Goal: Task Accomplishment & Management: Manage account settings

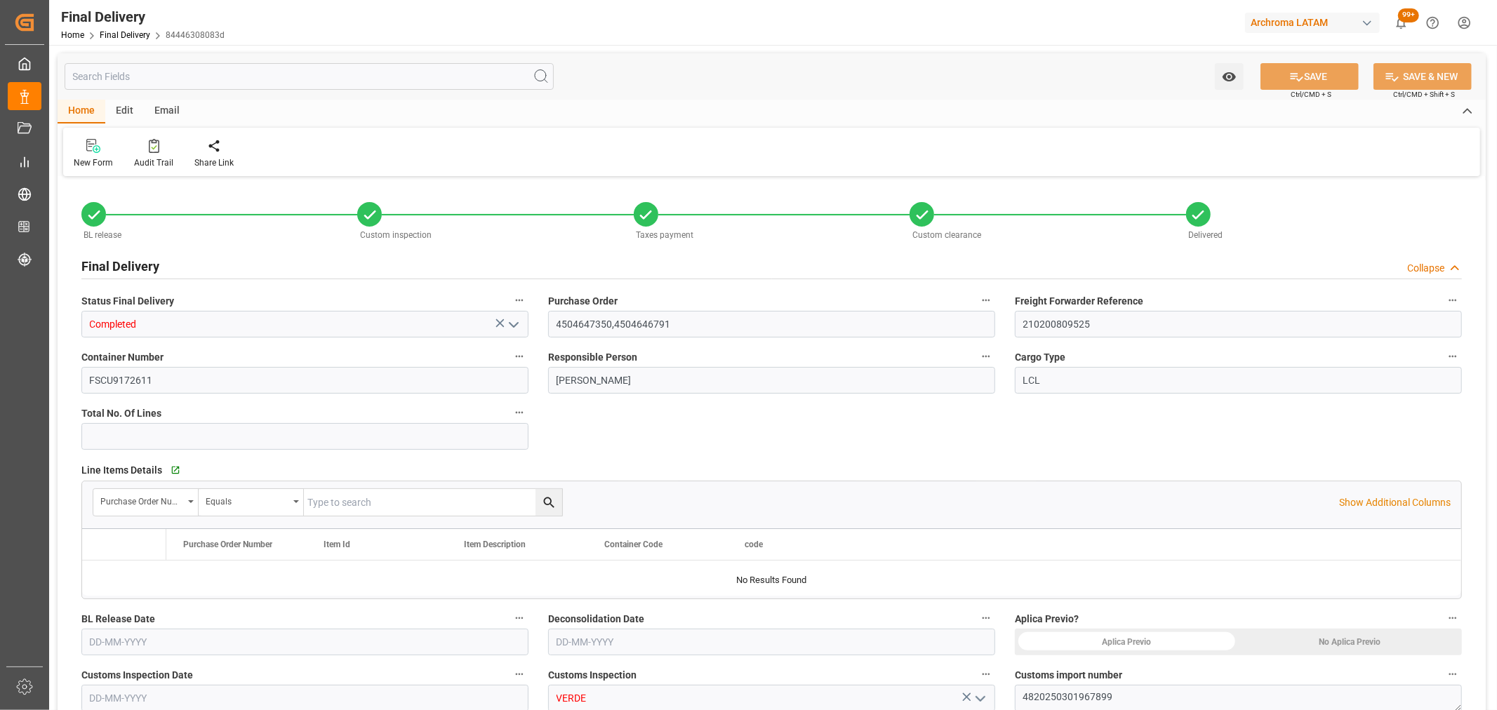
type input "2"
type input "[DATE]"
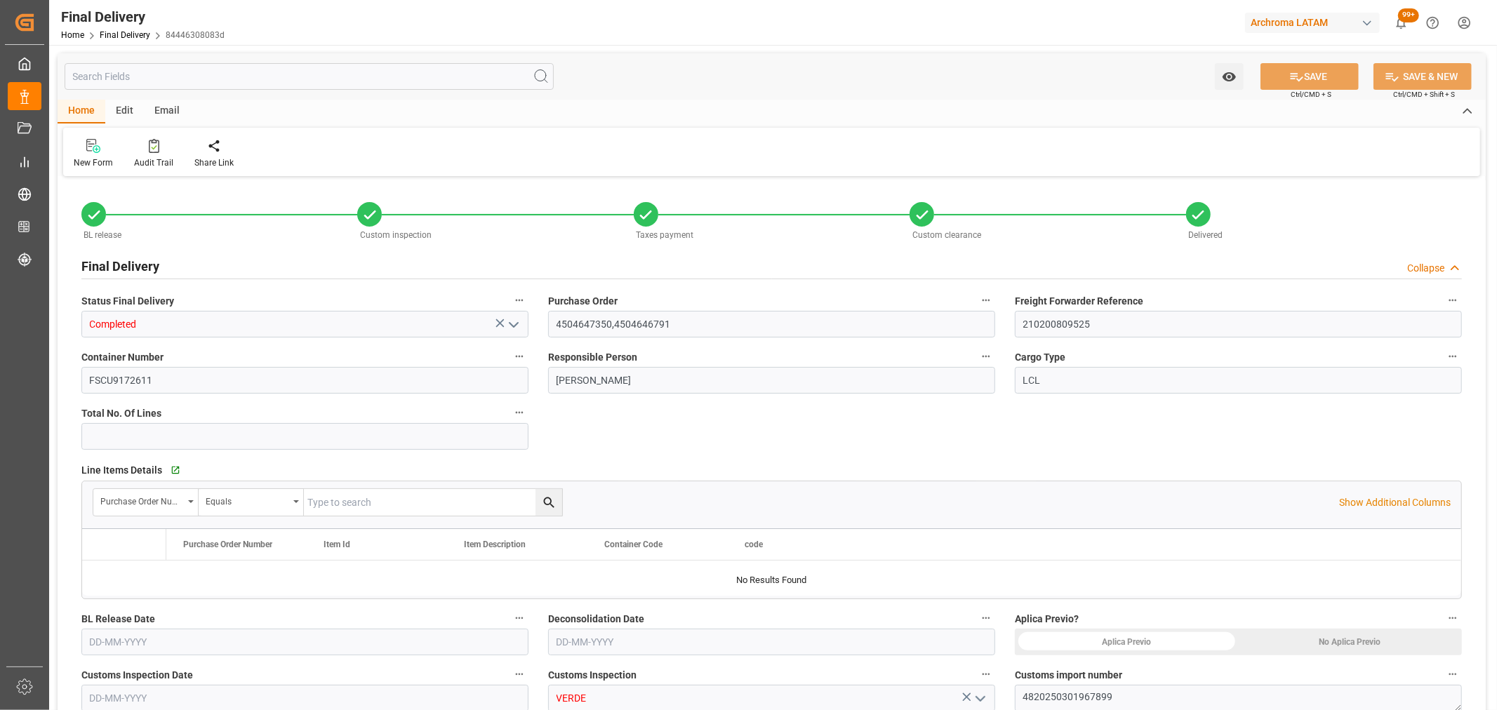
type input "[DATE]"
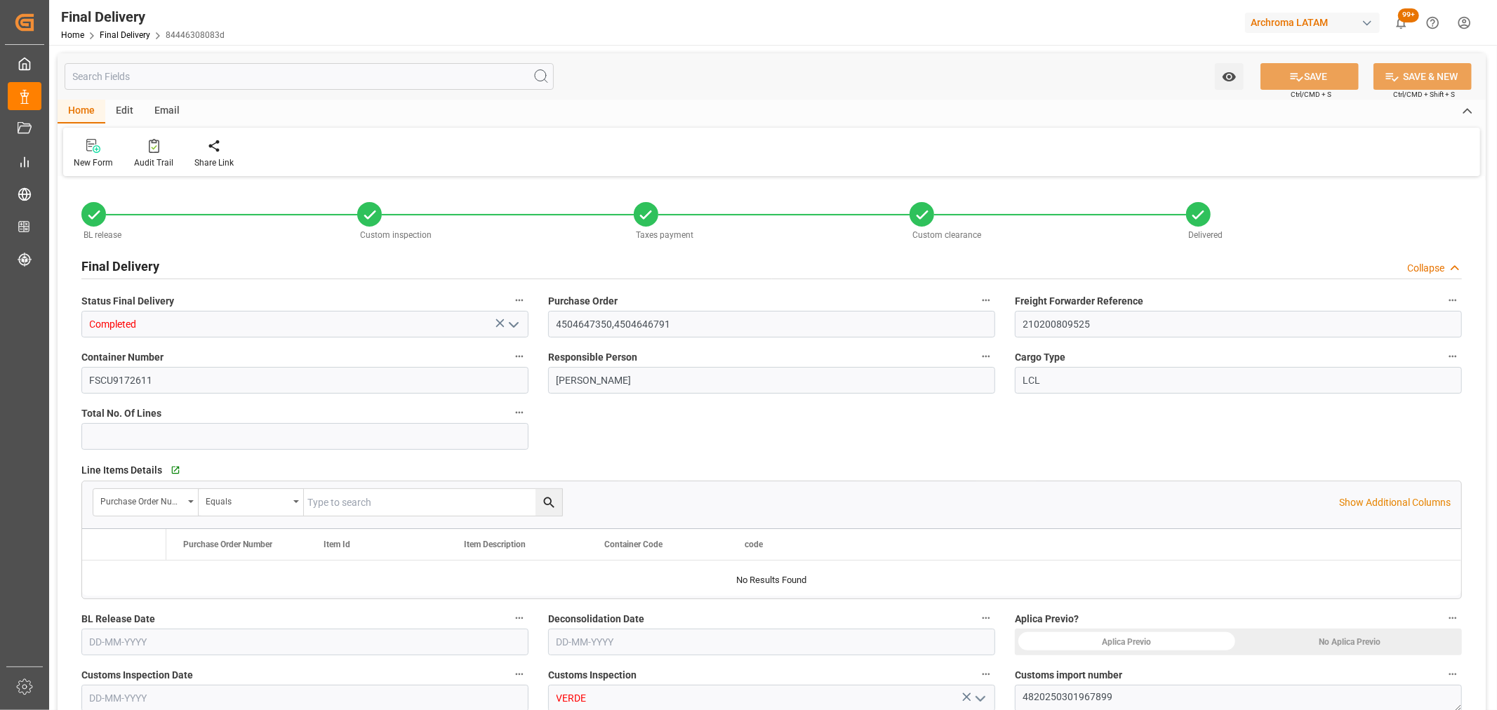
type input "[DATE] 08:00"
type input "[DATE]"
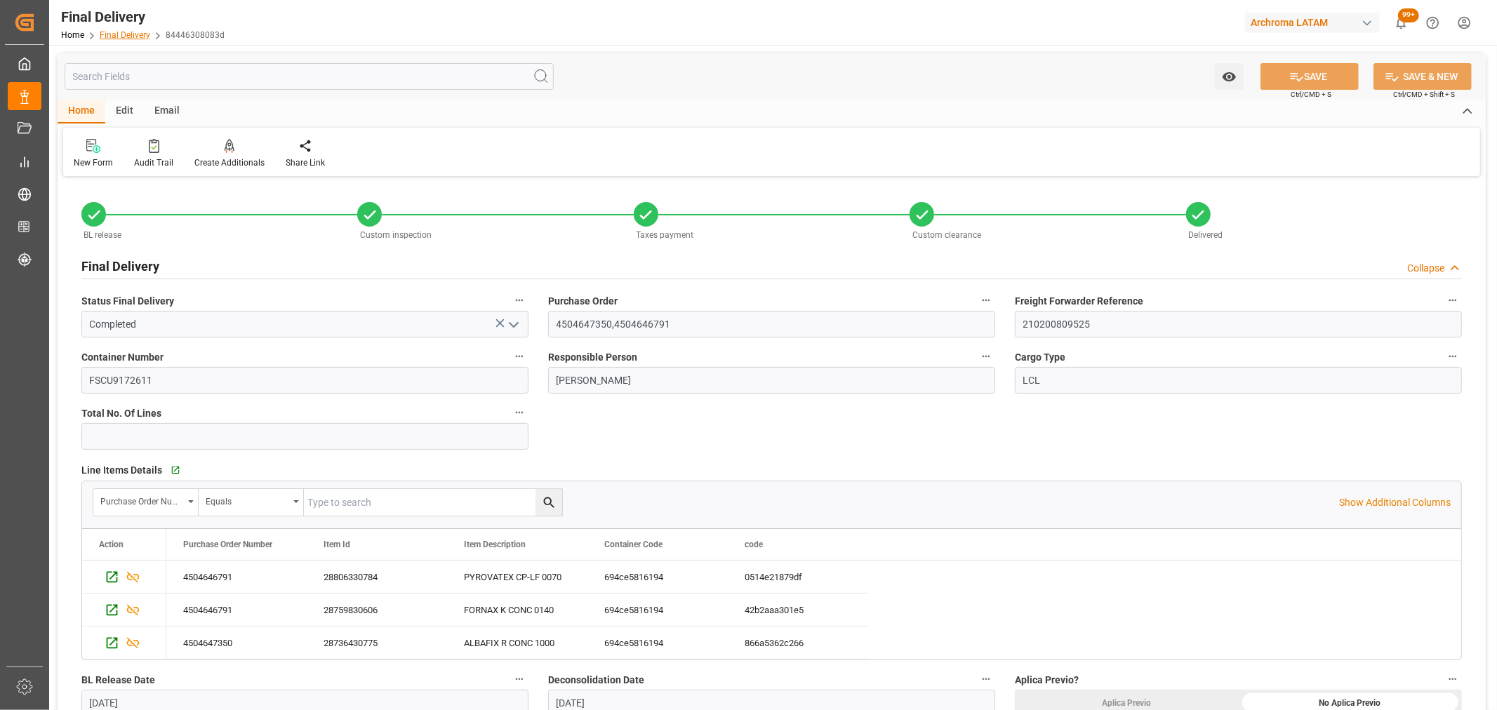
click at [116, 34] on link "Final Delivery" at bounding box center [125, 35] width 51 height 10
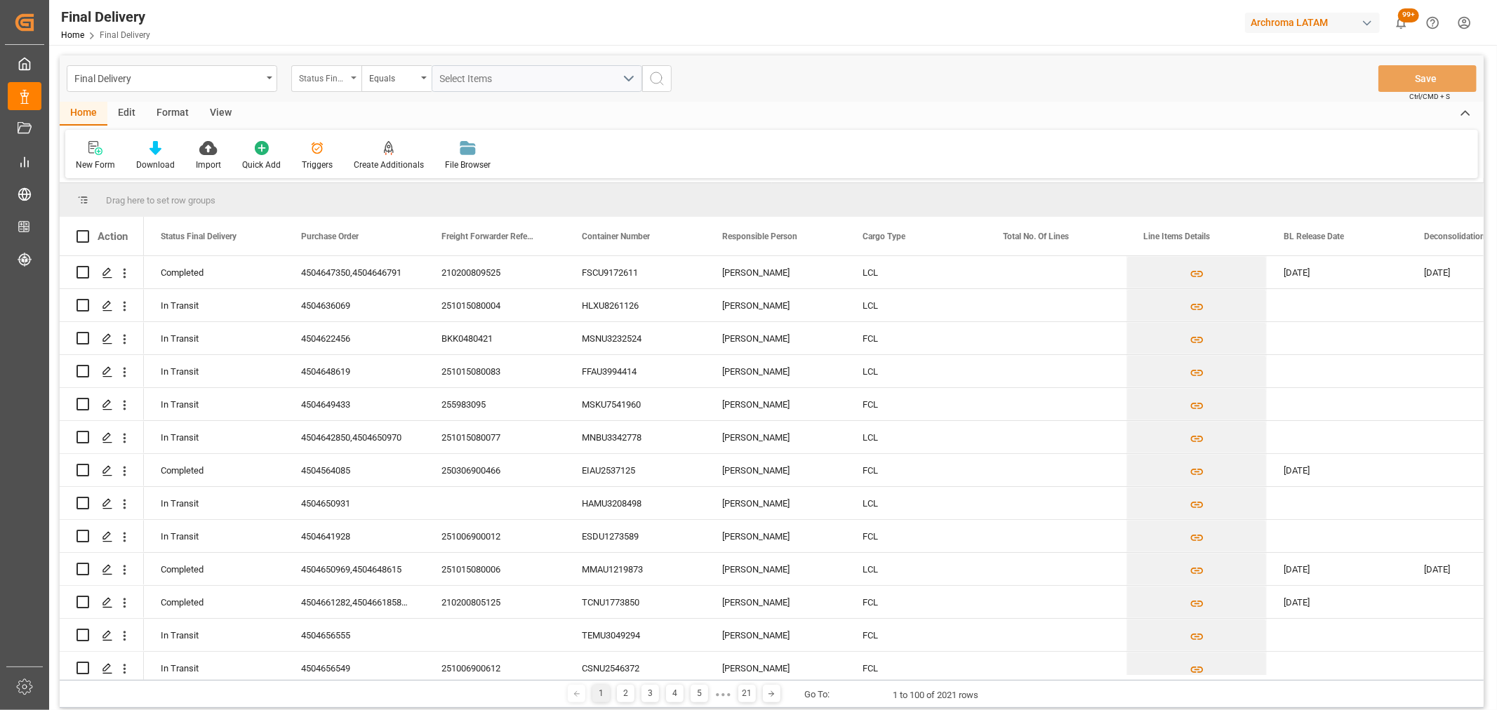
click at [345, 86] on div "Status Final Delivery" at bounding box center [326, 78] width 70 height 27
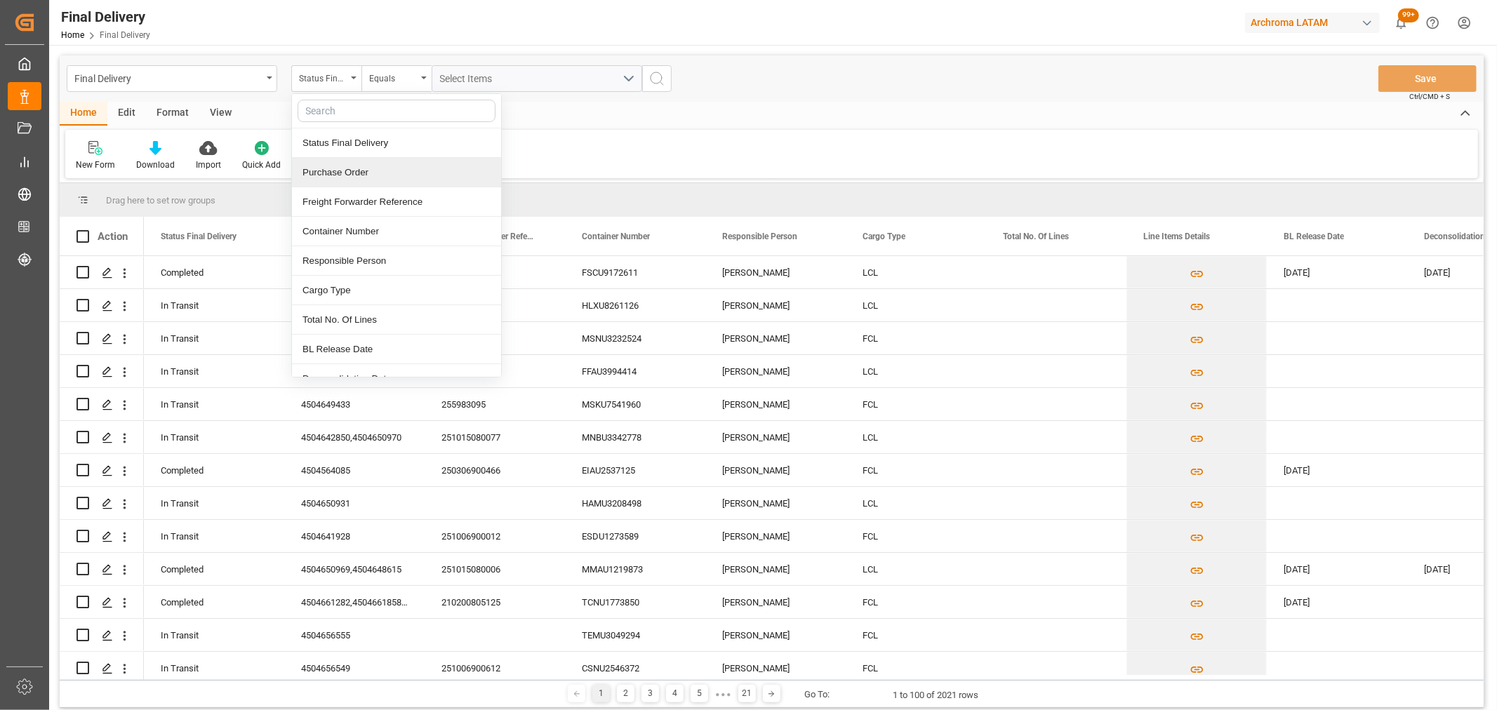
click at [356, 170] on div "Purchase Order" at bounding box center [396, 172] width 209 height 29
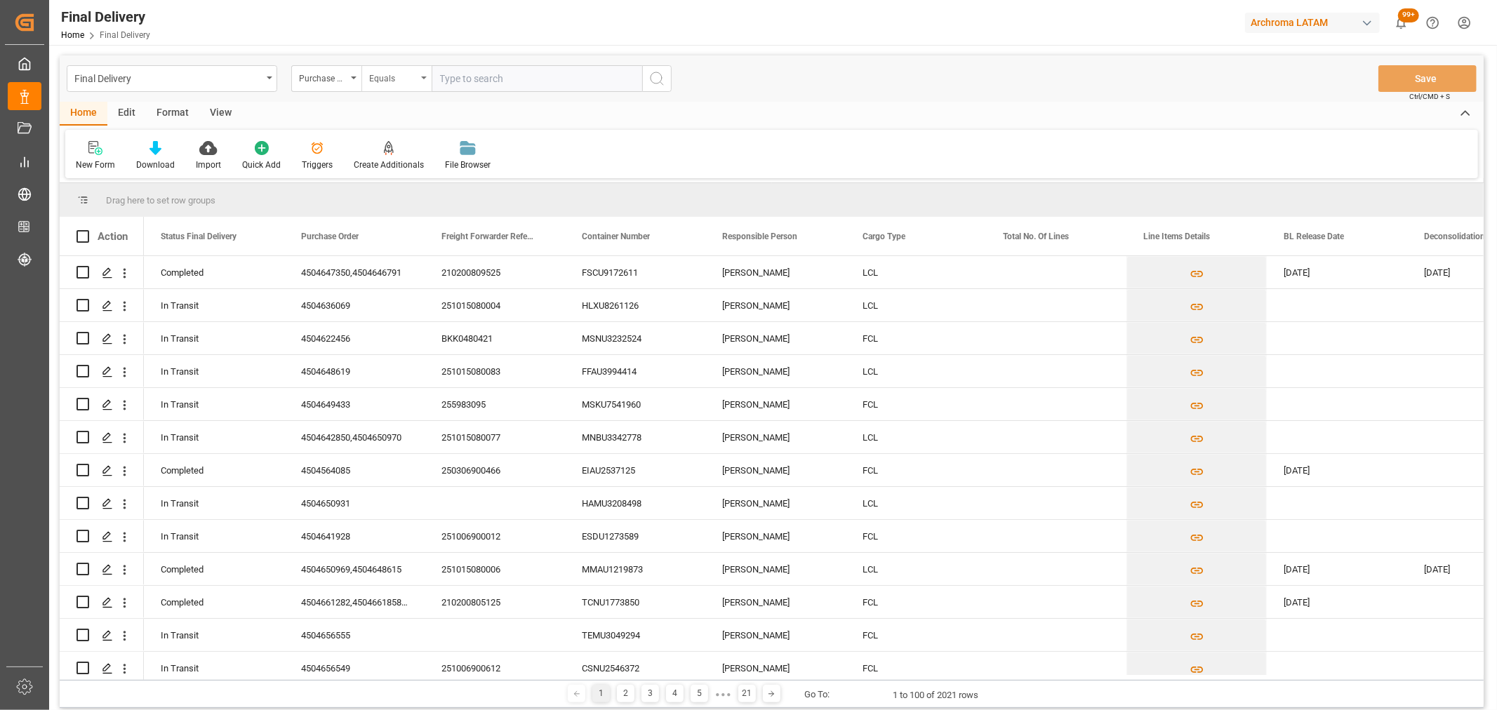
click at [388, 84] on div "Equals" at bounding box center [393, 77] width 48 height 16
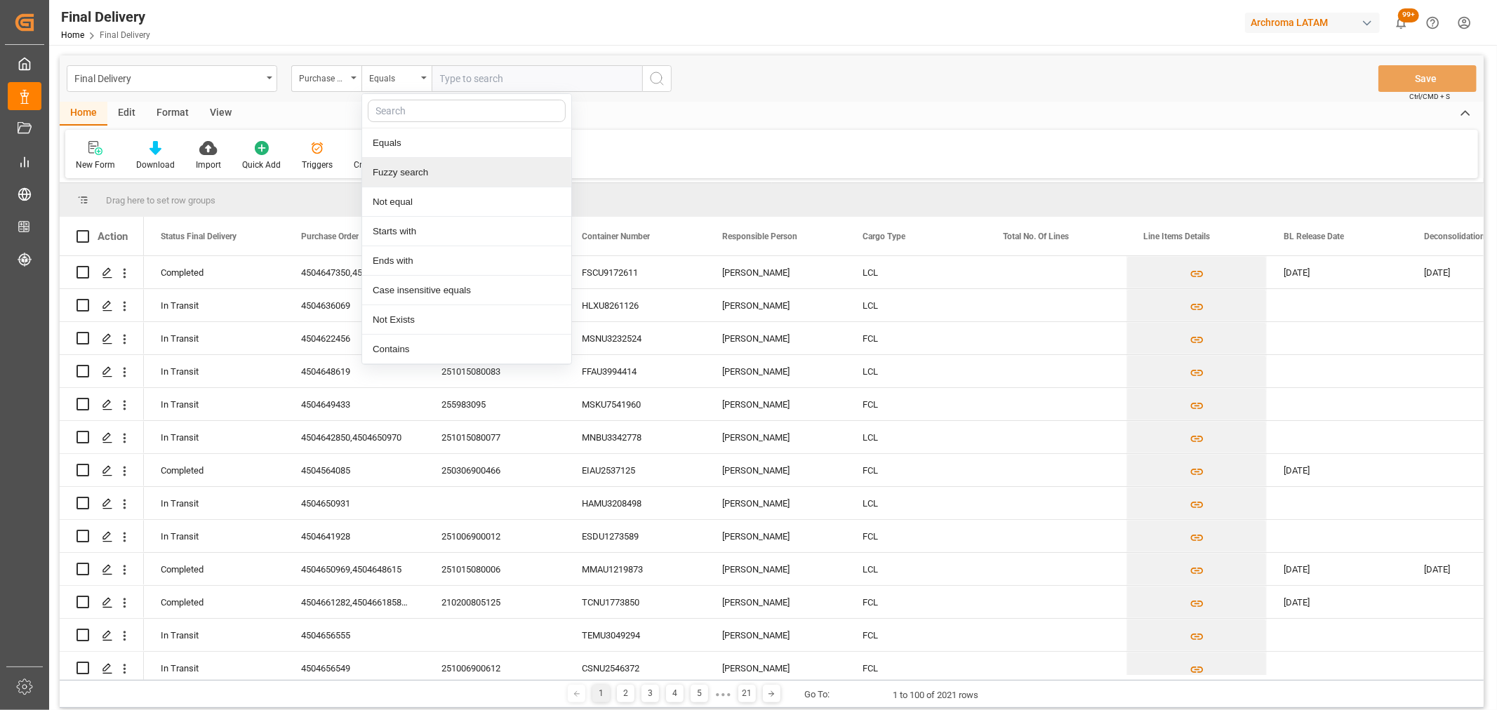
click at [432, 167] on div "Fuzzy search" at bounding box center [466, 172] width 209 height 29
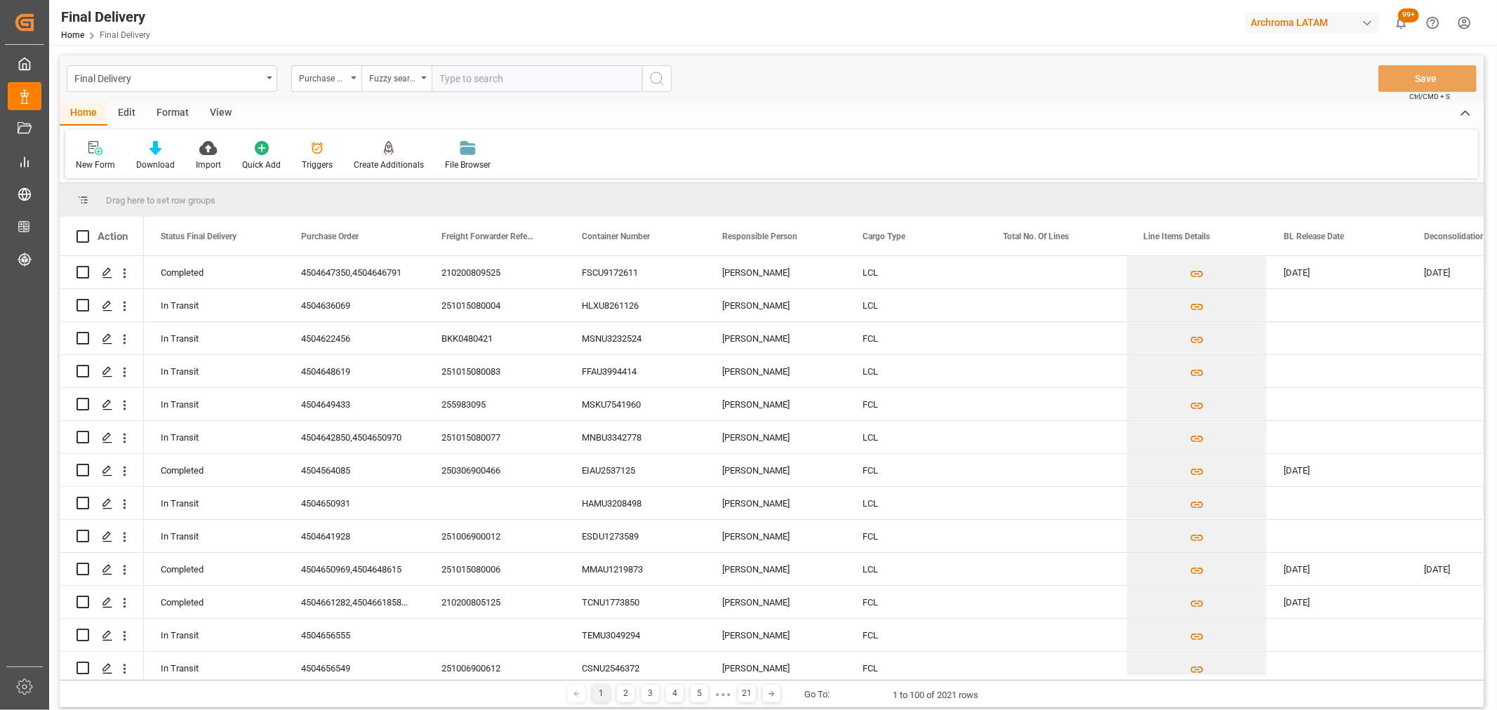
click at [495, 74] on input "text" at bounding box center [536, 78] width 210 height 27
paste input "4504632776"
type input "4504632776"
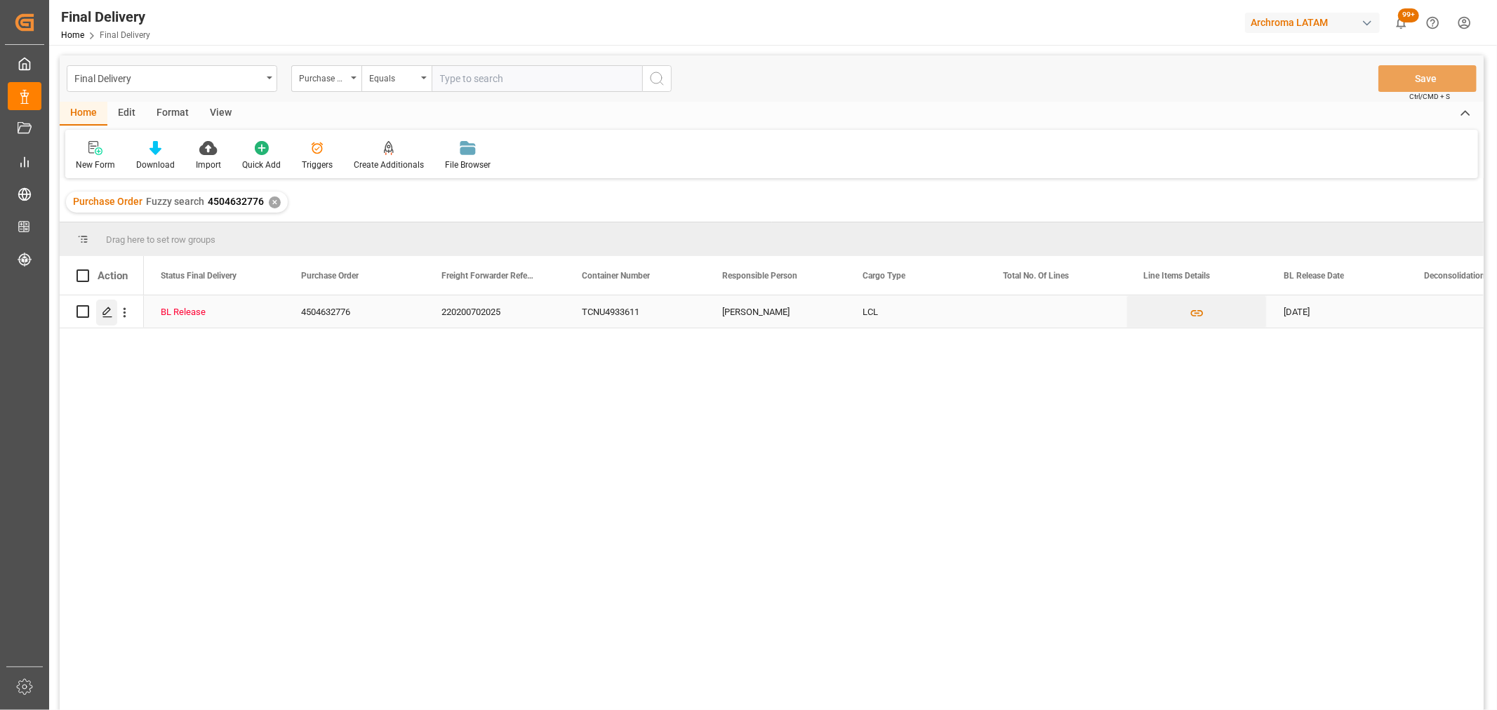
click at [103, 321] on div "Press SPACE to select this row." at bounding box center [106, 313] width 21 height 26
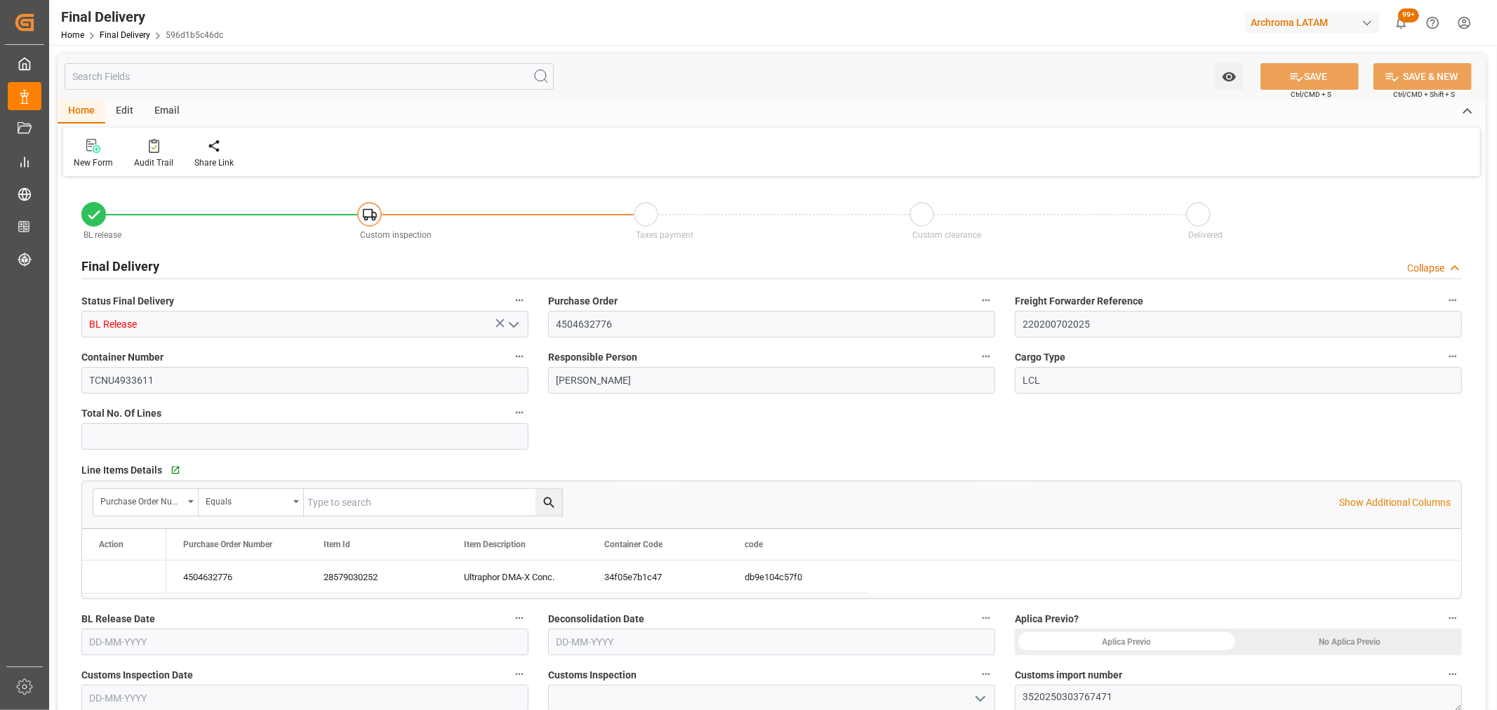
type input "[DATE]"
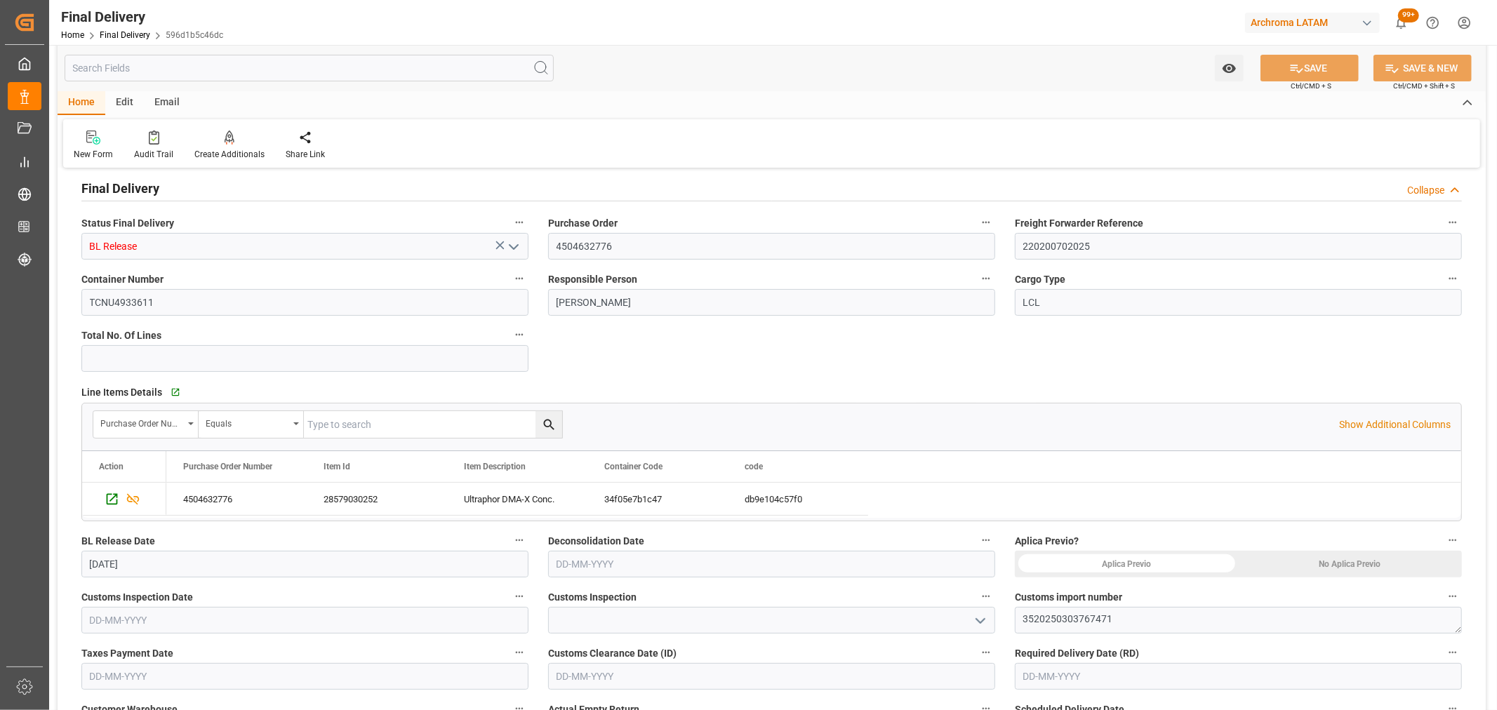
scroll to position [234, 0]
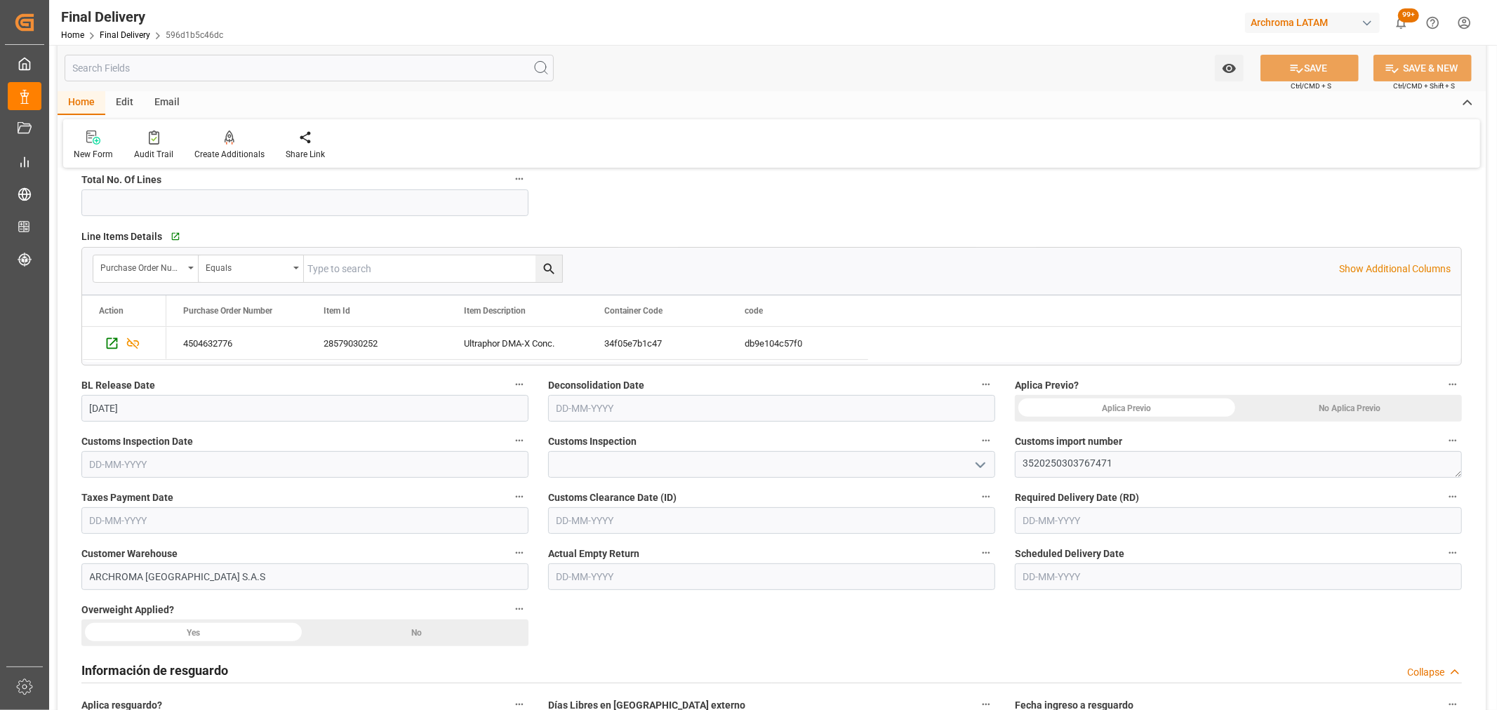
click at [639, 413] on input "text" at bounding box center [771, 408] width 447 height 27
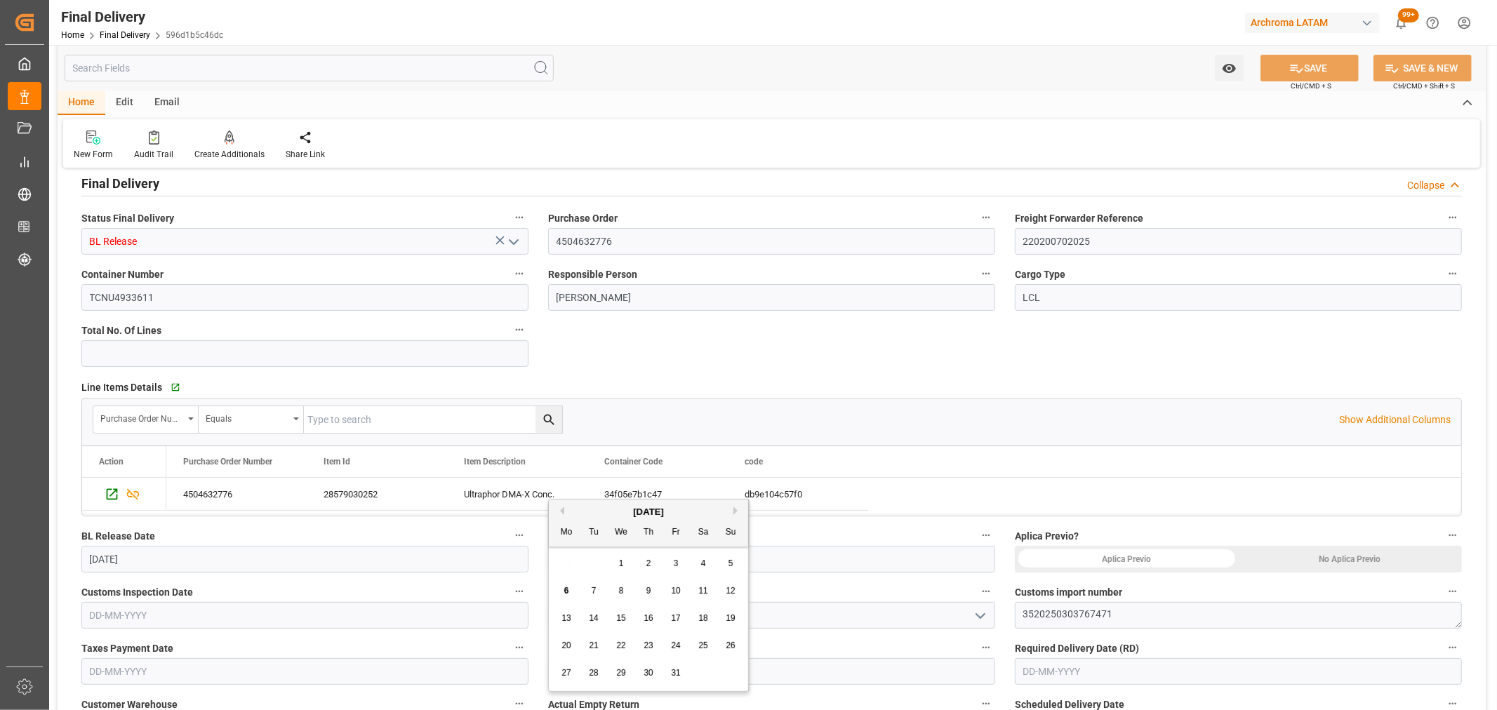
scroll to position [78, 0]
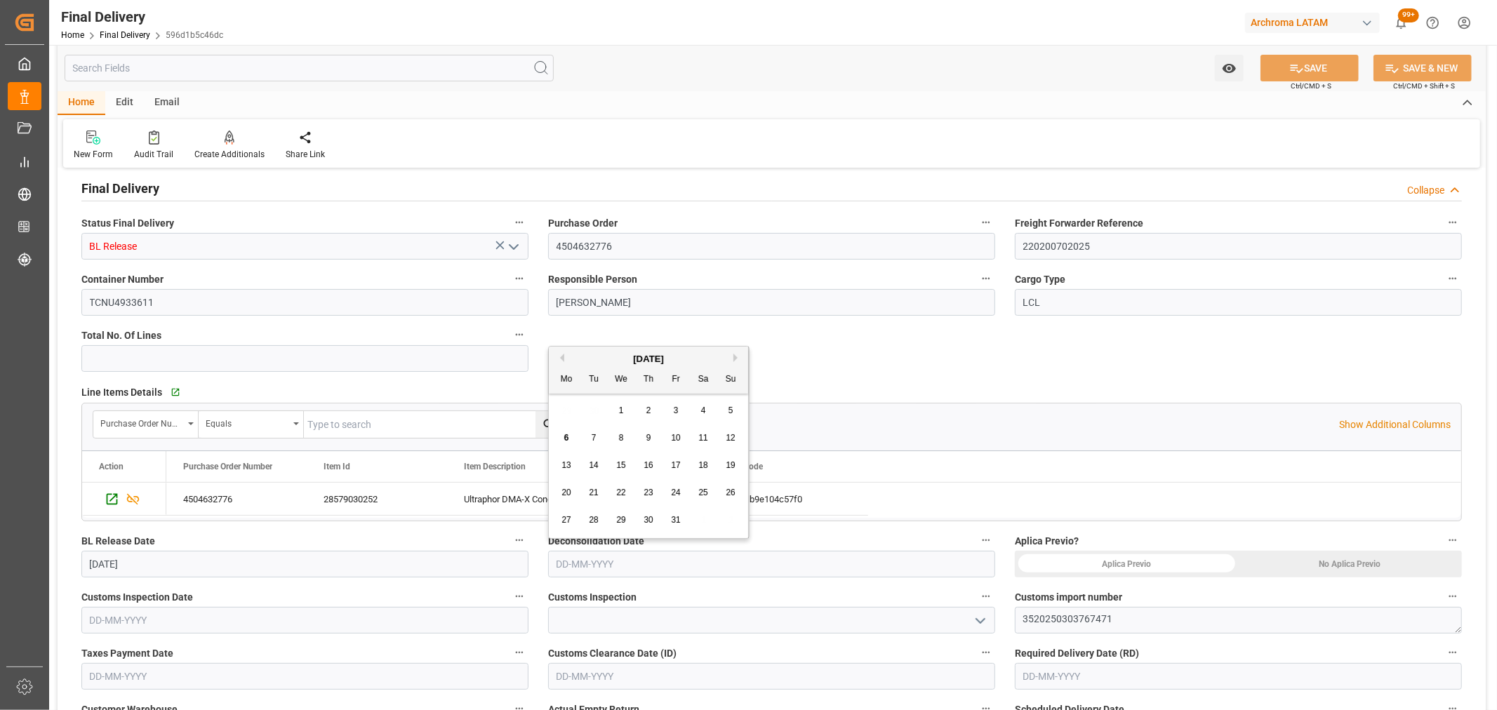
click at [558, 359] on button "Previous Month" at bounding box center [560, 358] width 8 height 8
click at [595, 523] on span "30" at bounding box center [593, 520] width 9 height 10
type input "[DATE]"
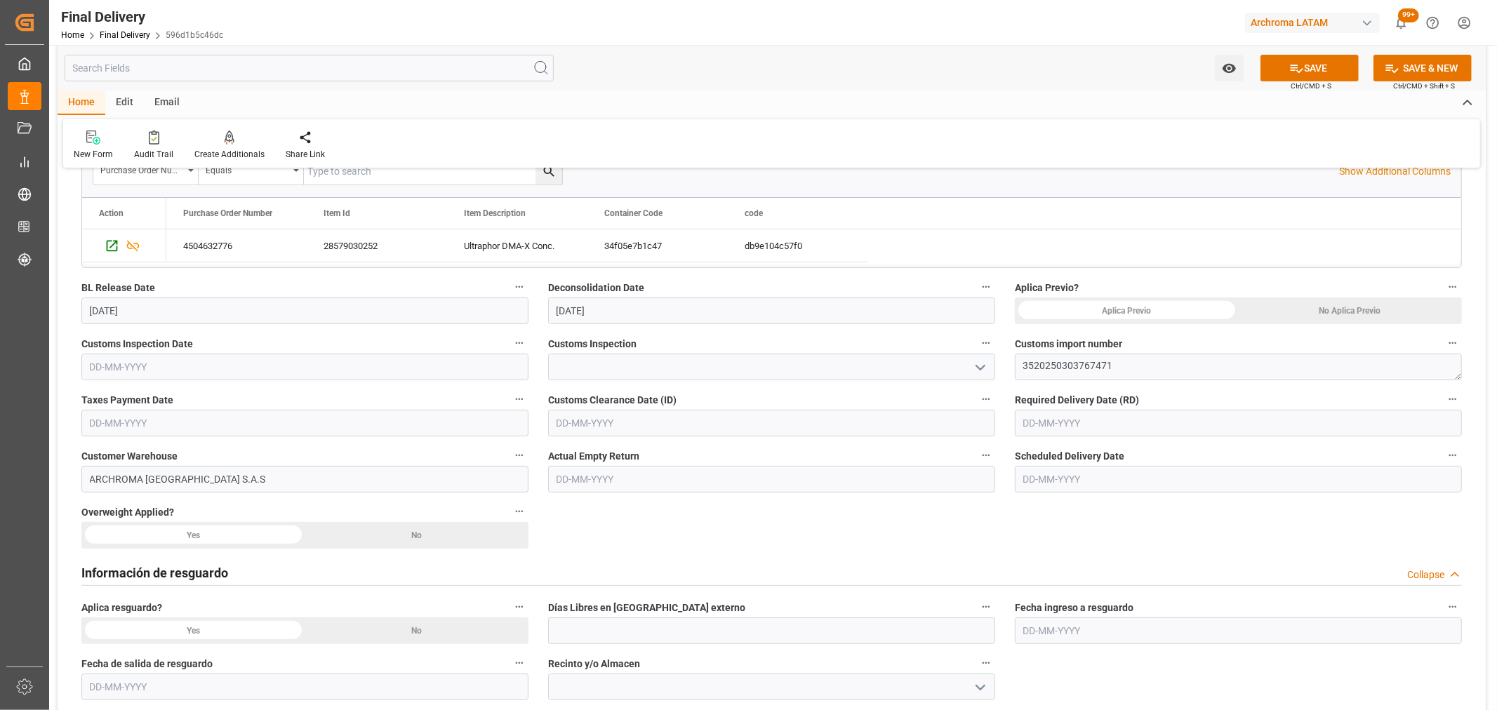
scroll to position [389, 0]
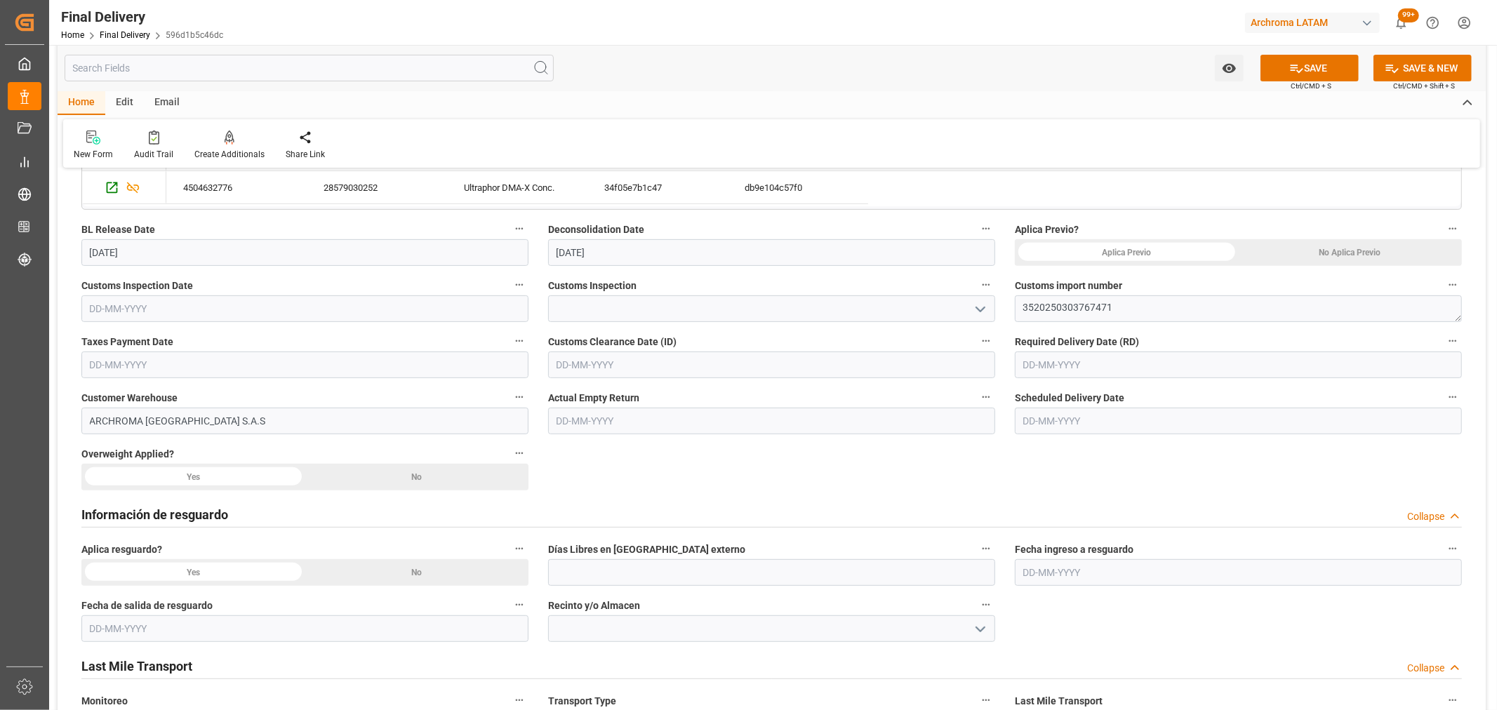
click at [1407, 255] on div "No Aplica Previo" at bounding box center [1350, 252] width 224 height 27
click at [379, 311] on input "text" at bounding box center [304, 308] width 447 height 27
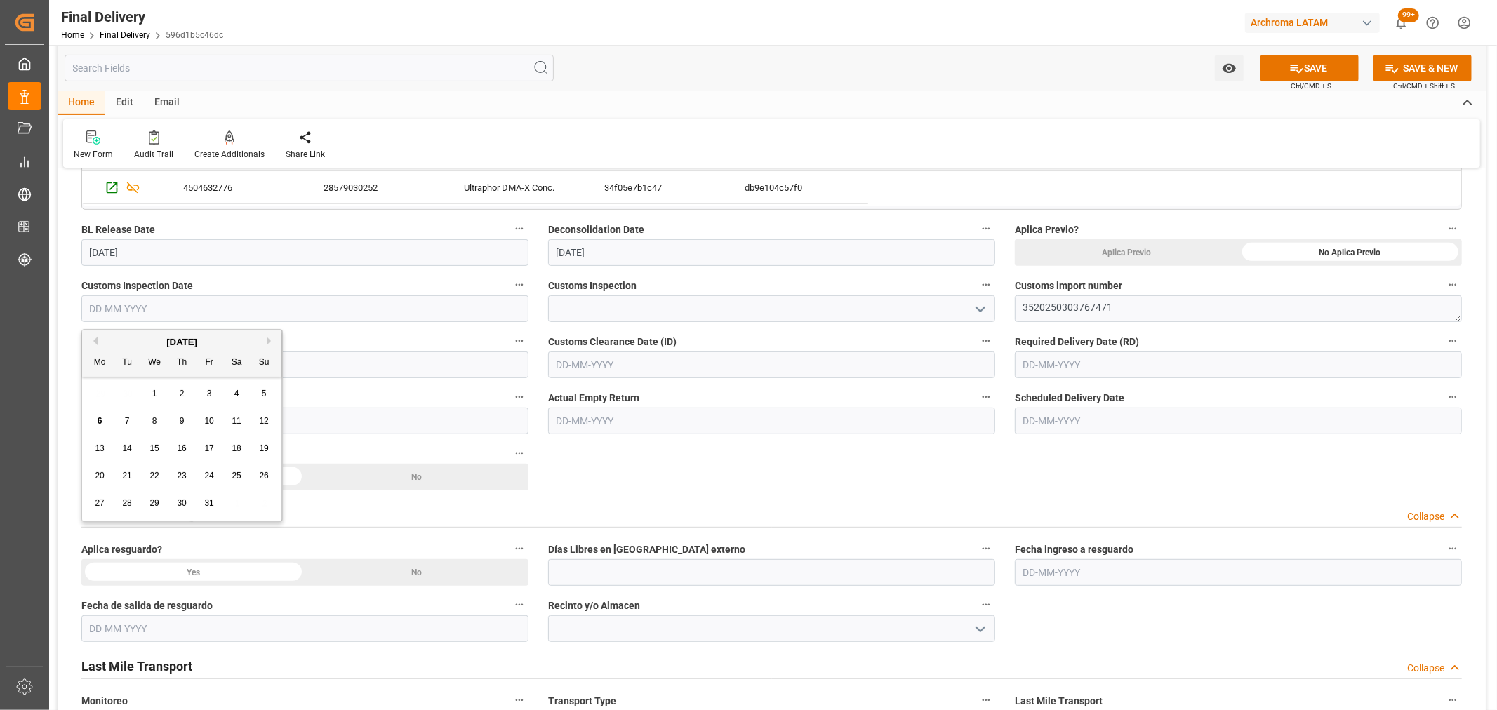
click at [154, 393] on span "1" at bounding box center [154, 394] width 5 height 10
type input "[DATE]"
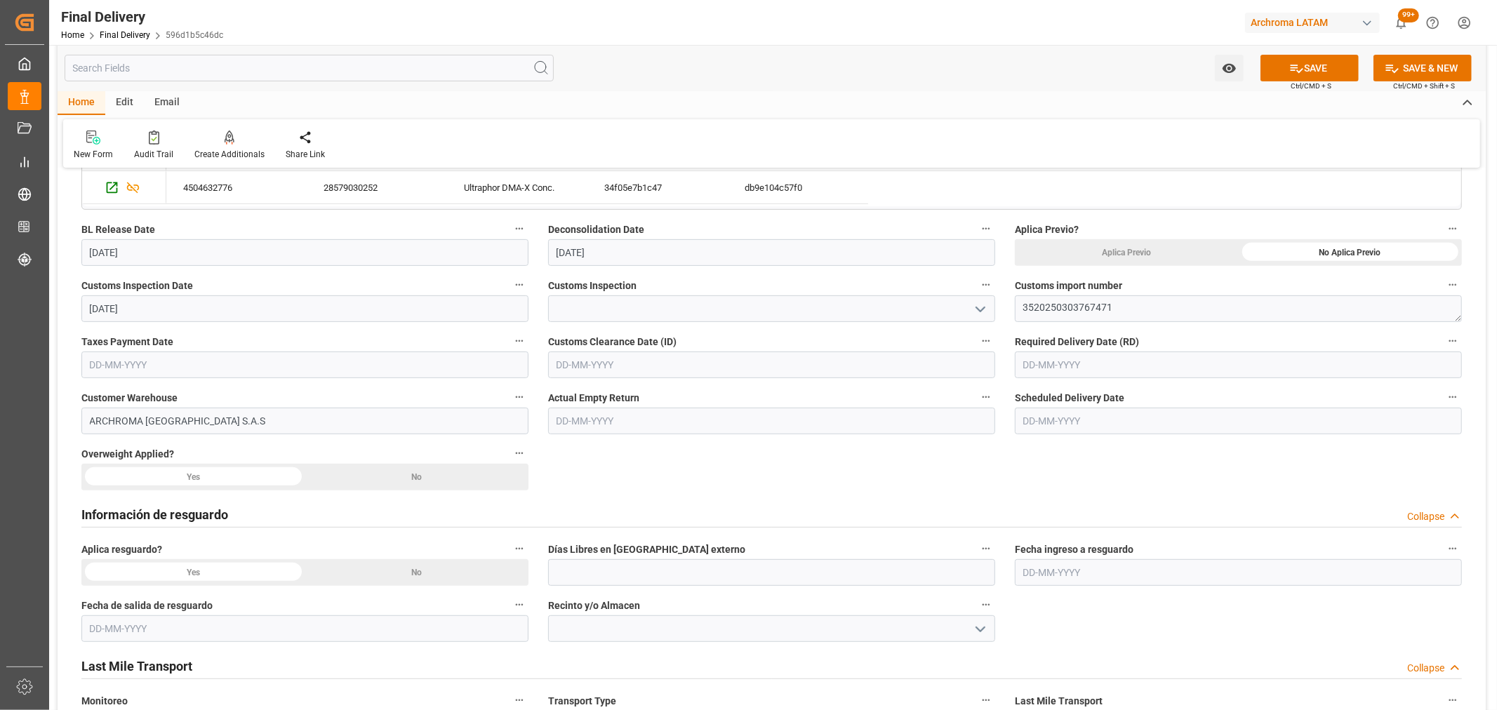
click at [983, 310] on icon "open menu" at bounding box center [980, 309] width 17 height 17
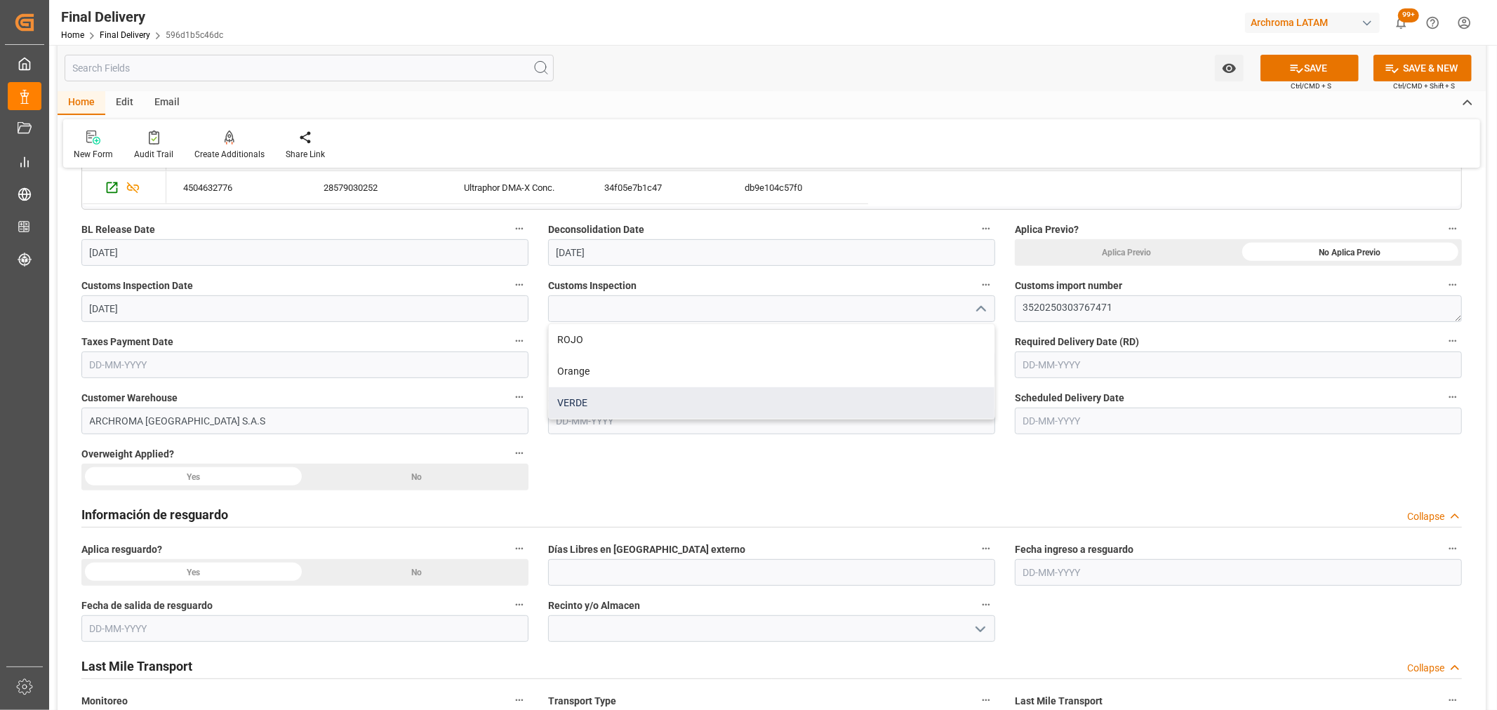
click at [662, 408] on div "VERDE" at bounding box center [772, 403] width 446 height 32
type input "VERDE"
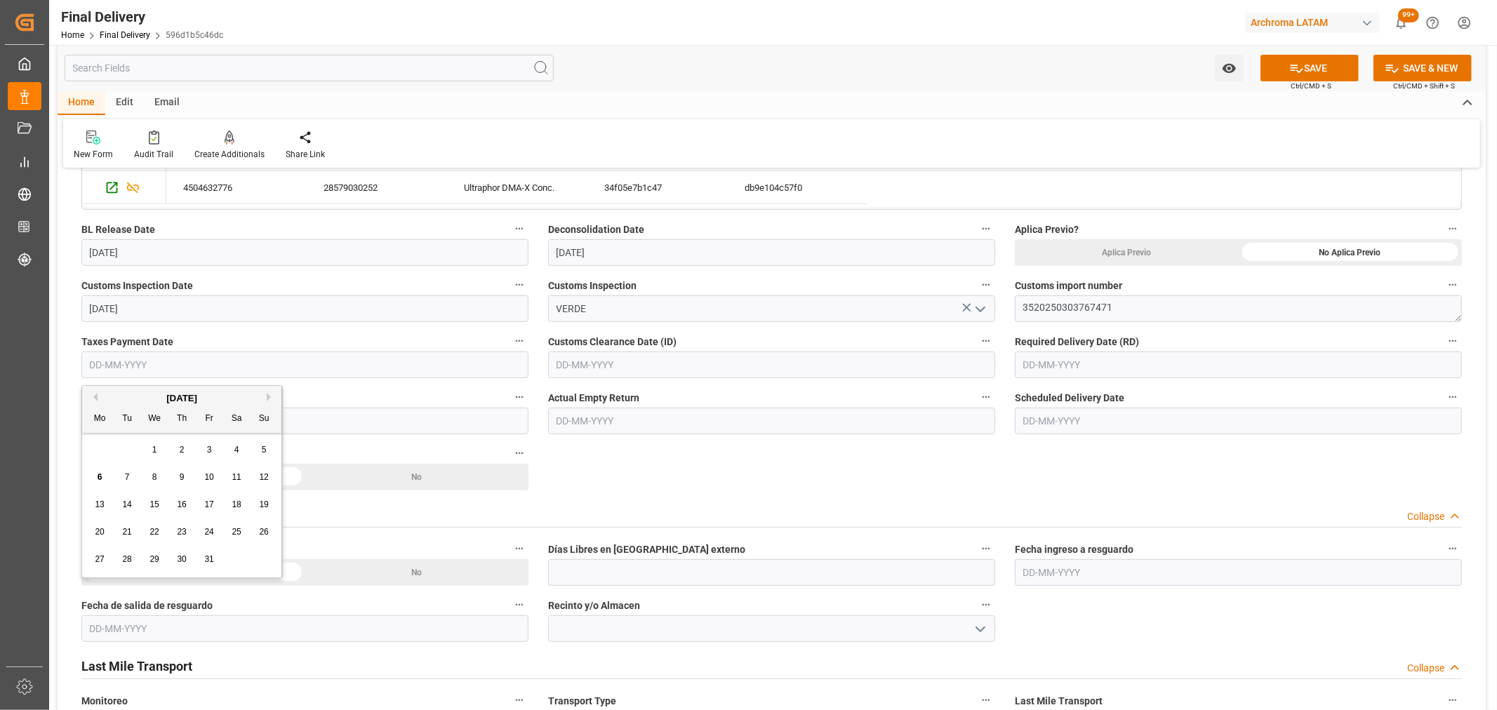
drag, startPoint x: 328, startPoint y: 374, endPoint x: 320, endPoint y: 370, distance: 9.1
click at [328, 374] on input "text" at bounding box center [304, 365] width 447 height 27
click at [154, 448] on span "1" at bounding box center [154, 450] width 5 height 10
type input "[DATE]"
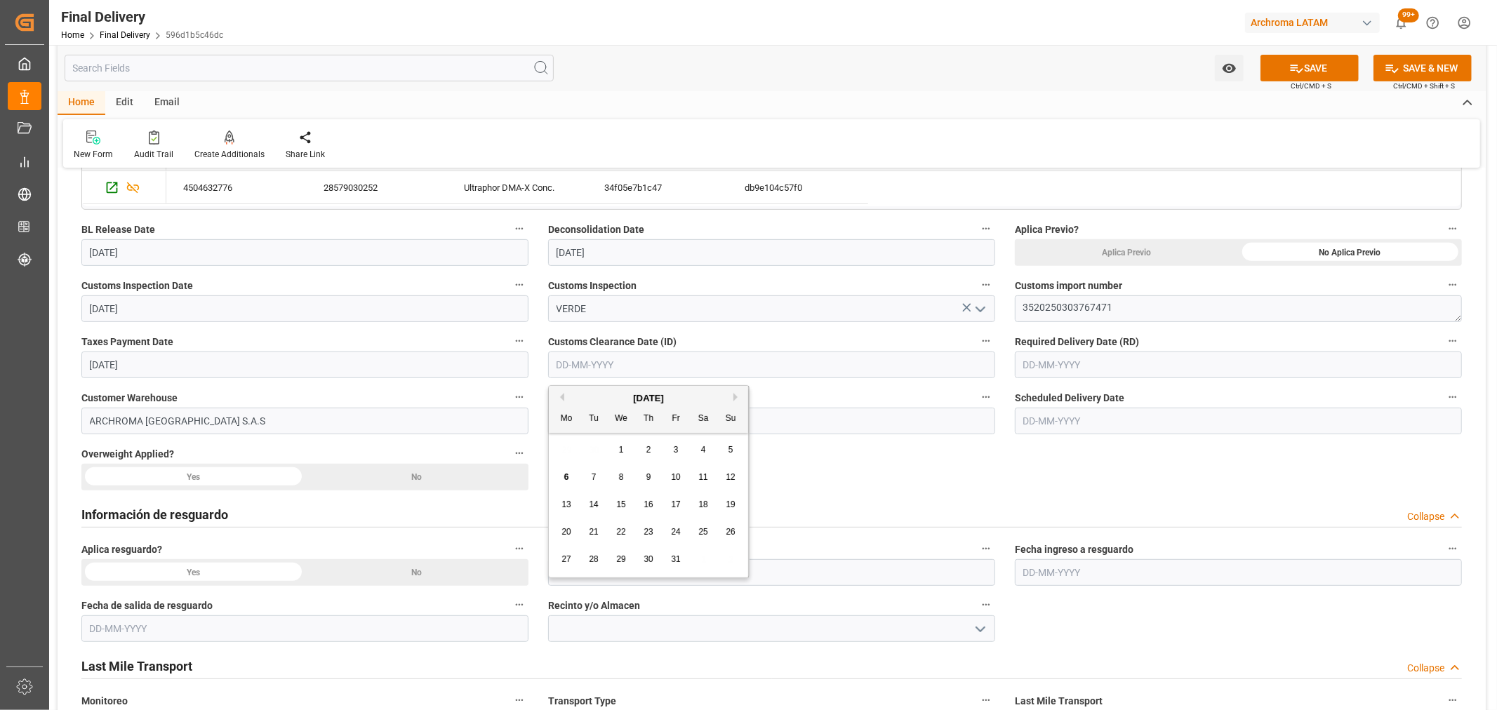
click at [696, 368] on input "text" at bounding box center [771, 365] width 447 height 27
click at [553, 460] on div "29 30 1 2 3 4 5" at bounding box center [649, 449] width 192 height 27
click at [619, 450] on div "1" at bounding box center [622, 450] width 18 height 17
type input "[DATE]"
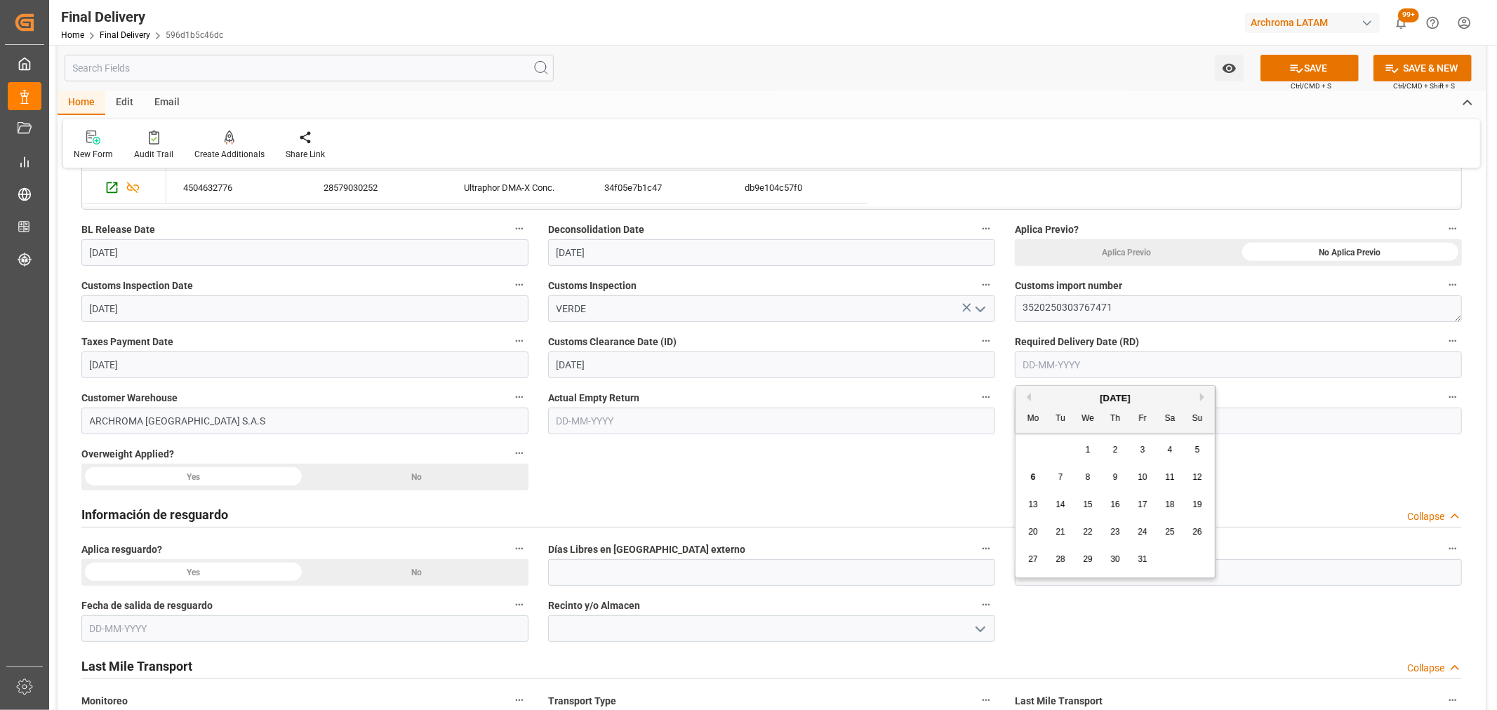
click at [1092, 362] on input "text" at bounding box center [1238, 365] width 447 height 27
click at [1031, 478] on span "6" at bounding box center [1033, 477] width 5 height 10
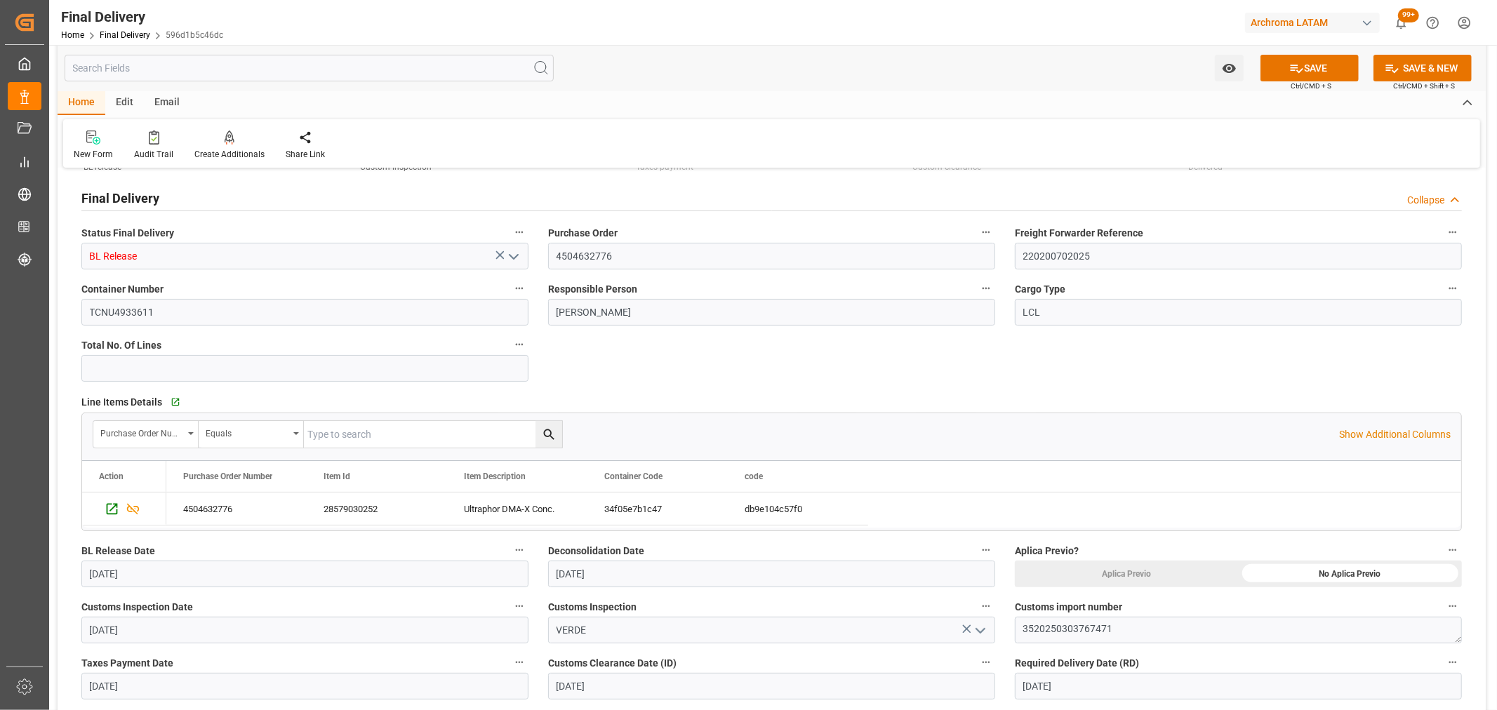
scroll to position [234, 0]
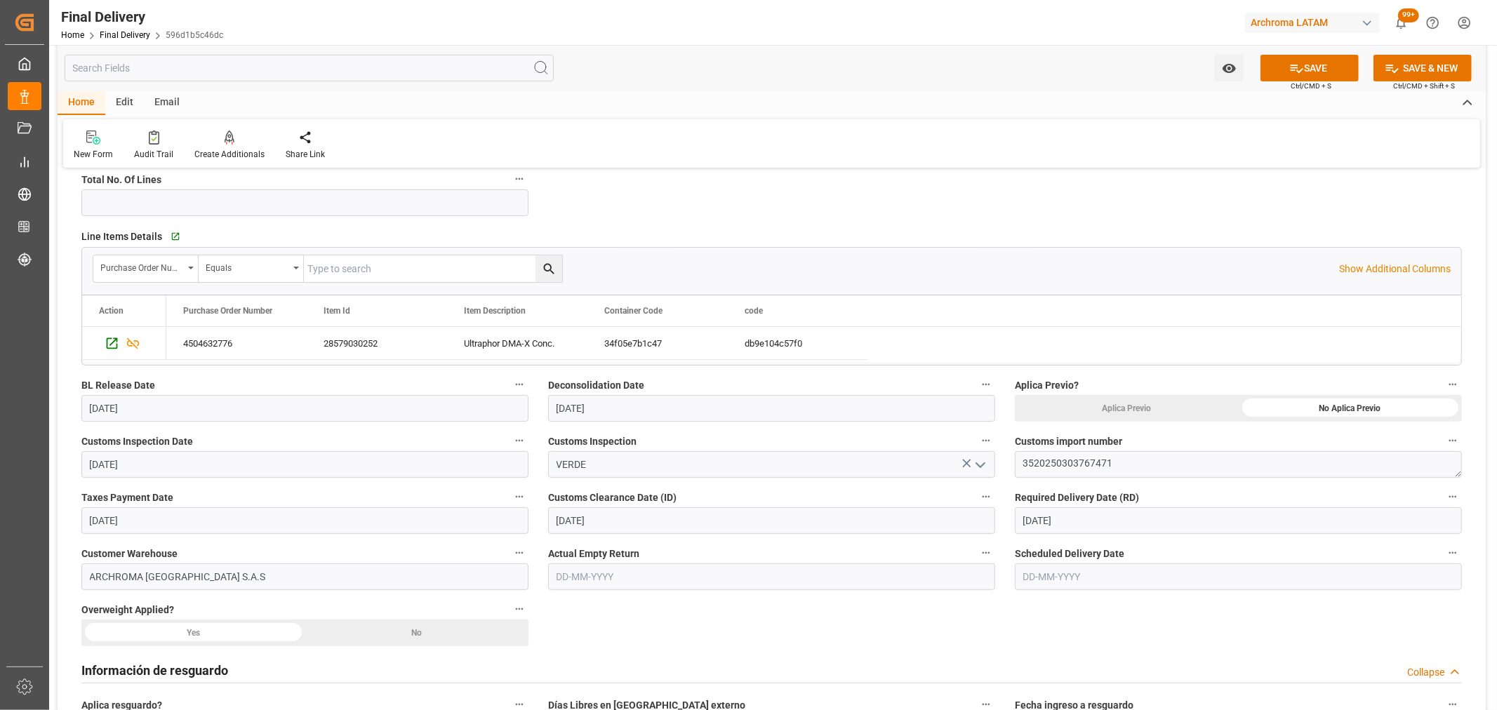
click at [1104, 526] on input "[DATE]" at bounding box center [1238, 520] width 447 height 27
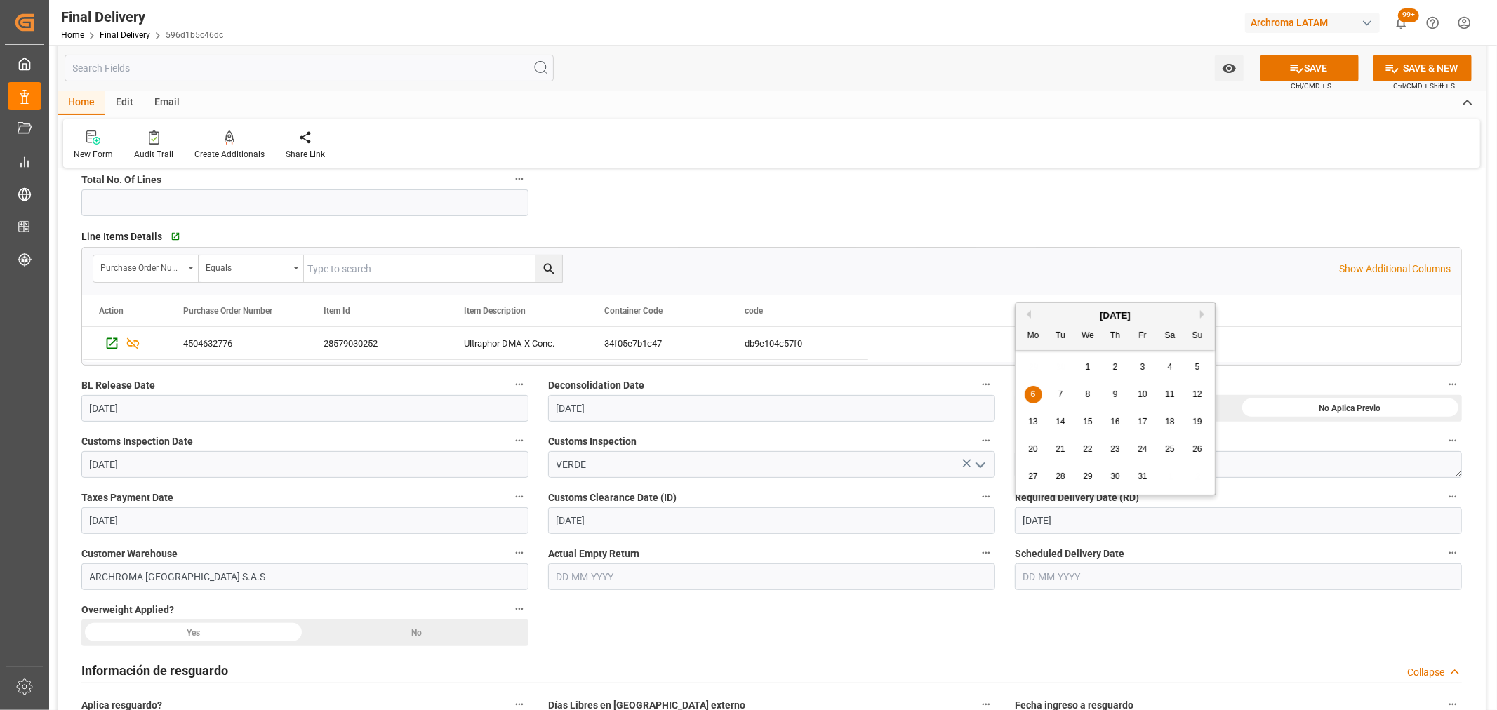
click at [1026, 312] on button "Previous Month" at bounding box center [1026, 314] width 8 height 8
click at [1198, 316] on div "[DATE]" at bounding box center [1114, 316] width 199 height 14
click at [1208, 313] on button "Next Month" at bounding box center [1204, 314] width 8 height 8
click at [1059, 422] on span "14" at bounding box center [1059, 422] width 9 height 10
type input "[DATE]"
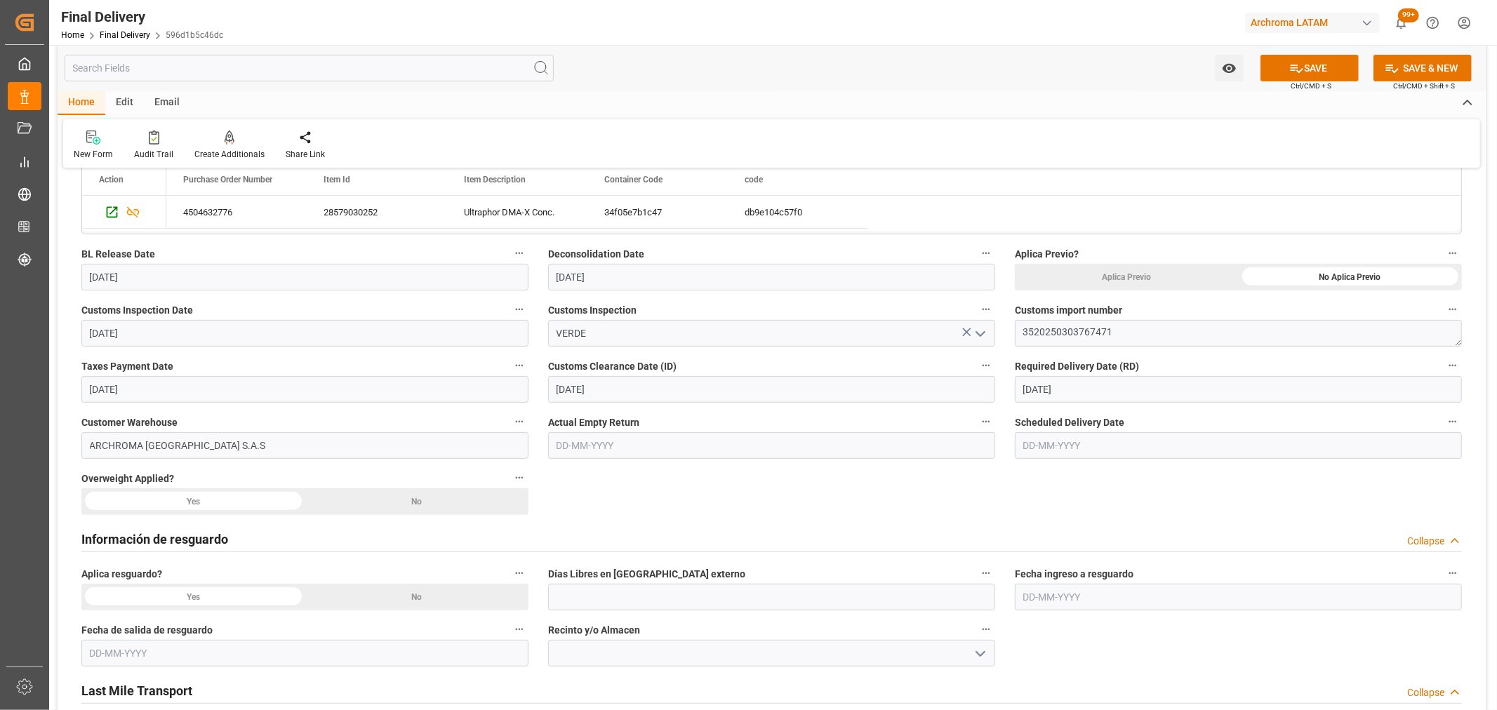
scroll to position [467, 0]
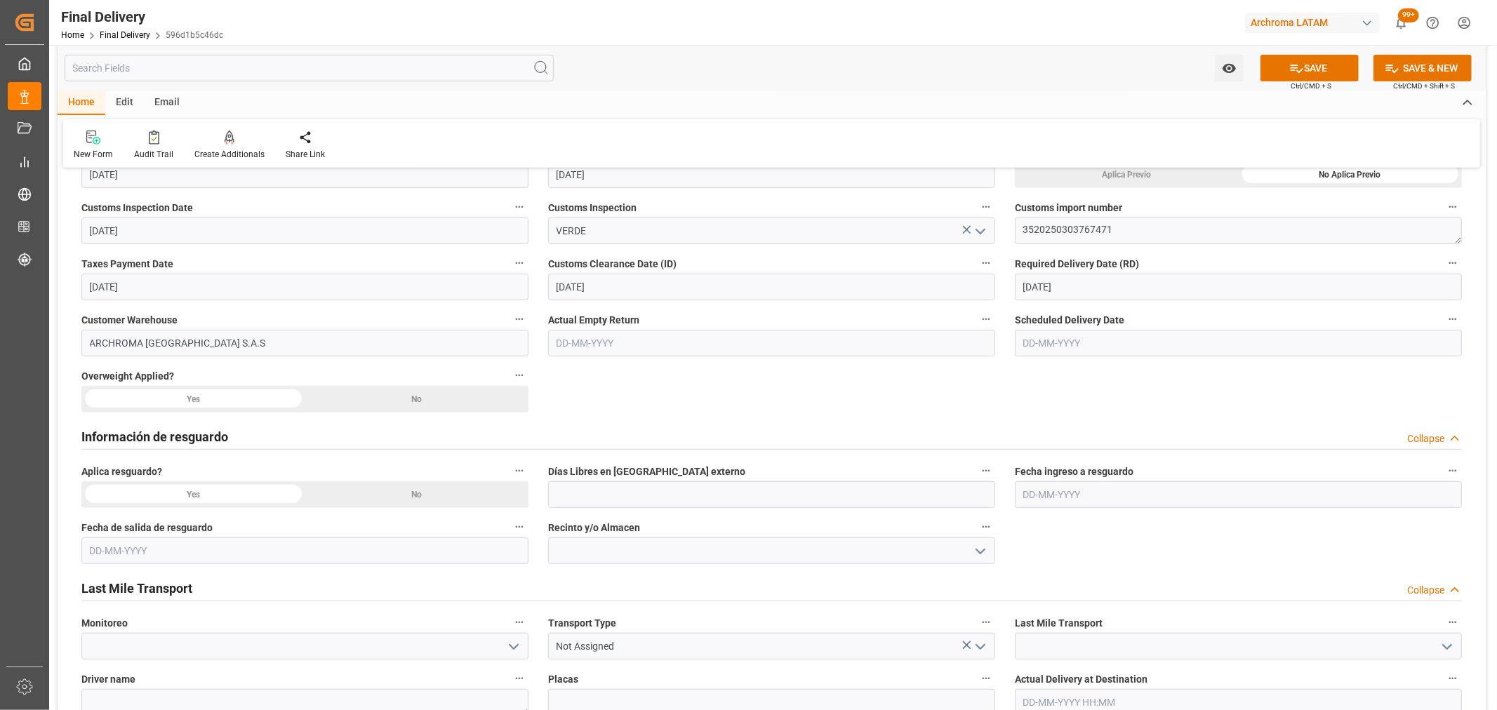
click at [1058, 341] on input "text" at bounding box center [1238, 343] width 447 height 27
click at [1052, 428] on div "29 30 1 2 3 4 5" at bounding box center [1115, 428] width 192 height 27
click at [1032, 453] on span "6" at bounding box center [1033, 455] width 5 height 10
type input "[DATE]"
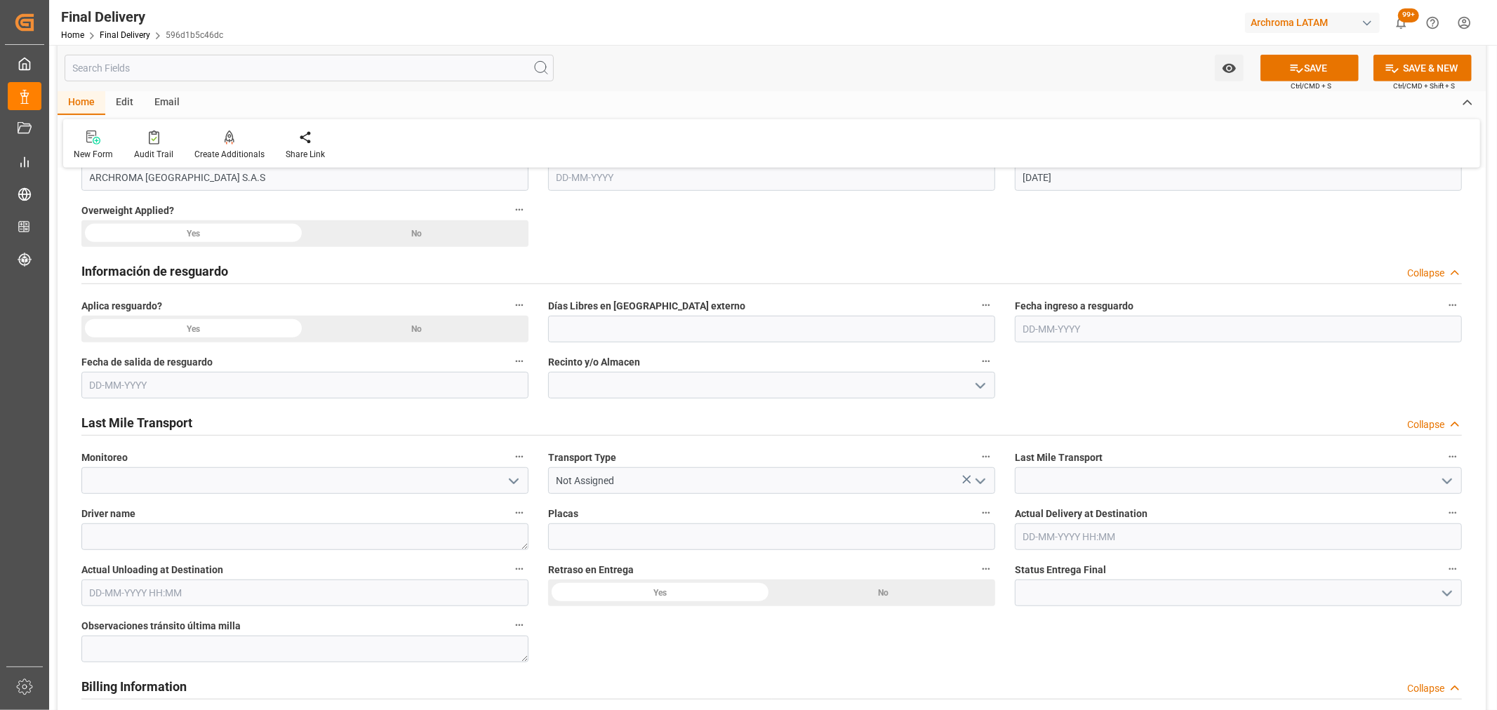
scroll to position [623, 0]
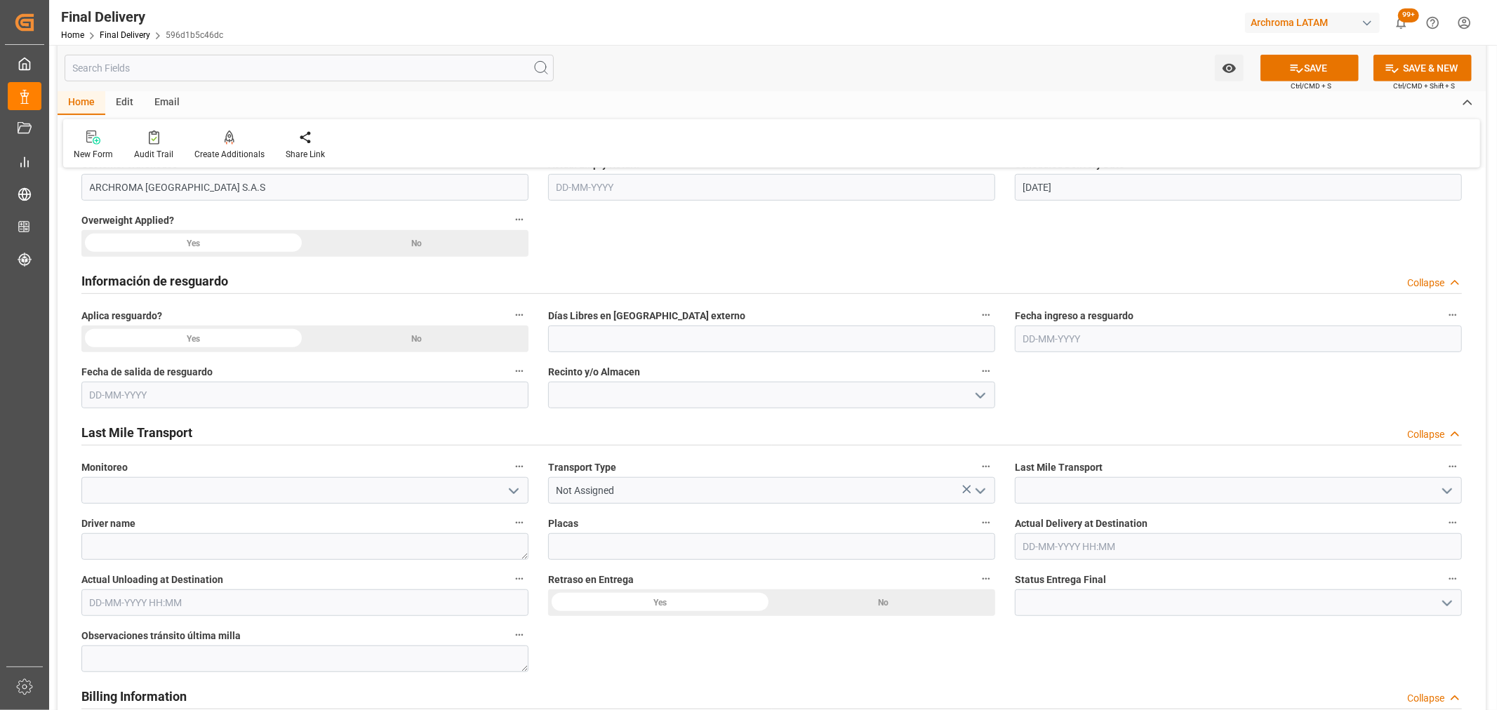
drag, startPoint x: 403, startPoint y: 333, endPoint x: 416, endPoint y: 265, distance: 69.2
click at [403, 332] on div "No" at bounding box center [417, 339] width 224 height 27
click at [418, 249] on div "No" at bounding box center [417, 243] width 224 height 27
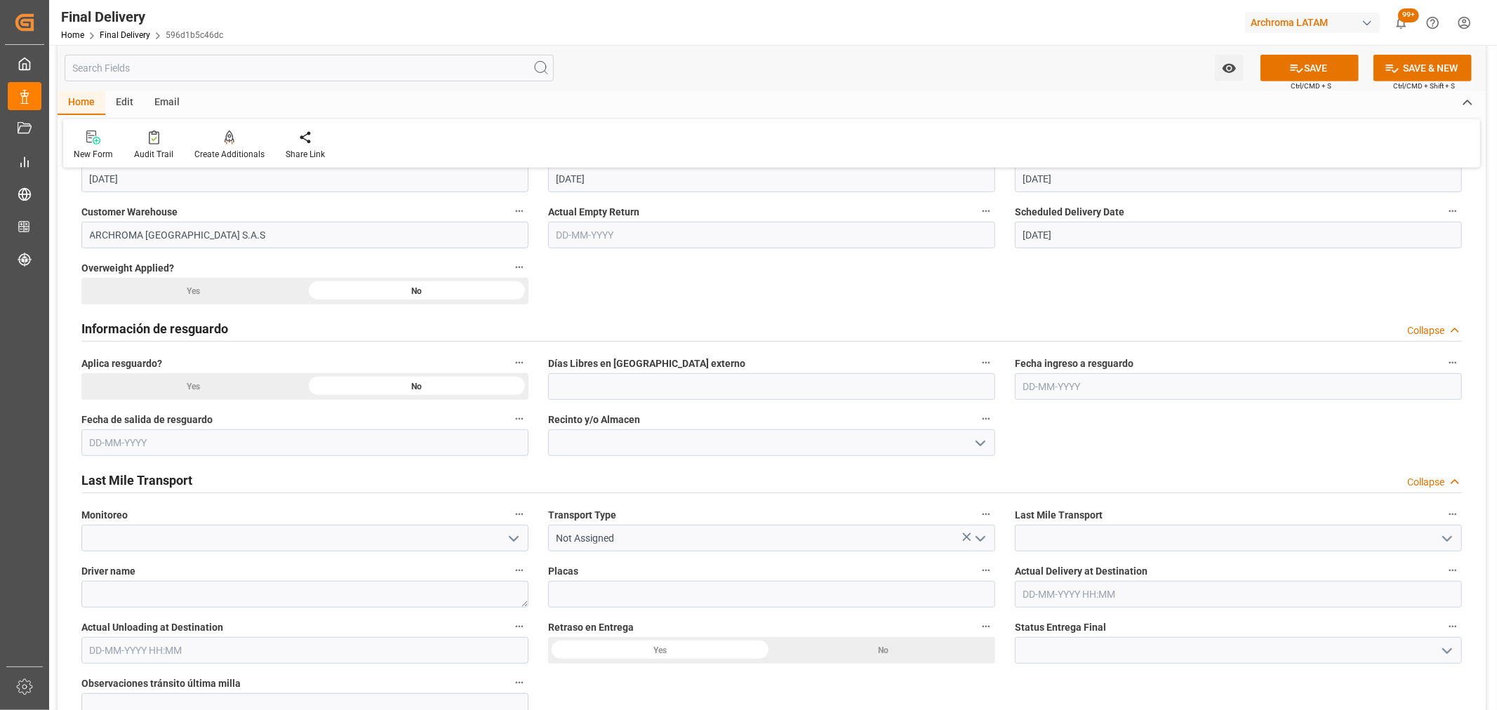
scroll to position [779, 0]
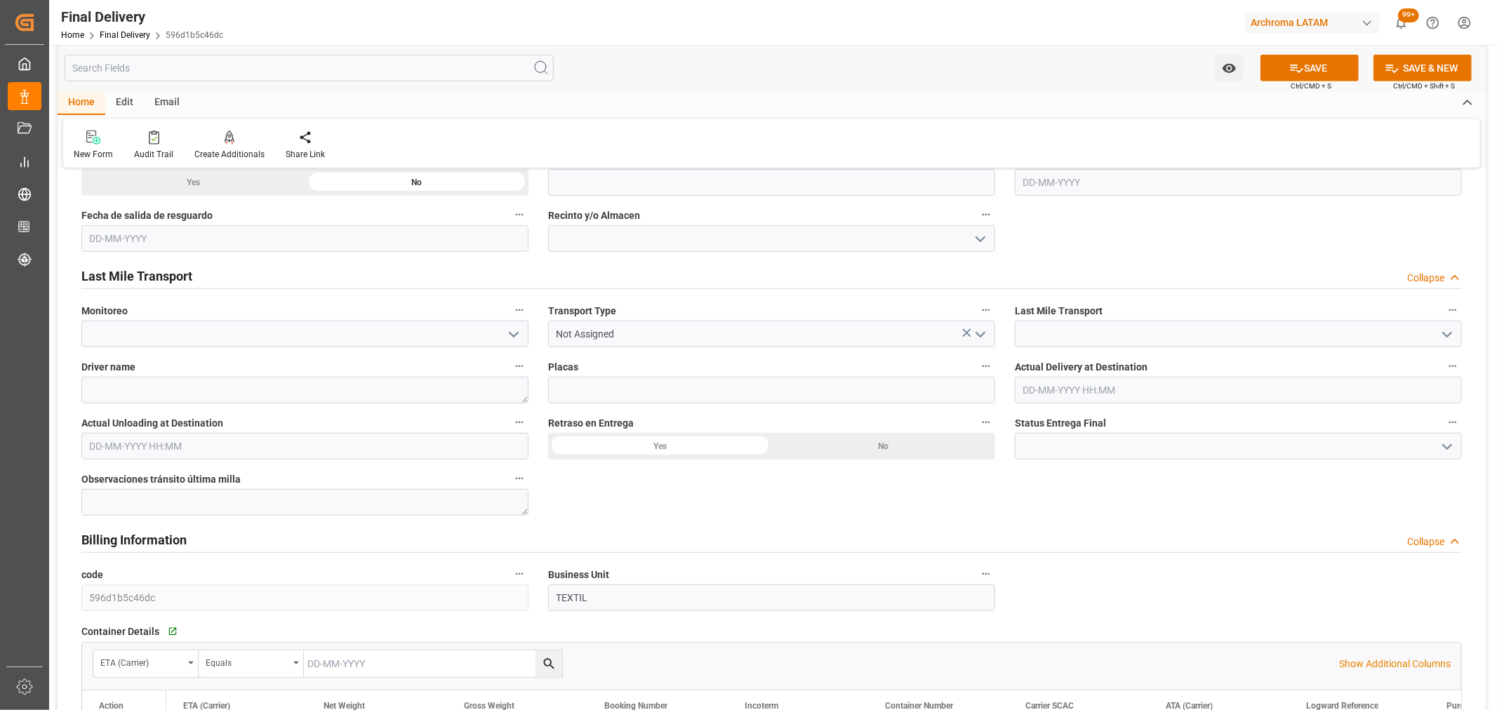
click at [518, 334] on icon "open menu" at bounding box center [513, 334] width 17 height 17
click at [214, 427] on div "[PERSON_NAME]" at bounding box center [305, 429] width 446 height 32
type input "[PERSON_NAME]"
click at [717, 333] on input "Not Assigned" at bounding box center [771, 334] width 447 height 27
click at [984, 331] on icon "open menu" at bounding box center [980, 334] width 17 height 17
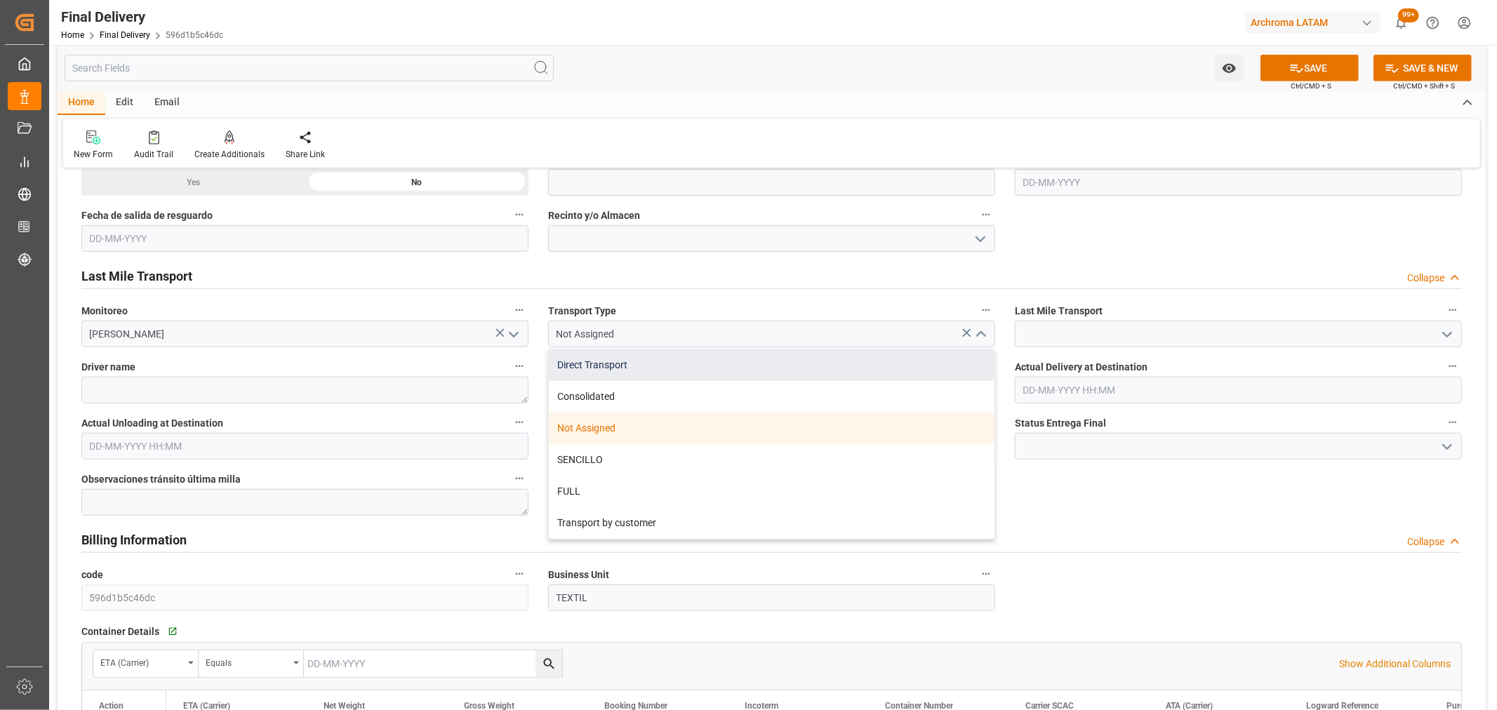
click at [744, 375] on div "Direct Transport" at bounding box center [772, 365] width 446 height 32
type input "Direct Transport"
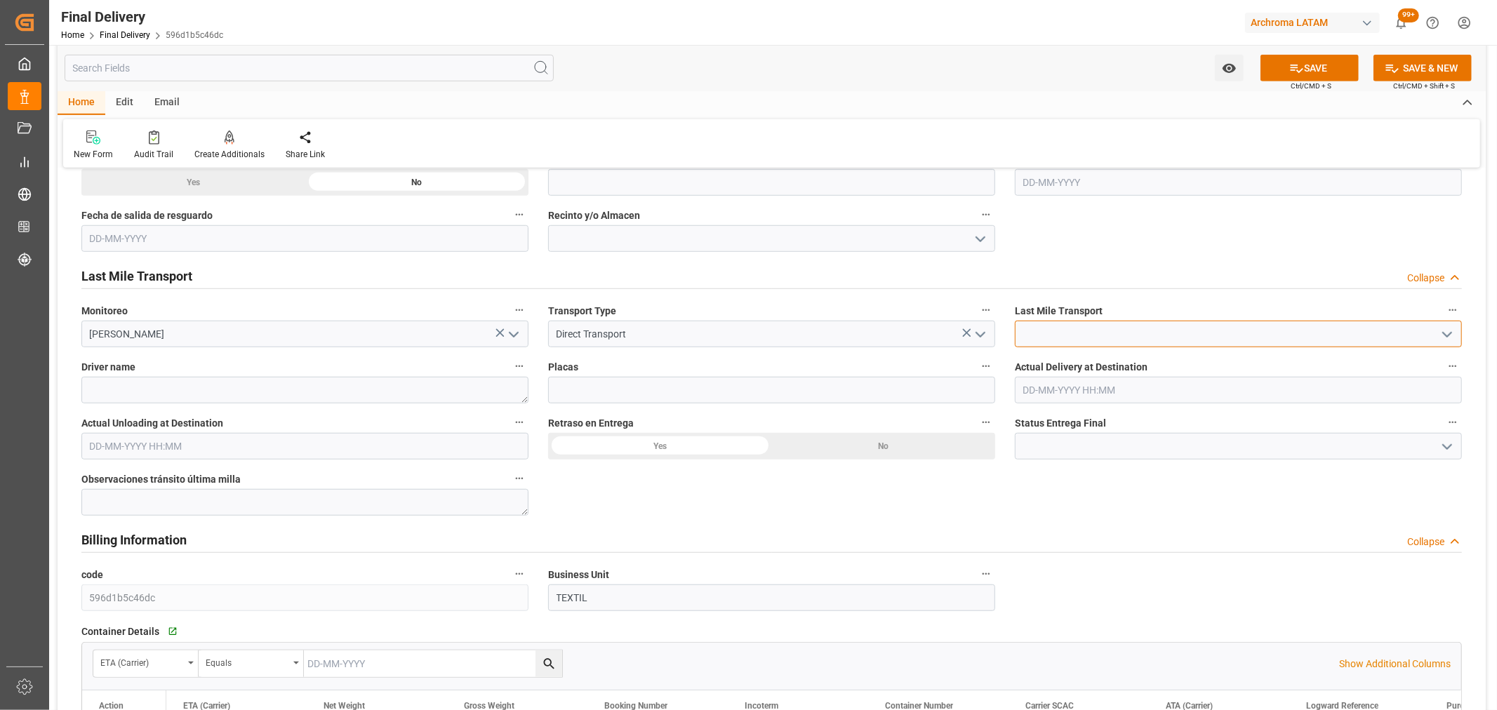
click at [1121, 333] on input at bounding box center [1238, 334] width 447 height 27
click at [1445, 338] on icon "open menu" at bounding box center [1446, 334] width 17 height 17
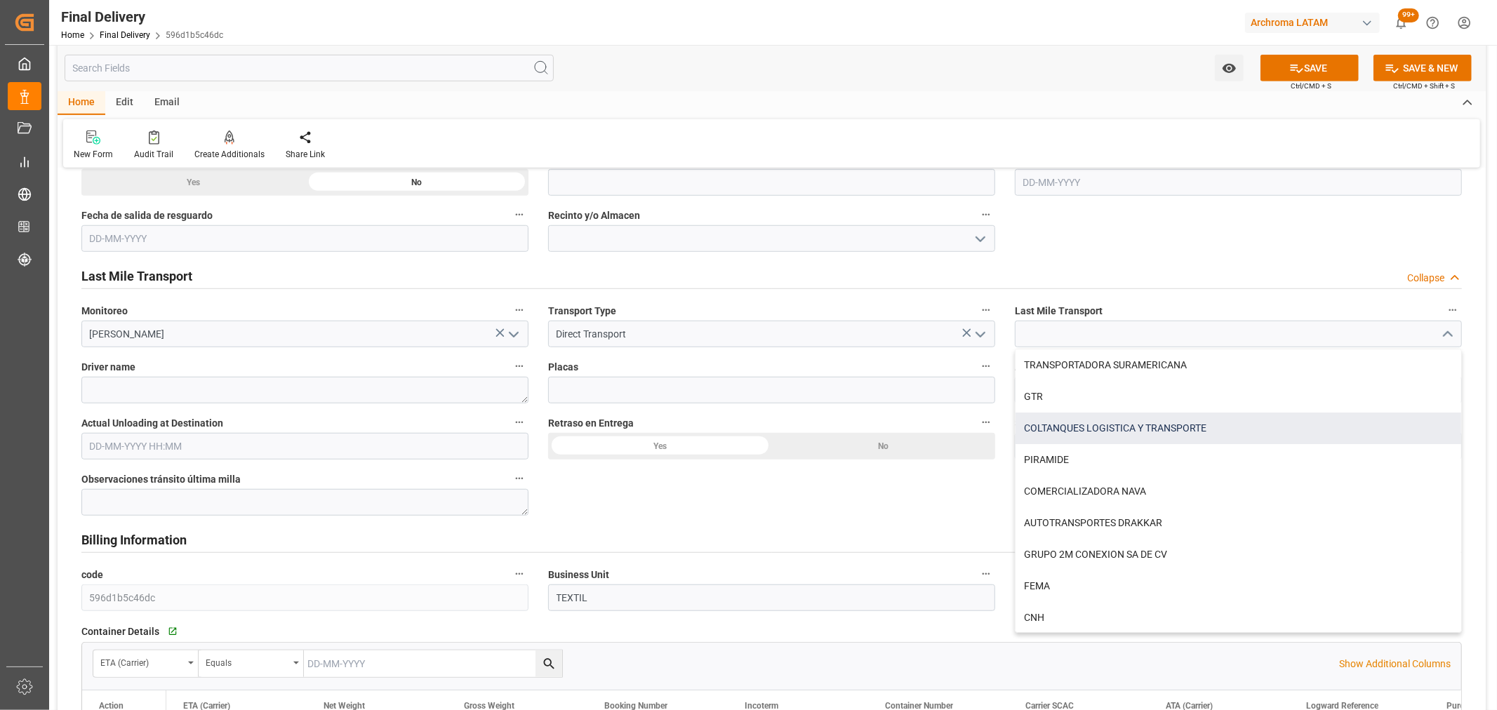
click at [1127, 416] on div "COLTANQUES LOGISTICA Y TRANSPORTE" at bounding box center [1238, 429] width 446 height 32
type input "COLTANQUES LOGISTICA Y TRANSPORTE"
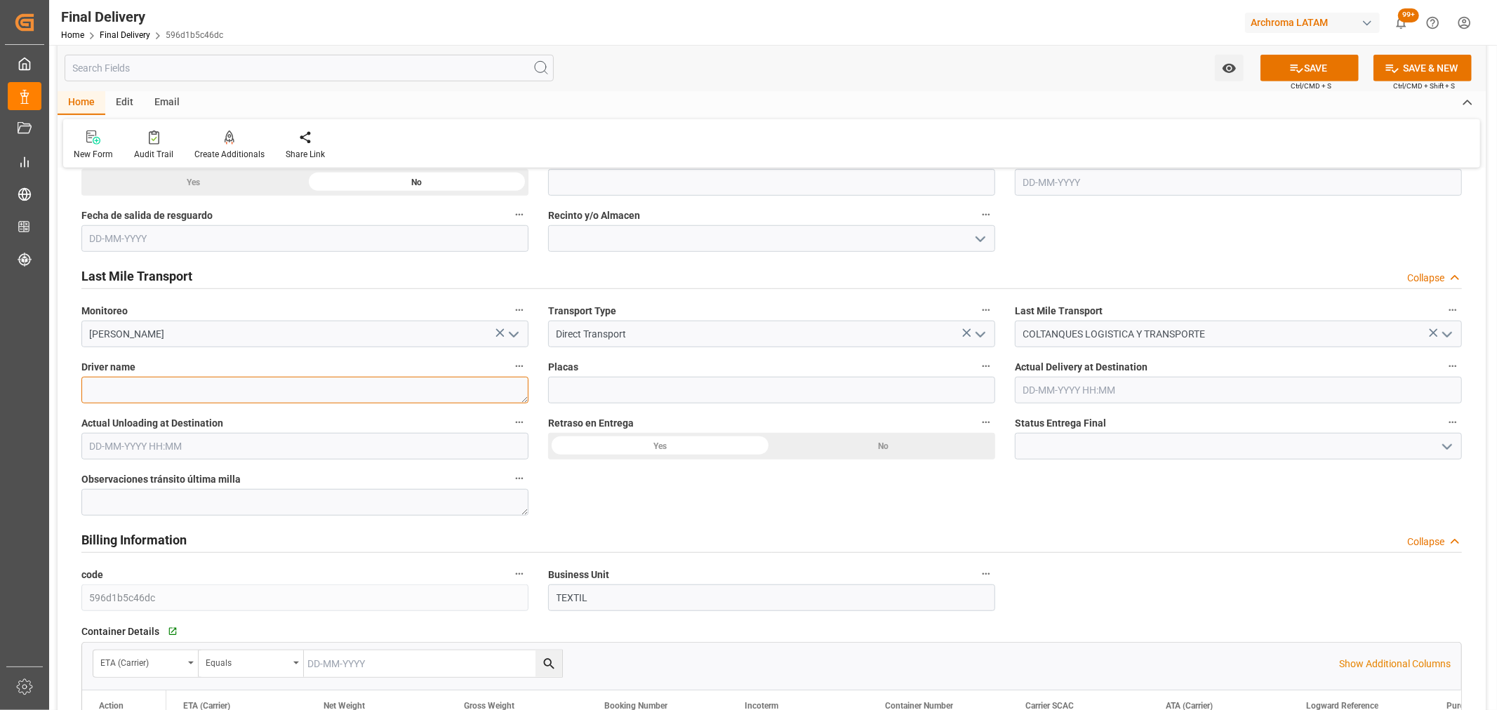
click at [326, 387] on textarea at bounding box center [304, 390] width 447 height 27
click at [408, 387] on textarea at bounding box center [304, 390] width 447 height 27
paste textarea "[PERSON_NAME] [PERSON_NAME]"
type textarea "[PERSON_NAME] [PERSON_NAME]"
click at [658, 384] on input at bounding box center [771, 390] width 447 height 27
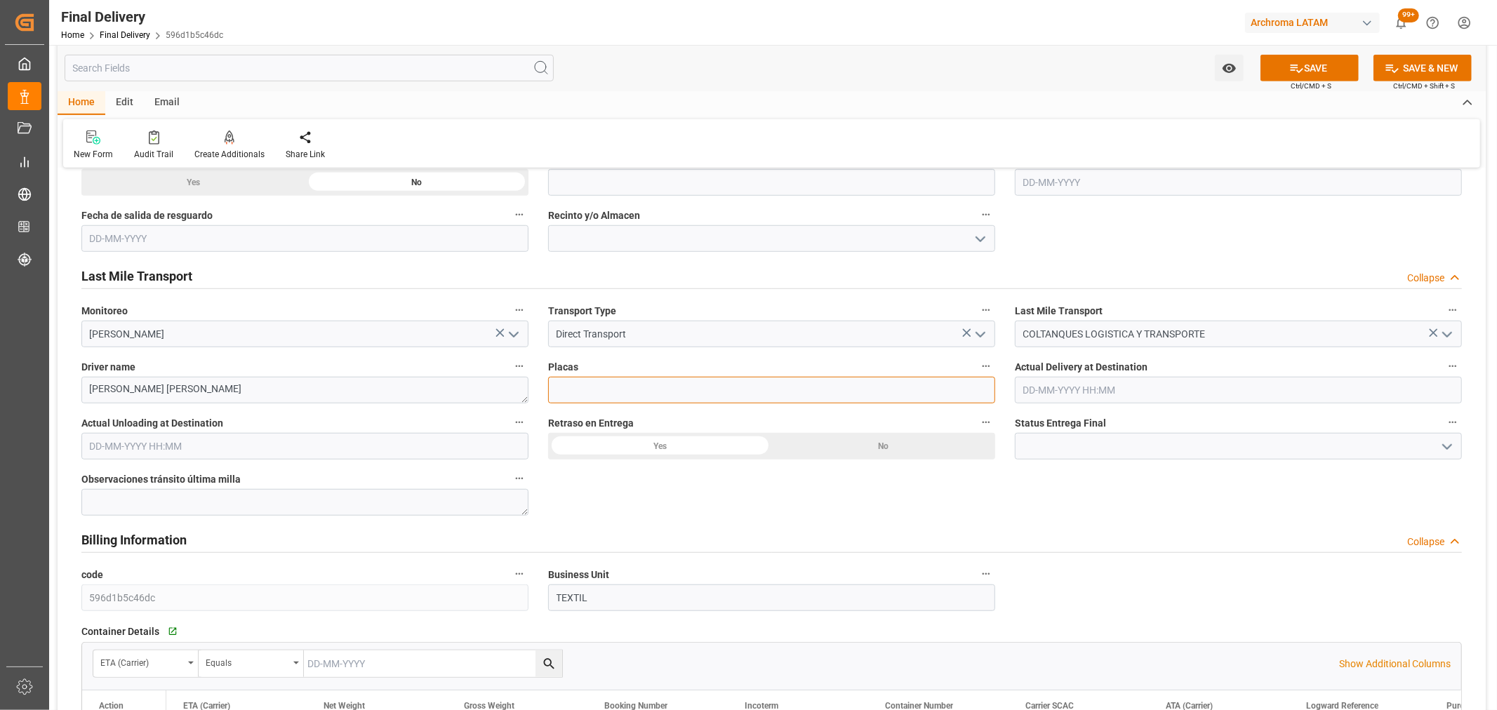
paste input "NHQ117"
type input "NHQ117"
click at [847, 448] on div "No" at bounding box center [884, 446] width 224 height 27
click at [1160, 384] on input "text" at bounding box center [1238, 390] width 447 height 27
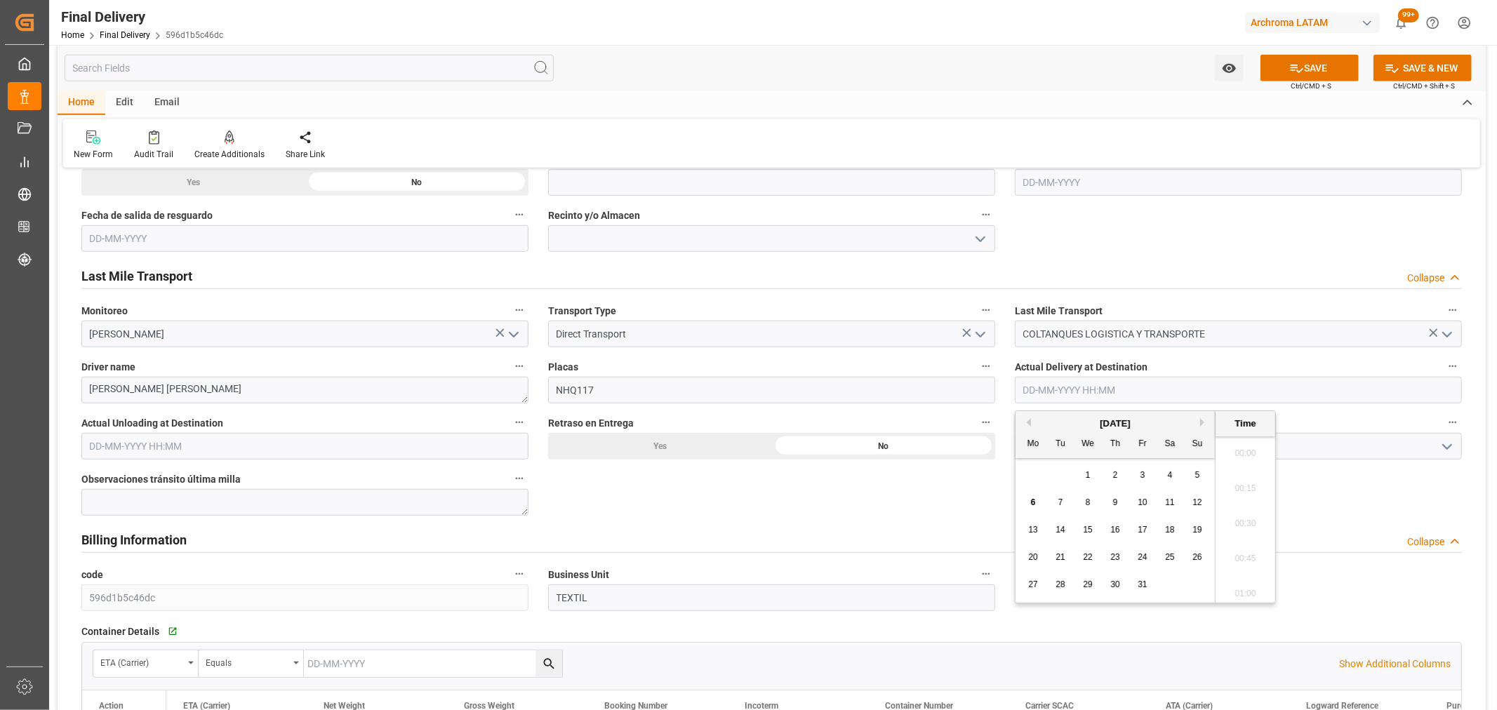
scroll to position [1232, 0]
click at [1052, 478] on div "29 30 1 2 3 4 5" at bounding box center [1115, 475] width 192 height 27
click at [1029, 502] on div "6" at bounding box center [1033, 503] width 18 height 17
click at [1250, 503] on li "08:00" at bounding box center [1245, 500] width 60 height 35
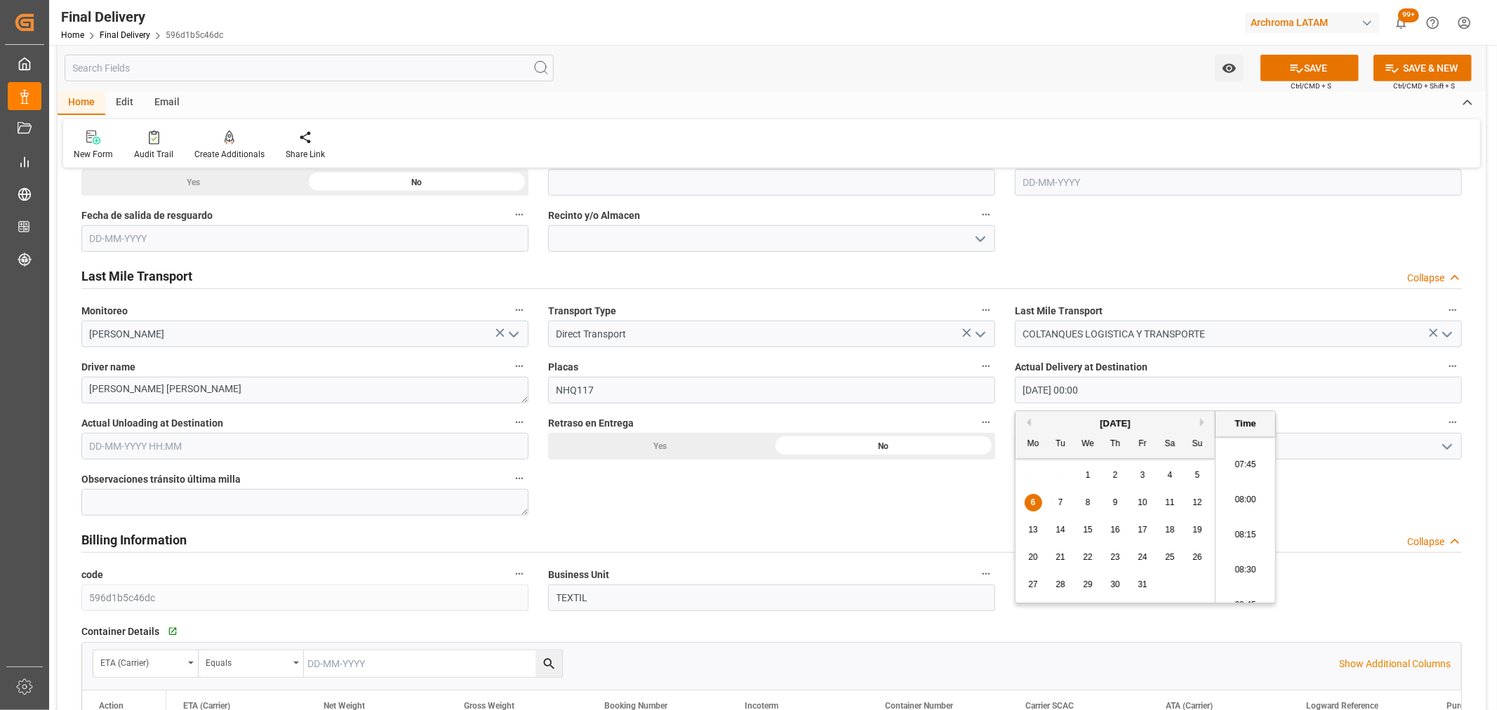
type input "[DATE] 08:00"
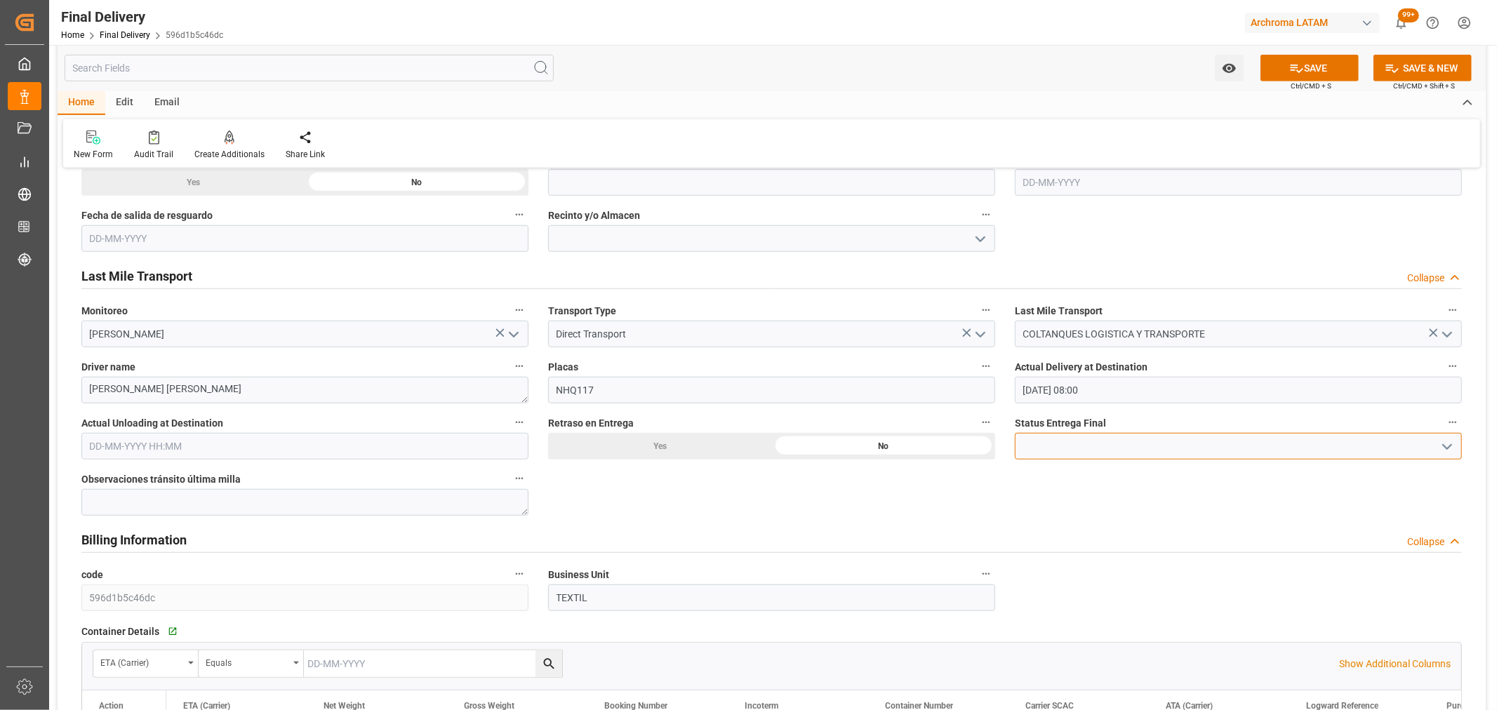
click at [1455, 452] on div at bounding box center [1238, 446] width 447 height 27
click at [1447, 451] on icon "open menu" at bounding box center [1446, 447] width 17 height 17
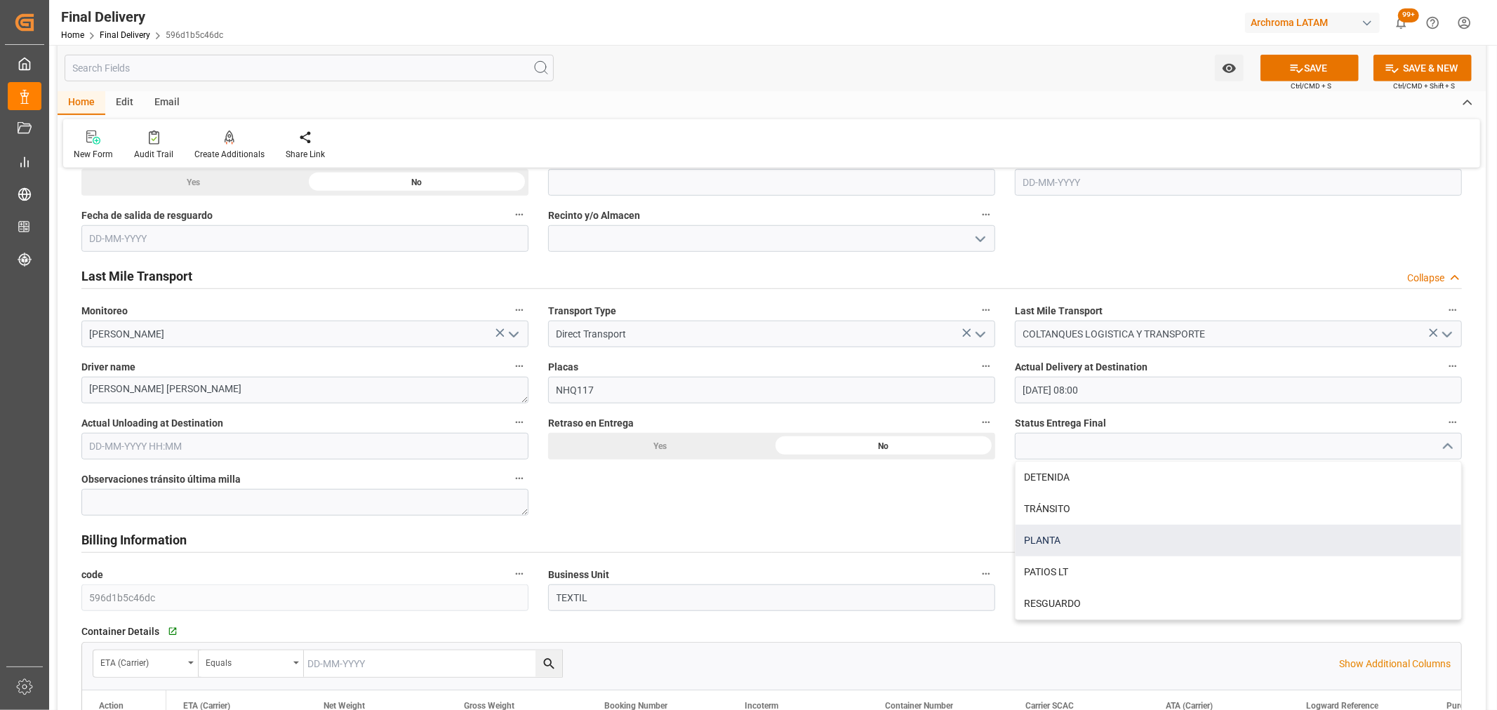
click at [1062, 541] on div "PLANTA" at bounding box center [1238, 541] width 446 height 32
type input "PLANTA"
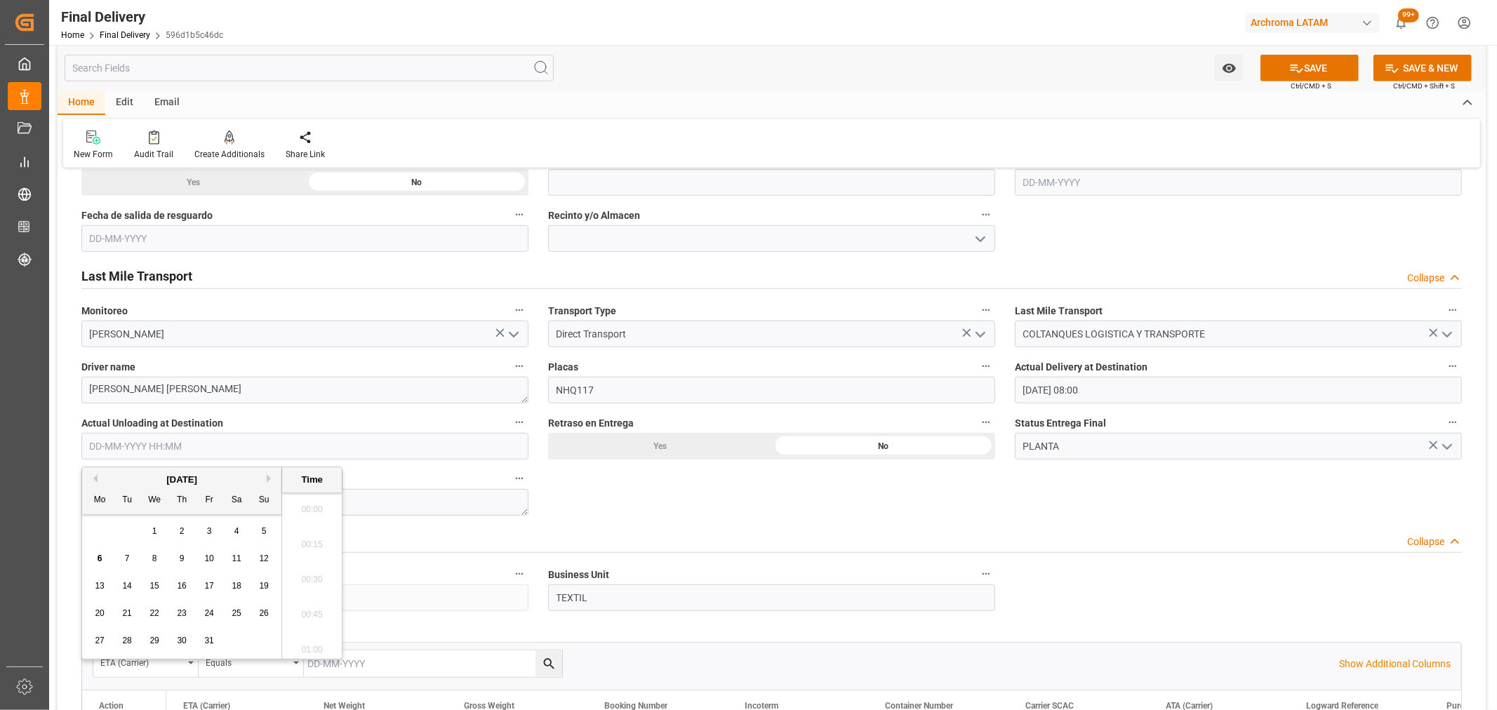
click at [112, 443] on input "text" at bounding box center [304, 446] width 447 height 27
click at [97, 558] on div "6" at bounding box center [100, 559] width 18 height 17
click at [314, 563] on li "08:00" at bounding box center [312, 556] width 60 height 35
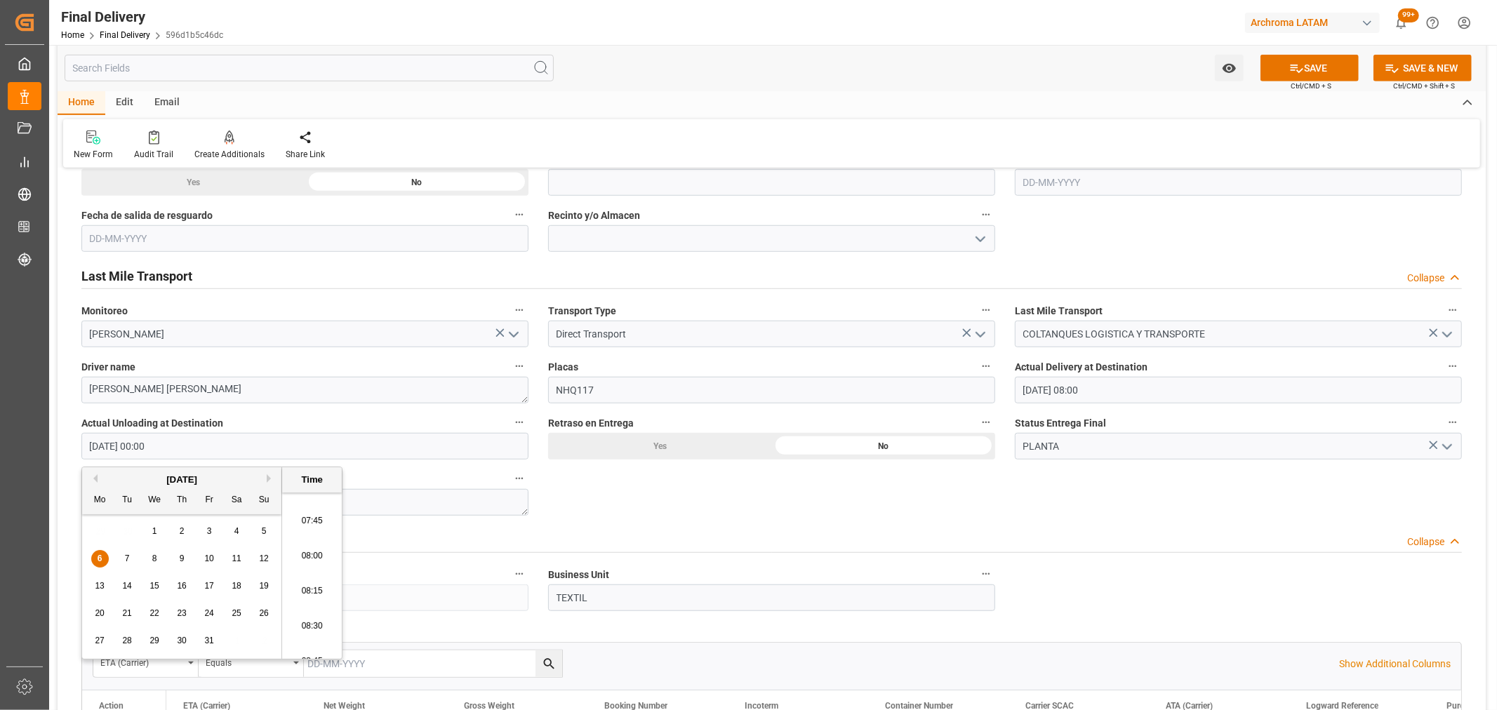
type input "[DATE] 08:00"
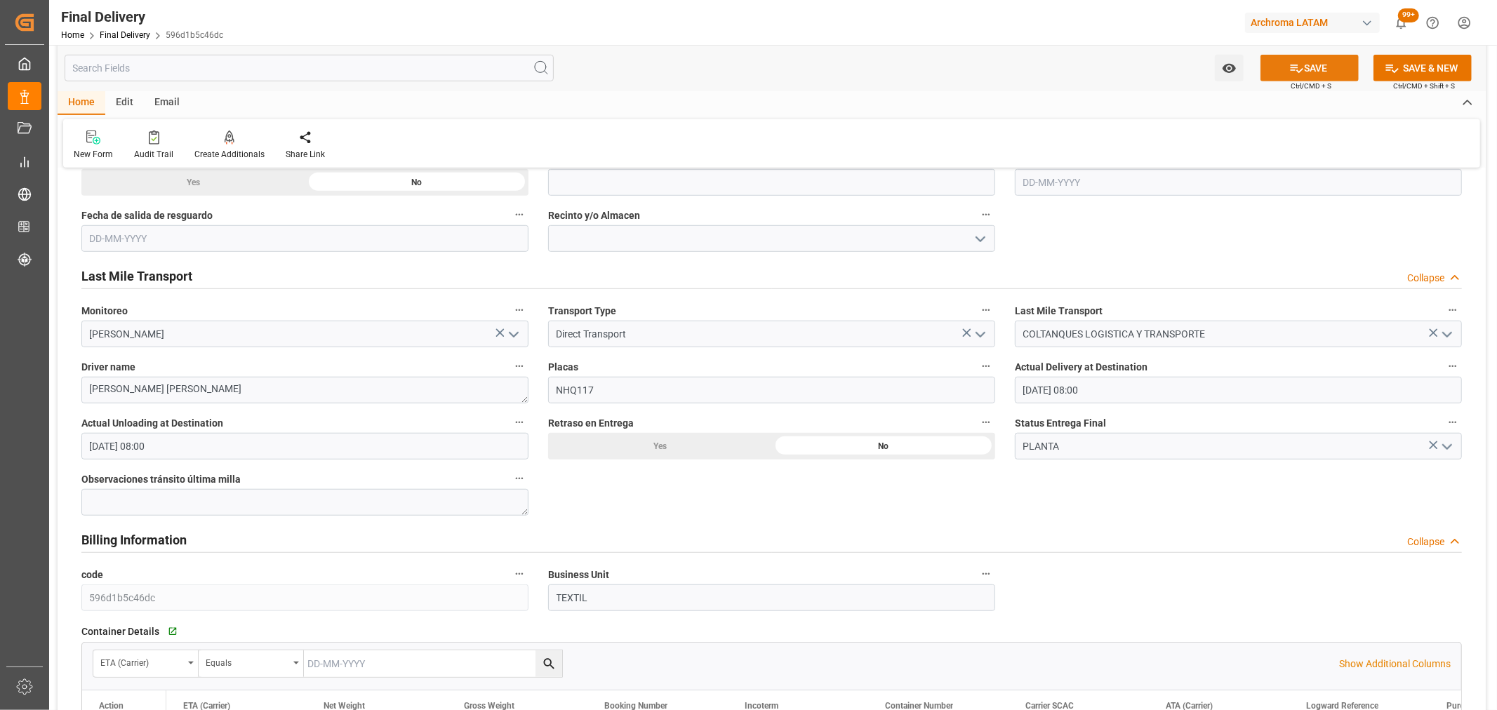
click at [1289, 68] on icon at bounding box center [1296, 68] width 15 height 15
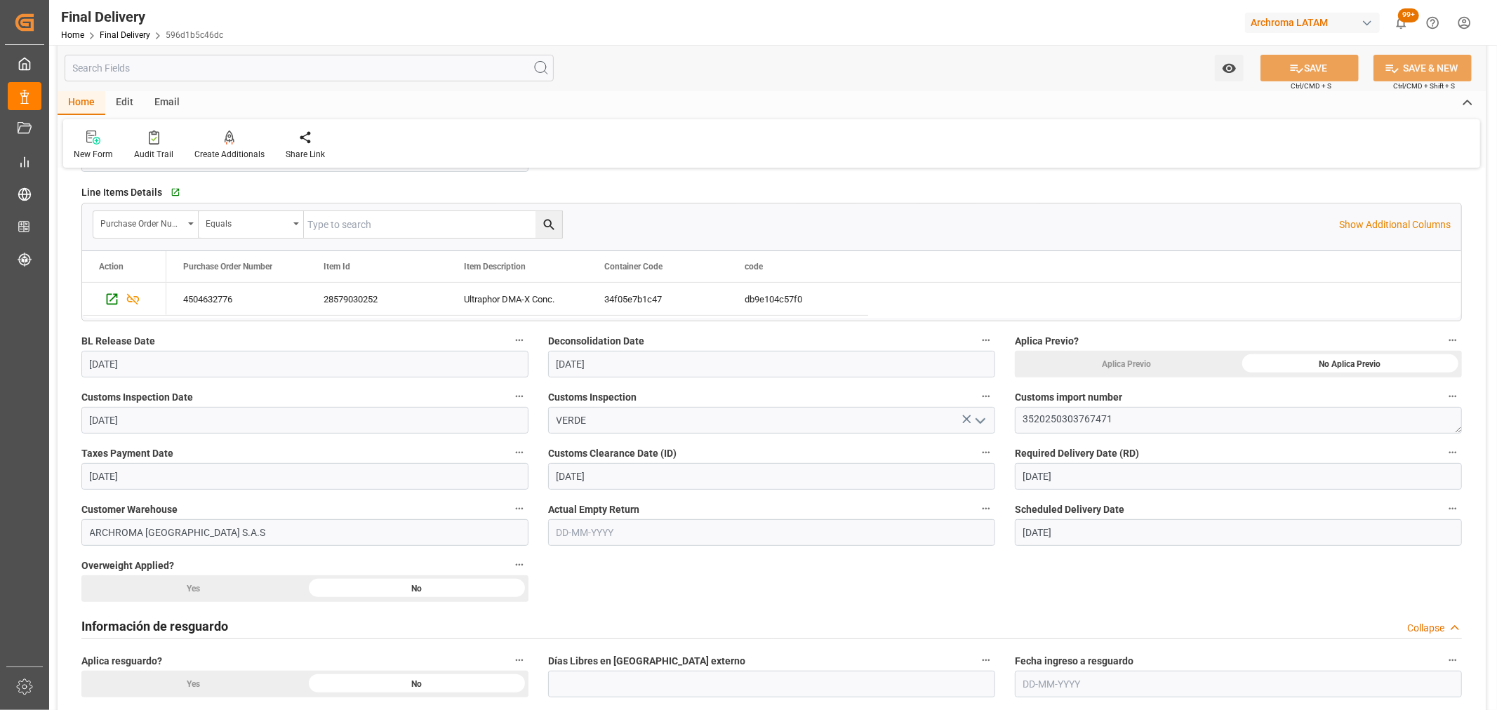
scroll to position [234, 0]
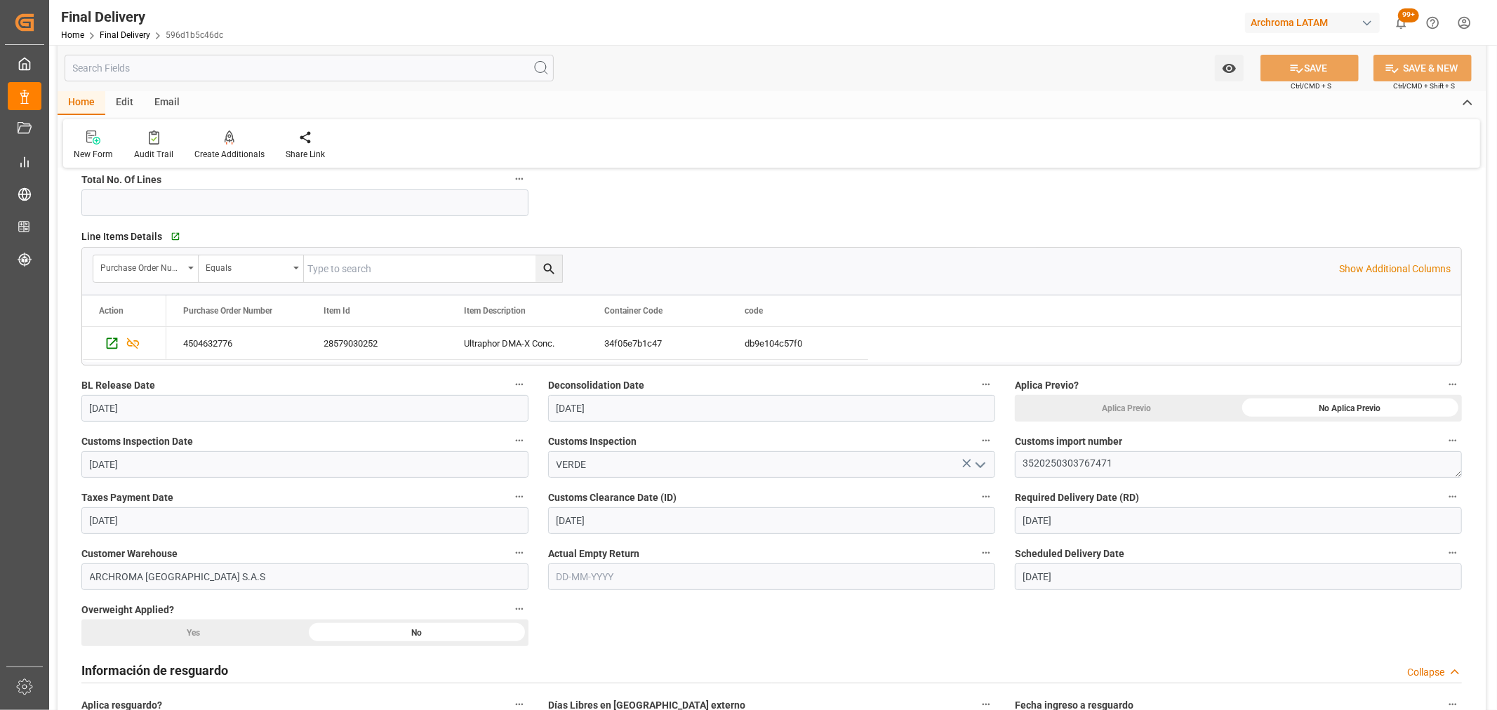
type input "Unloaded"
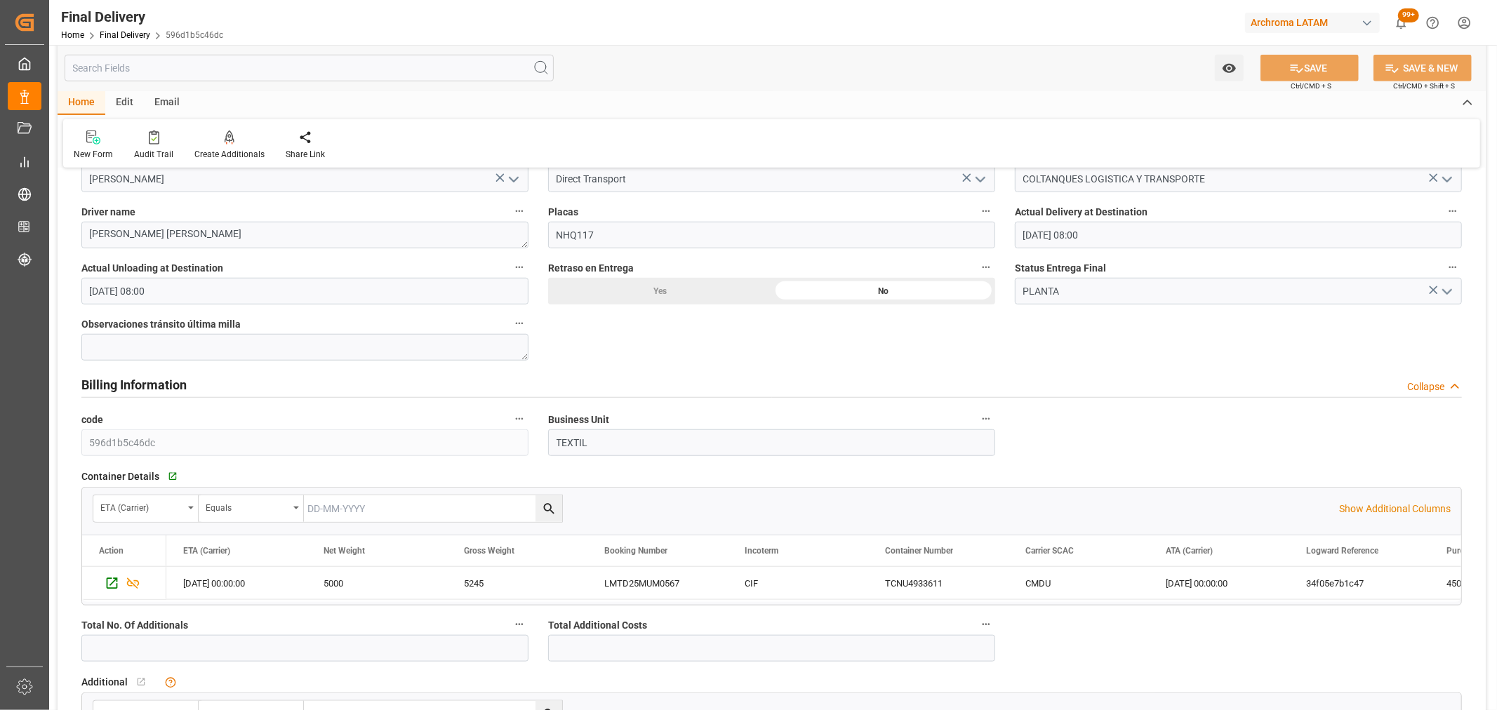
scroll to position [935, 0]
click at [124, 30] on link "Final Delivery" at bounding box center [125, 35] width 51 height 10
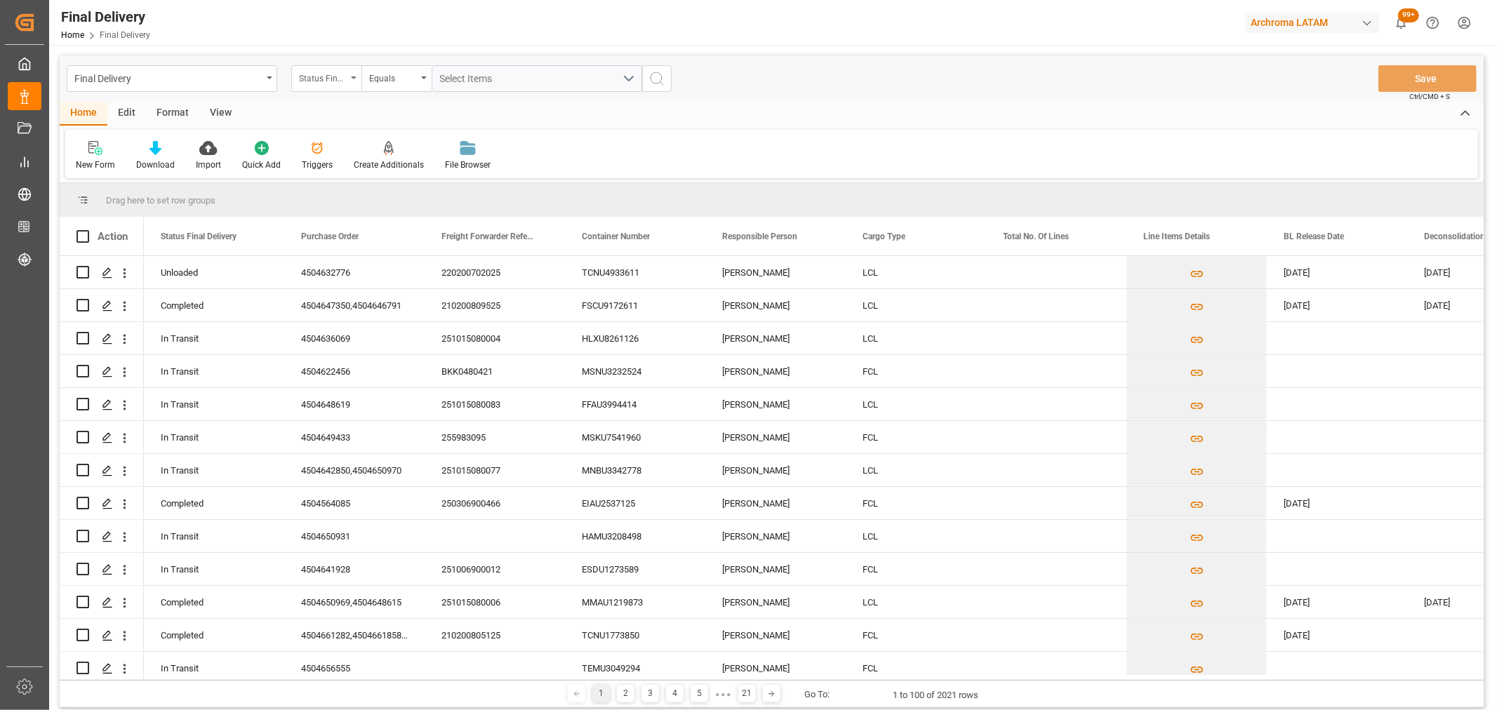
click at [340, 78] on div "Status Final Delivery" at bounding box center [323, 77] width 48 height 16
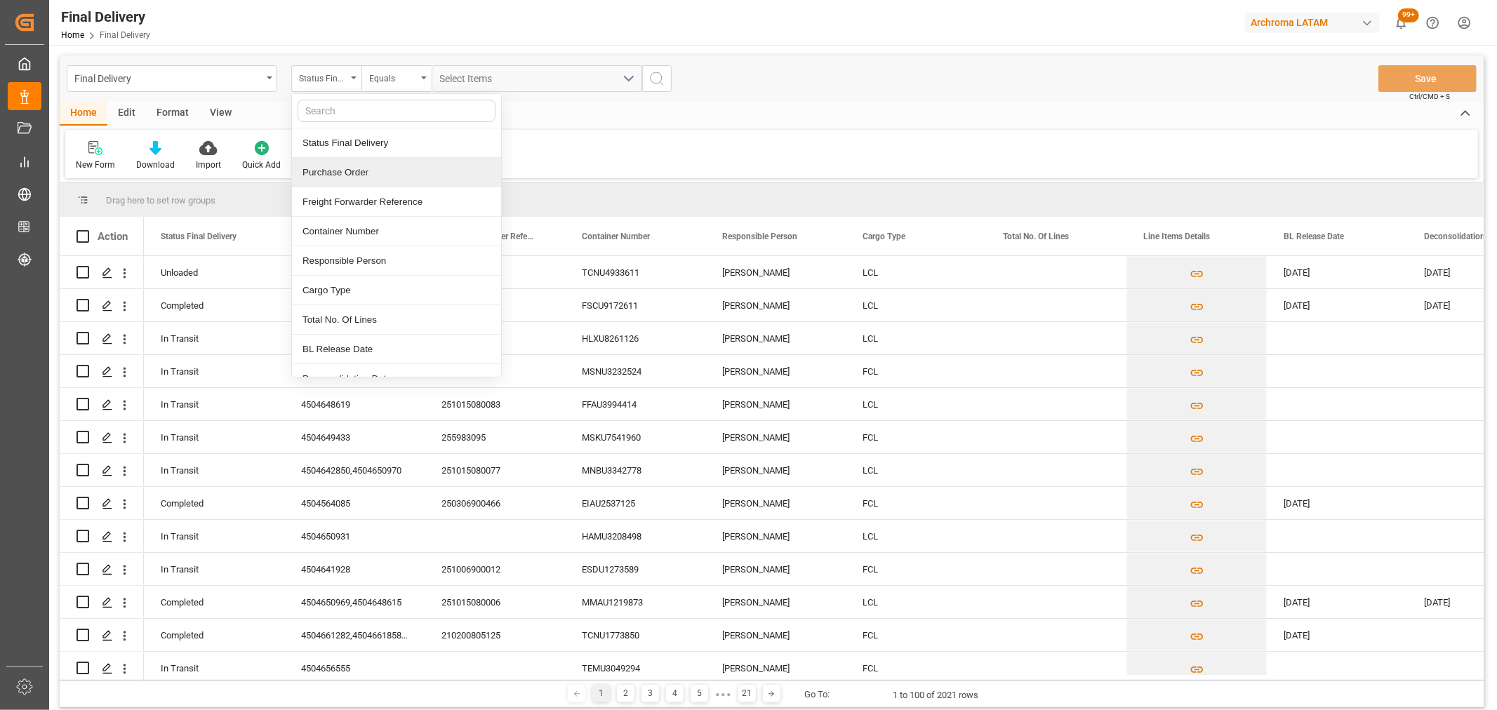
click at [356, 170] on div "Purchase Order" at bounding box center [396, 172] width 209 height 29
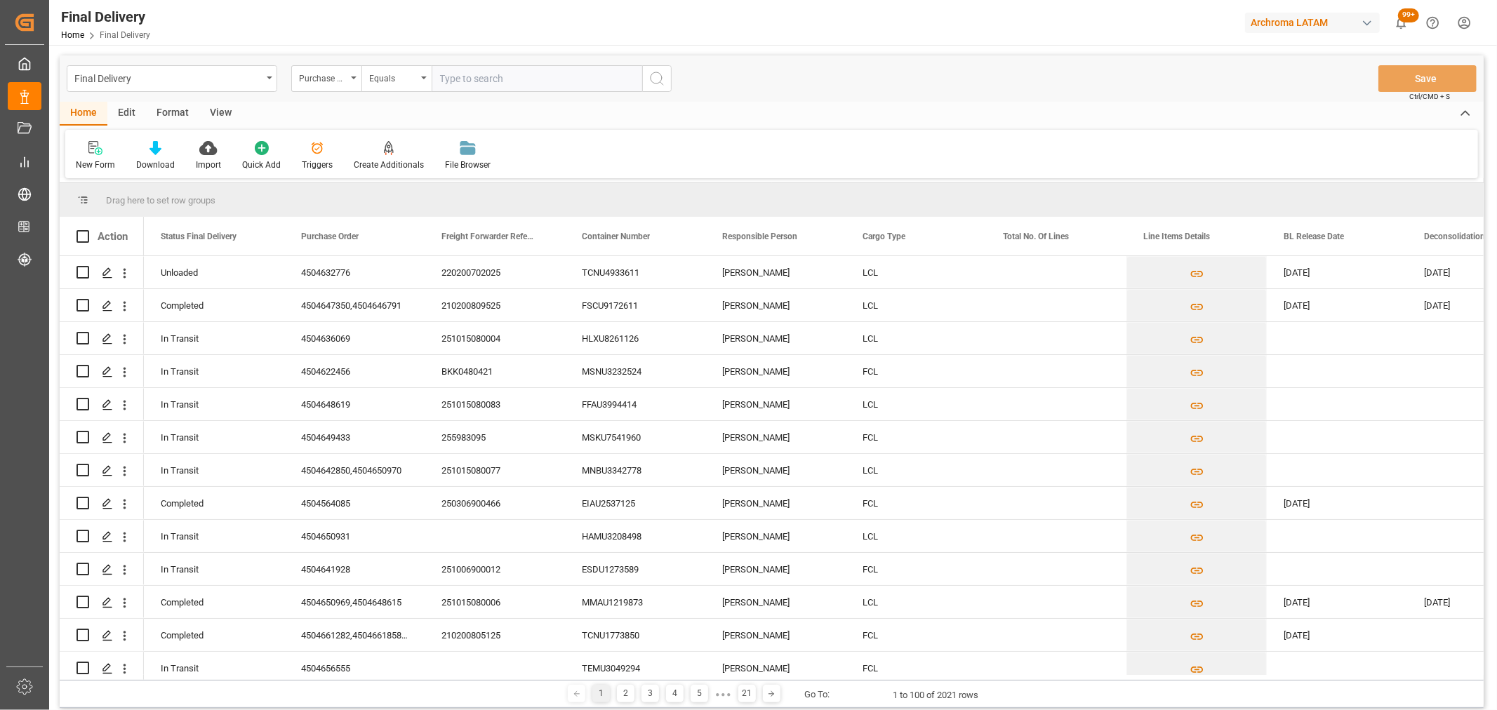
click at [519, 60] on div "Final Delivery Purchase Order Equals Save Ctrl/CMD + S" at bounding box center [772, 78] width 1424 height 46
click at [401, 70] on div "Equals" at bounding box center [393, 77] width 48 height 16
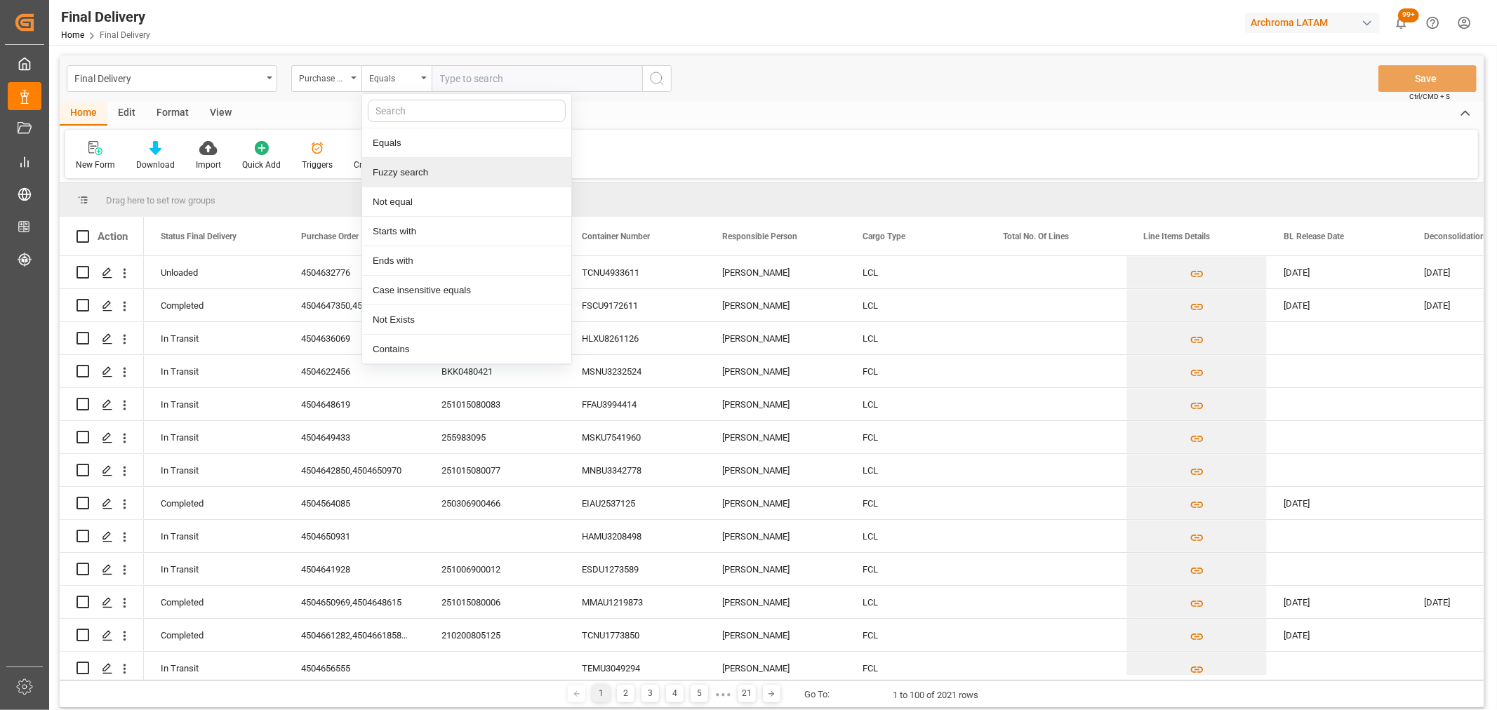
drag, startPoint x: 396, startPoint y: 170, endPoint x: 530, endPoint y: 79, distance: 162.1
click at [398, 170] on div "Fuzzy search" at bounding box center [466, 172] width 209 height 29
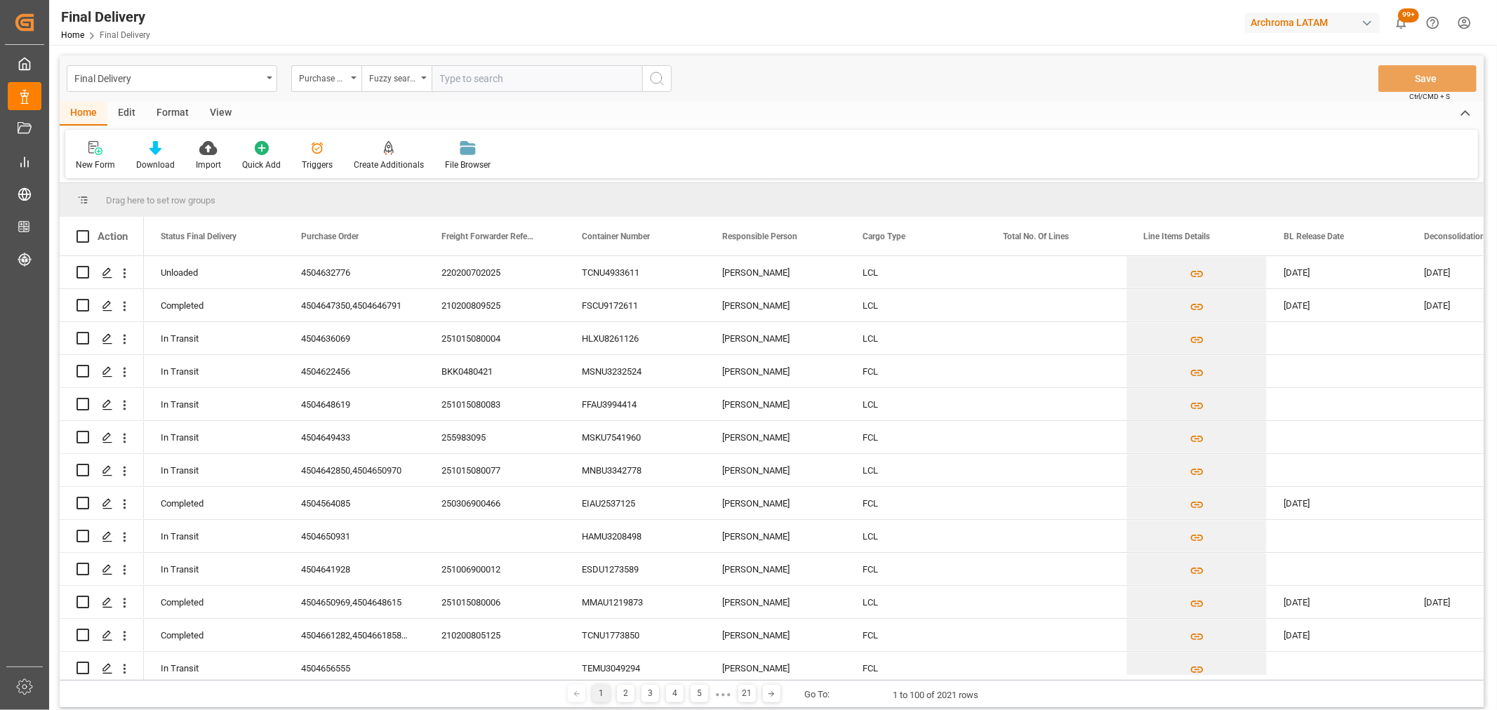
click at [539, 66] on input "text" at bounding box center [536, 78] width 210 height 27
paste input "4504621167"
type input "4504621167"
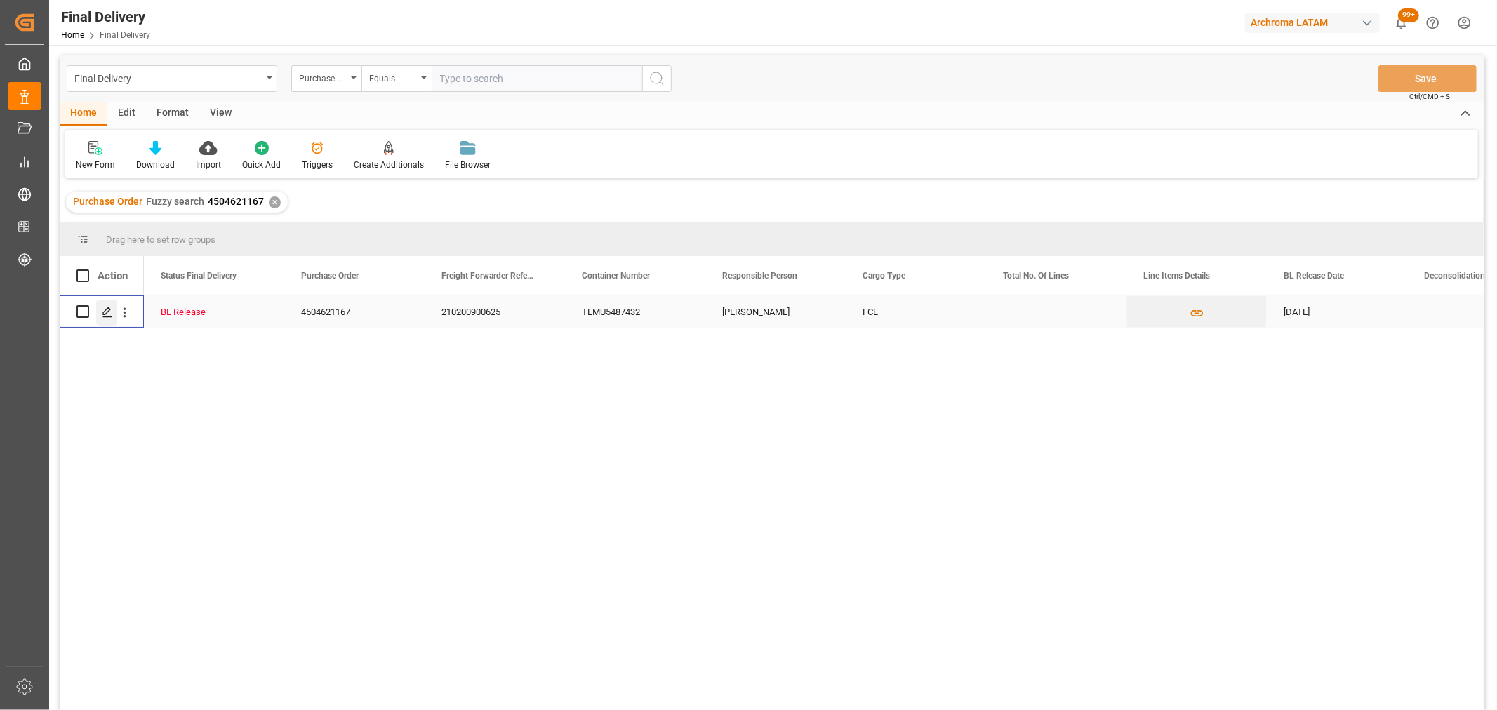
click at [103, 316] on icon "Press SPACE to select this row." at bounding box center [107, 312] width 11 height 11
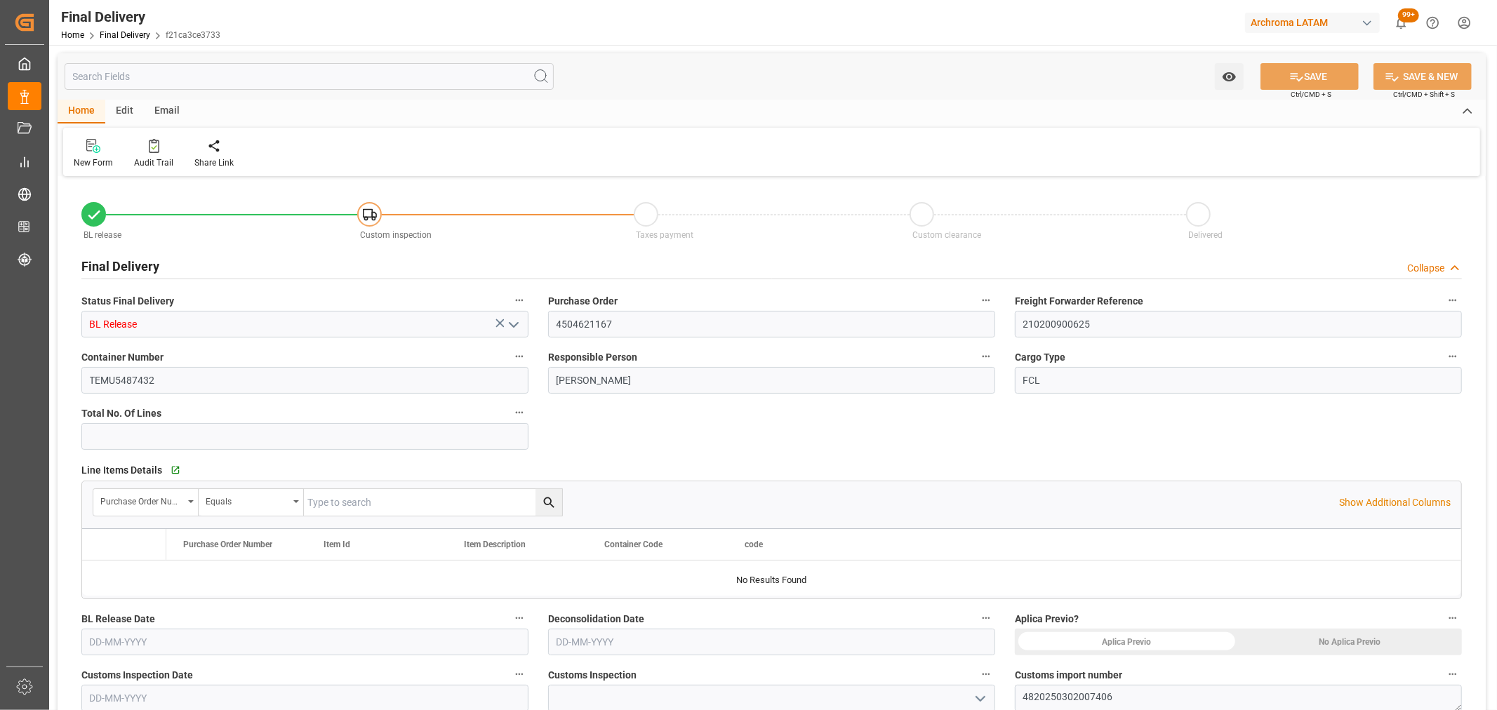
type input "-1"
type input "[DATE]"
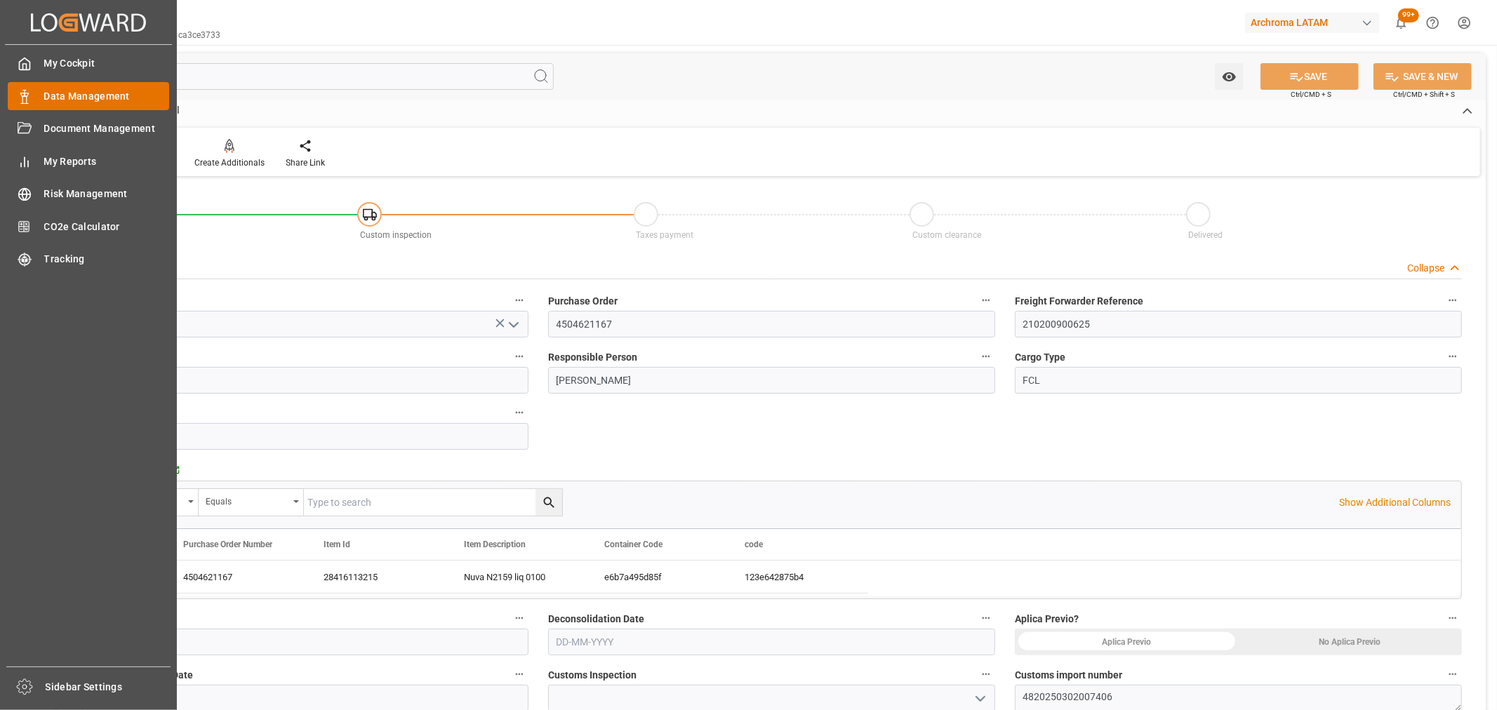
click at [38, 95] on div "Data Management Data Management" at bounding box center [88, 95] width 161 height 27
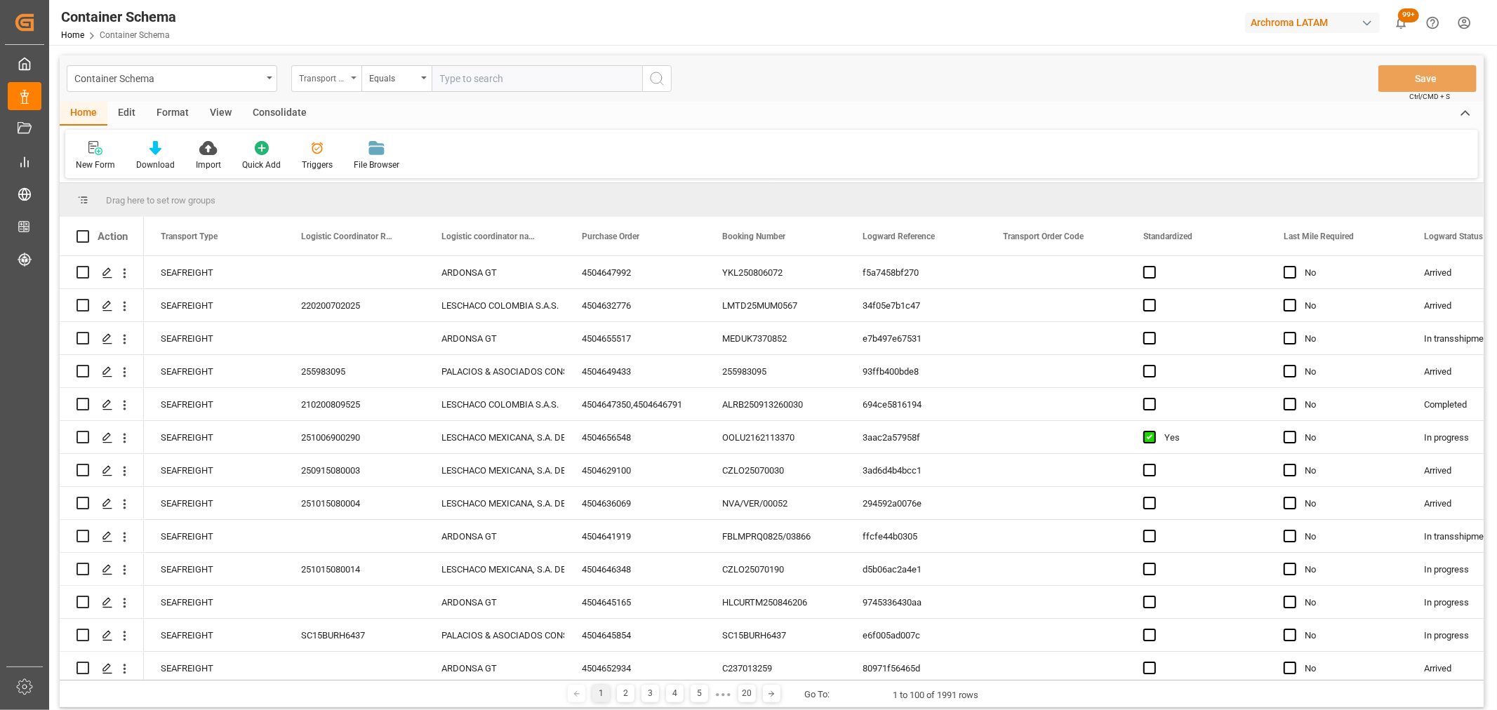
click at [311, 83] on div "Transport Type" at bounding box center [323, 77] width 48 height 16
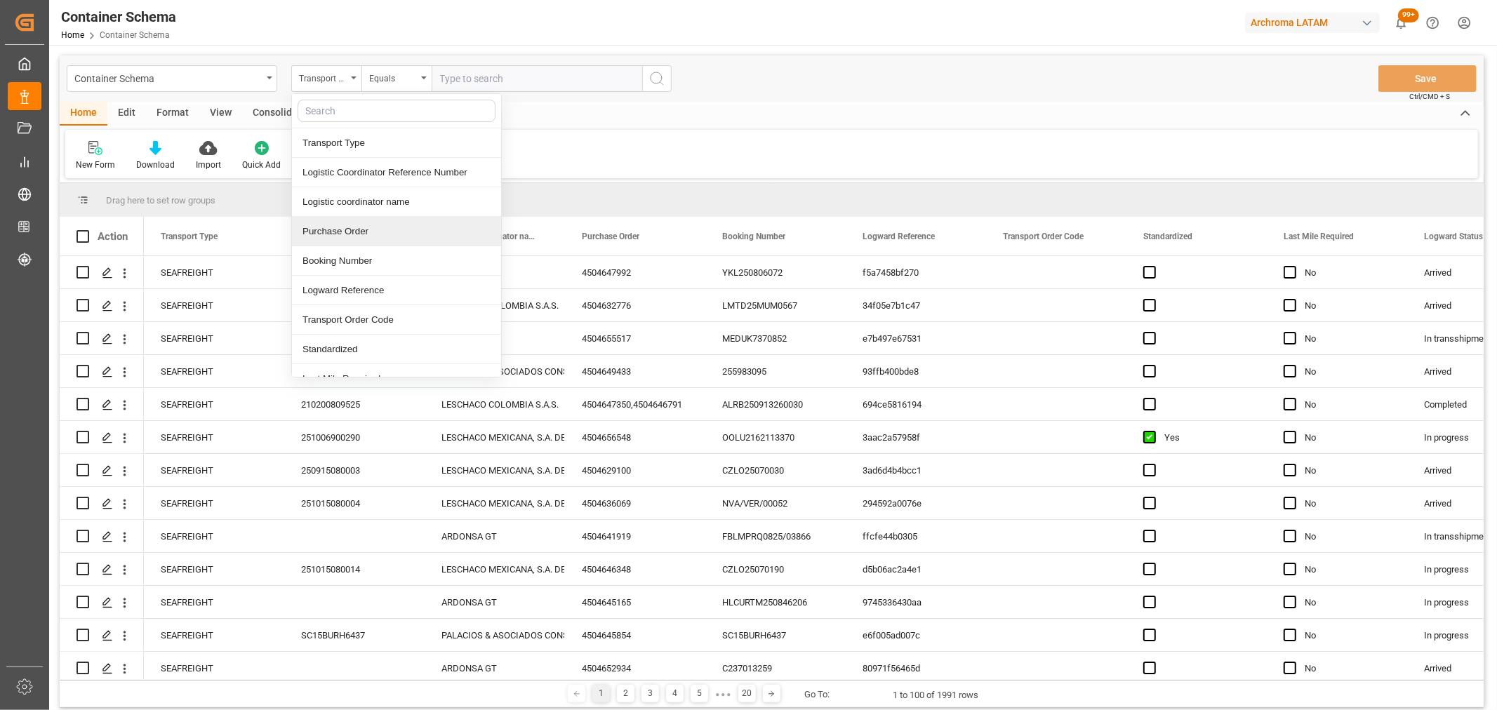
click at [352, 230] on div "Purchase Order" at bounding box center [396, 231] width 209 height 29
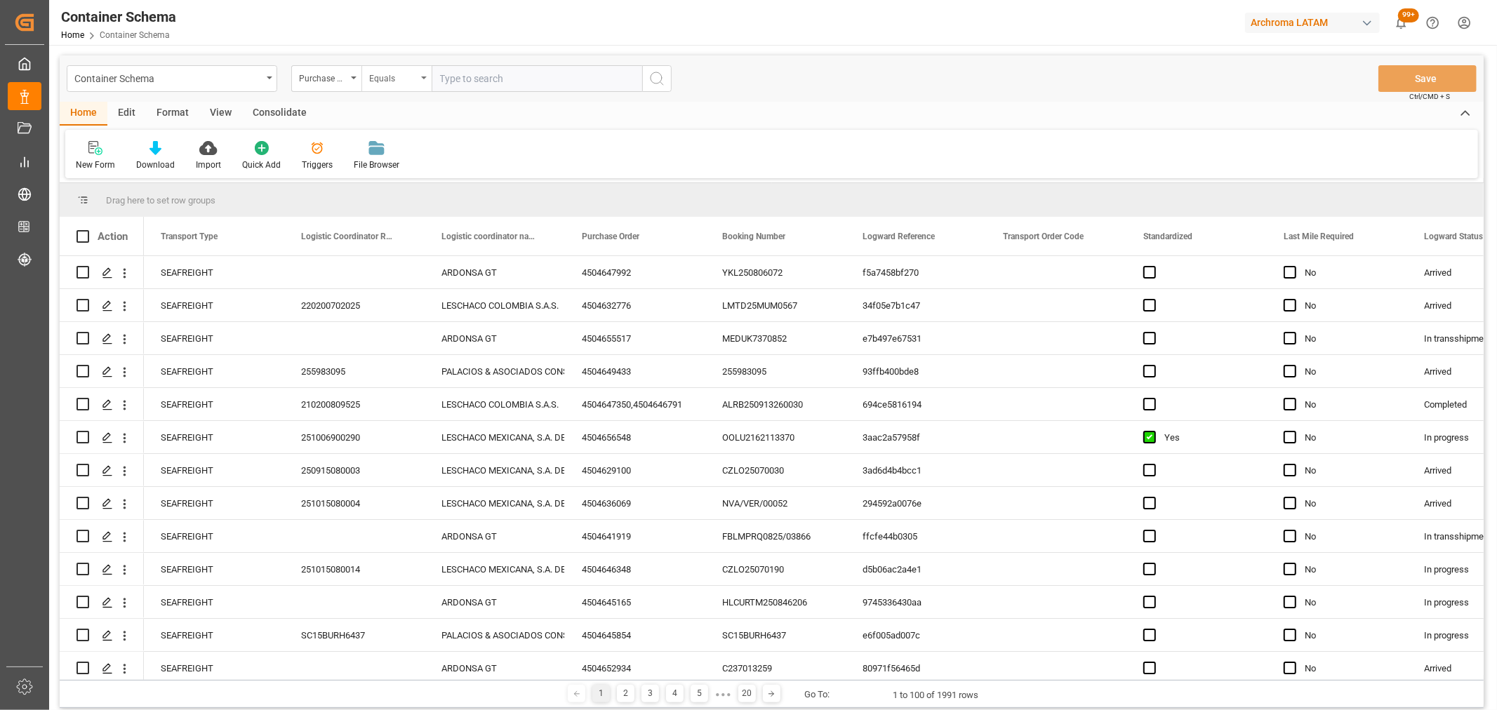
click at [408, 78] on div "Equals" at bounding box center [393, 77] width 48 height 16
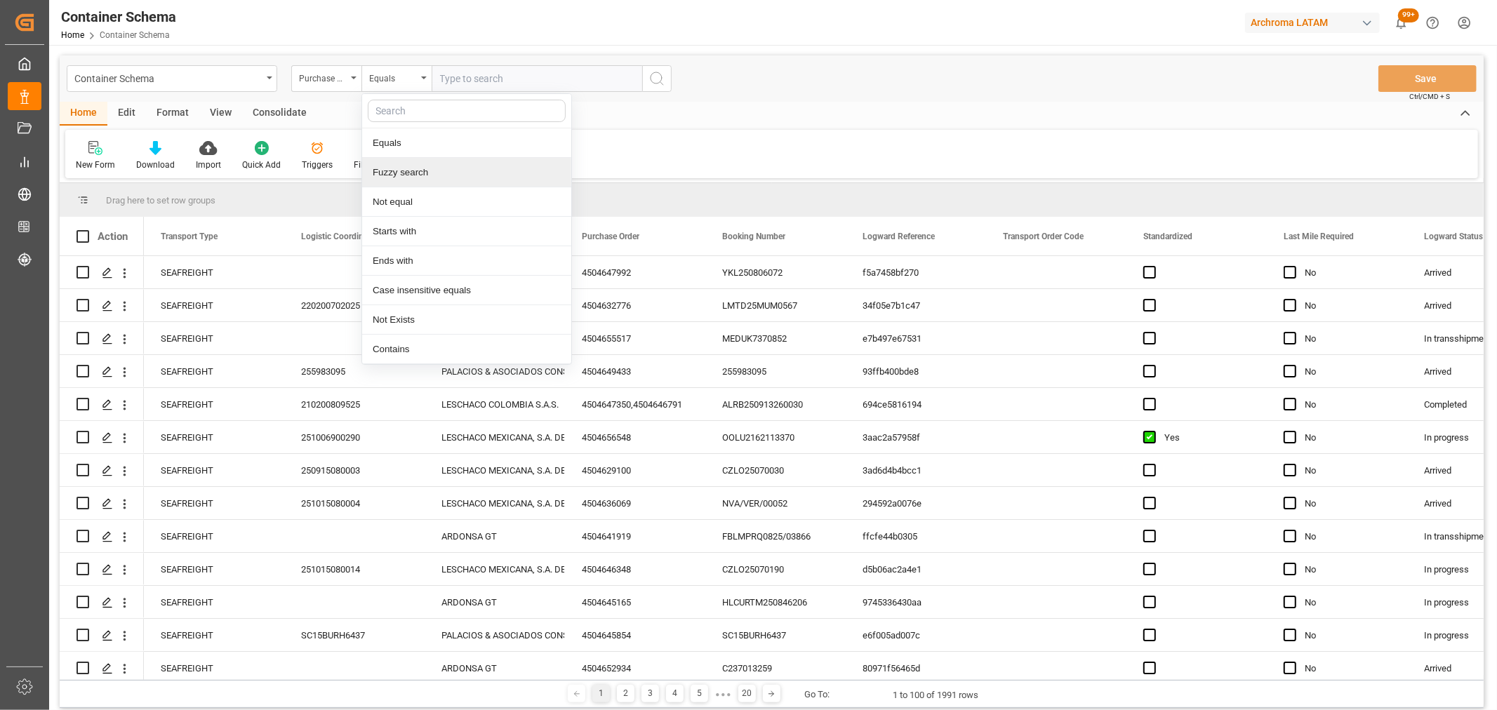
click at [441, 173] on div "Fuzzy search" at bounding box center [466, 172] width 209 height 29
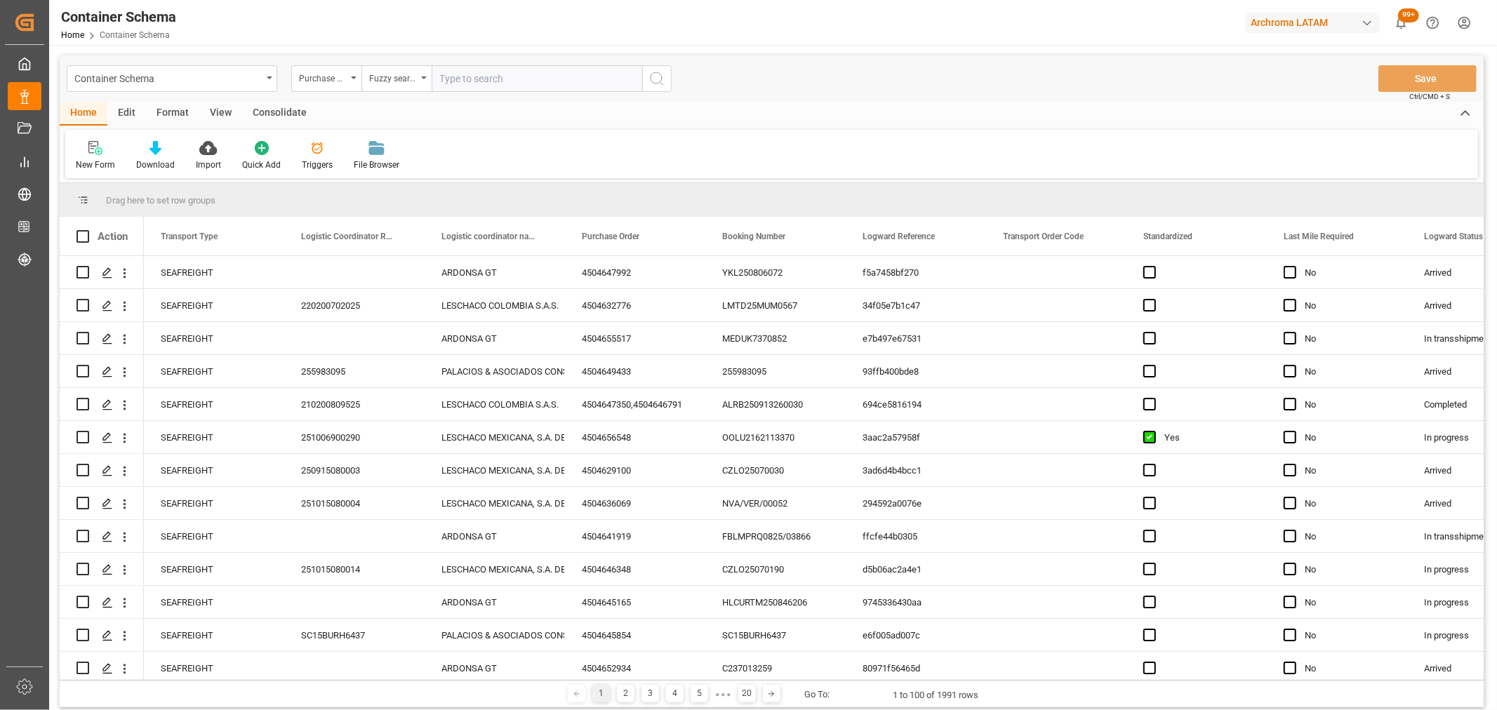
click at [495, 65] on input "text" at bounding box center [536, 78] width 210 height 27
paste input "TOLE25/386"
drag, startPoint x: 503, startPoint y: 76, endPoint x: 250, endPoint y: 55, distance: 253.5
click at [254, 56] on div "Container Schema Purchase Order Fuzzy search TOLE25/386 Save Ctrl/CMD + S" at bounding box center [772, 78] width 1424 height 46
paste input "4504651407"
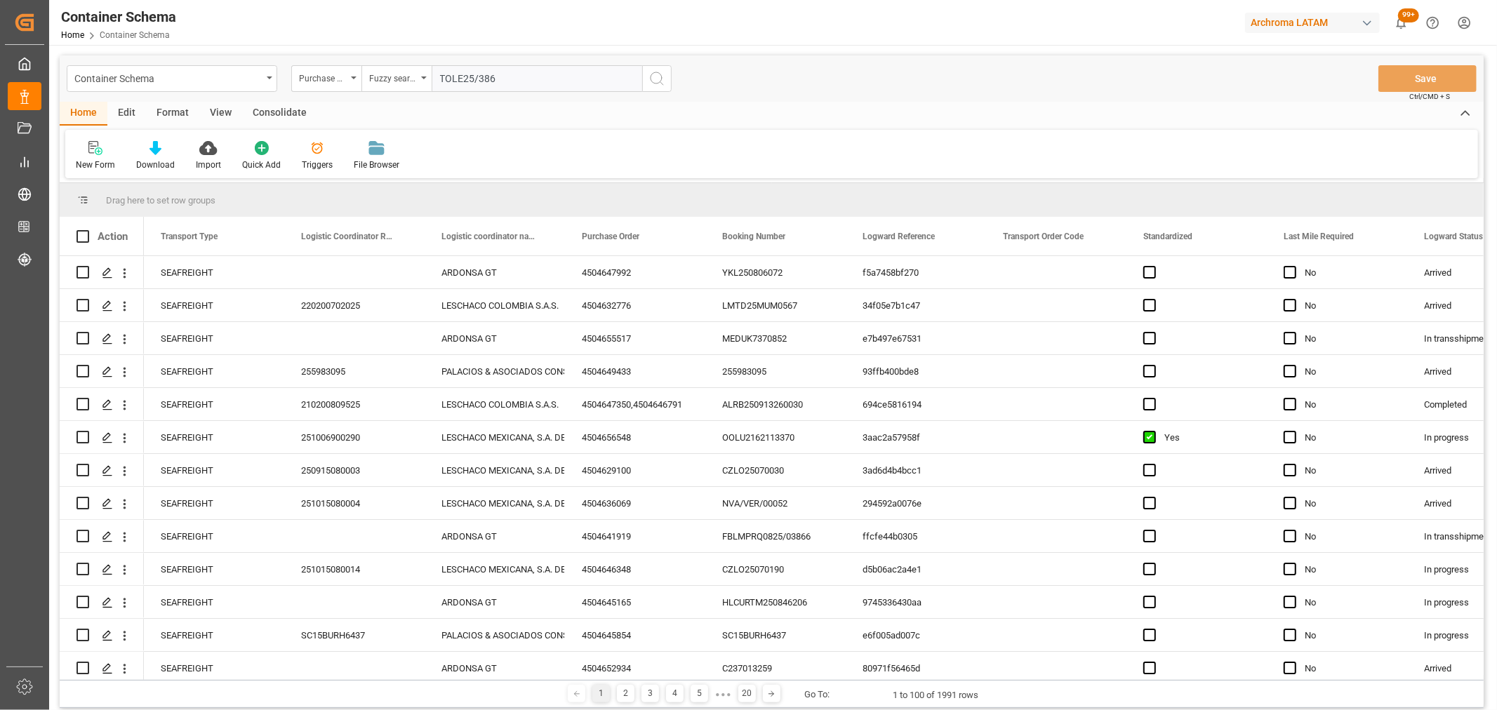
type input "4504651407"
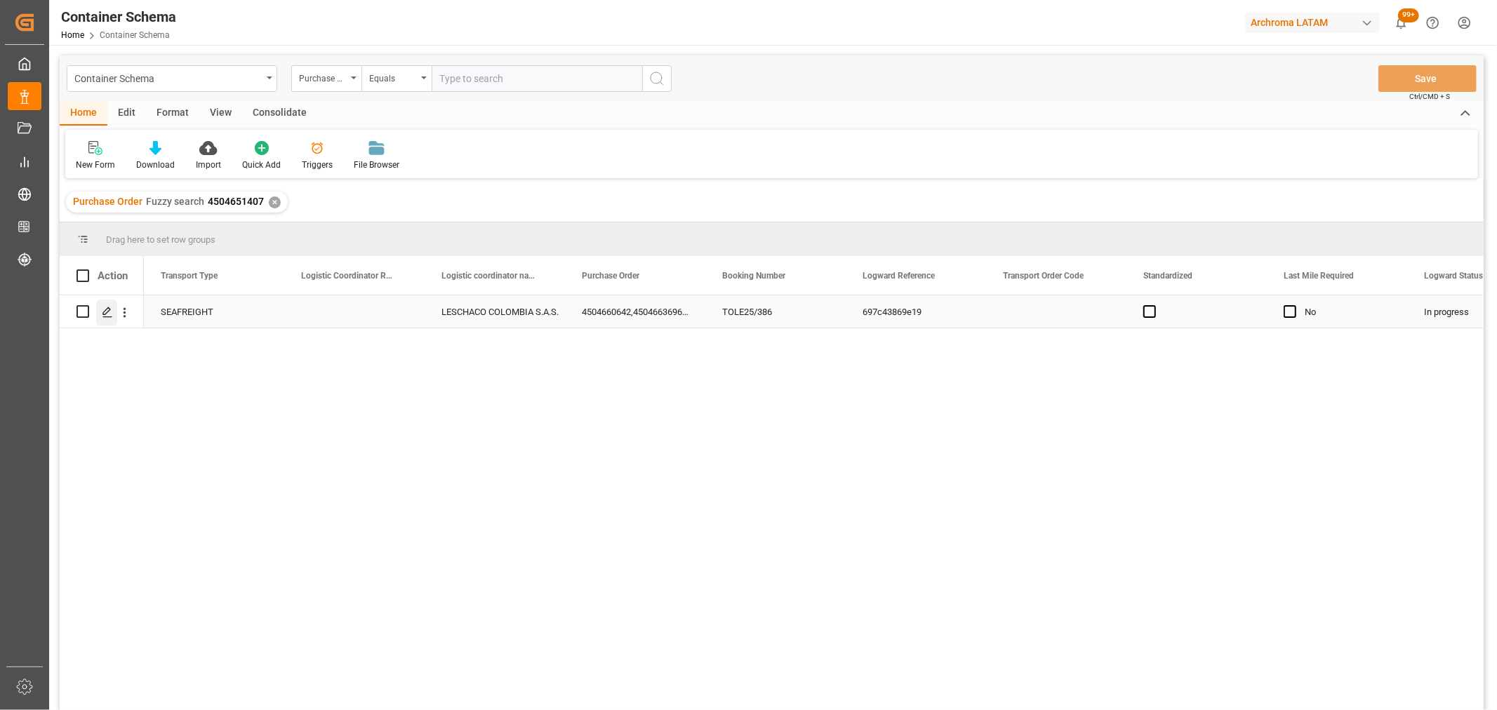
click at [104, 319] on div "Press SPACE to select this row." at bounding box center [106, 313] width 21 height 26
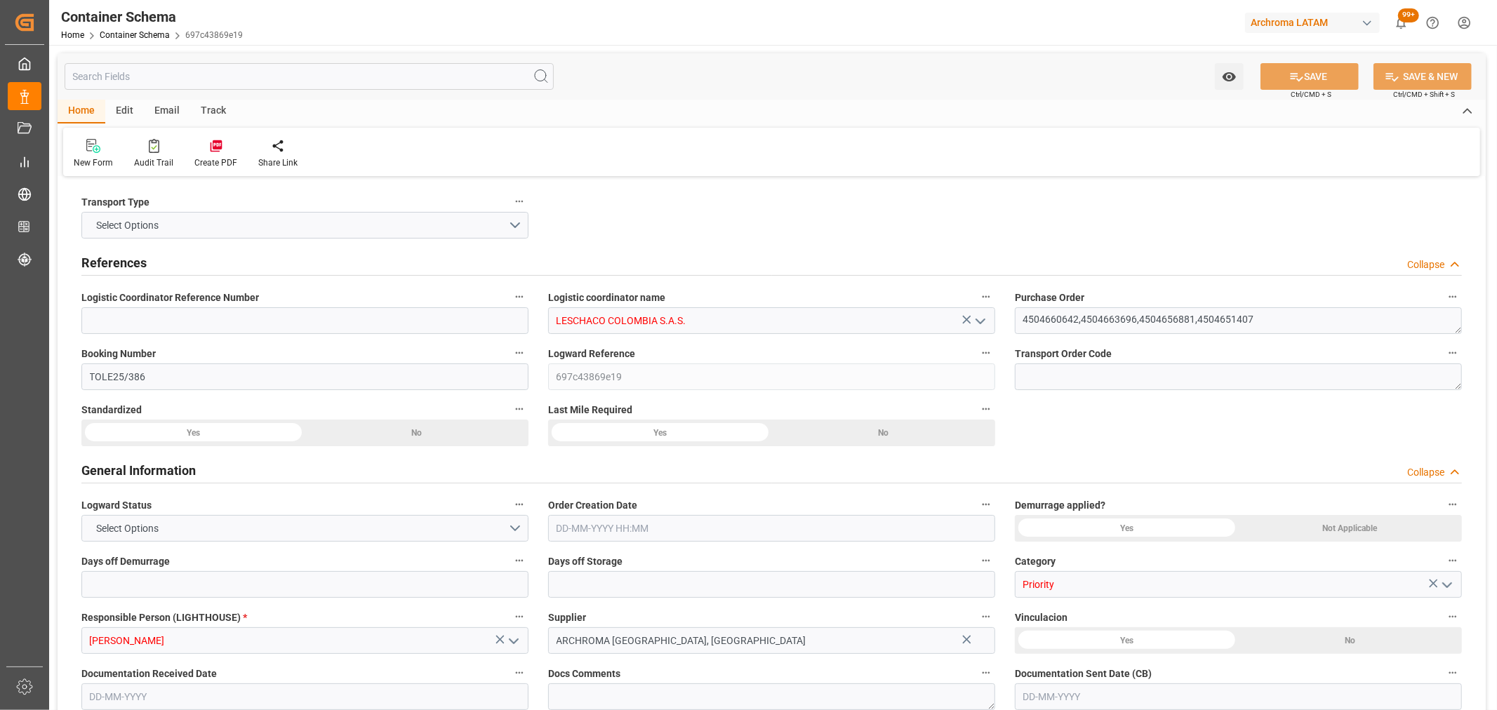
type input "0"
type input "3"
type input "4"
type input "6"
type input "4240"
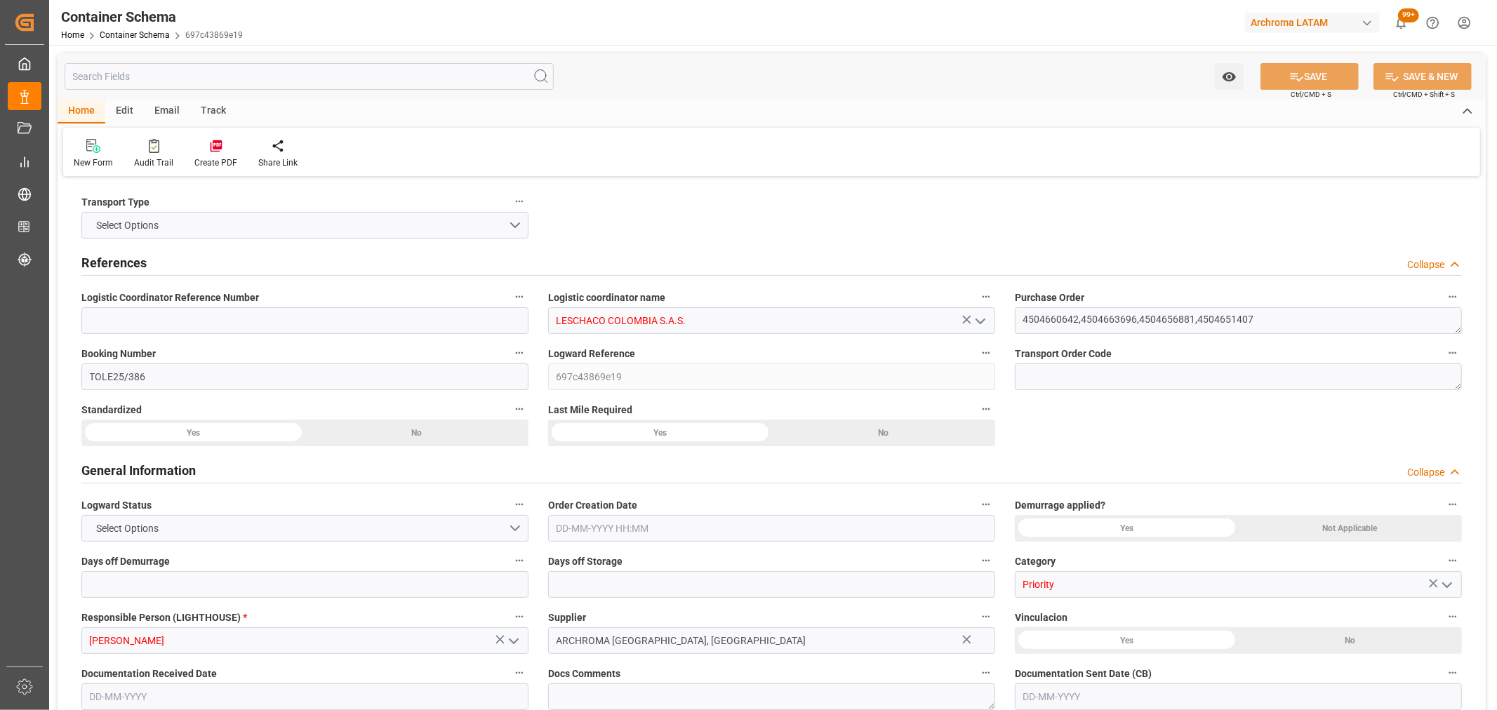
type input "5660"
type input "ONE"
type input "Ocean Network Express"
type input "PECLL"
type input "COBUN"
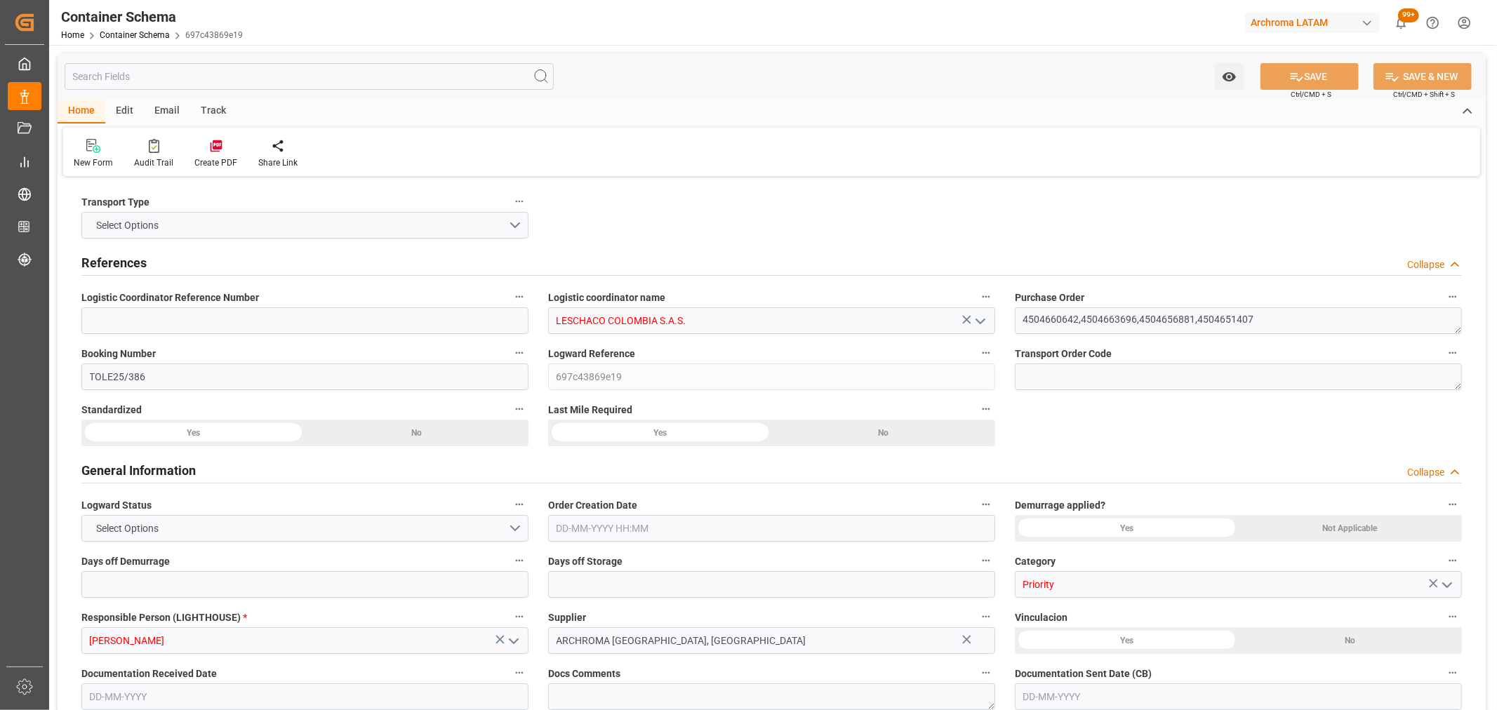
type input "COBUN"
type input "9938432"
type input "0"
type input "[DATE] 17:30"
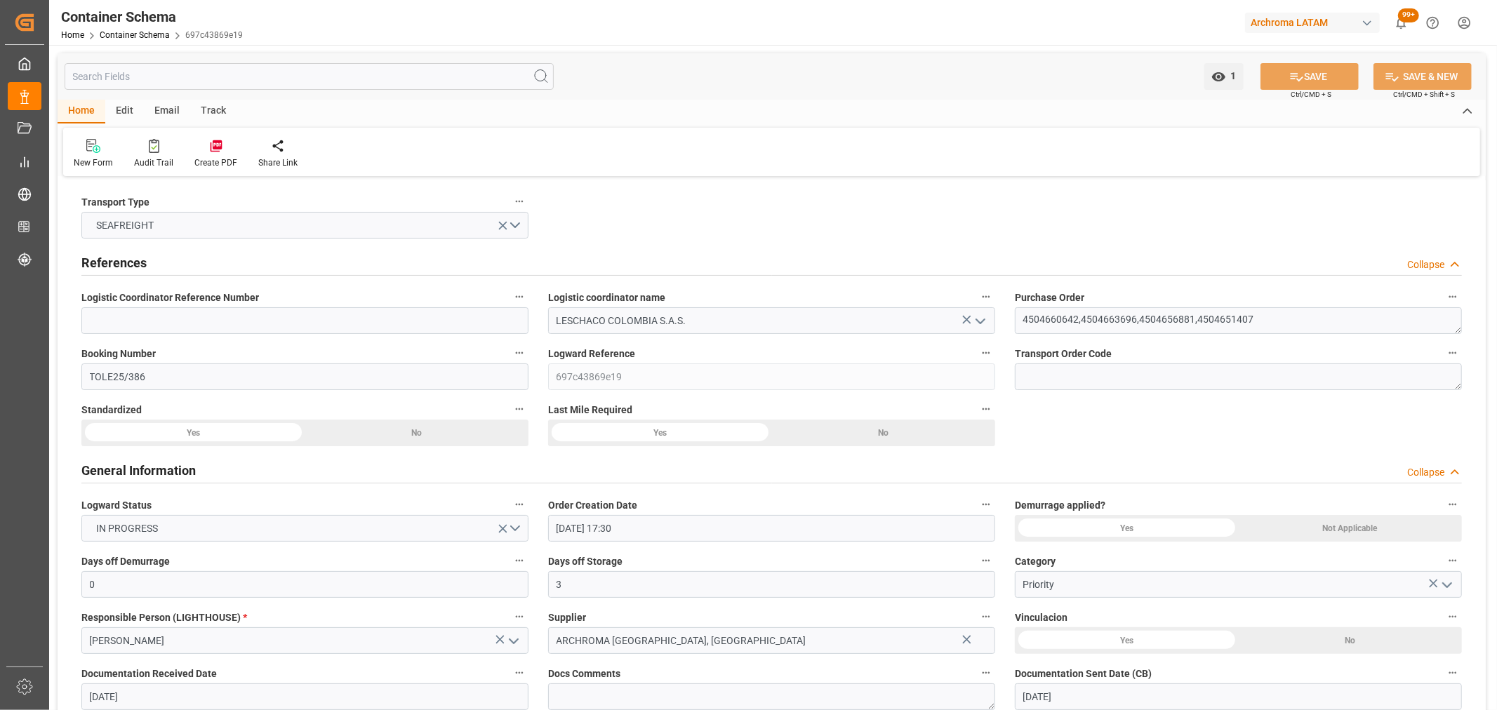
type input "[DATE]"
type input "[DATE] 05:36"
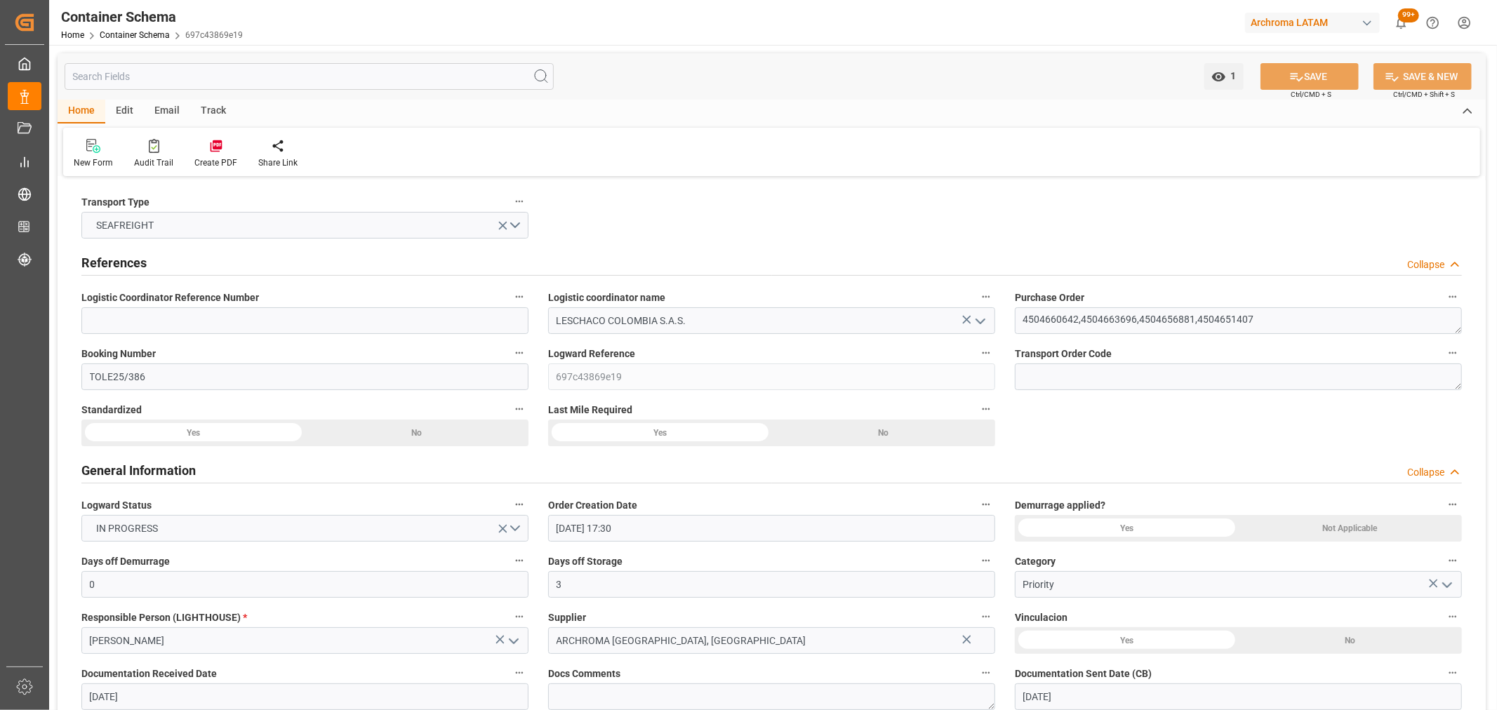
type input "[DATE] 22:30"
type input "[DATE]"
click at [215, 115] on div "Track" at bounding box center [213, 112] width 46 height 24
click at [82, 170] on div "Tracking" at bounding box center [771, 152] width 1417 height 48
click at [92, 159] on div "Tracking" at bounding box center [90, 162] width 33 height 13
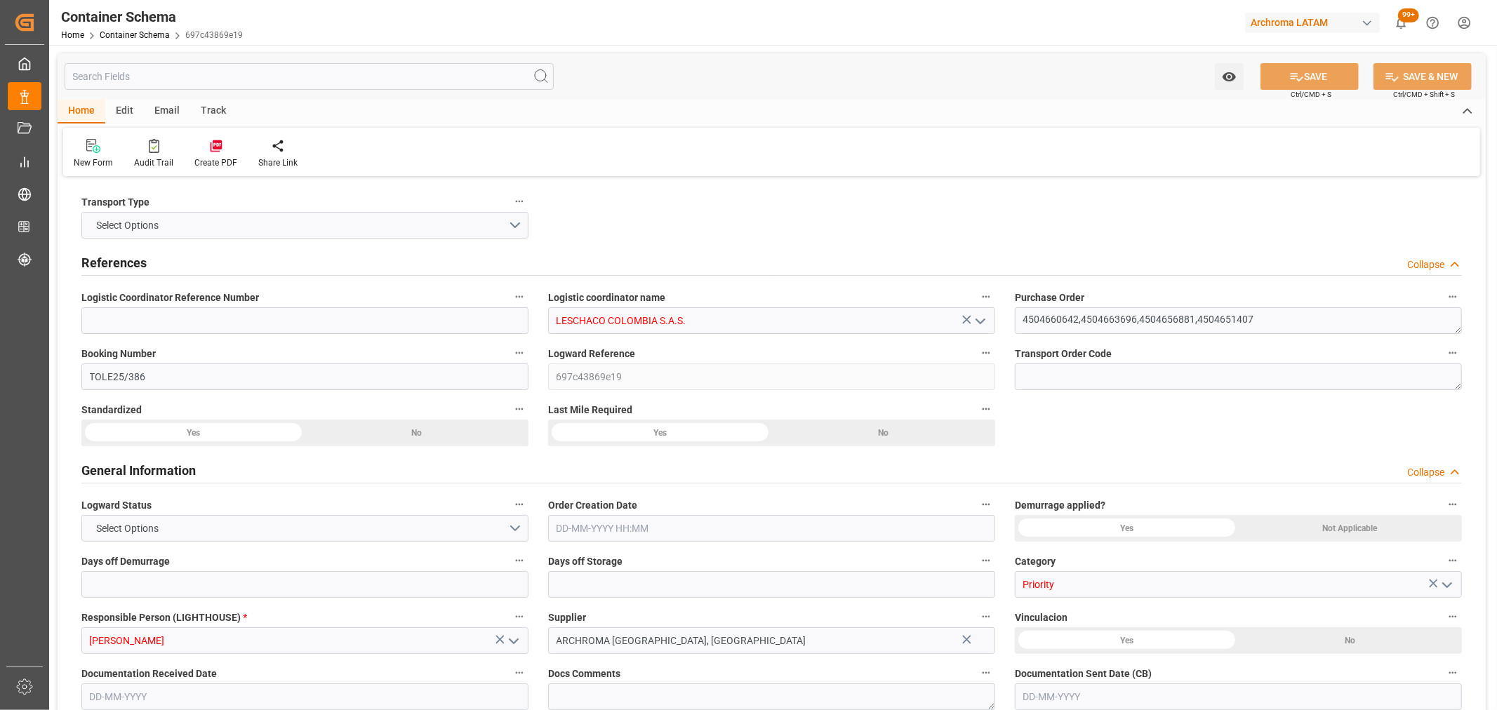
type input "0"
type input "3"
type input "4"
type input "6"
type input "4240"
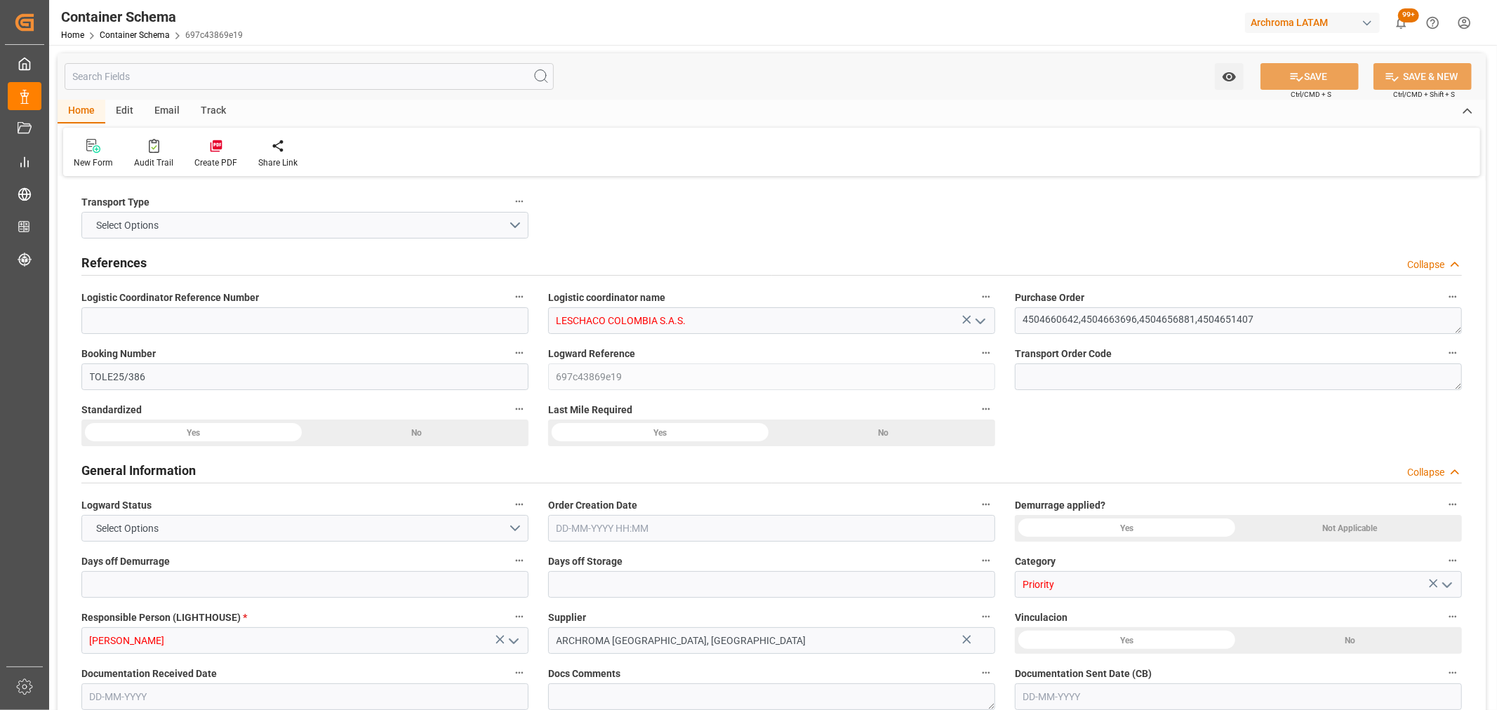
type input "5660"
type input "ONE"
type input "Ocean Network Express"
type input "PECLL"
type input "COBUN"
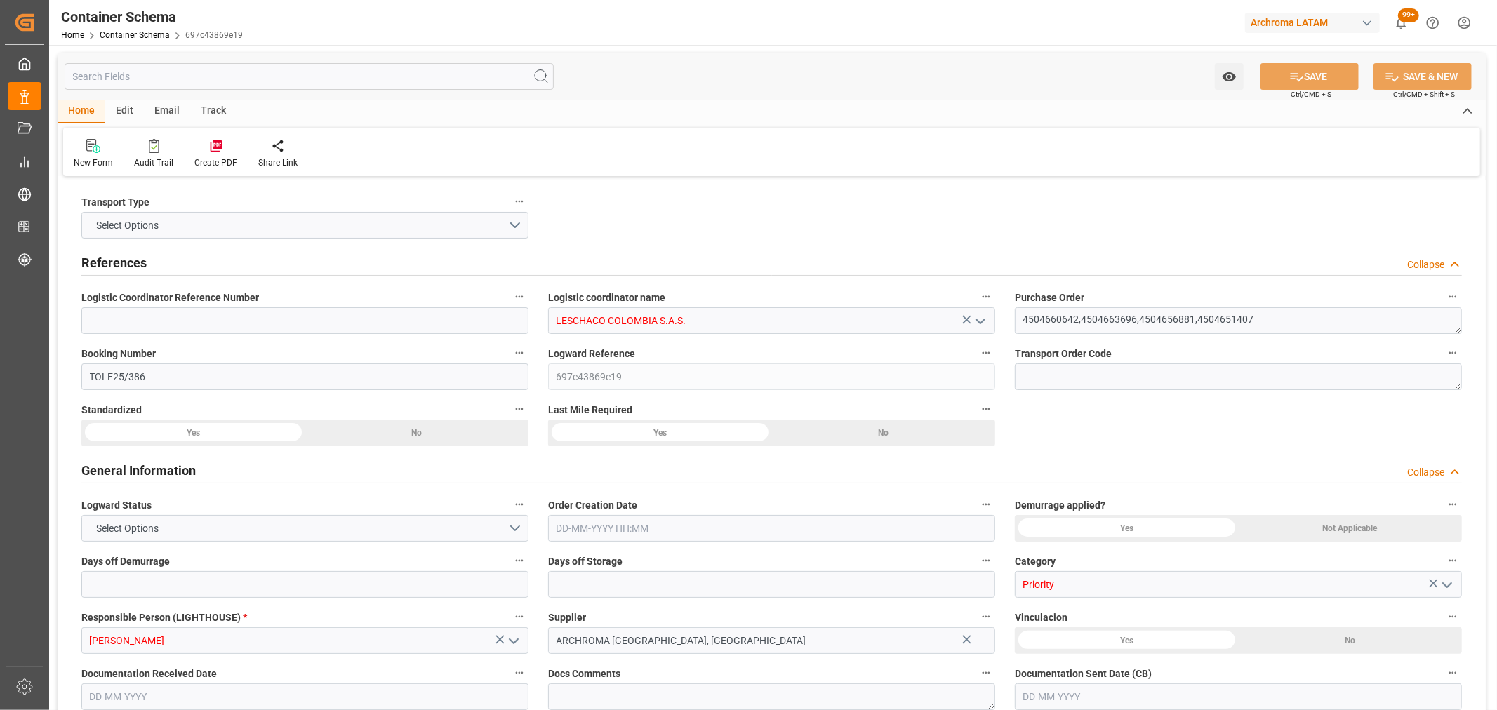
type input "COBUN"
type input "9938432"
type input "0"
type input "[DATE] 17:30"
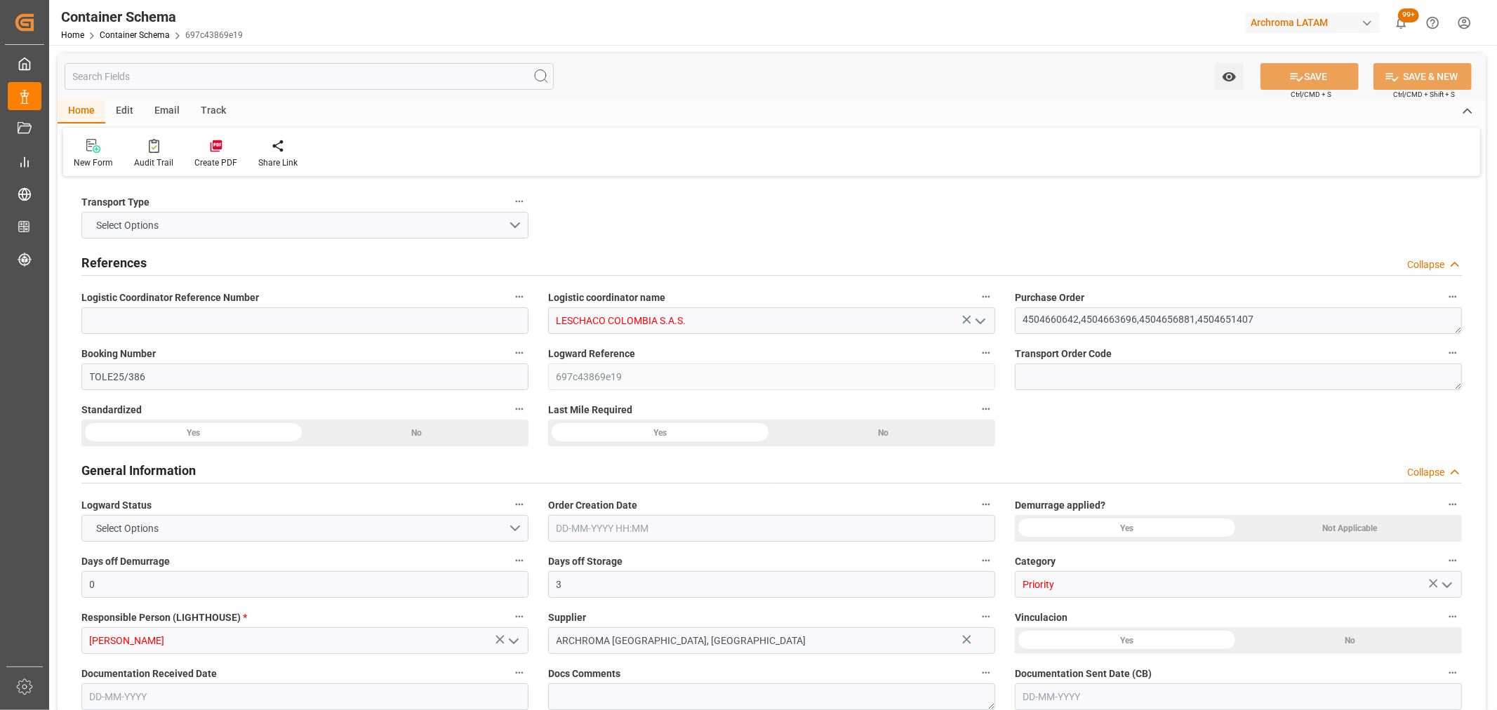
type input "[DATE]"
type input "[DATE] 05:36"
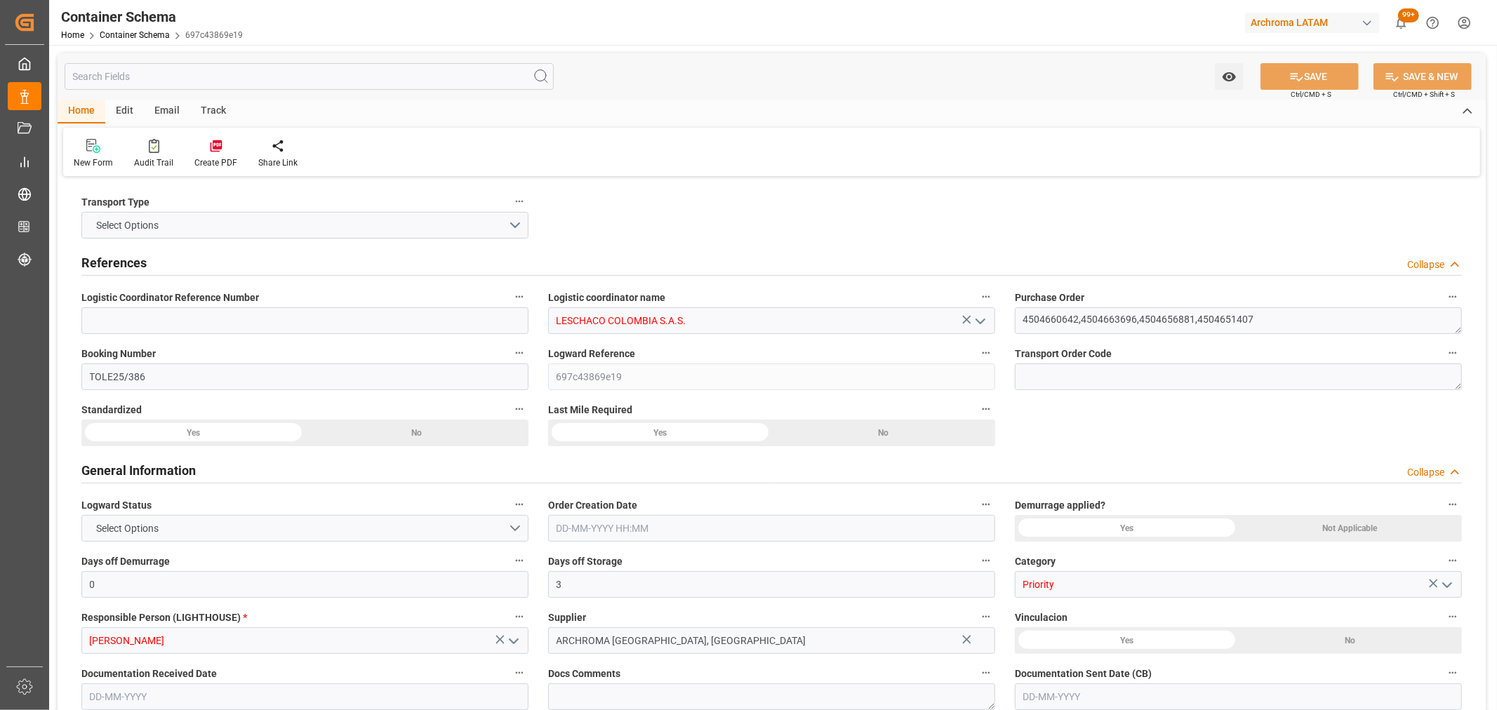
type input "[DATE] 22:30"
type input "[DATE]"
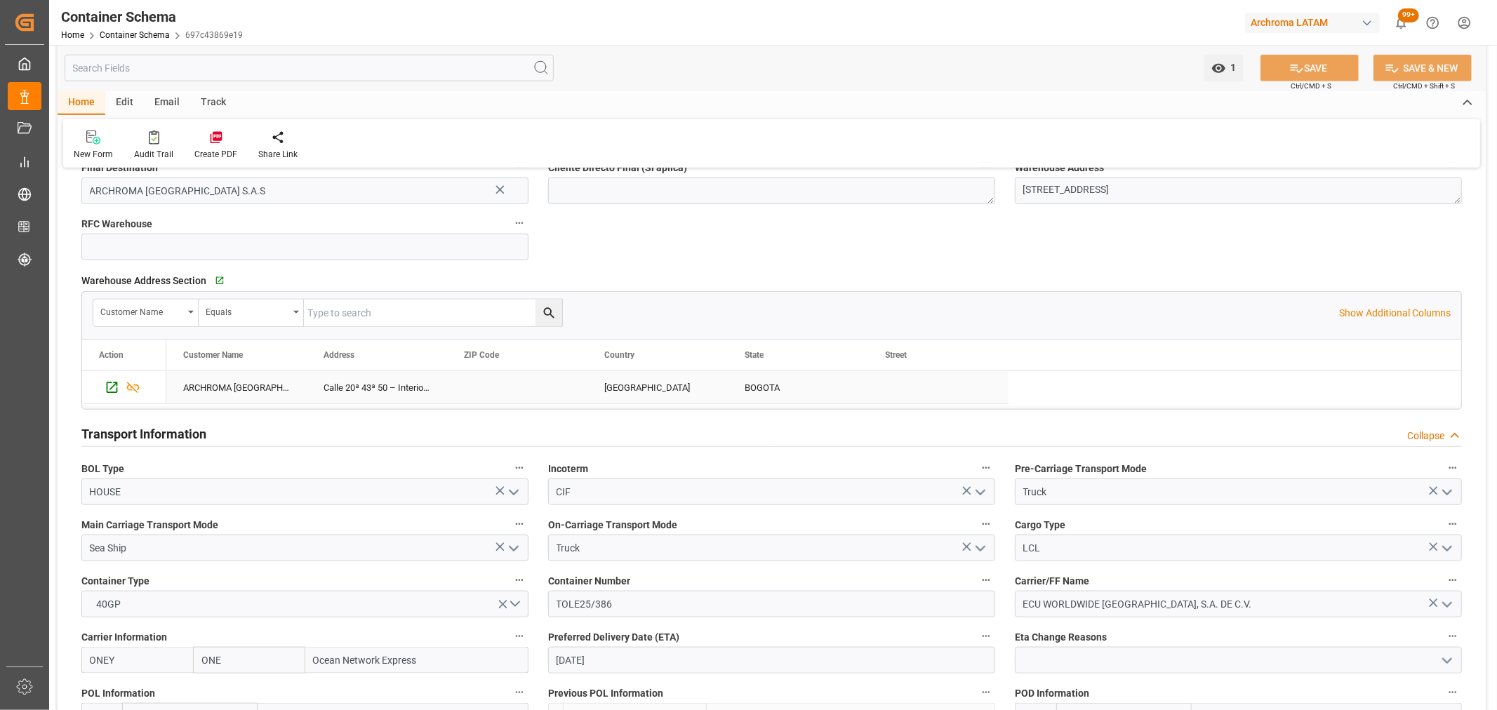
scroll to position [1247, 0]
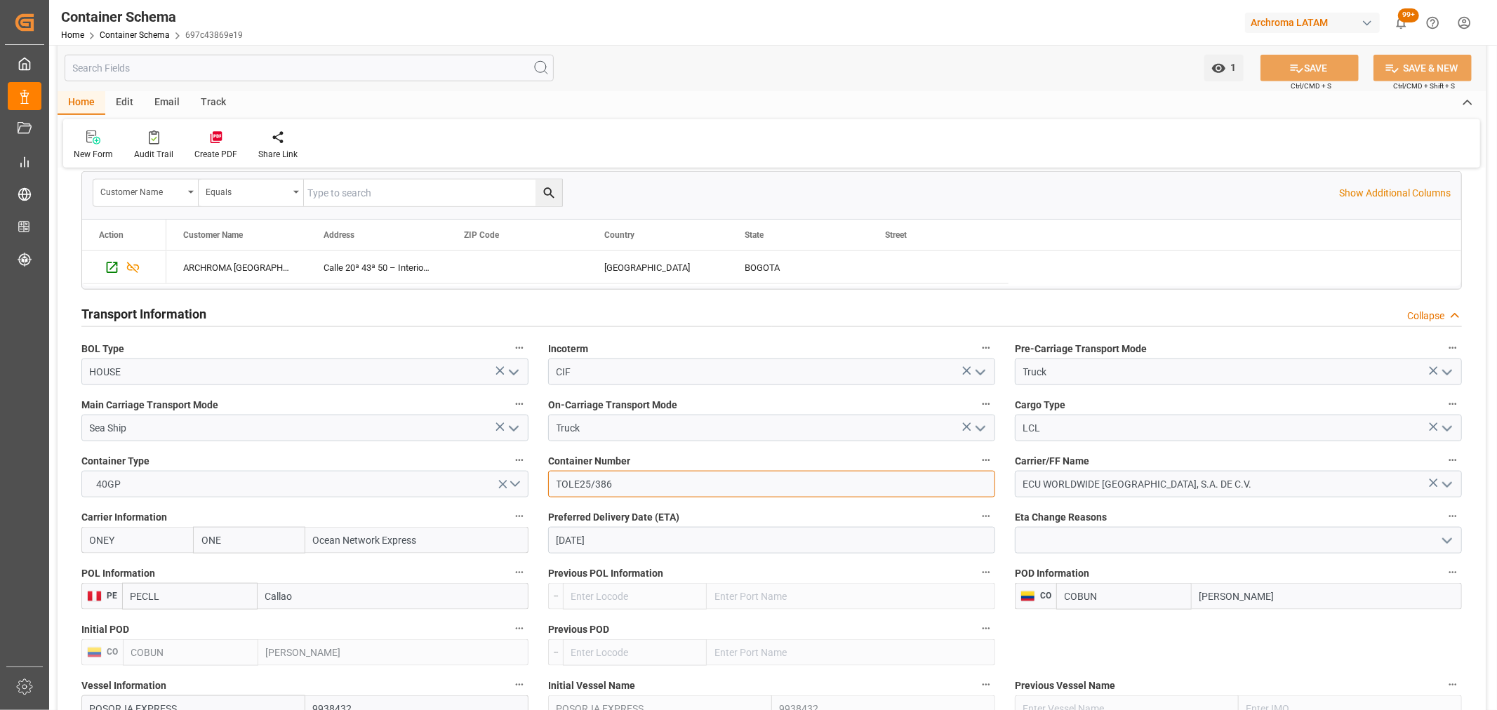
drag, startPoint x: 611, startPoint y: 489, endPoint x: 511, endPoint y: 483, distance: 100.5
click at [511, 483] on div "Transport Type SEAFREIGHT References Collapse Logistic Coordinator Reference Nu…" at bounding box center [772, 476] width 1428 height 3085
click at [621, 495] on input at bounding box center [771, 484] width 447 height 27
paste input "TGBU 466065-1"
click at [622, 482] on input "TGBU 466065-1" at bounding box center [771, 484] width 447 height 27
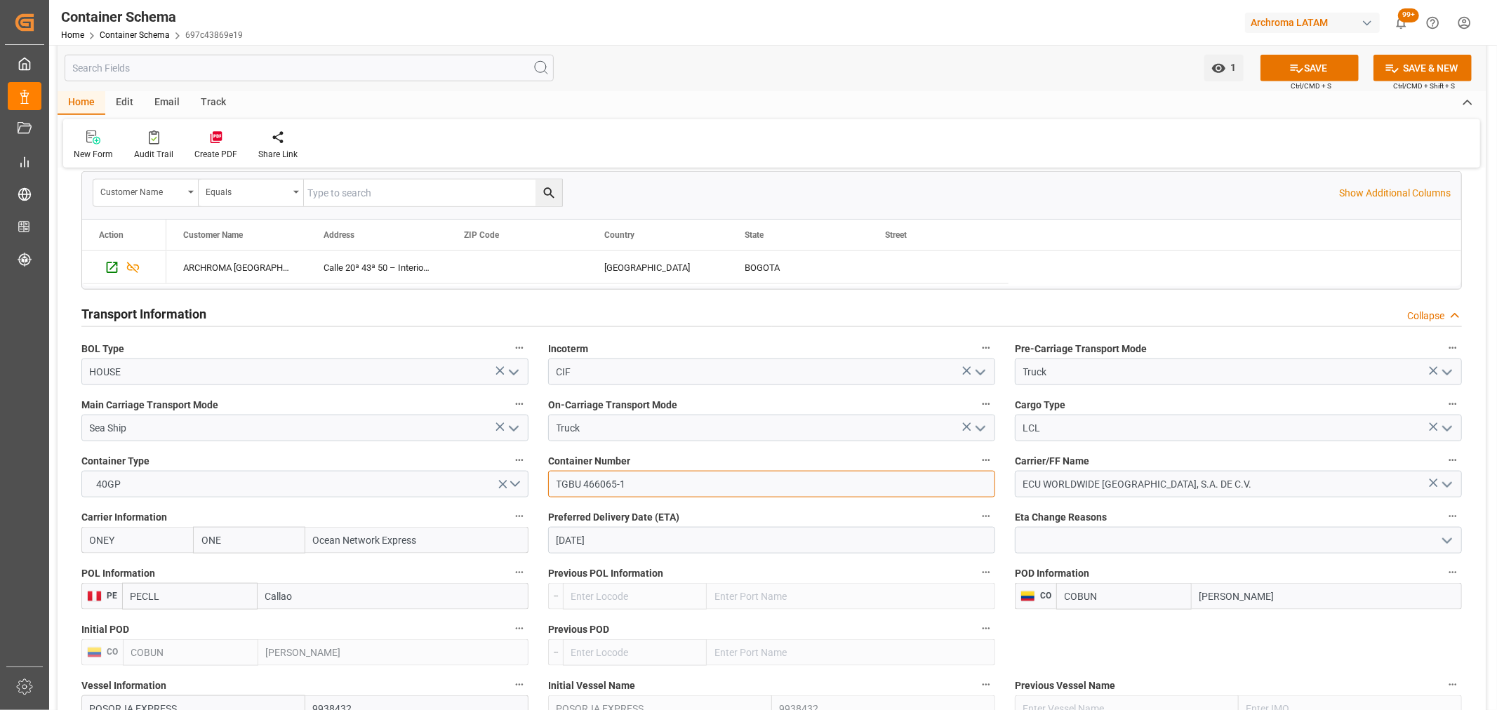
click at [621, 482] on input "TGBU 466065-1" at bounding box center [771, 484] width 447 height 27
type input "TGBU 4660651"
click at [1321, 75] on button "SAVE" at bounding box center [1309, 68] width 98 height 27
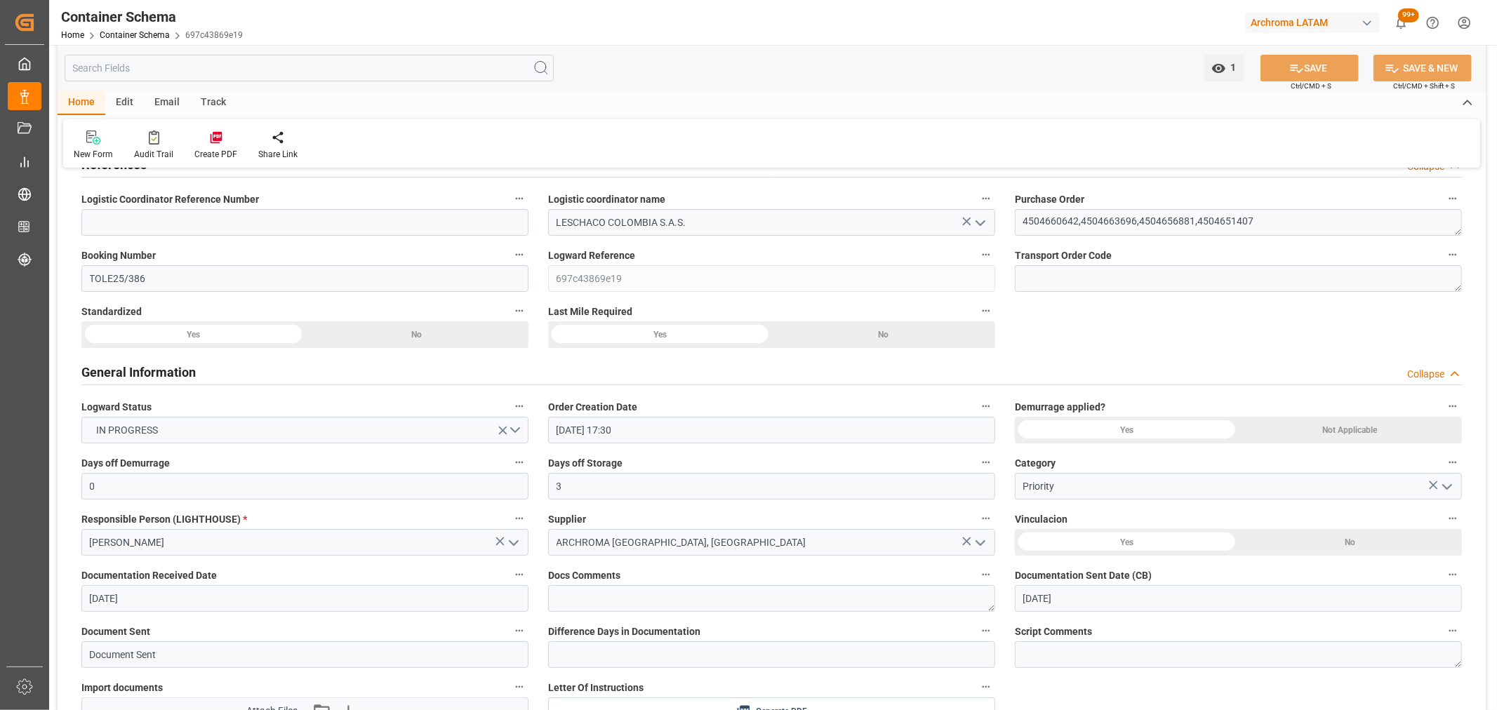
scroll to position [0, 0]
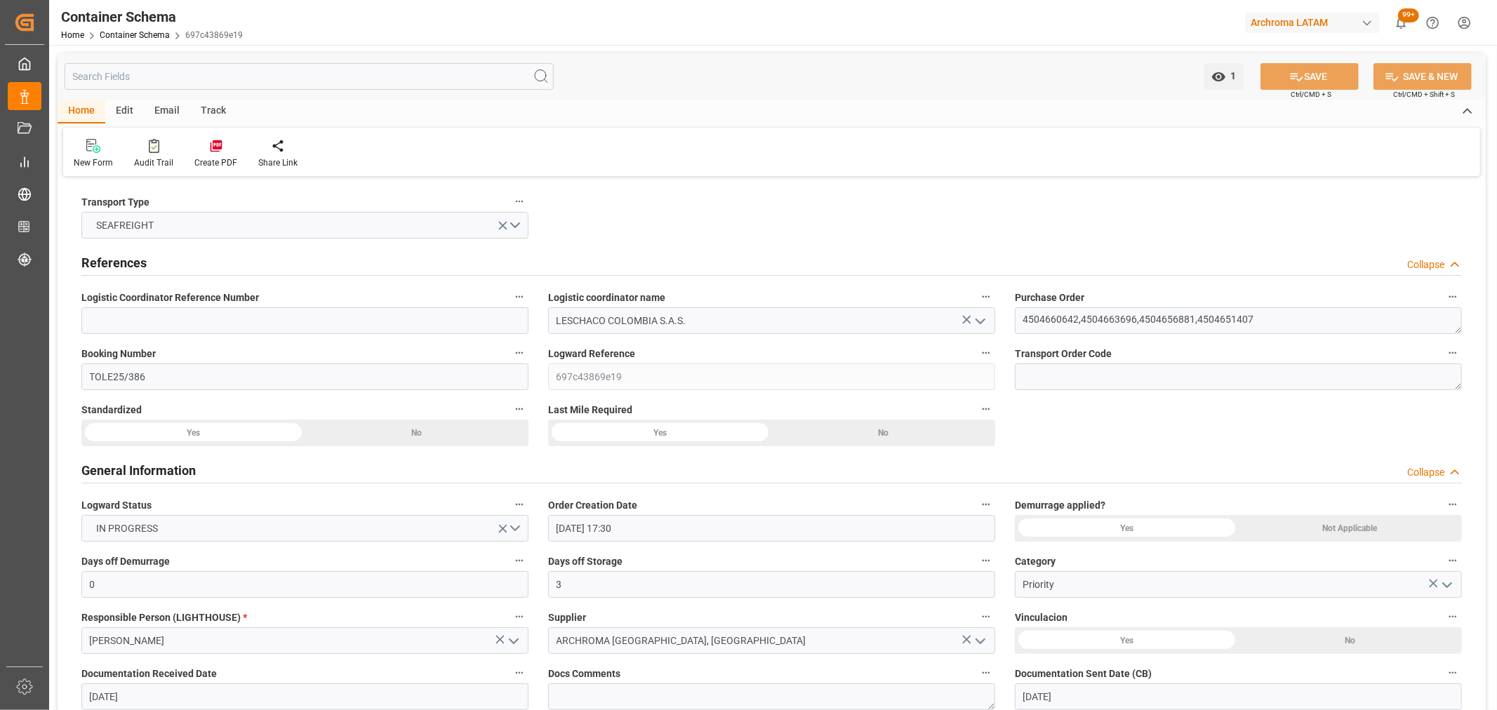
click at [213, 109] on div "Track" at bounding box center [213, 112] width 46 height 24
click at [95, 150] on icon at bounding box center [90, 149] width 14 height 10
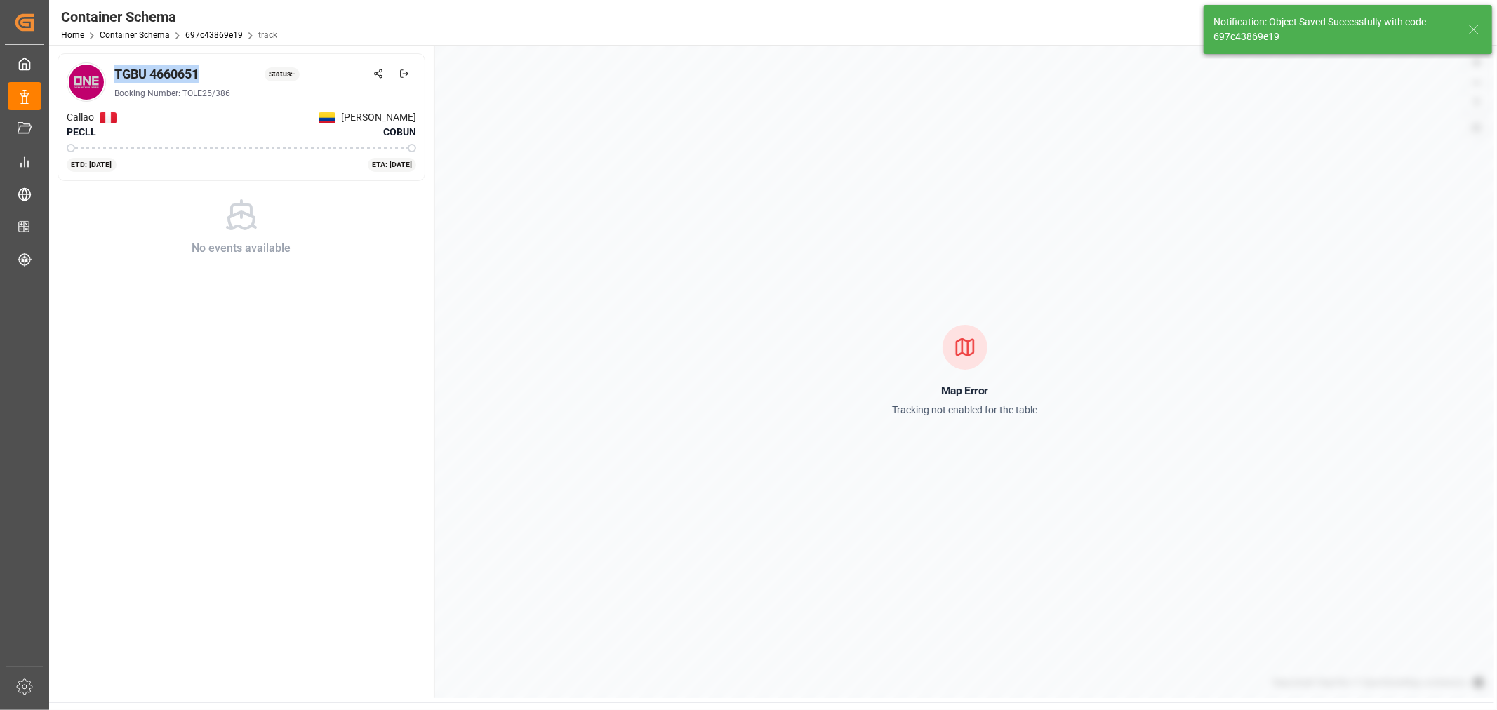
drag, startPoint x: 208, startPoint y: 77, endPoint x: 117, endPoint y: 79, distance: 90.5
click at [117, 79] on div "TGBU 4660651 Status: -" at bounding box center [265, 74] width 302 height 19
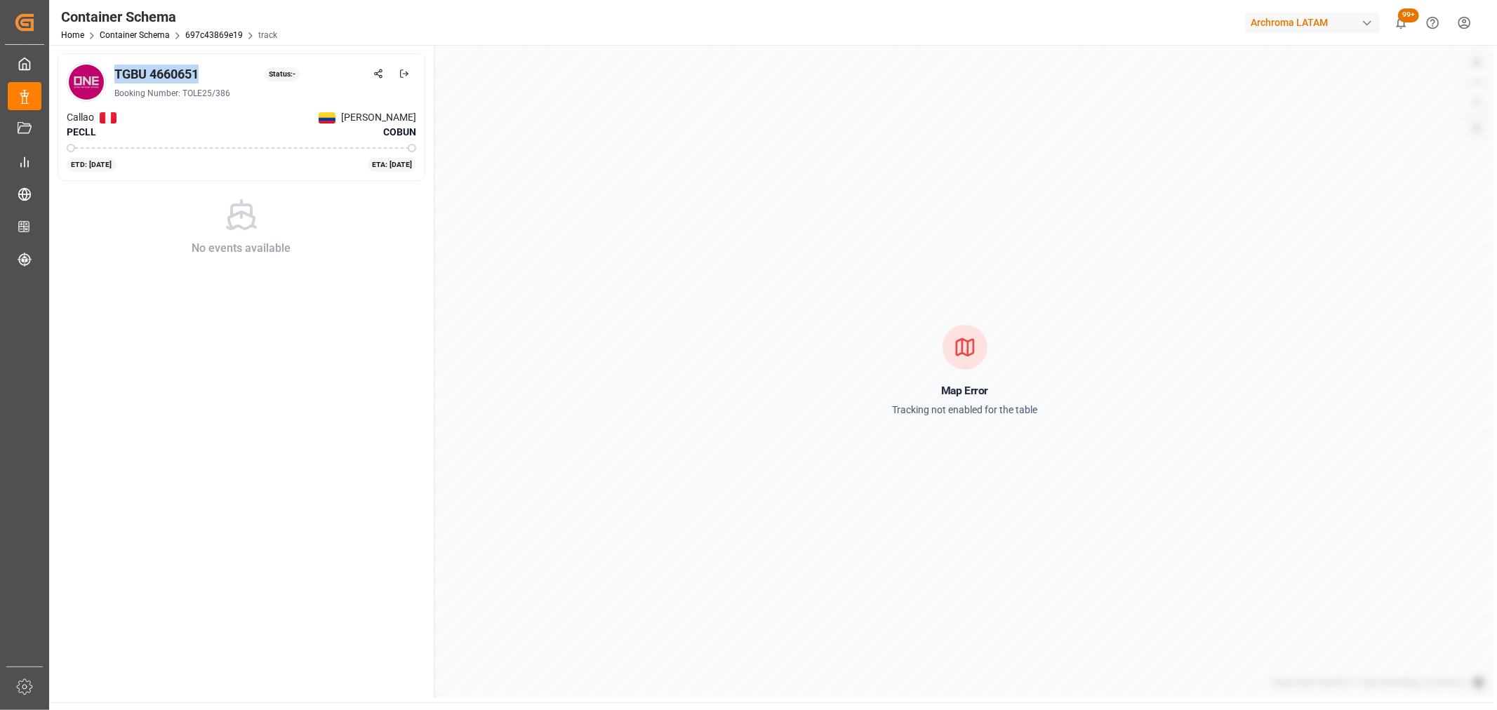
copy div "TGBU 4660651"
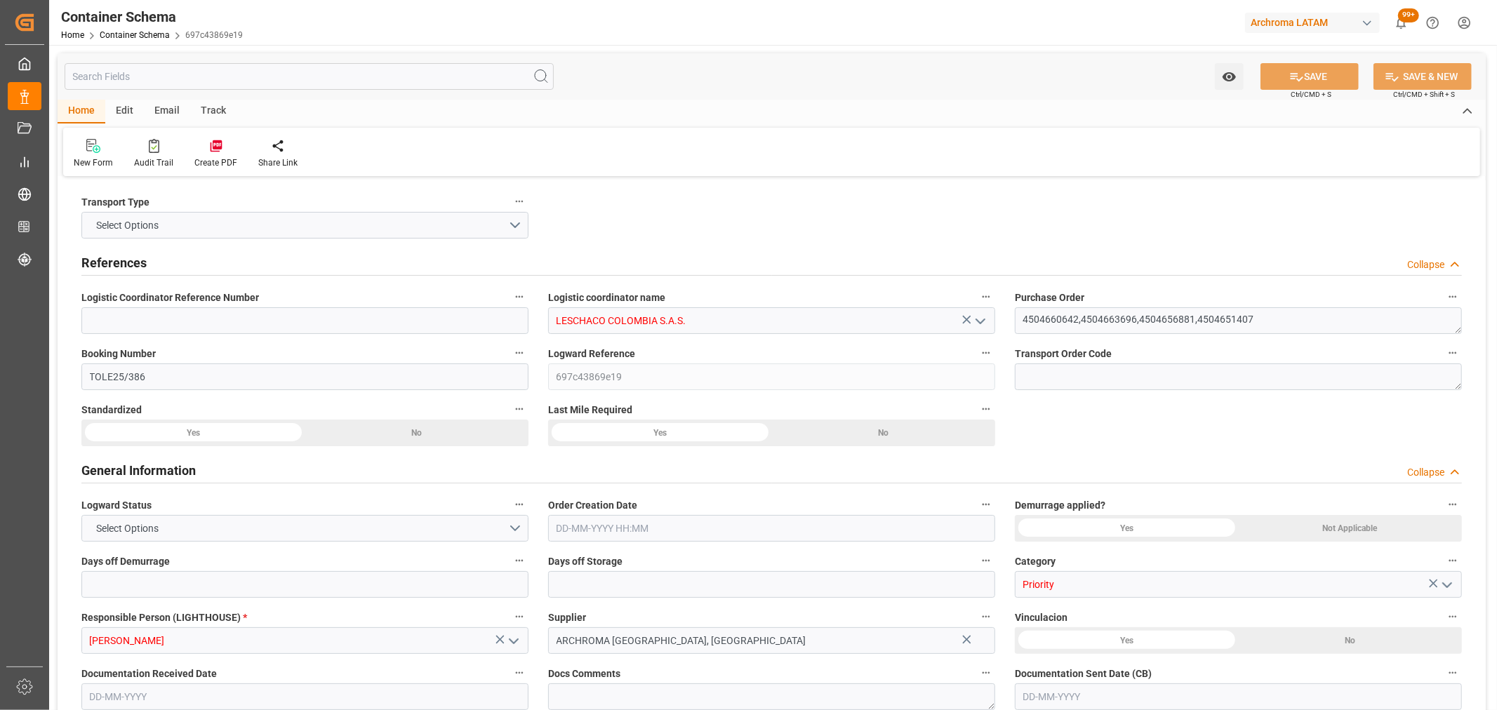
type input "0"
type input "3"
type input "4"
type input "6"
type input "4240"
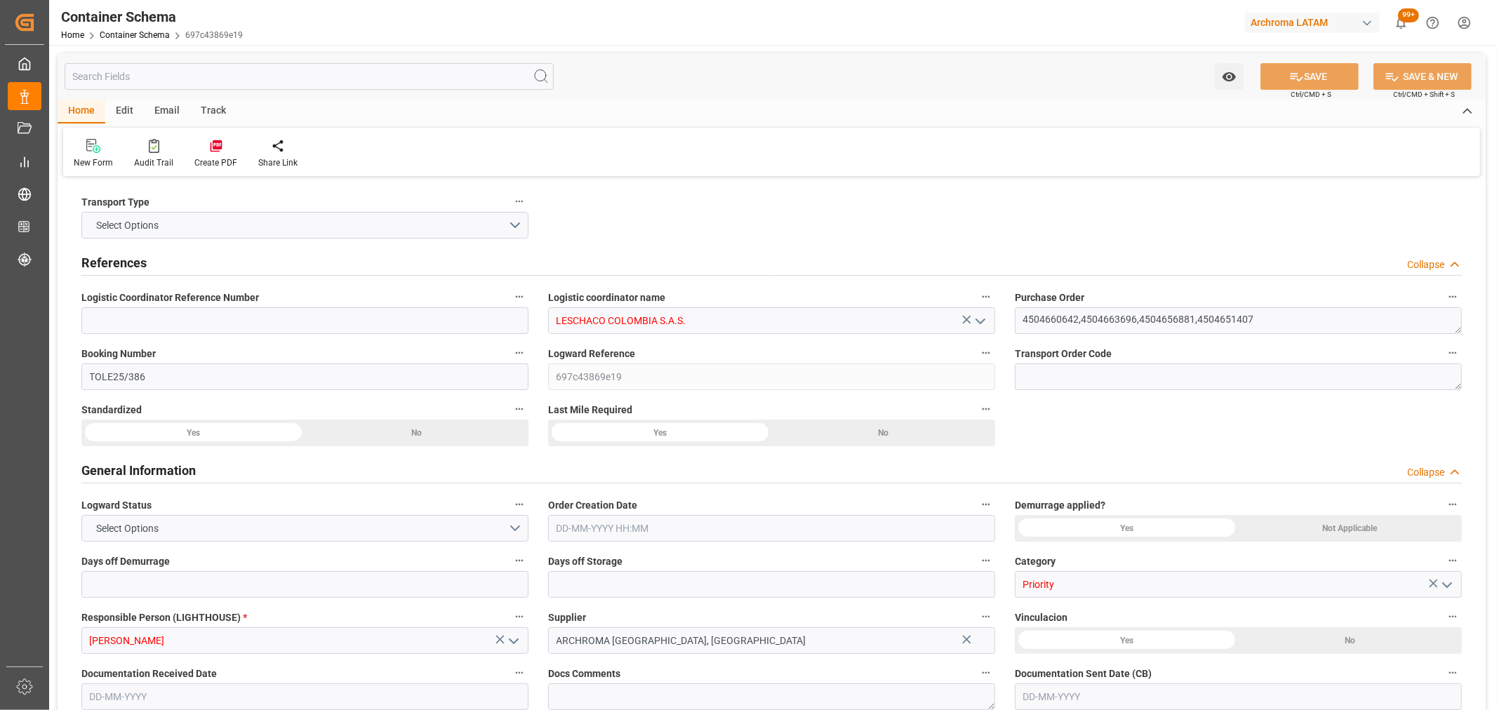
type input "5660"
type input "ONE"
type input "Ocean Network Express"
type input "PECLL"
type input "COBUN"
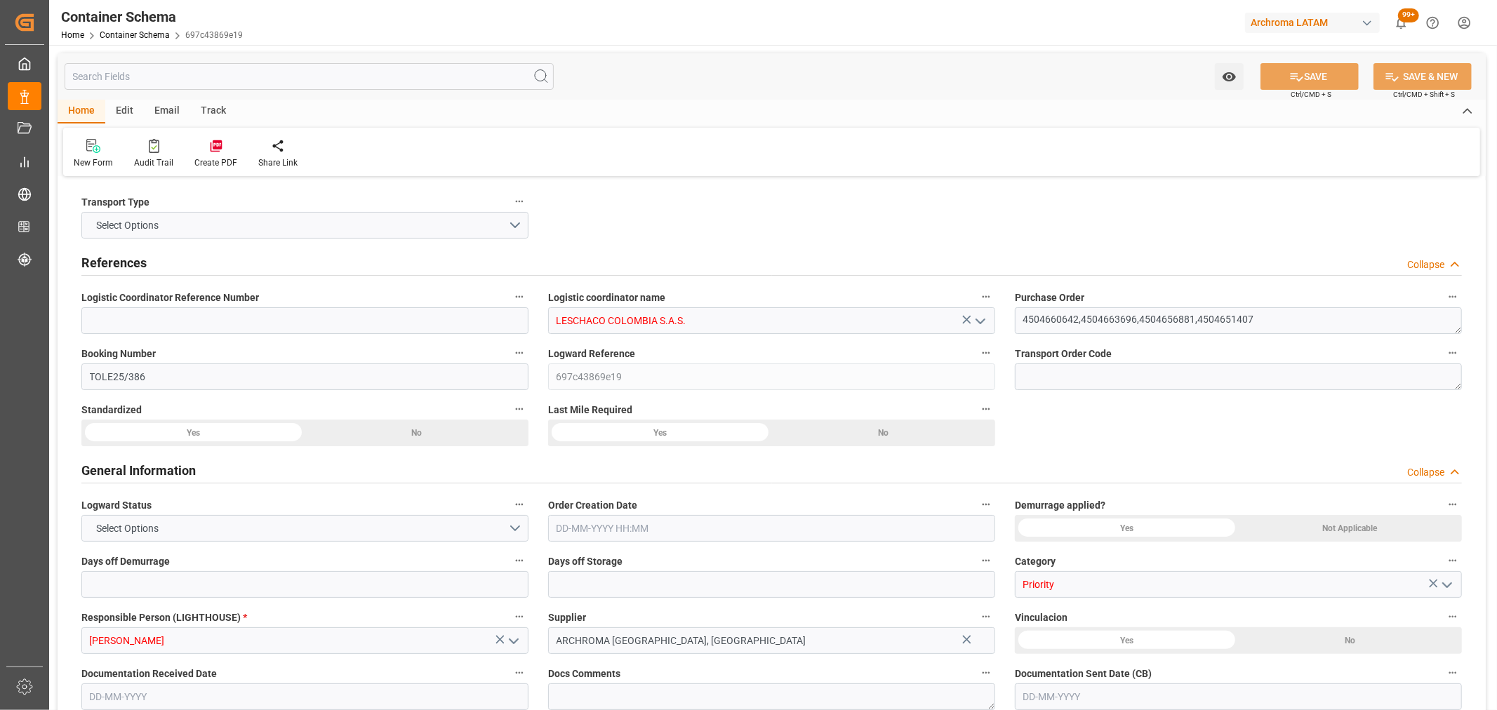
type input "COBUN"
type input "9938432"
type input "0"
type input "[DATE] 17:30"
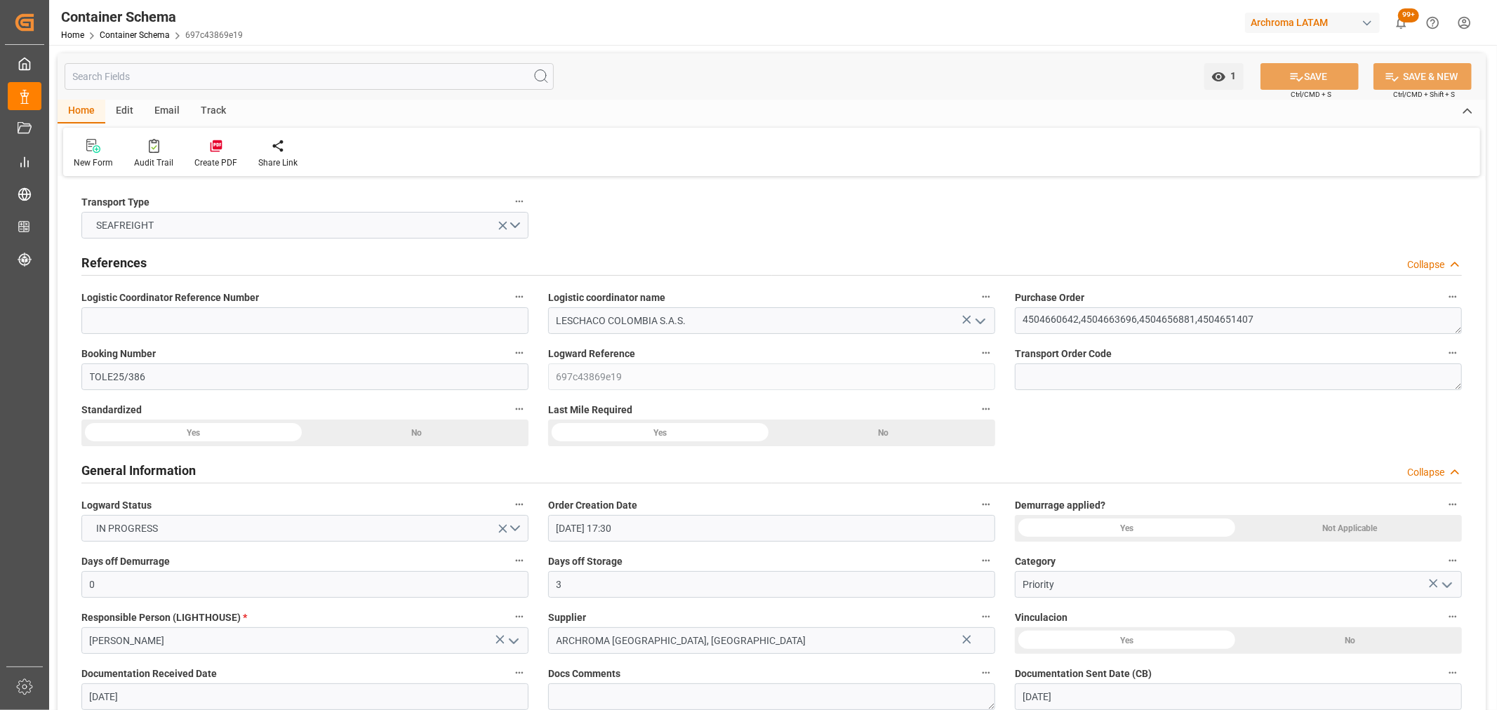
type input "[DATE]"
type input "[DATE] 14:50"
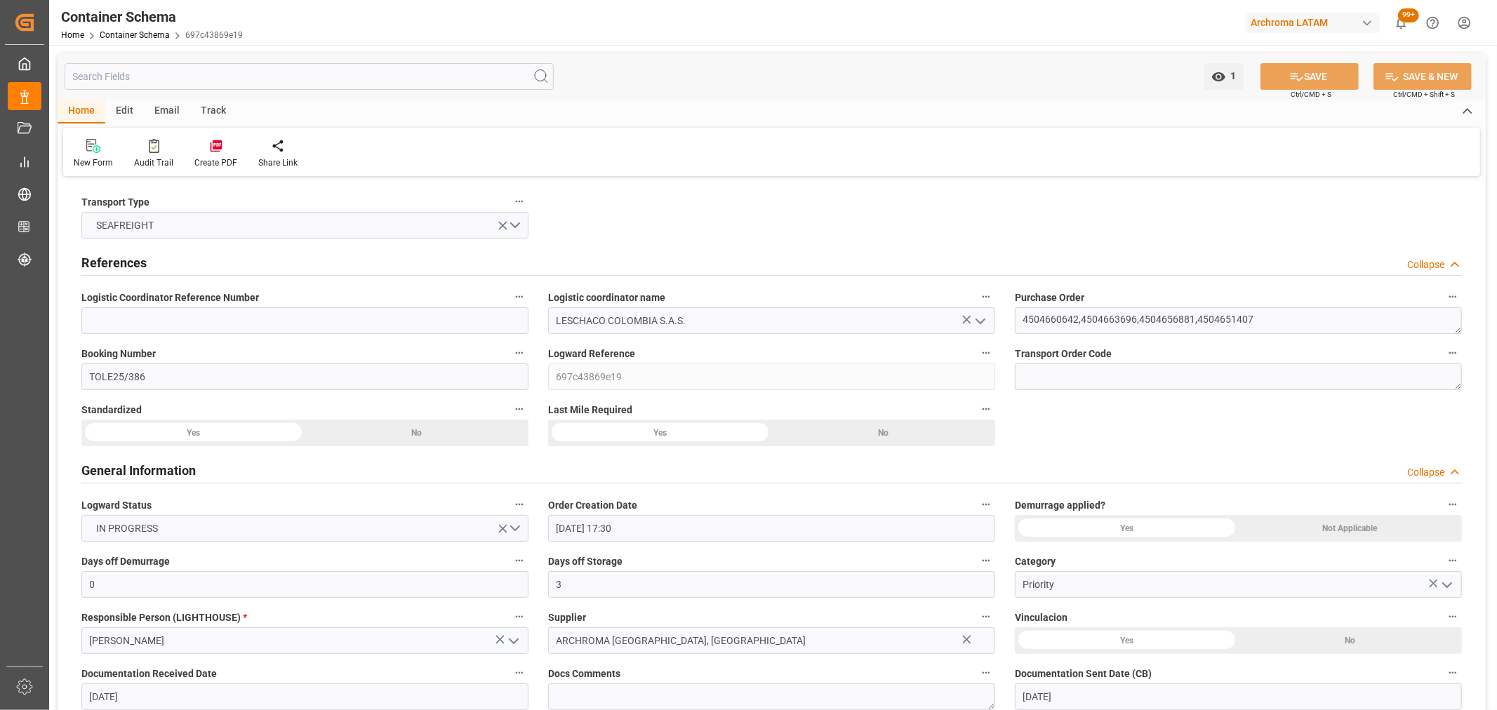
type input "[DATE] 22:30"
type input "[DATE]"
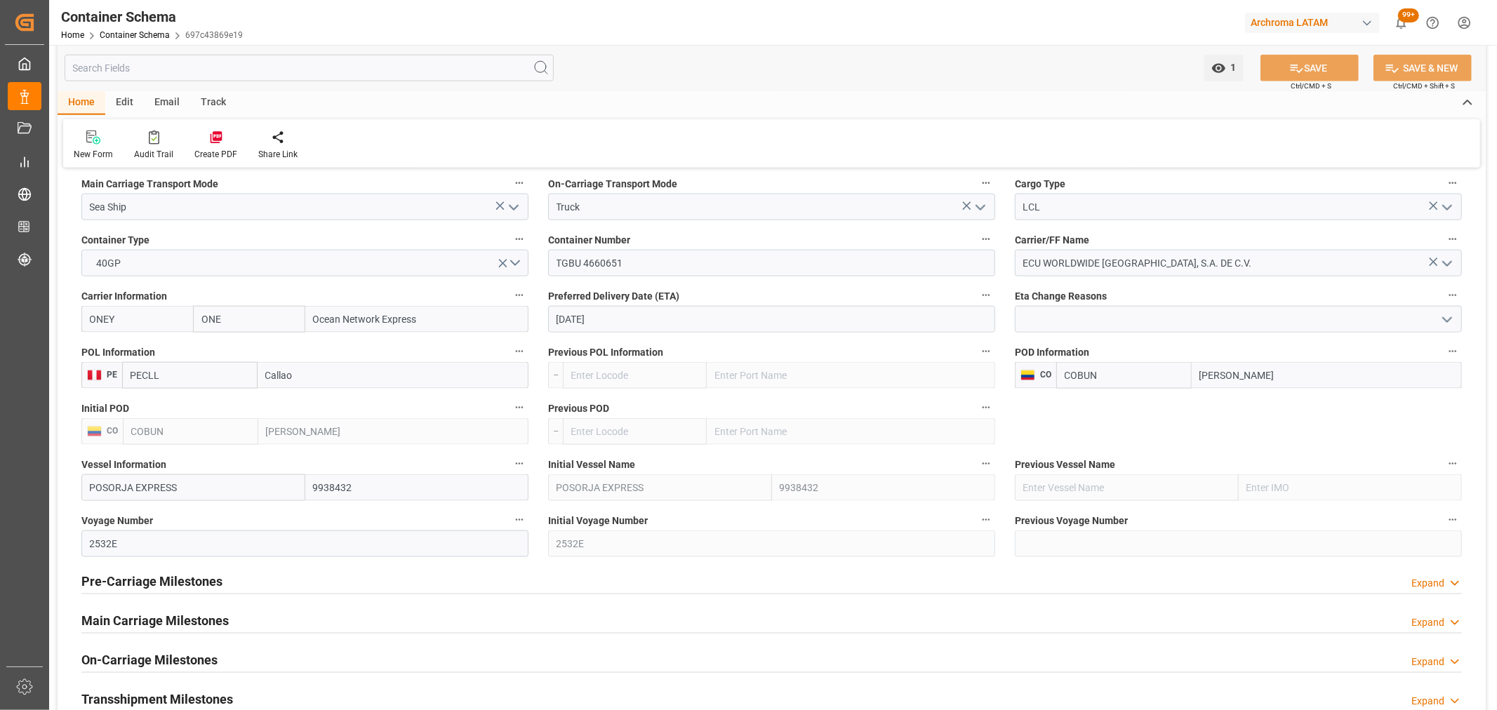
scroll to position [1481, 0]
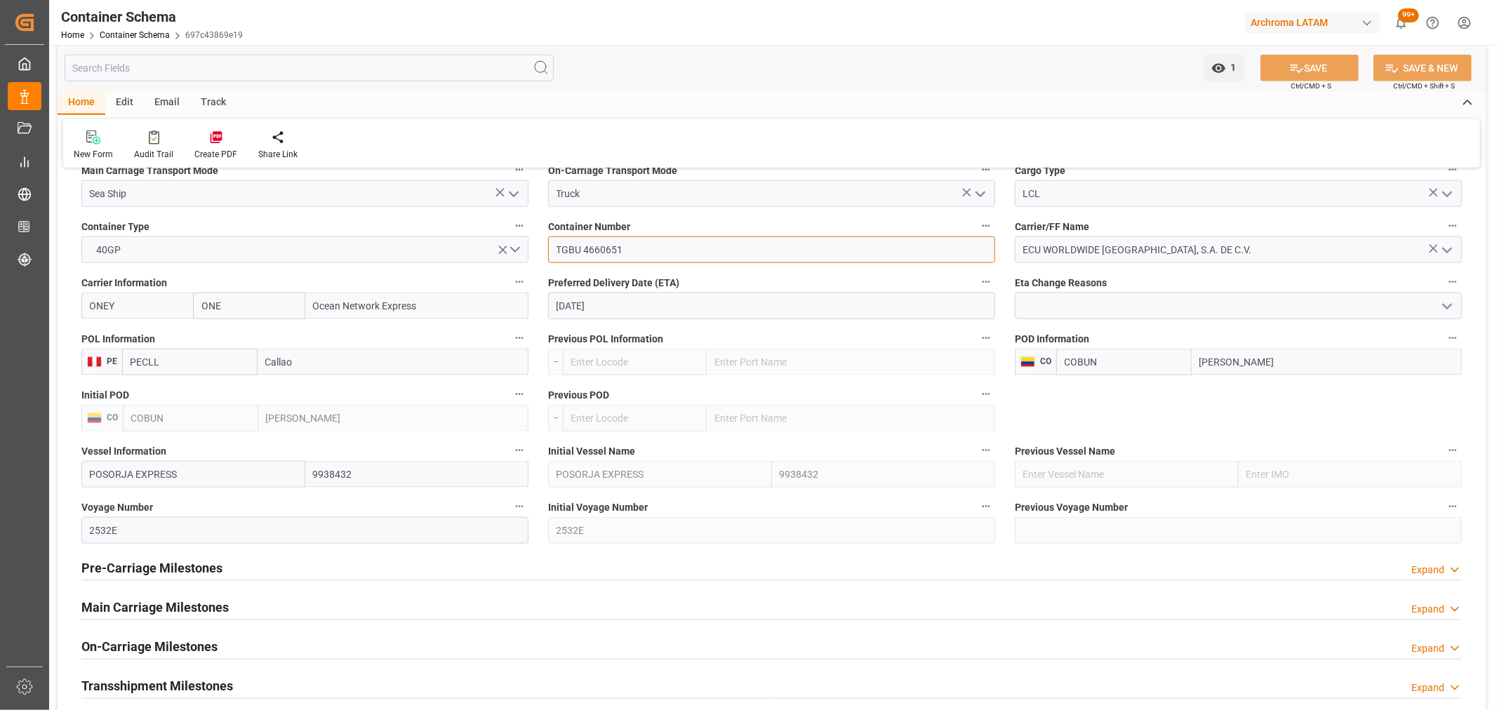
click at [584, 250] on input "TGBU 4660651" at bounding box center [771, 249] width 447 height 27
type input "TGBU4660651"
click at [1318, 58] on button "SAVE" at bounding box center [1309, 68] width 98 height 27
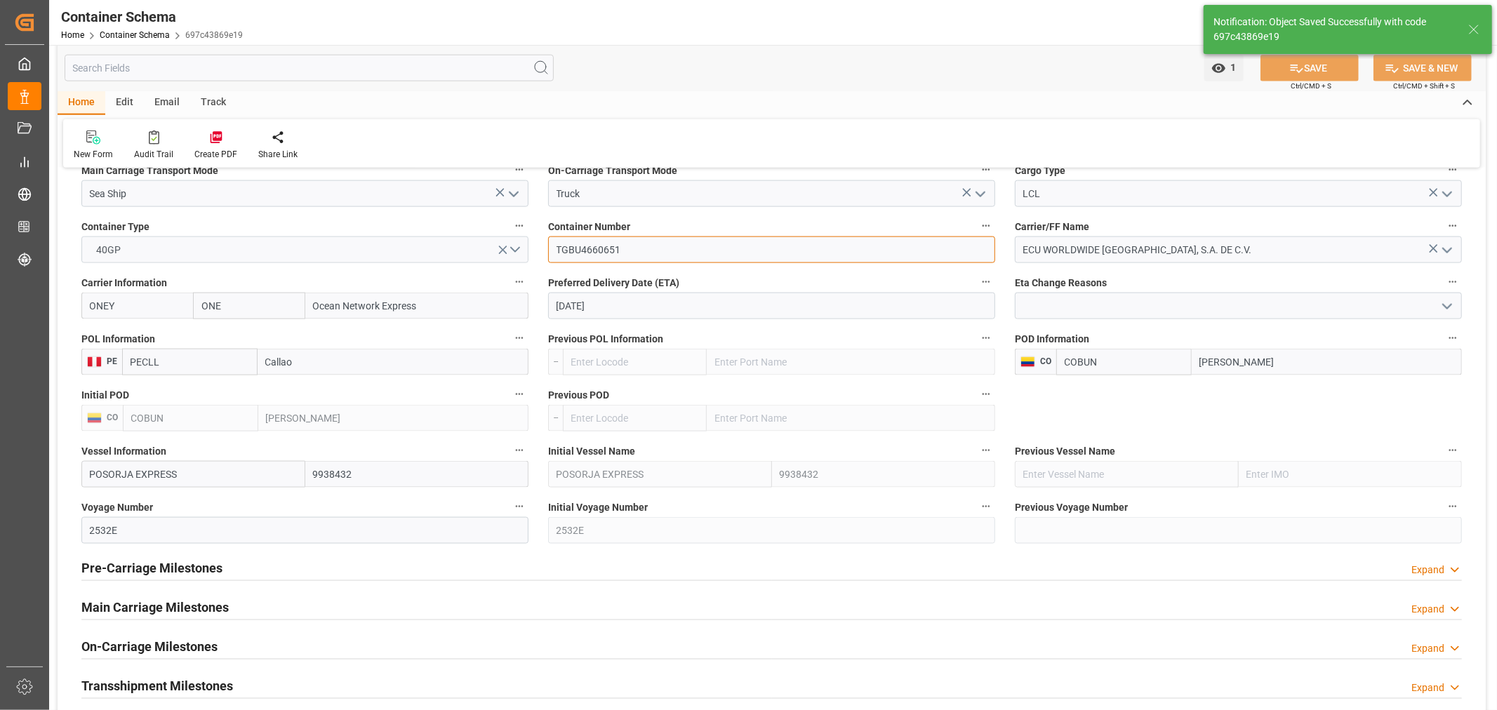
drag, startPoint x: 627, startPoint y: 247, endPoint x: 452, endPoint y: 253, distance: 174.8
click at [452, 253] on div "Transport Type SEAFREIGHT References Collapse Logistic Coordinator Reference Nu…" at bounding box center [772, 241] width 1428 height 3085
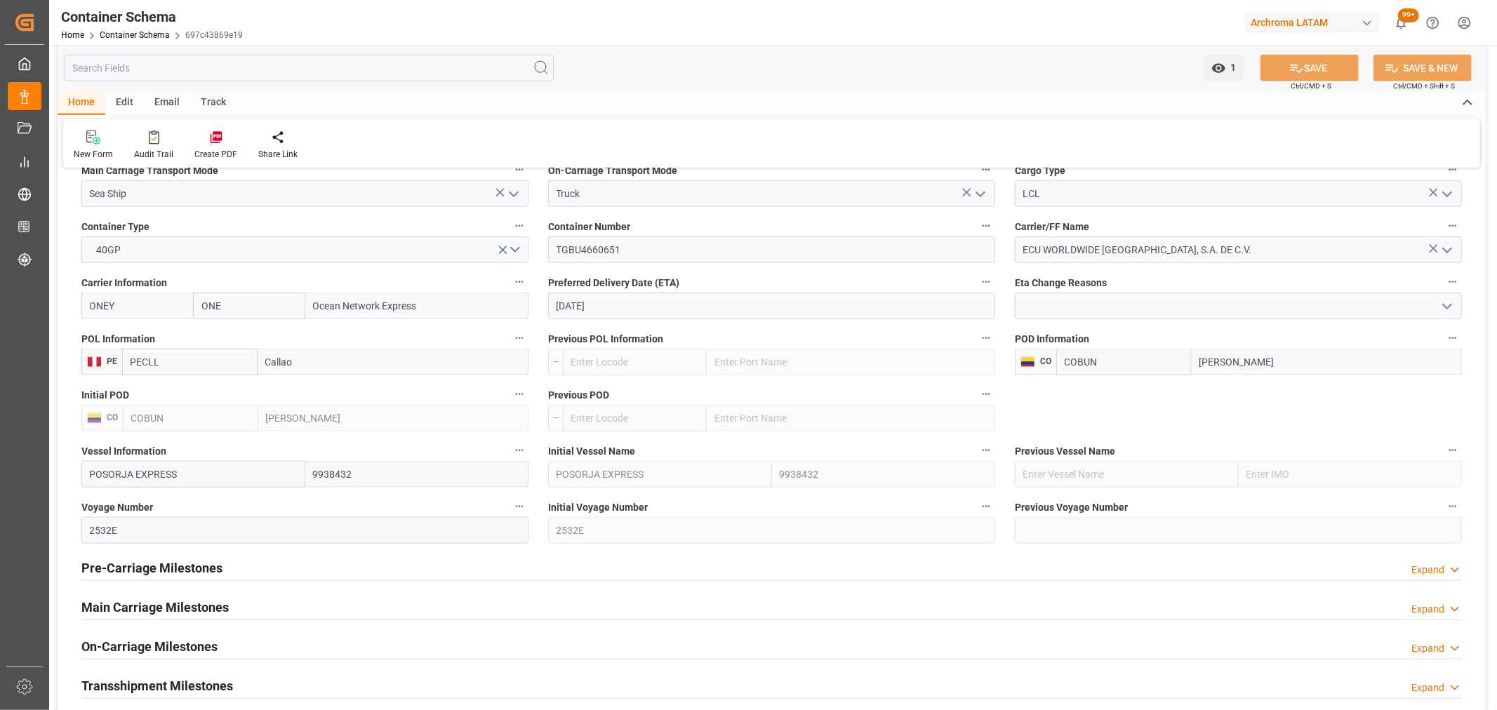
click at [702, 300] on input "[DATE]" at bounding box center [771, 306] width 447 height 27
click at [567, 418] on span "6" at bounding box center [566, 419] width 5 height 10
type input "[DATE]"
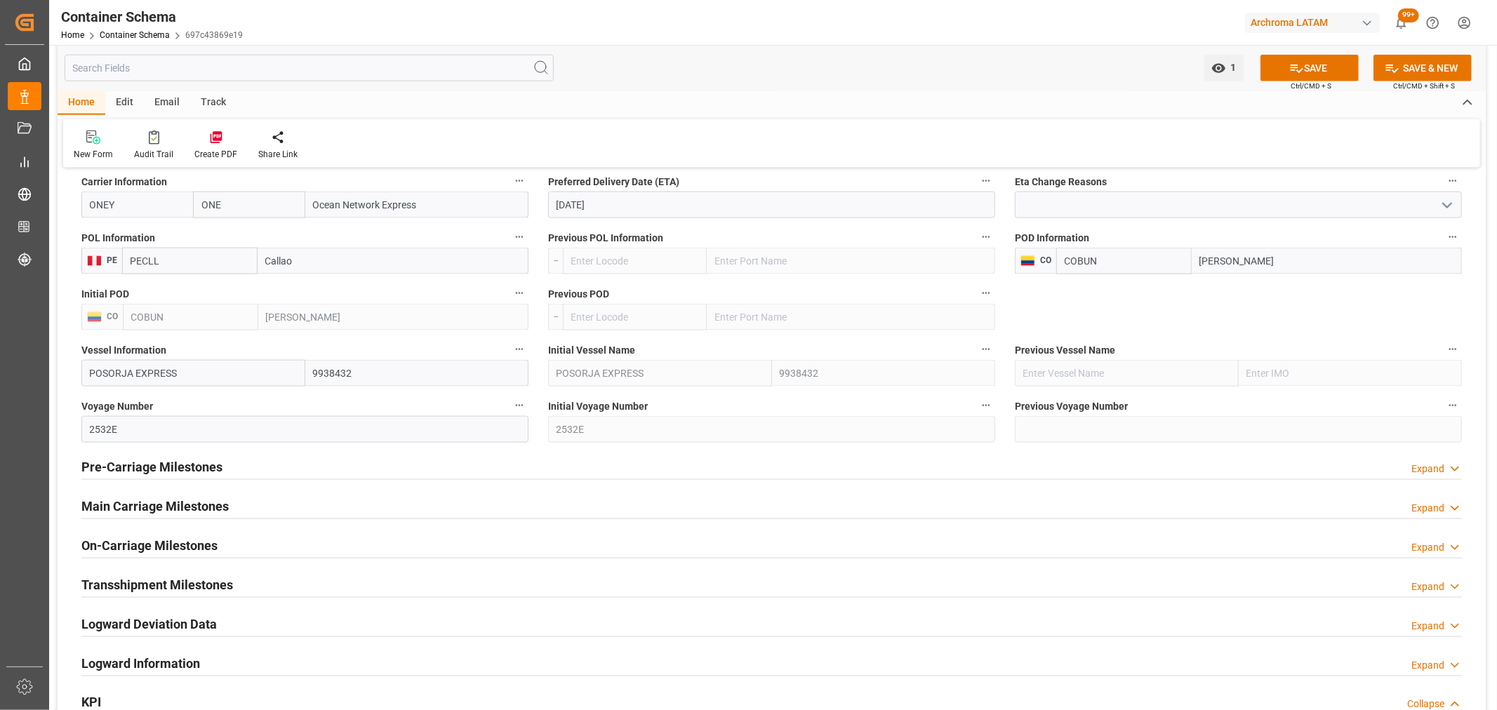
scroll to position [1715, 0]
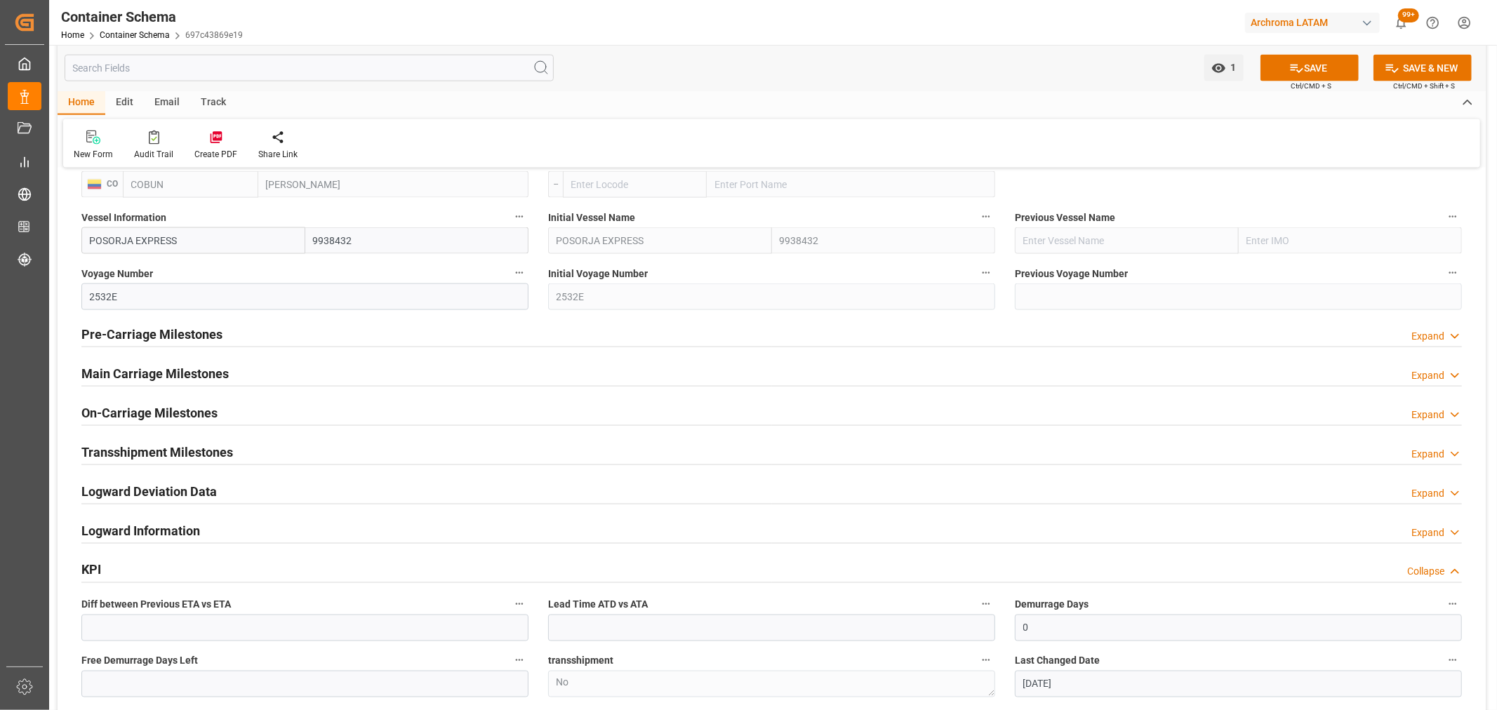
click at [171, 410] on h2 "On-Carriage Milestones" at bounding box center [149, 412] width 136 height 19
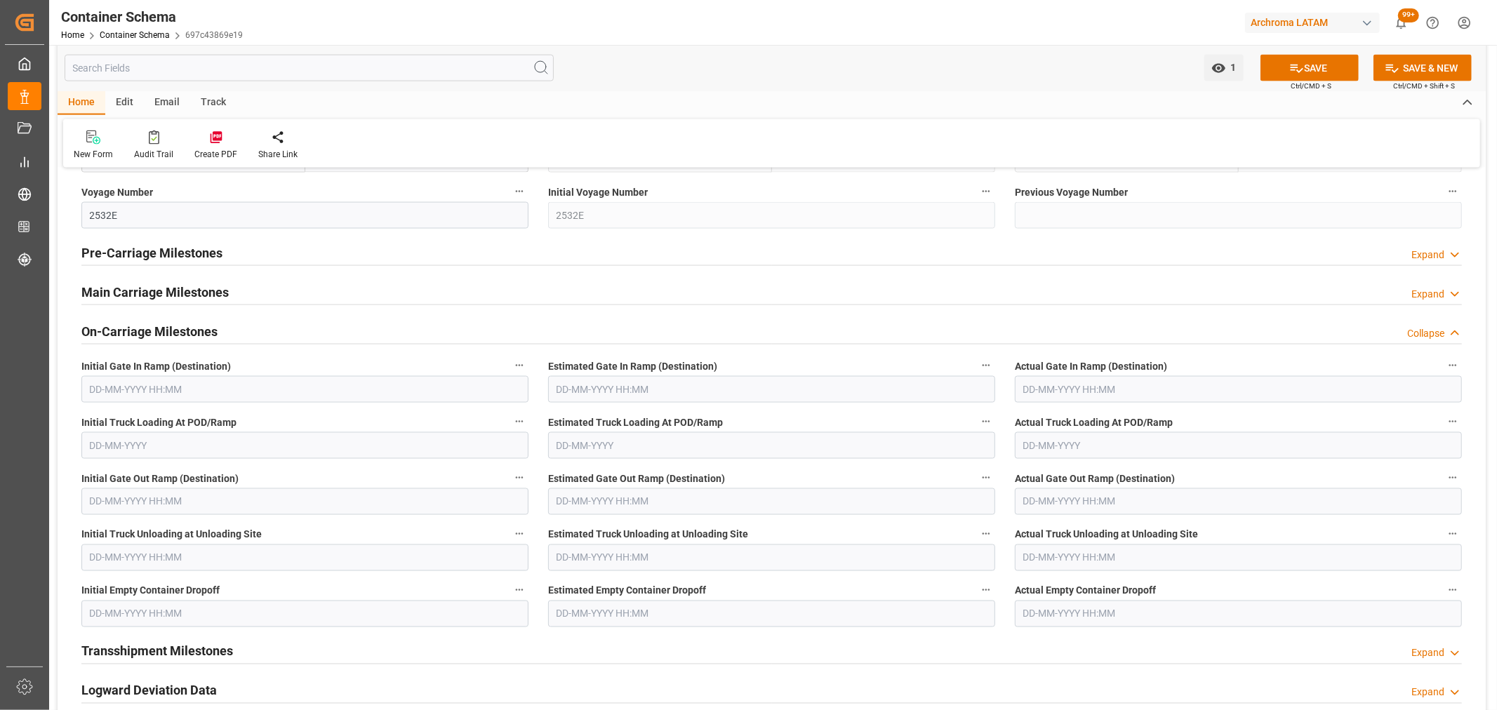
scroll to position [1793, 0]
click at [130, 338] on h2 "On-Carriage Milestones" at bounding box center [149, 335] width 136 height 19
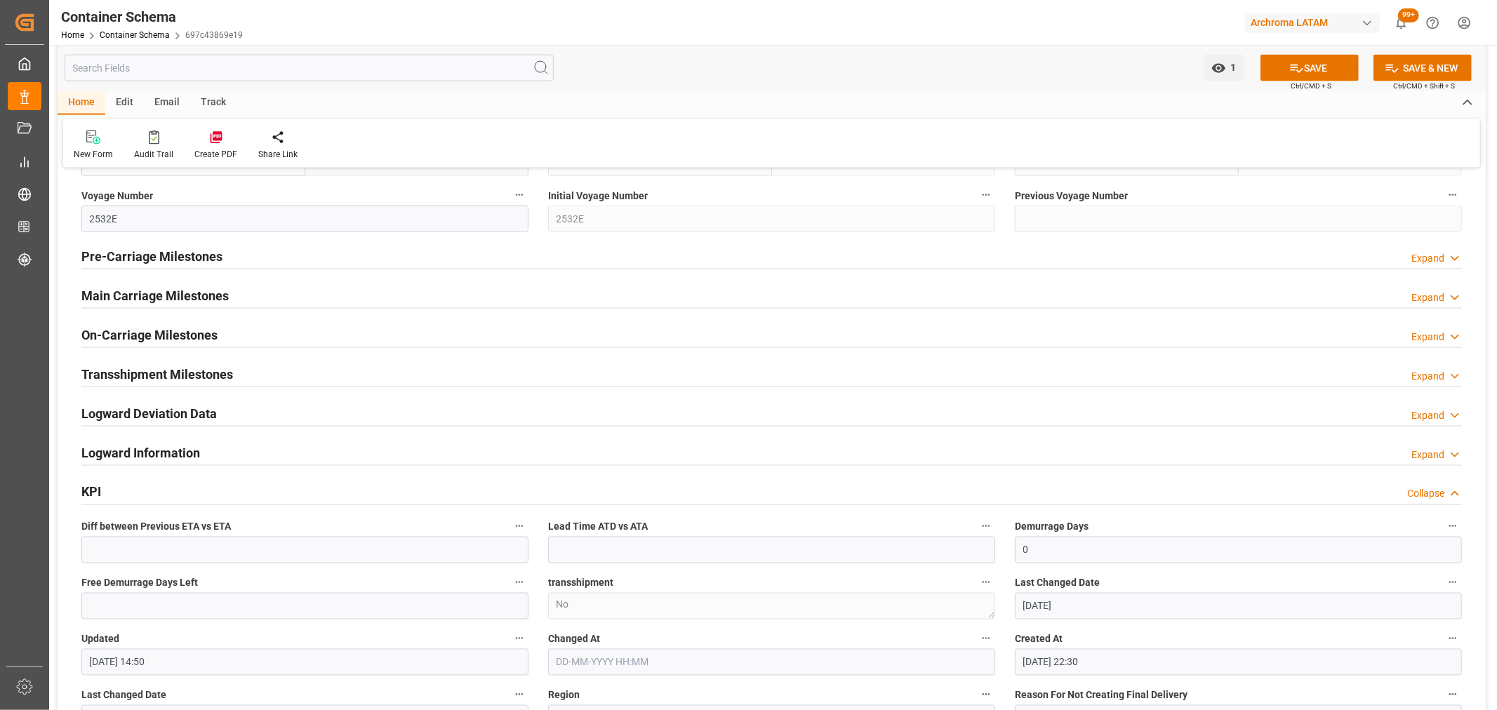
click at [128, 289] on h2 "Main Carriage Milestones" at bounding box center [154, 295] width 147 height 19
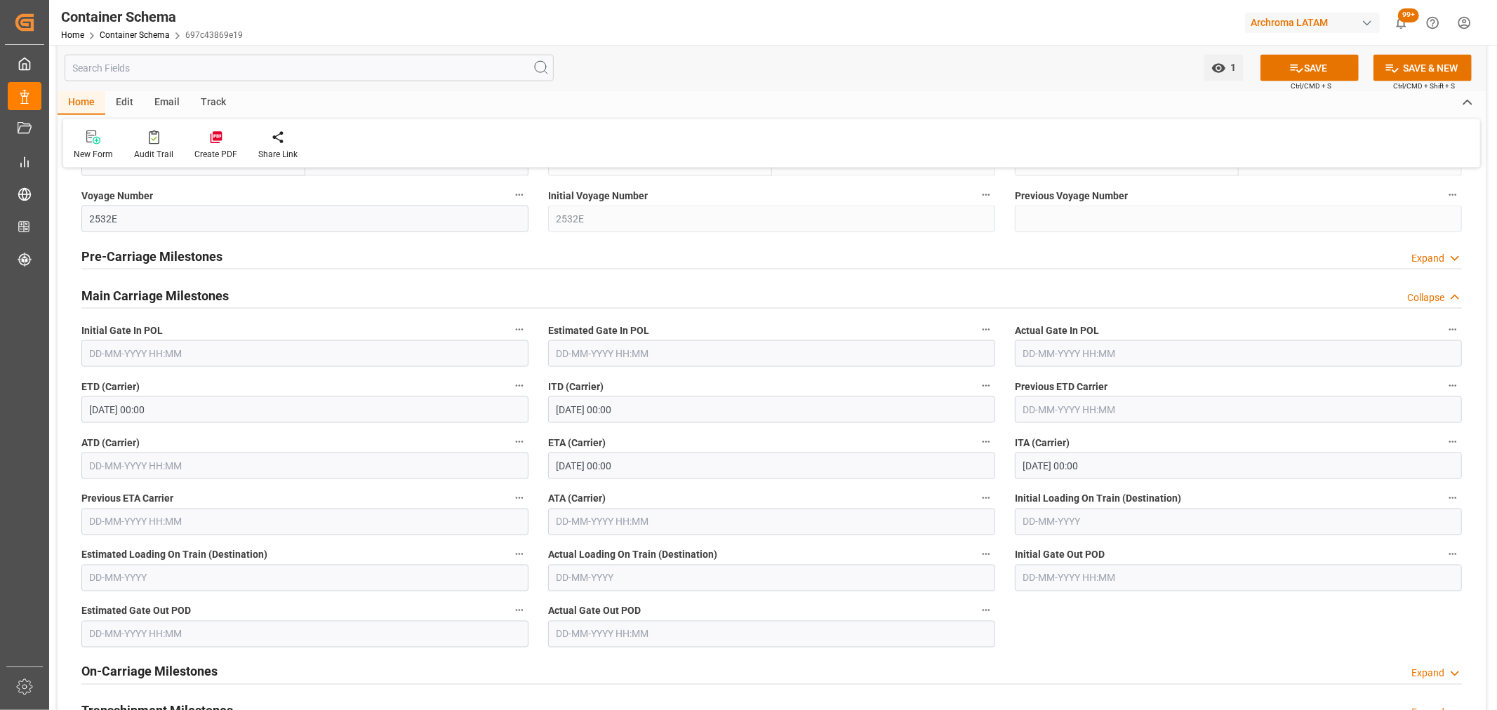
click at [684, 471] on input "[DATE] 00:00" at bounding box center [771, 466] width 447 height 27
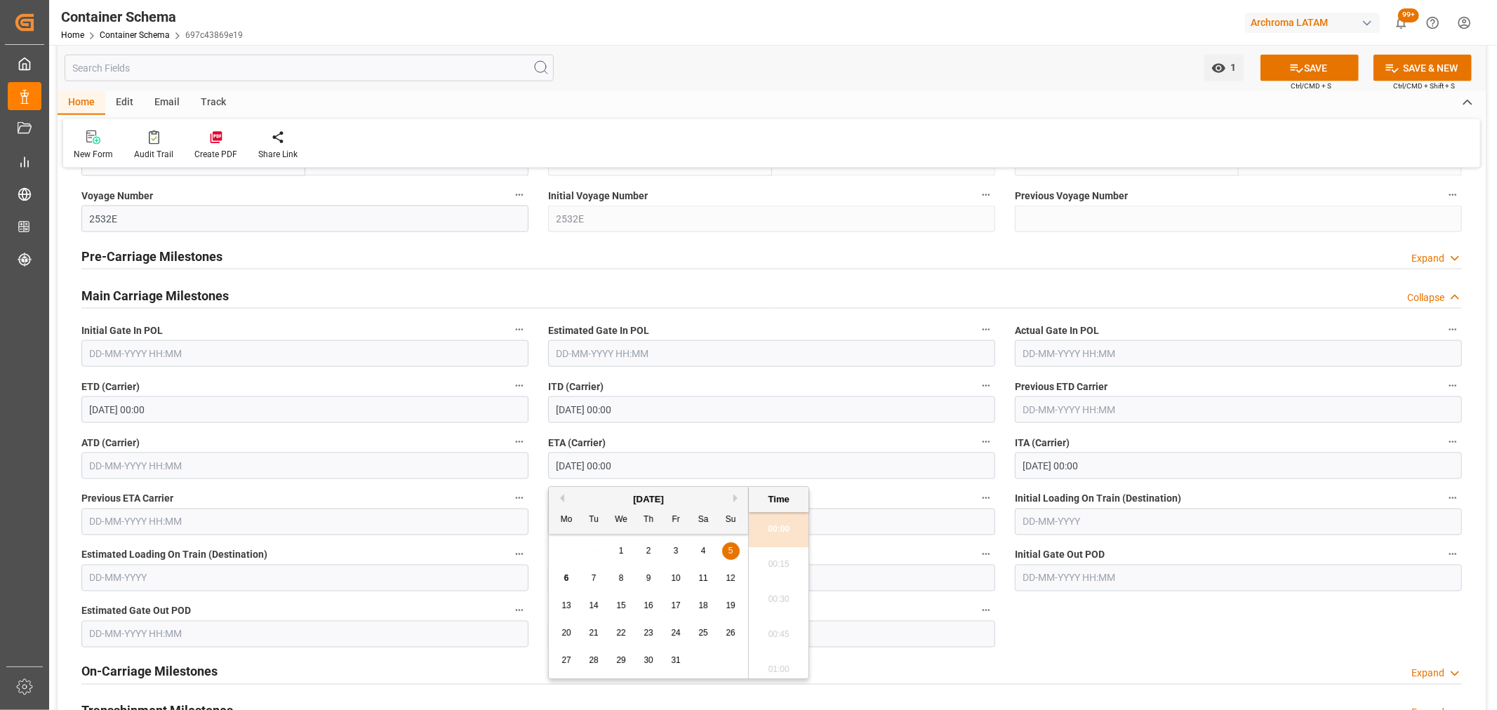
click at [563, 582] on div "6" at bounding box center [567, 578] width 18 height 17
type input "[DATE] 00:00"
click at [1321, 65] on button "SAVE" at bounding box center [1309, 68] width 98 height 27
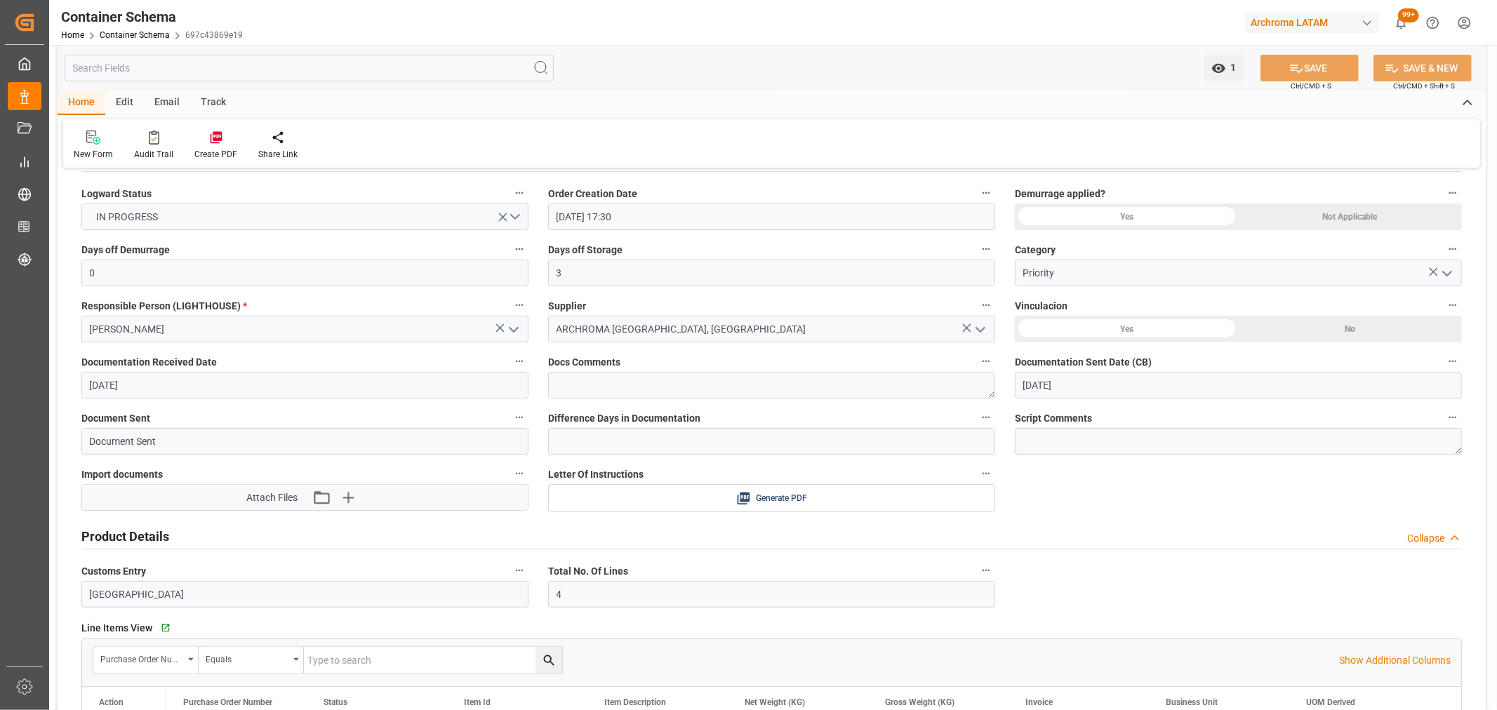
scroll to position [0, 0]
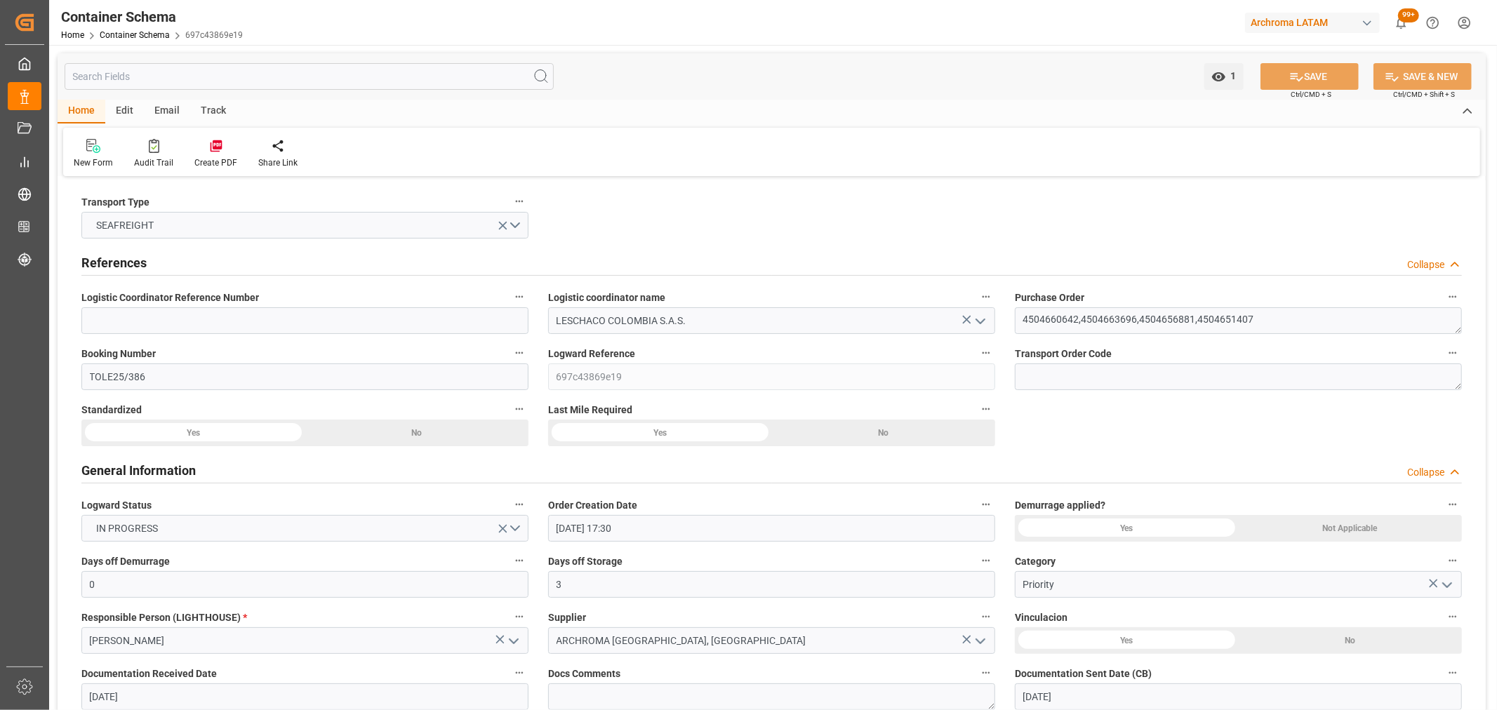
click at [215, 114] on div "Track" at bounding box center [213, 112] width 46 height 24
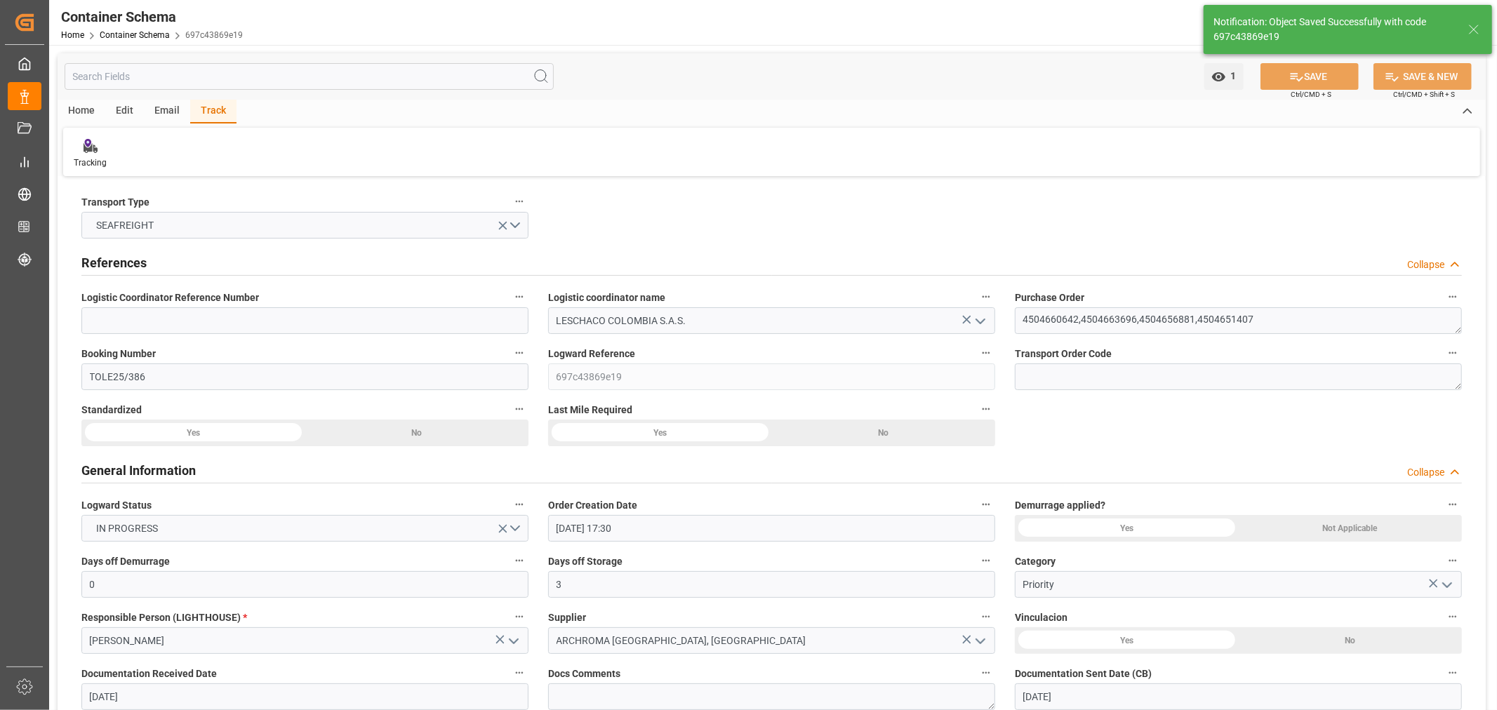
type input "1"
type input "[DATE] 14:51"
click at [165, 108] on div "Email" at bounding box center [167, 112] width 46 height 24
click at [97, 149] on icon at bounding box center [95, 148] width 19 height 10
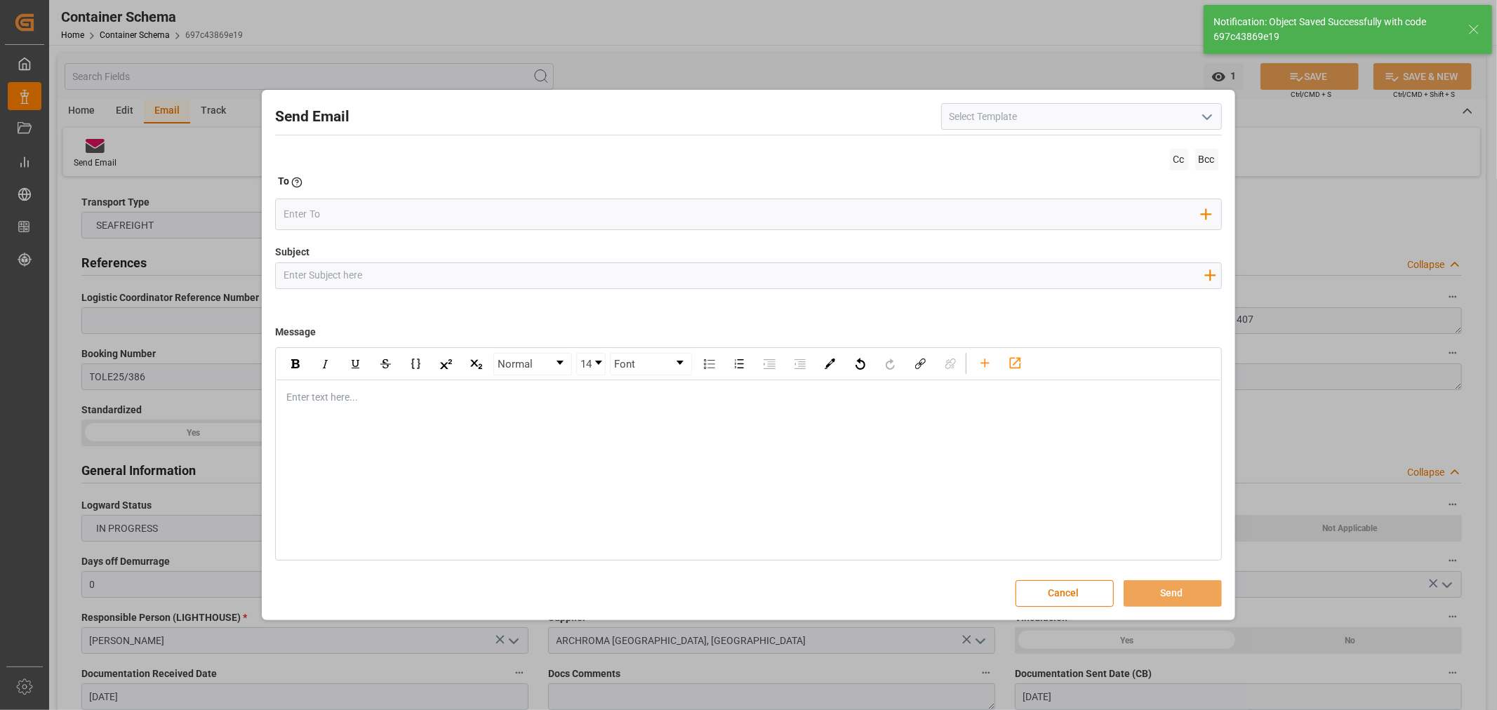
click at [1215, 121] on button "open menu" at bounding box center [1205, 117] width 21 height 22
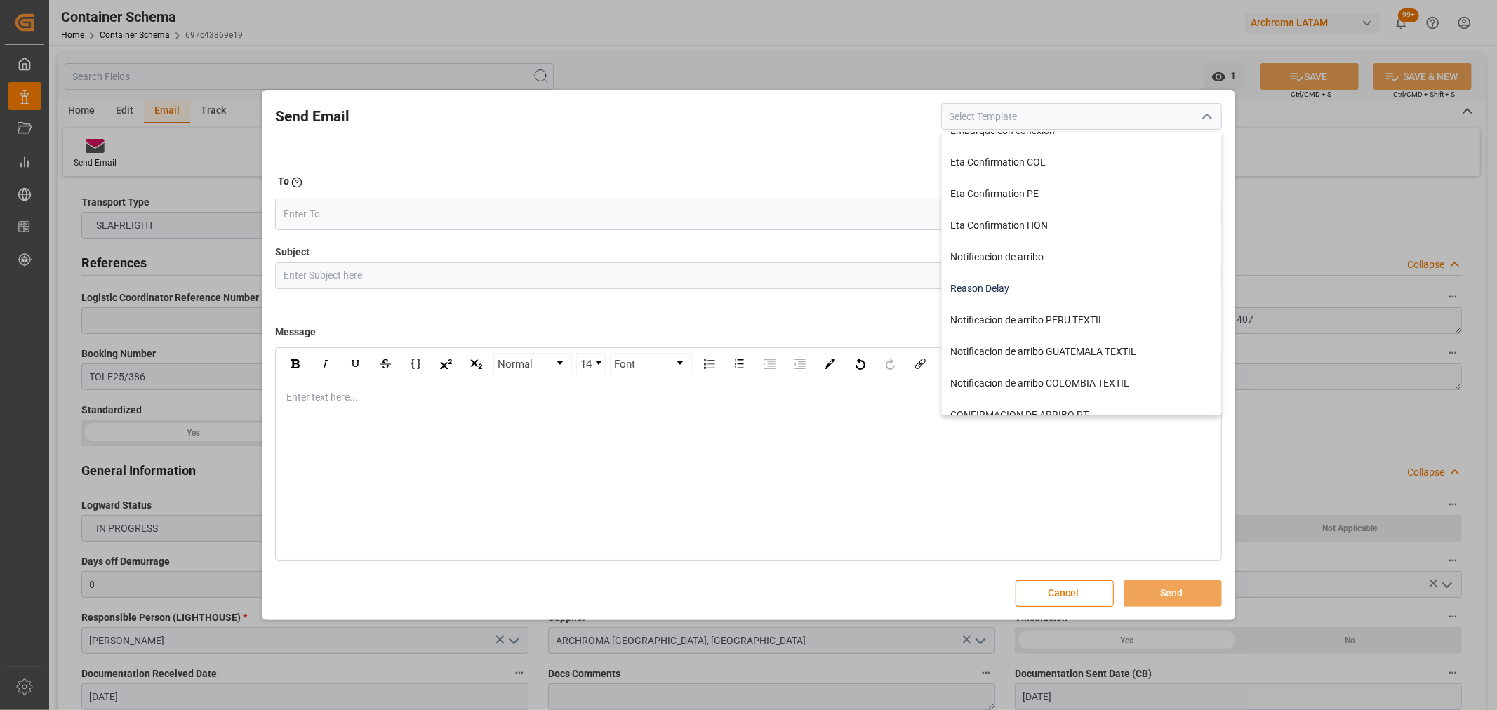
scroll to position [234, 0]
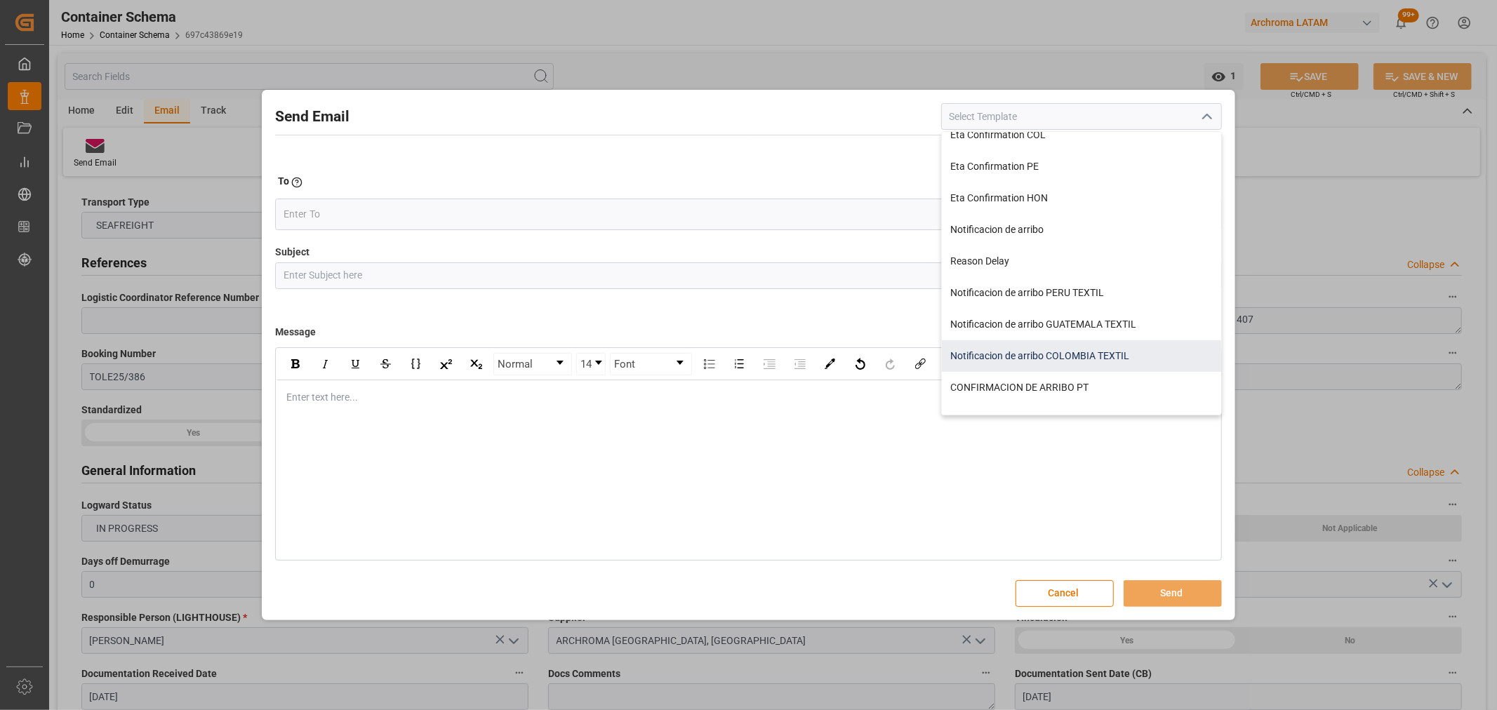
click at [1083, 348] on div "Notificacion de arribo COLOMBIA TEXTIL" at bounding box center [1081, 356] width 279 height 32
type input "Notificacion de arribo COLOMBIA TEXTIL"
type input "Aviso de llegada || PO {{purchaseOrder}} | BL {{bookingNumber}} || CONTENEDOR {…"
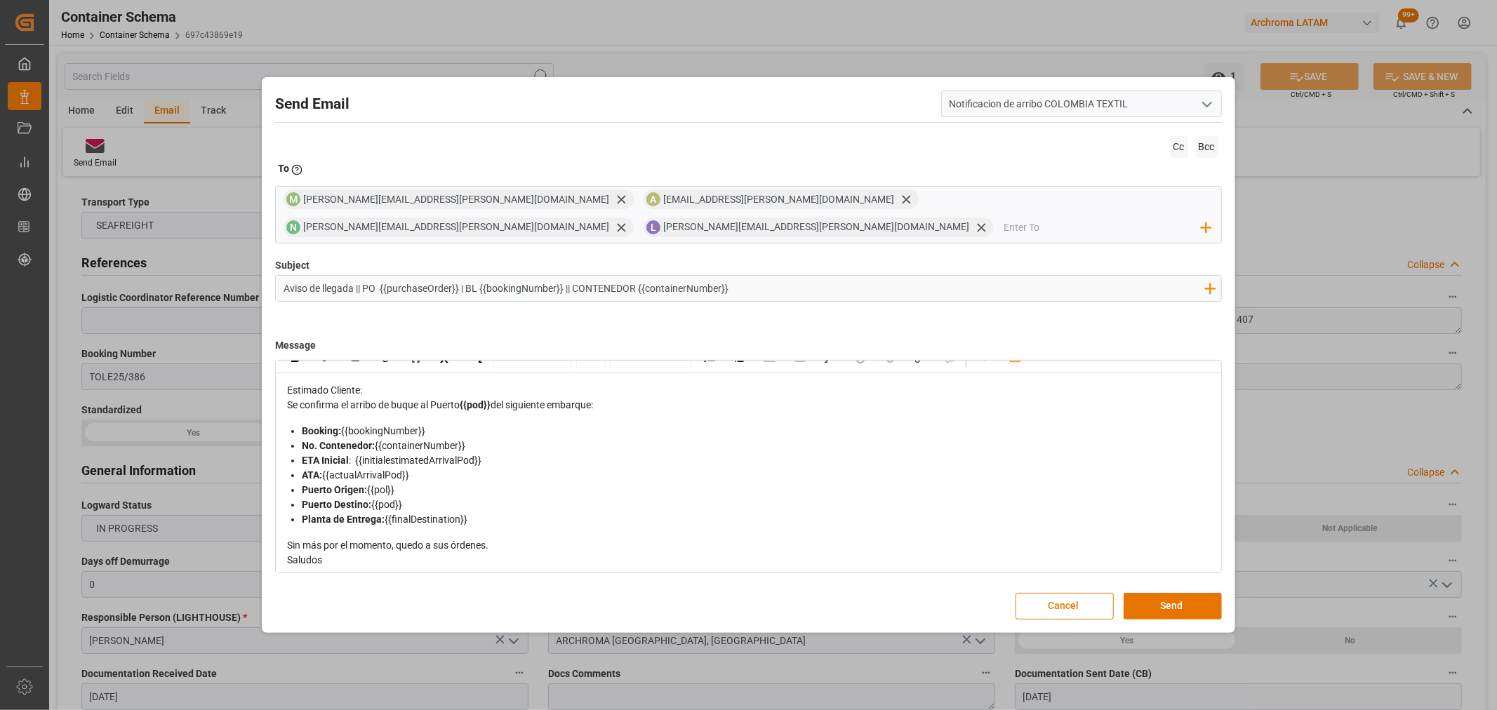
scroll to position [25, 0]
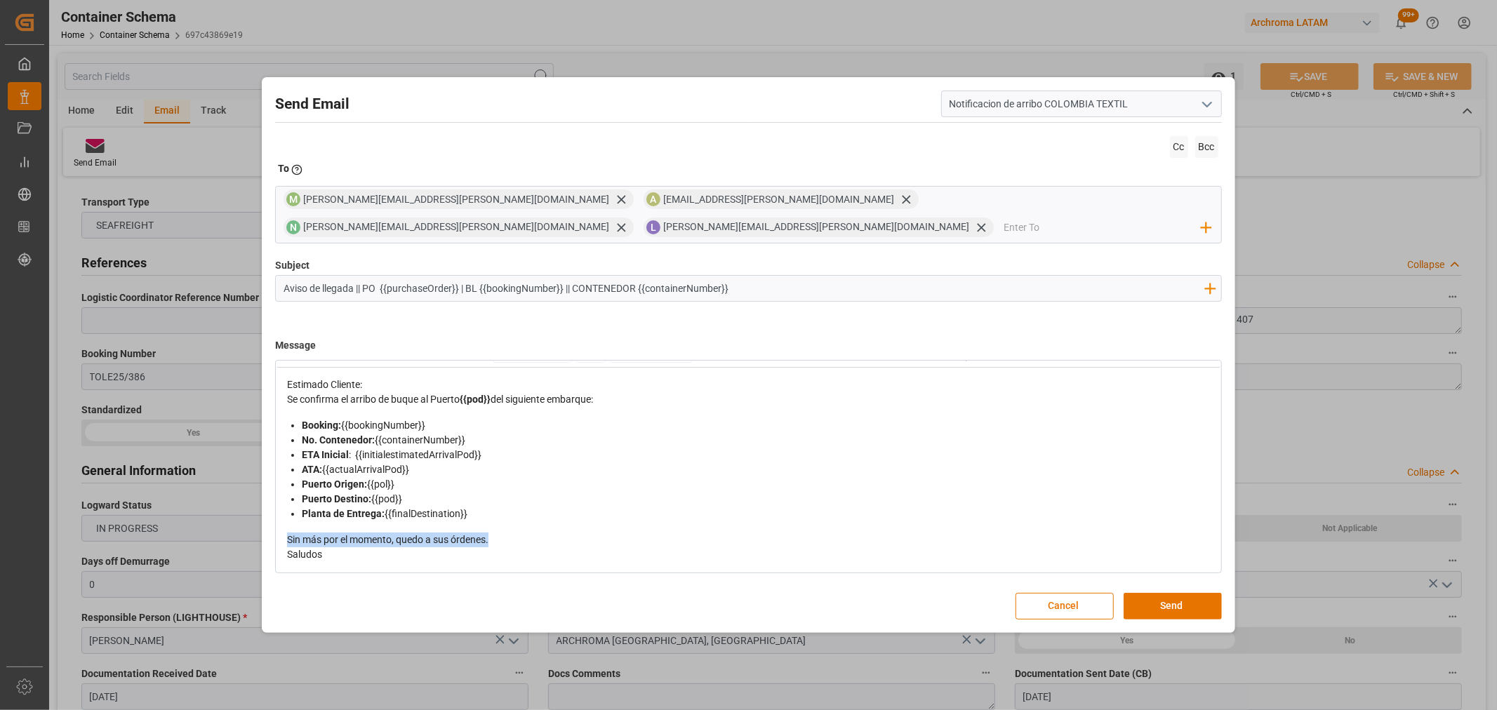
drag, startPoint x: 563, startPoint y: 523, endPoint x: 253, endPoint y: 519, distance: 309.4
click at [253, 519] on div "Send Email Notificacion de arribo COLOMBIA TEXTIL Cc Bcc To Enter the TO Email …" at bounding box center [748, 355] width 1497 height 710
click at [509, 534] on span "Pendiente confirmar si se hace inspeccion previa,[PERSON_NAME] confirmar Marca," at bounding box center [469, 539] width 364 height 11
click at [622, 533] on div "Pendiente confirmar si se hace inspeccion previa,Favor confirmar Marca," at bounding box center [748, 540] width 923 height 15
drag, startPoint x: 803, startPoint y: 527, endPoint x: 268, endPoint y: 526, distance: 535.3
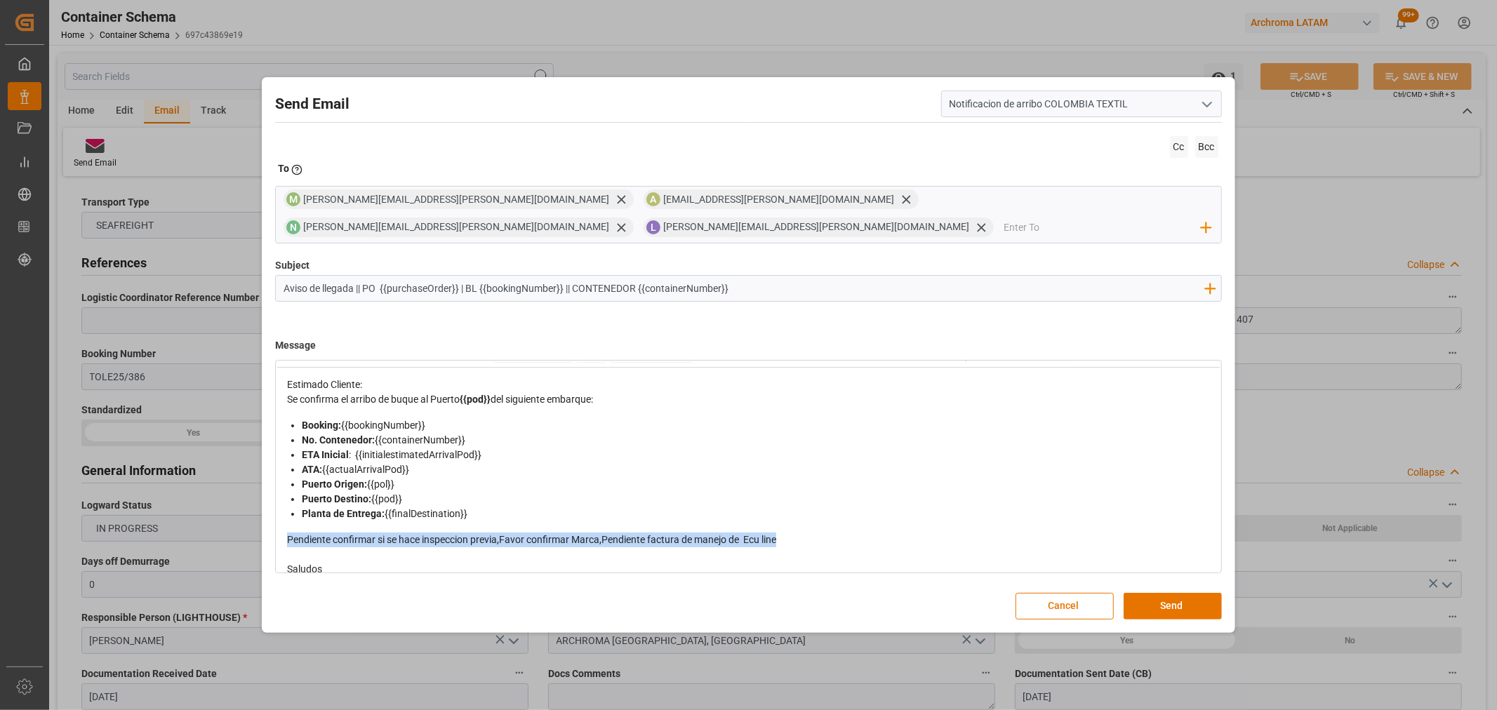
click at [268, 526] on div "Send Email Notificacion de arribo COLOMBIA TEXTIL Cc Bcc To Enter the TO Email …" at bounding box center [747, 355] width 965 height 548
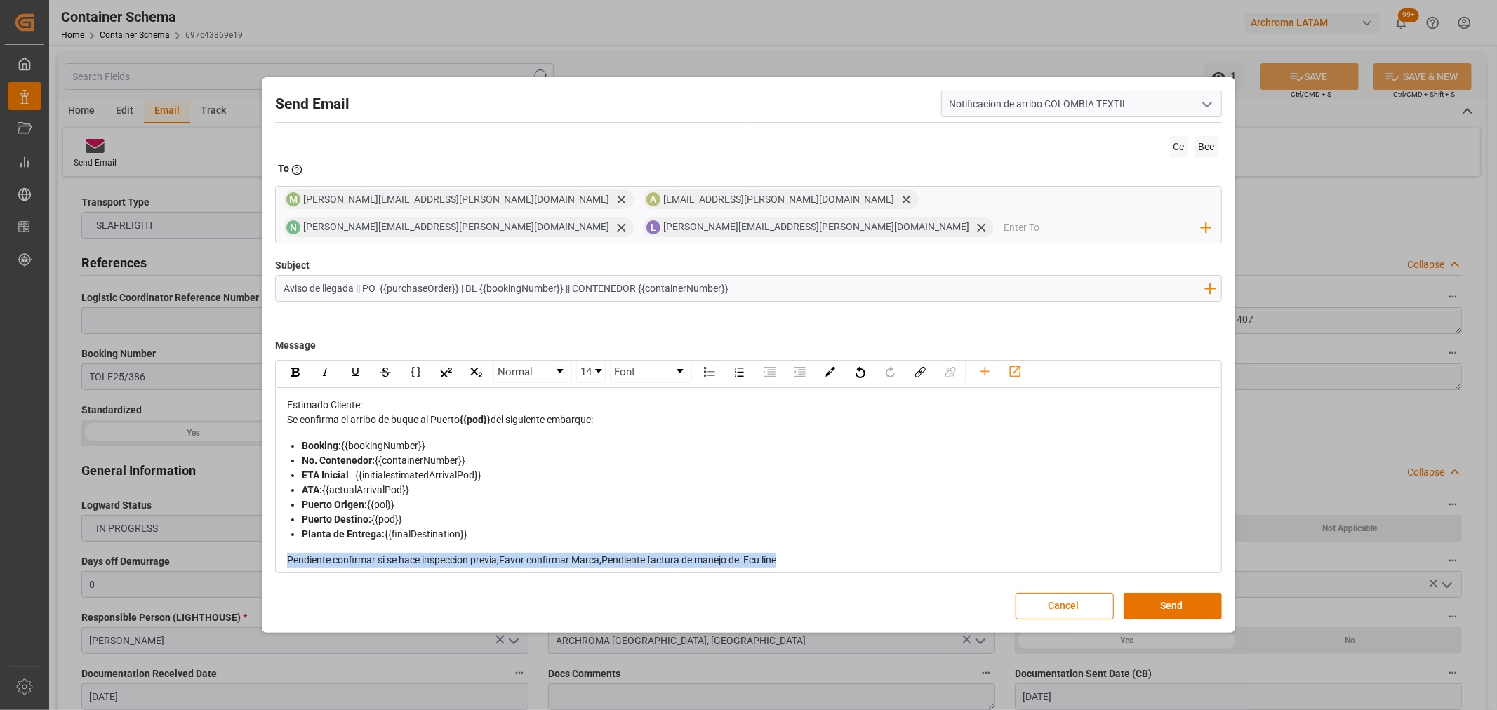
scroll to position [0, 0]
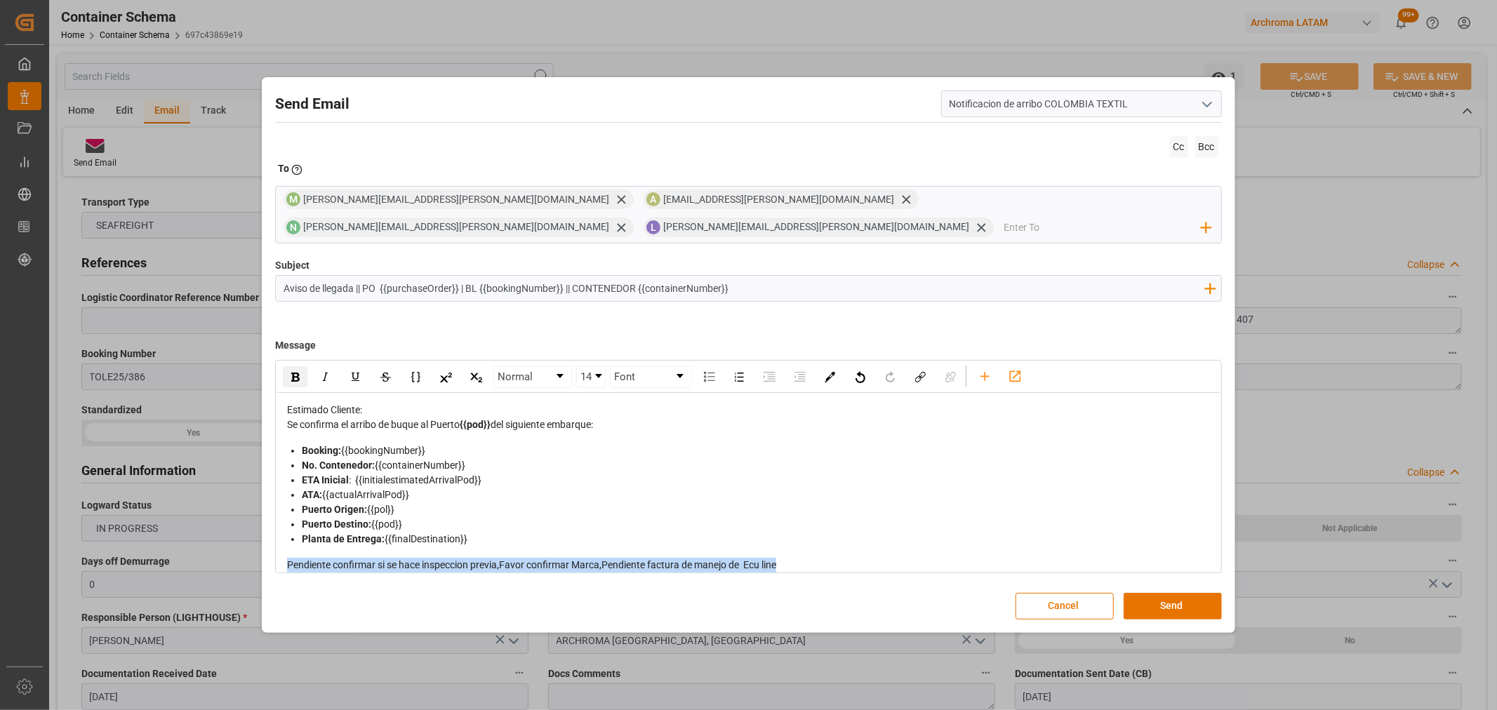
click at [297, 373] on img "rdw-inline-control" at bounding box center [295, 377] width 8 height 9
click at [405, 403] on div "Estimado Cliente:" at bounding box center [748, 410] width 923 height 15
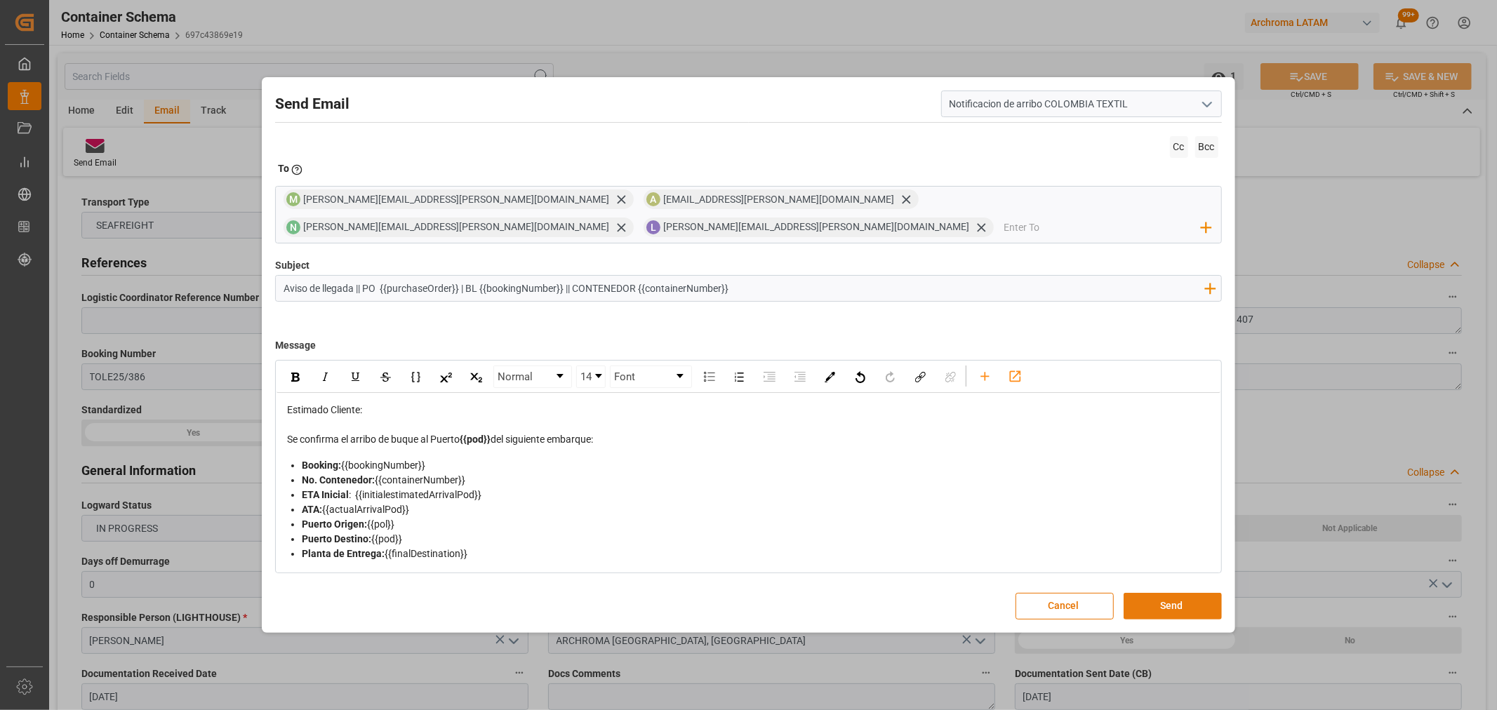
click at [1180, 598] on button "Send" at bounding box center [1172, 606] width 98 height 27
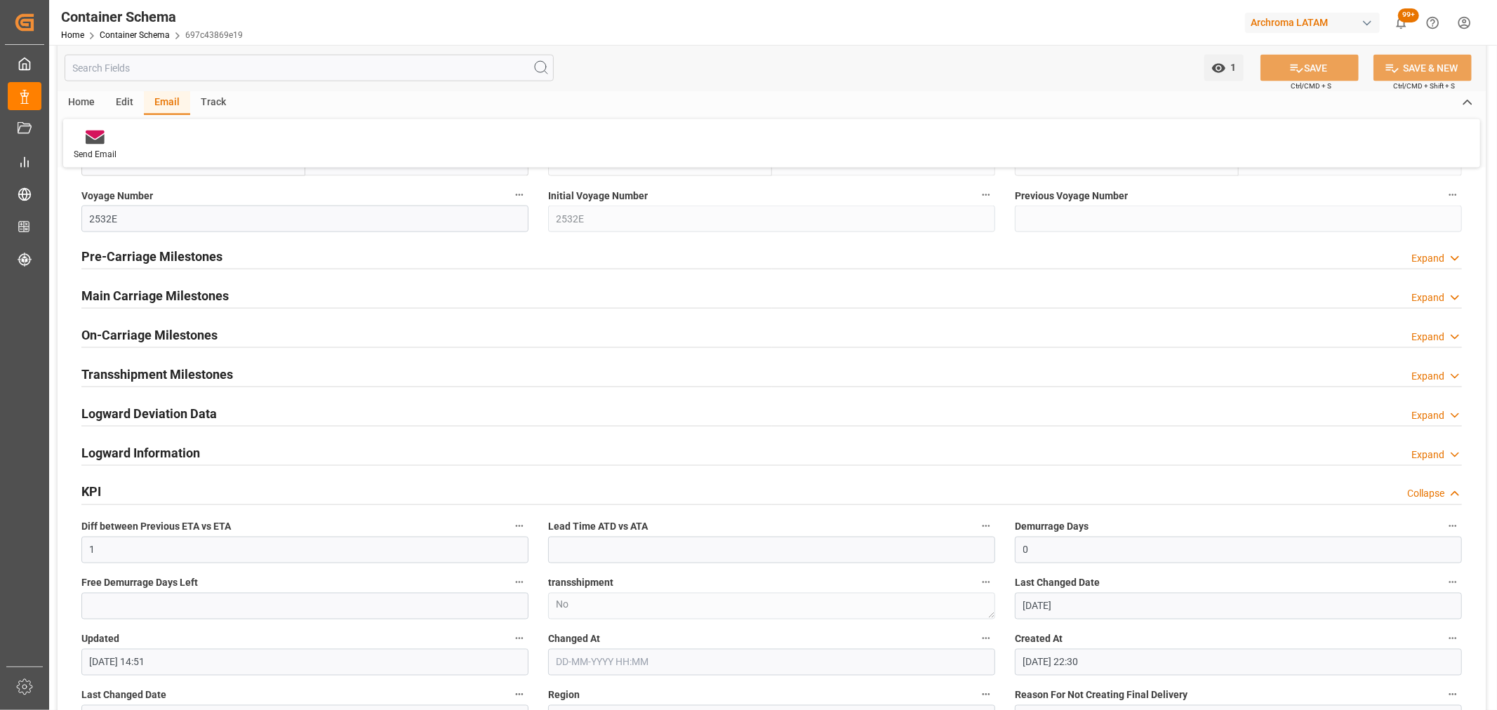
scroll to position [1715, 0]
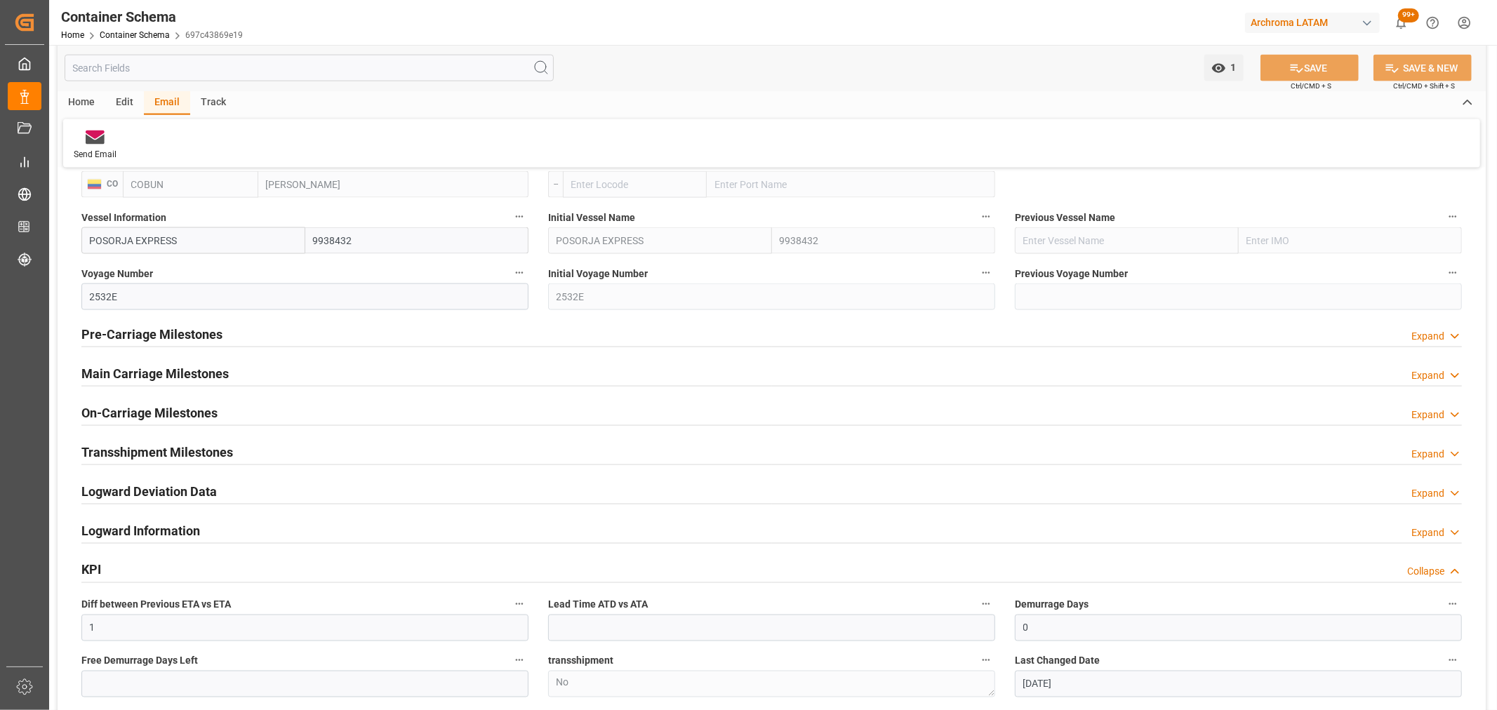
click at [201, 330] on h2 "Pre-Carriage Milestones" at bounding box center [151, 334] width 141 height 19
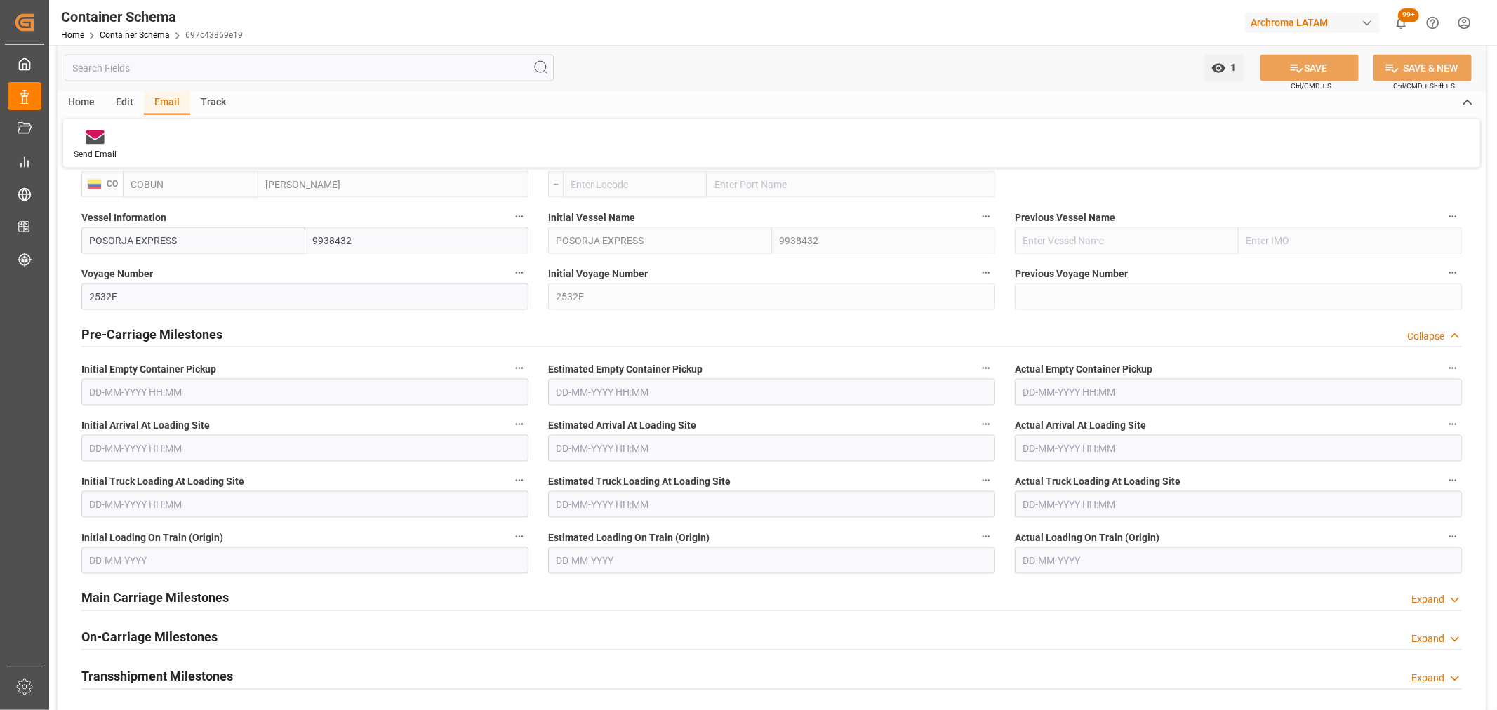
click at [201, 330] on h2 "Pre-Carriage Milestones" at bounding box center [151, 334] width 141 height 19
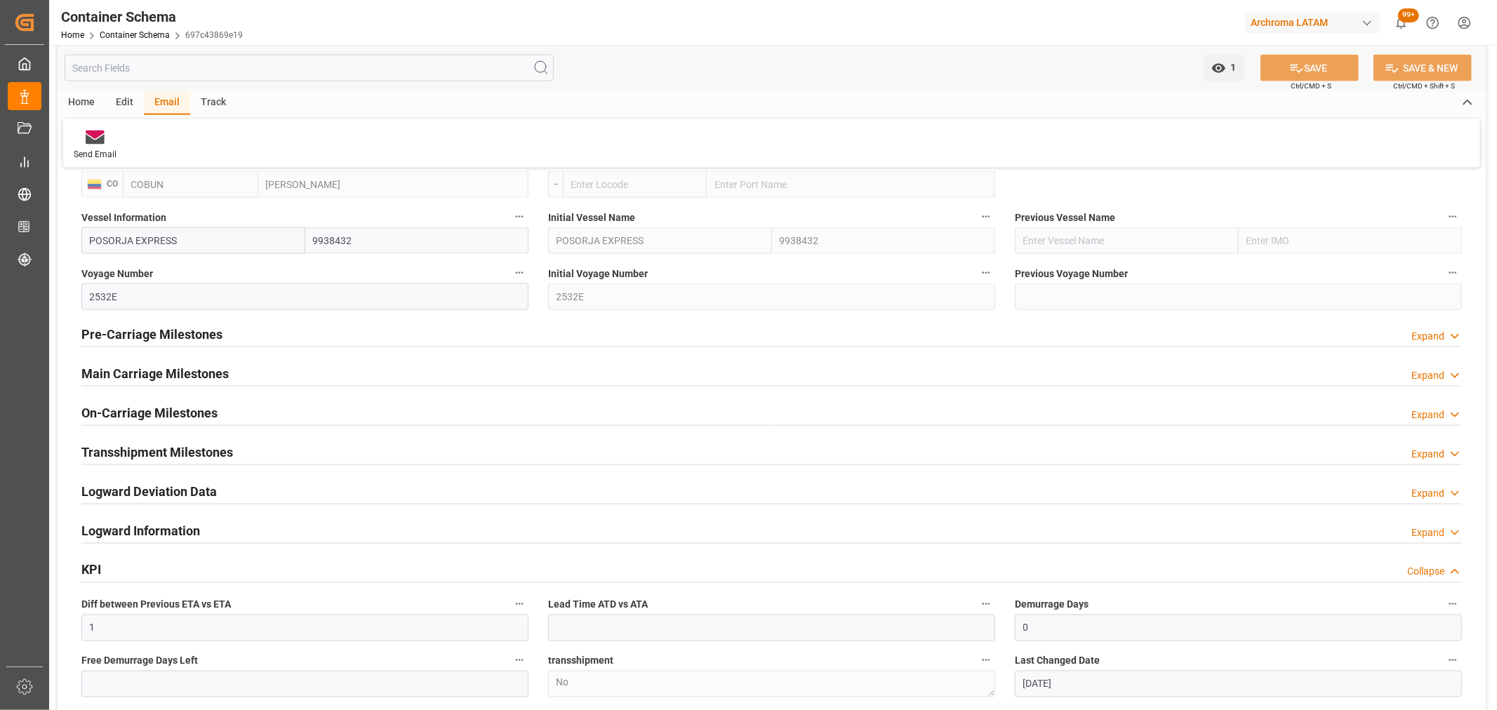
click at [159, 376] on h2 "Main Carriage Milestones" at bounding box center [154, 373] width 147 height 19
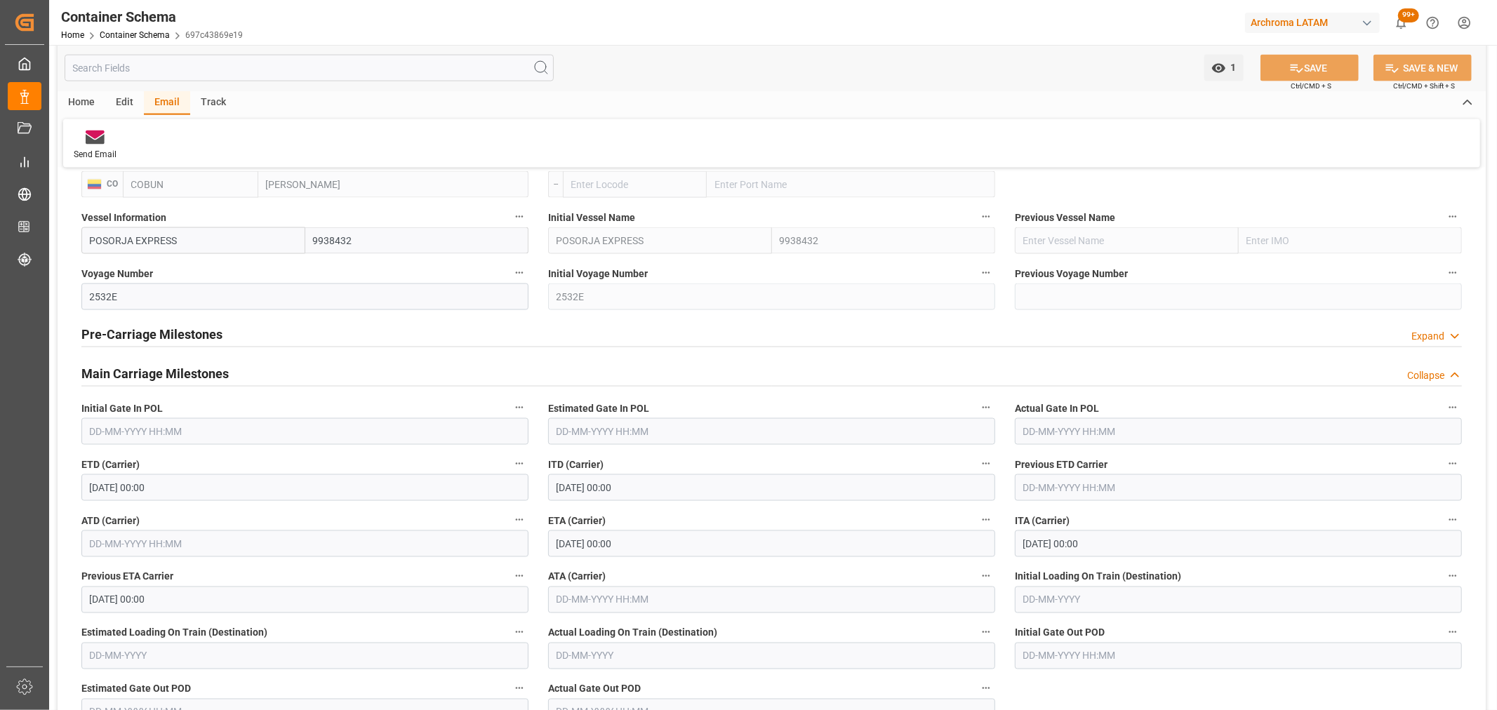
click at [621, 611] on input "text" at bounding box center [771, 600] width 447 height 27
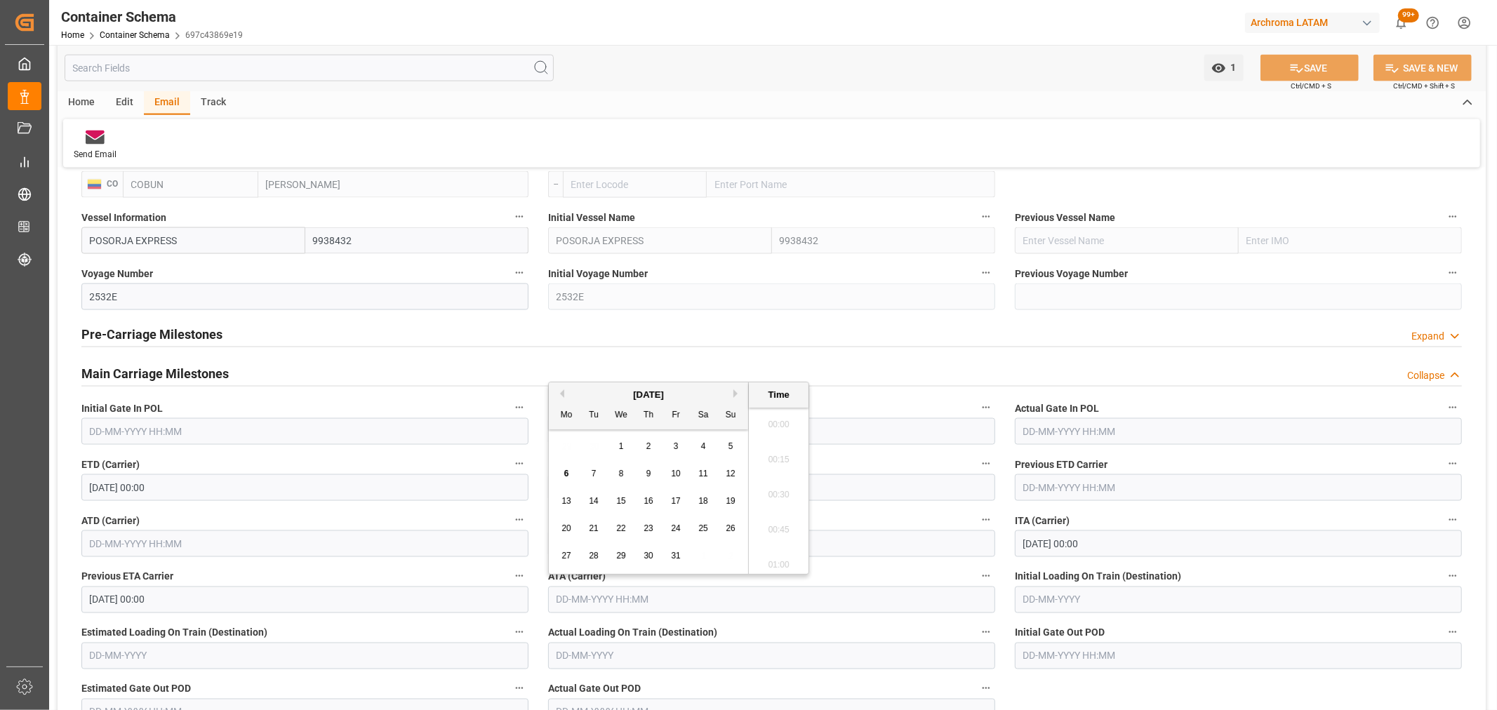
scroll to position [1302, 0]
click at [570, 471] on div "6" at bounding box center [567, 474] width 18 height 17
click at [788, 452] on li "01:45" at bounding box center [779, 459] width 60 height 35
type input "[DATE] 01:45"
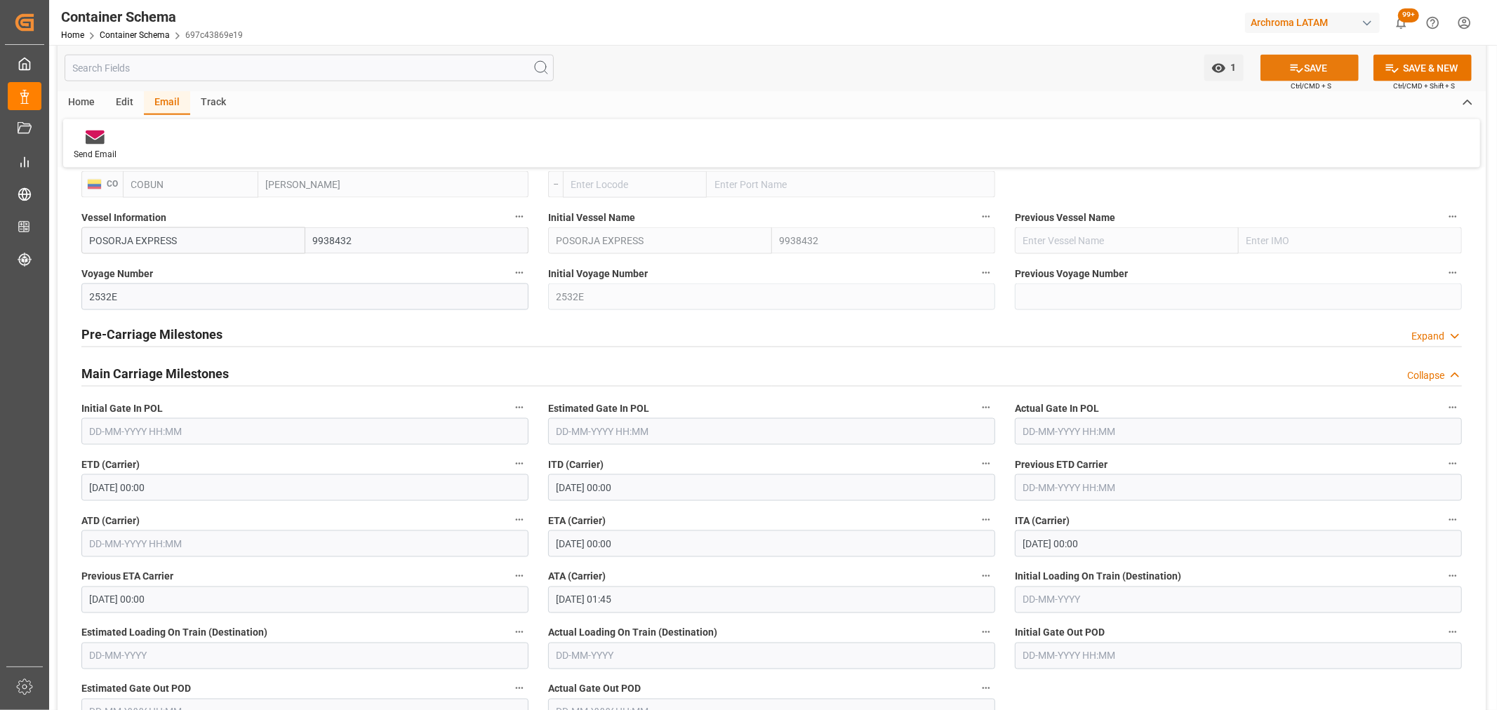
click at [1292, 70] on icon at bounding box center [1296, 69] width 13 height 8
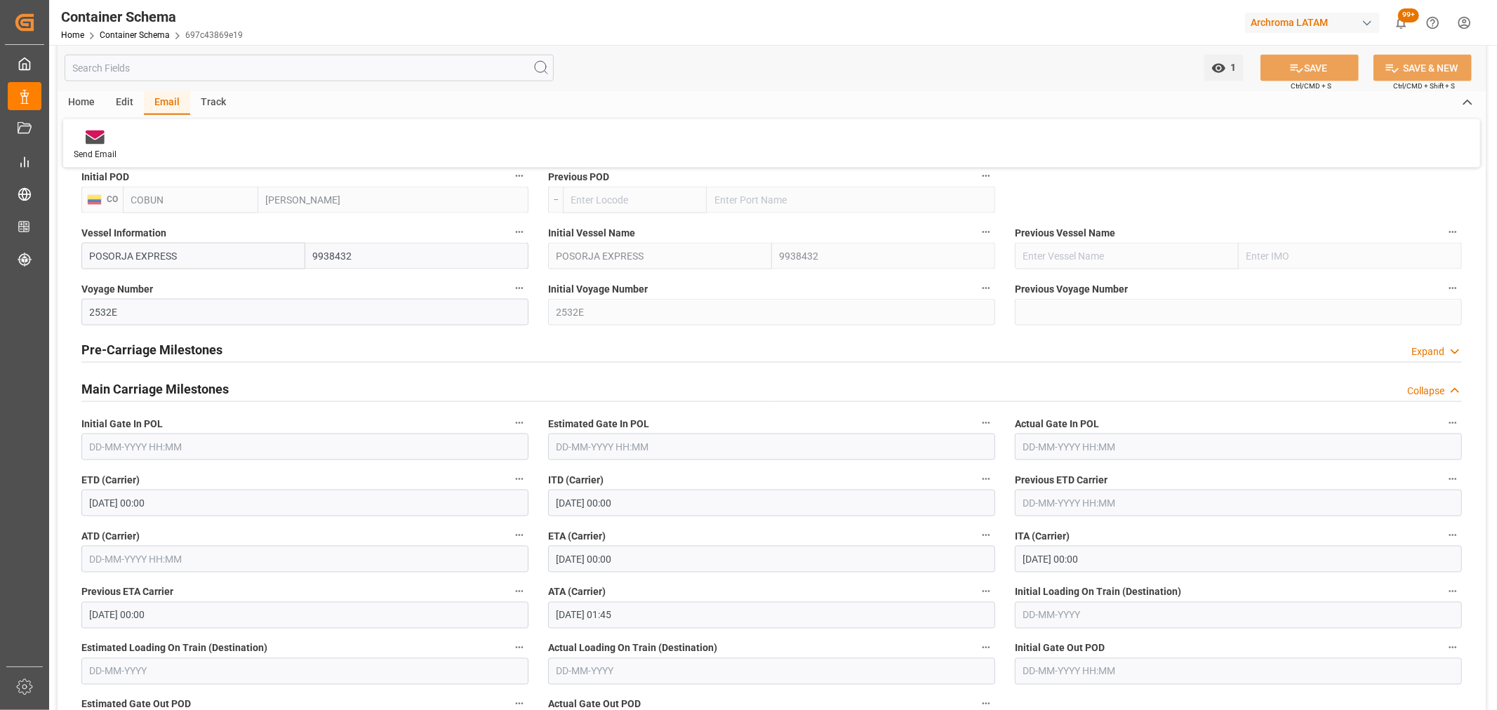
scroll to position [1793, 0]
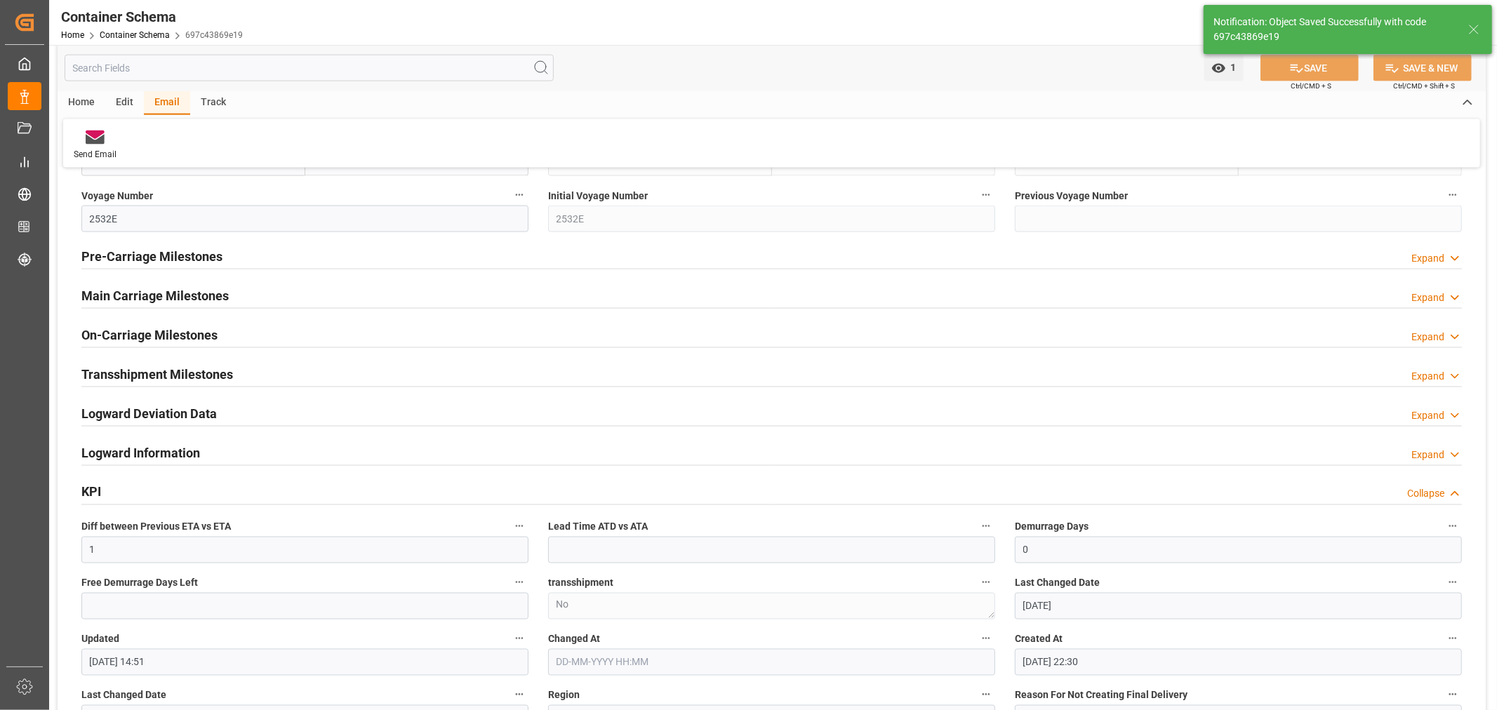
type input "[DATE] 14:54"
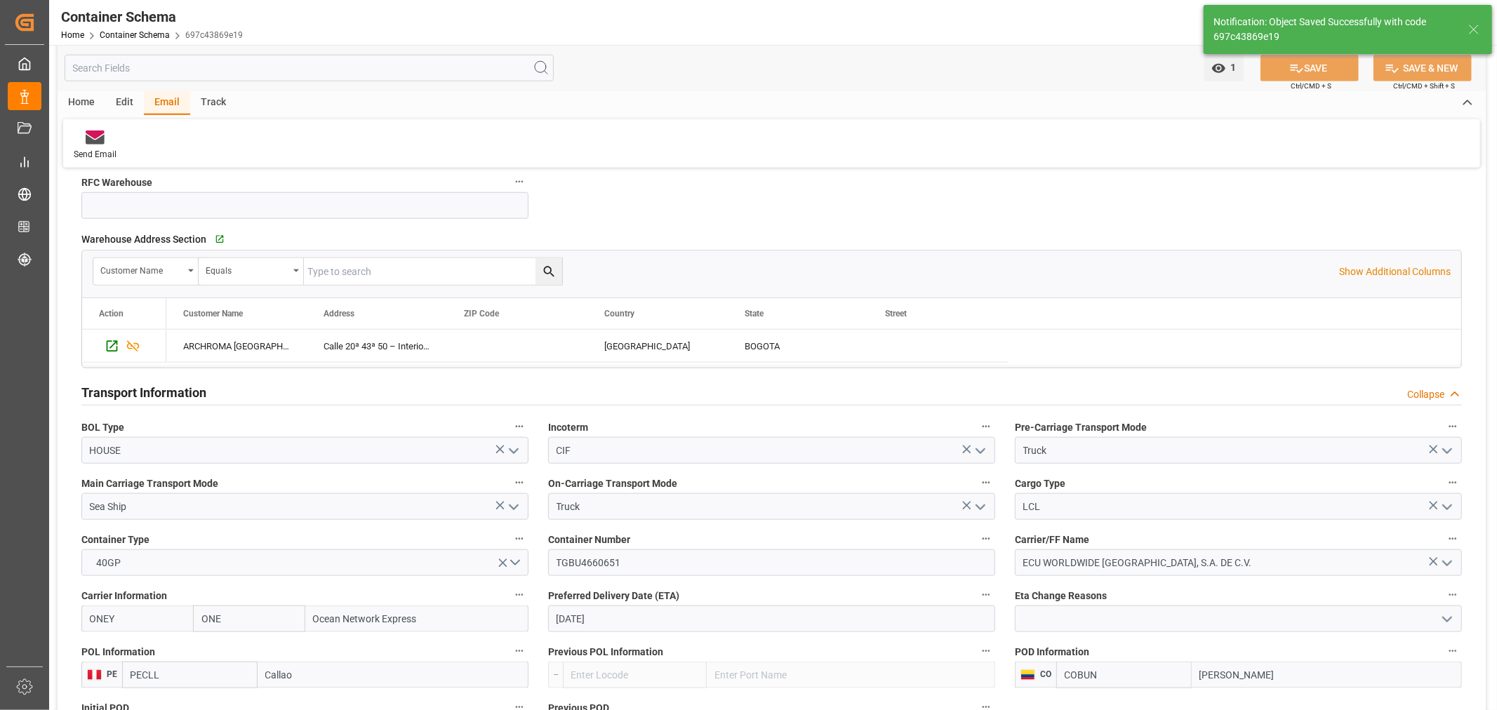
scroll to position [1013, 0]
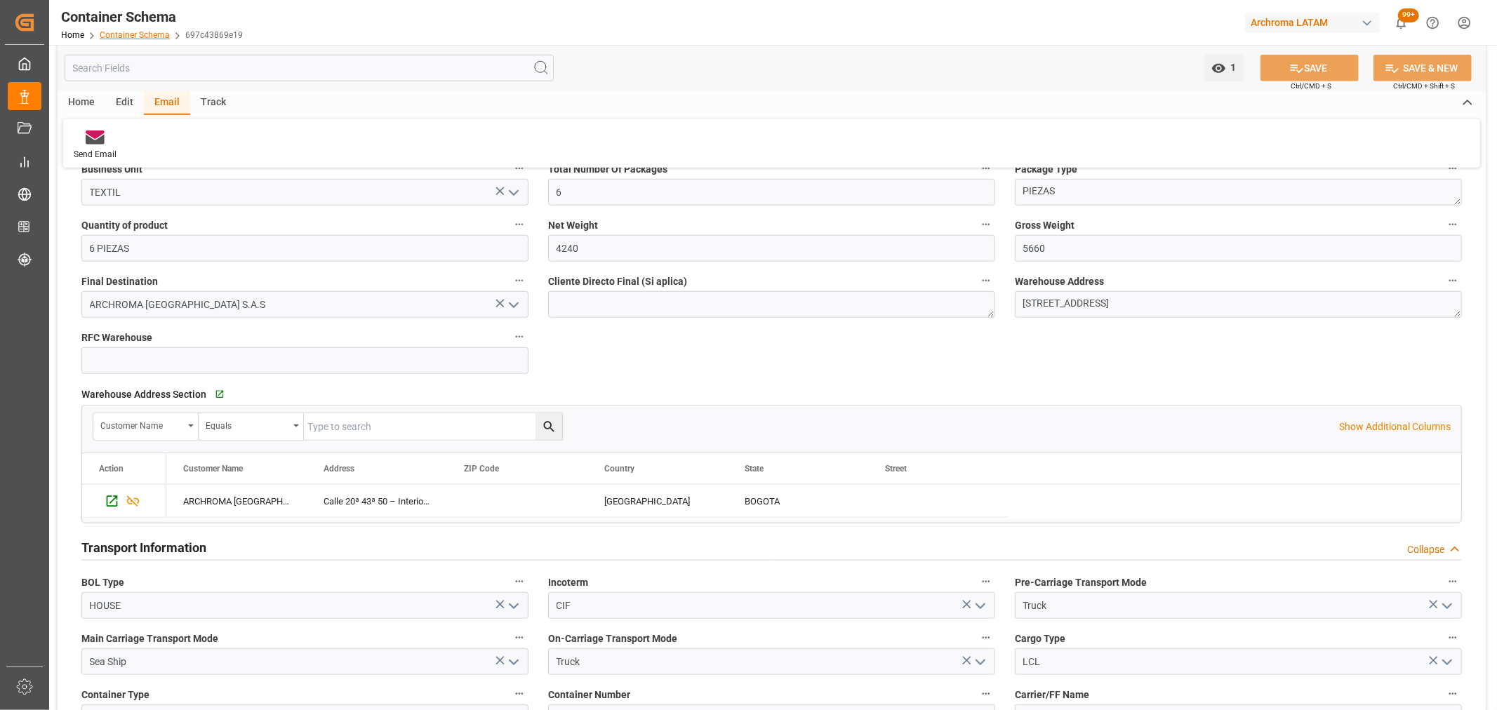
click at [135, 37] on link "Container Schema" at bounding box center [135, 35] width 70 height 10
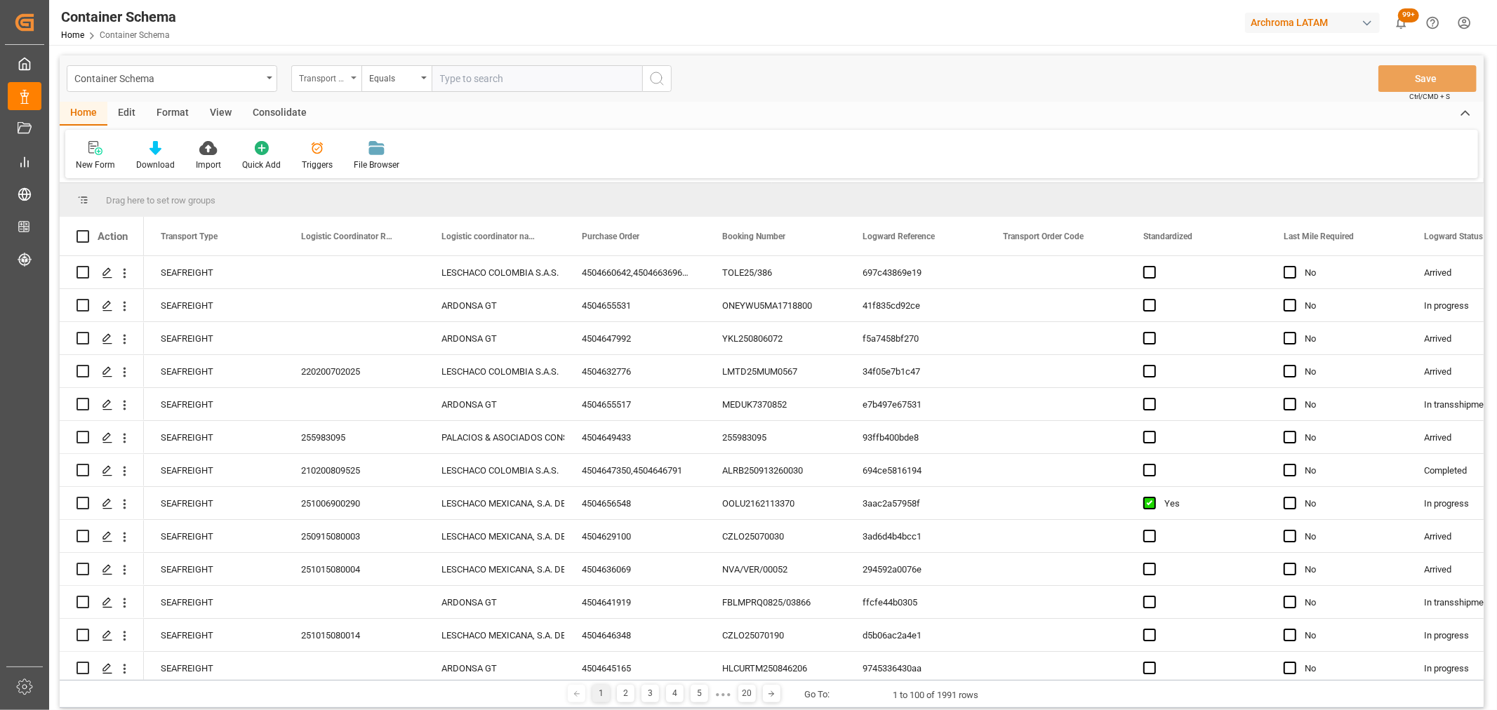
click at [337, 80] on div "Transport Type" at bounding box center [323, 77] width 48 height 16
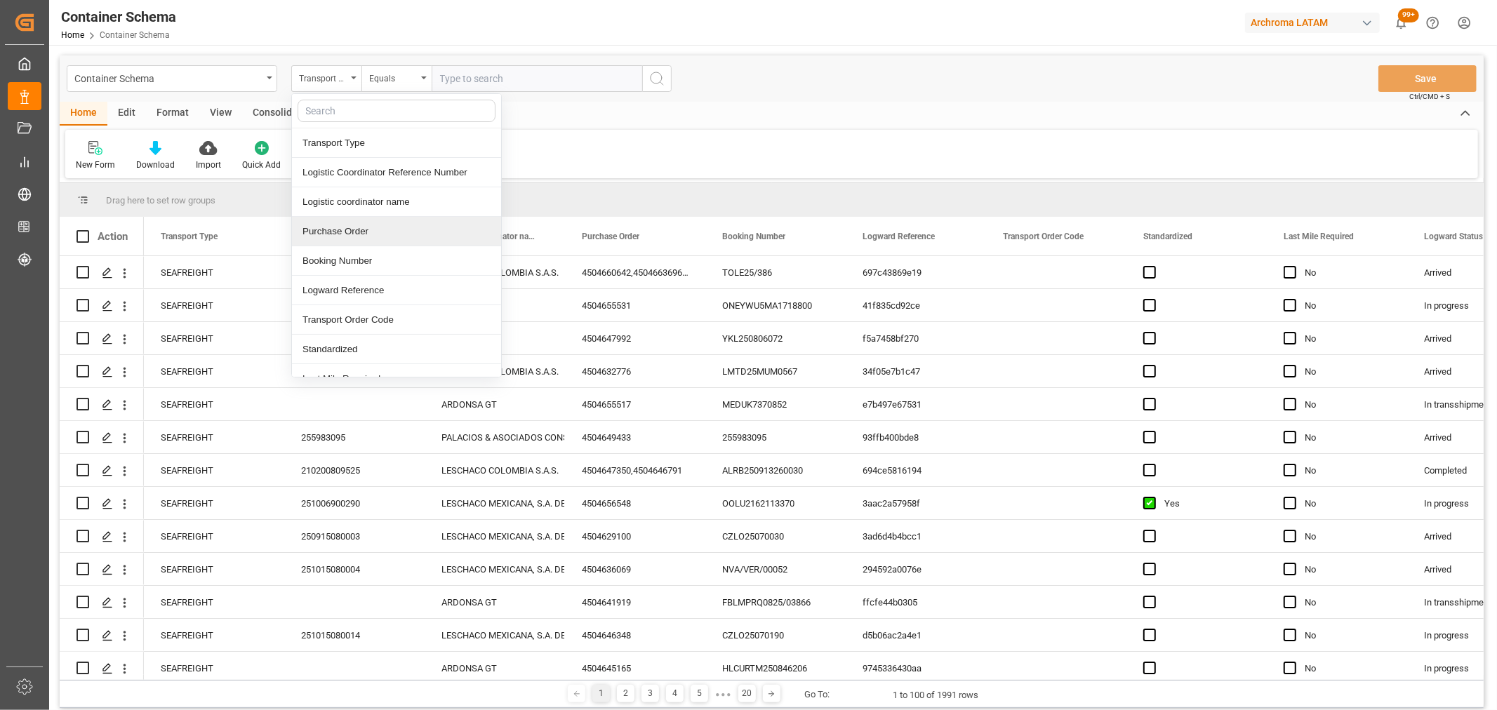
click at [360, 229] on div "Purchase Order" at bounding box center [396, 231] width 209 height 29
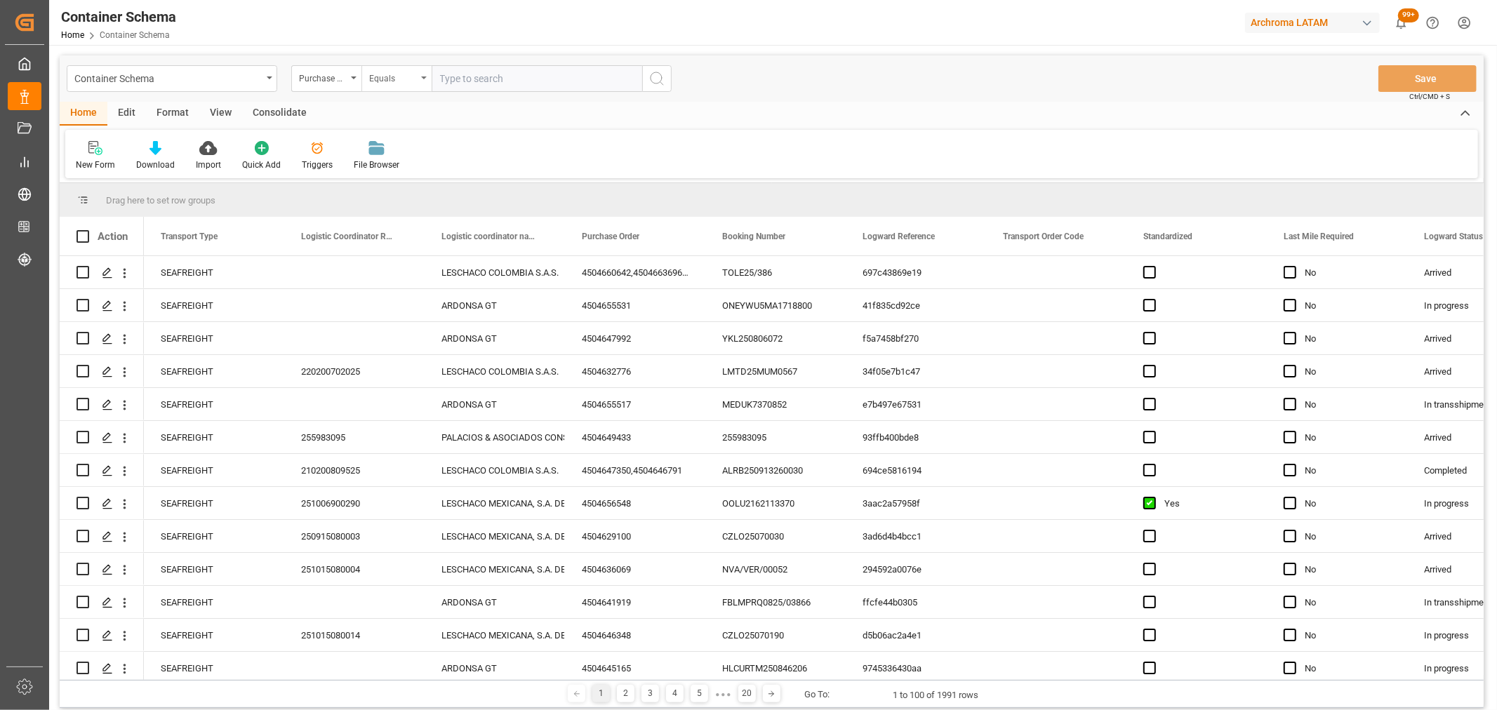
click at [383, 83] on div "Equals" at bounding box center [393, 77] width 48 height 16
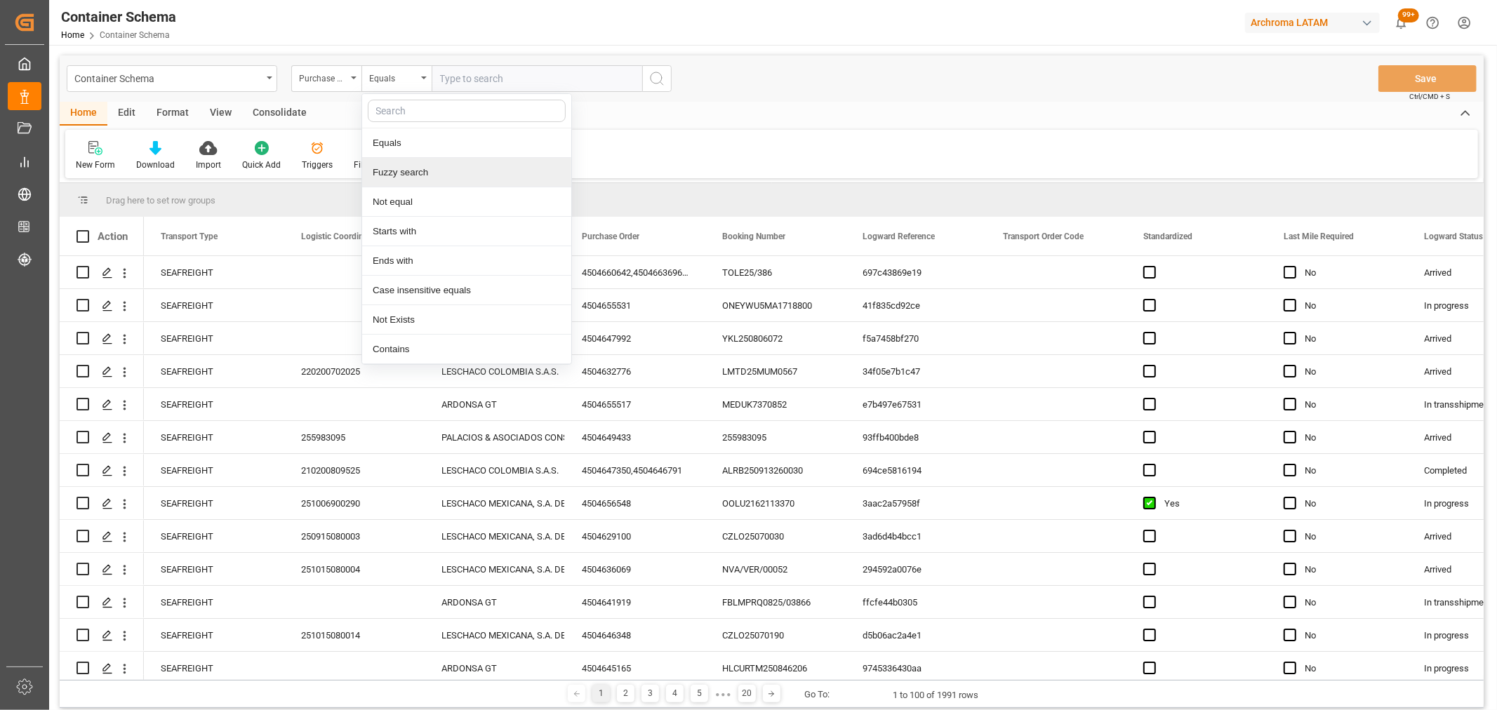
click at [424, 176] on div "Fuzzy search" at bounding box center [466, 172] width 209 height 29
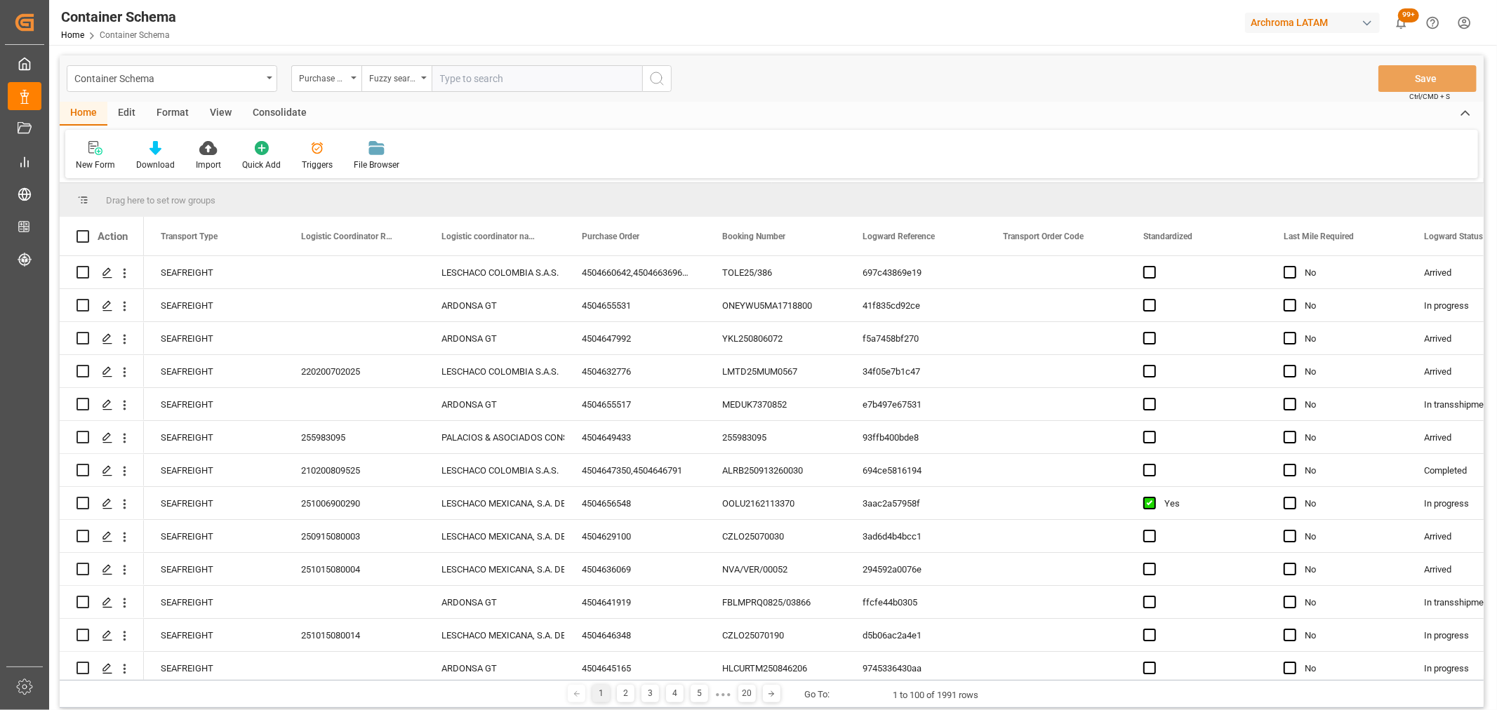
click at [464, 79] on input "text" at bounding box center [536, 78] width 210 height 27
paste input "4504667194"
type input "4504667194"
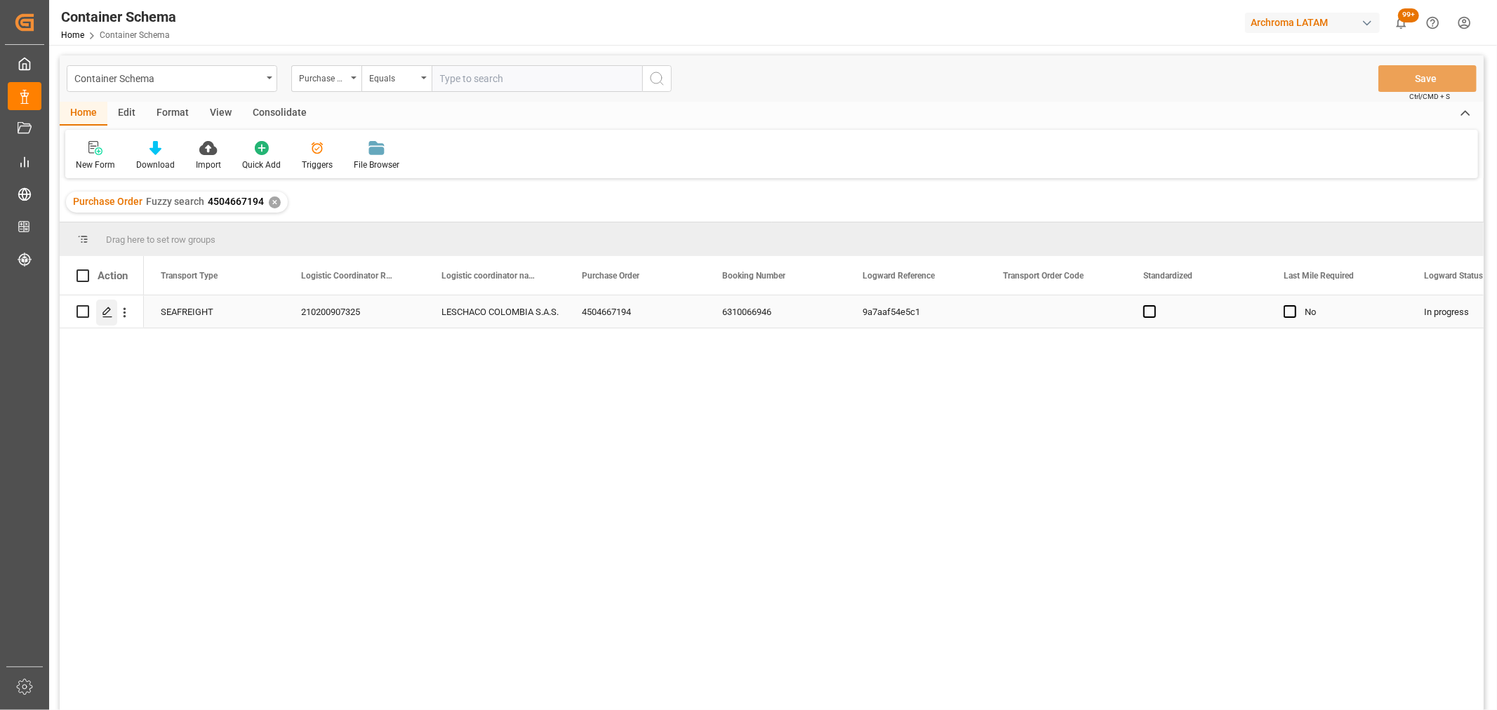
click at [104, 309] on icon "Press SPACE to select this row." at bounding box center [107, 312] width 11 height 11
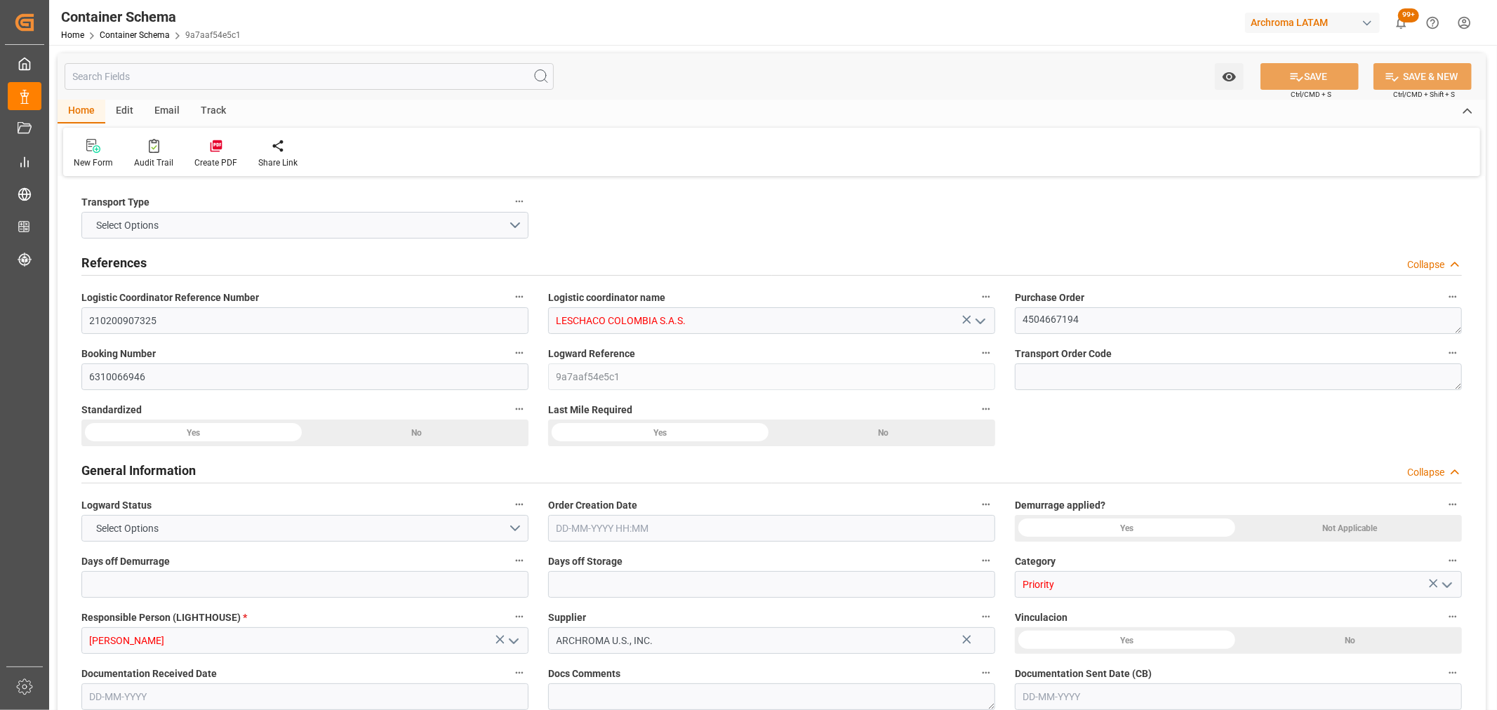
type input "0"
type input "3"
type input "1"
type input "25"
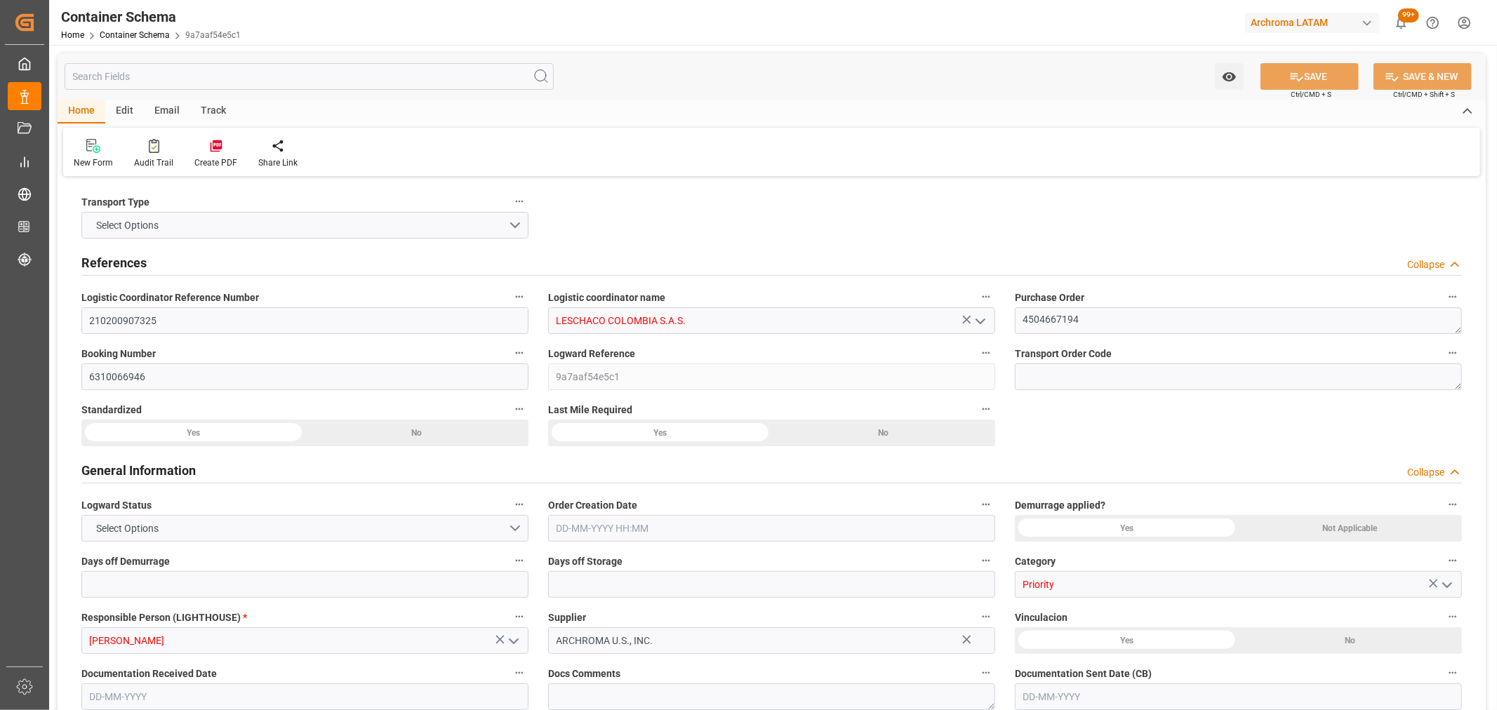
type input "26.55"
type input "ZIM"
type input "ZIM Integrated Shipping Services Ltd."
type input "USATL"
type input "COCTG"
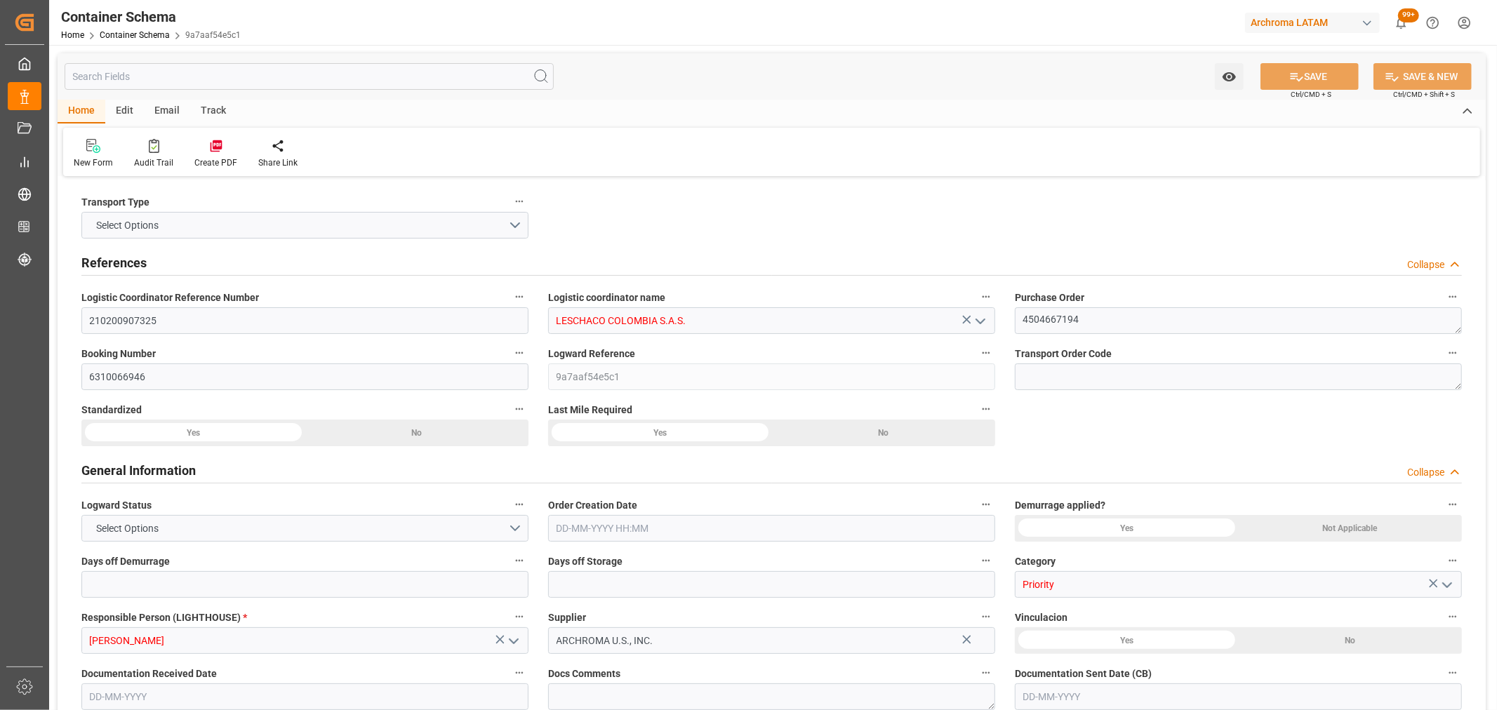
type input "COCTG"
type input "9416977"
type input "1"
type input "0"
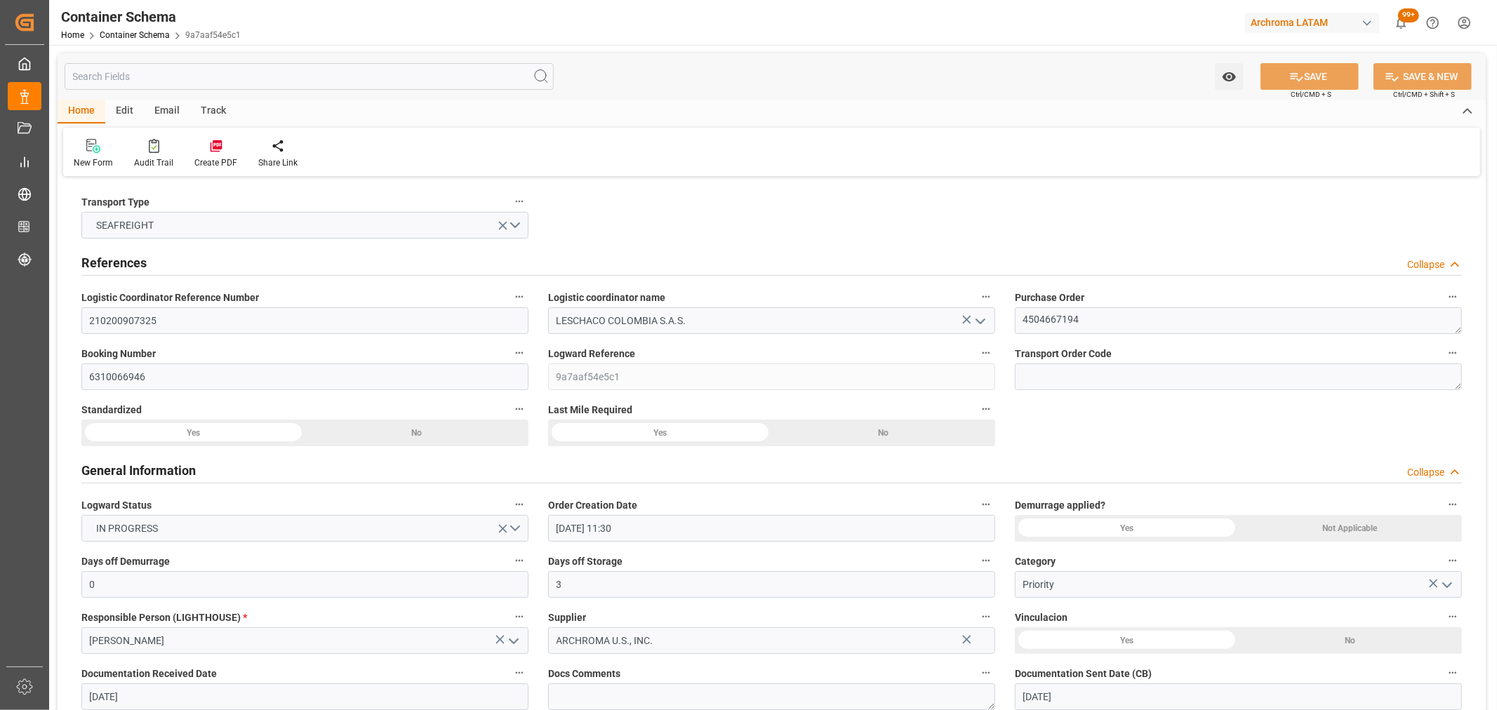
type input "[DATE] 11:30"
type input "[DATE]"
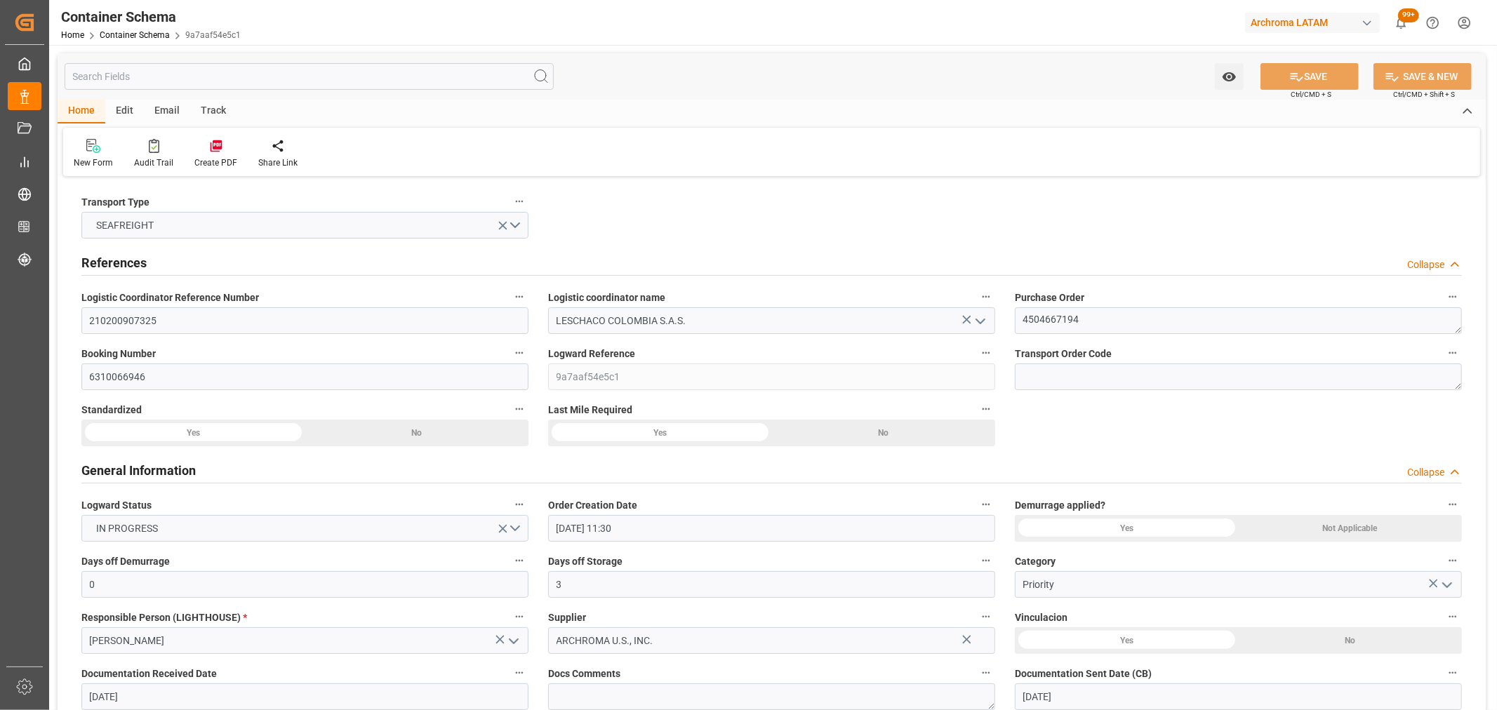
type input "[DATE] 05:43"
type input "[DATE] 16:44"
type input "[DATE]"
click at [193, 110] on div "Track" at bounding box center [213, 112] width 46 height 24
click at [100, 149] on div at bounding box center [90, 145] width 33 height 15
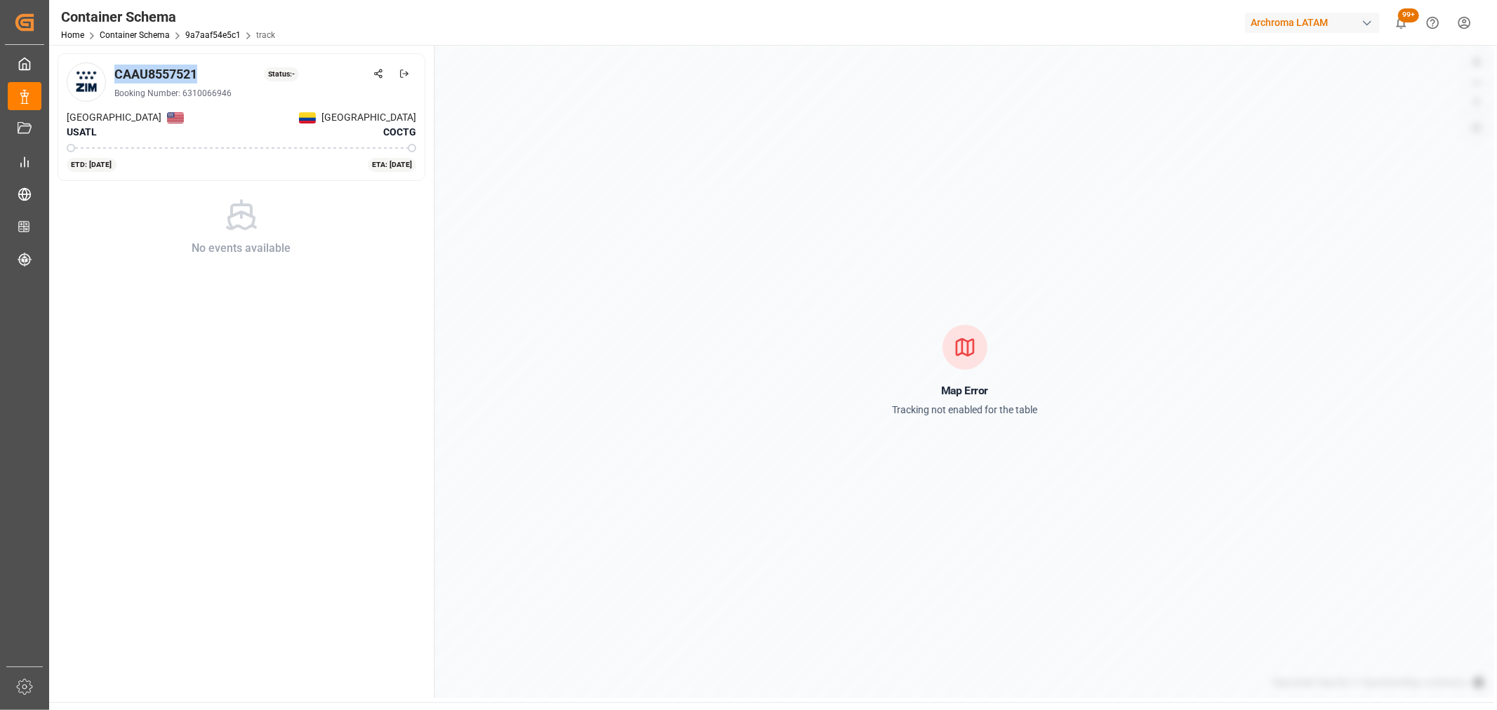
drag, startPoint x: 206, startPoint y: 78, endPoint x: 116, endPoint y: 75, distance: 90.6
click at [116, 75] on div "CAAU8557521 Status: -" at bounding box center [265, 74] width 302 height 19
copy div "CAAU8557521"
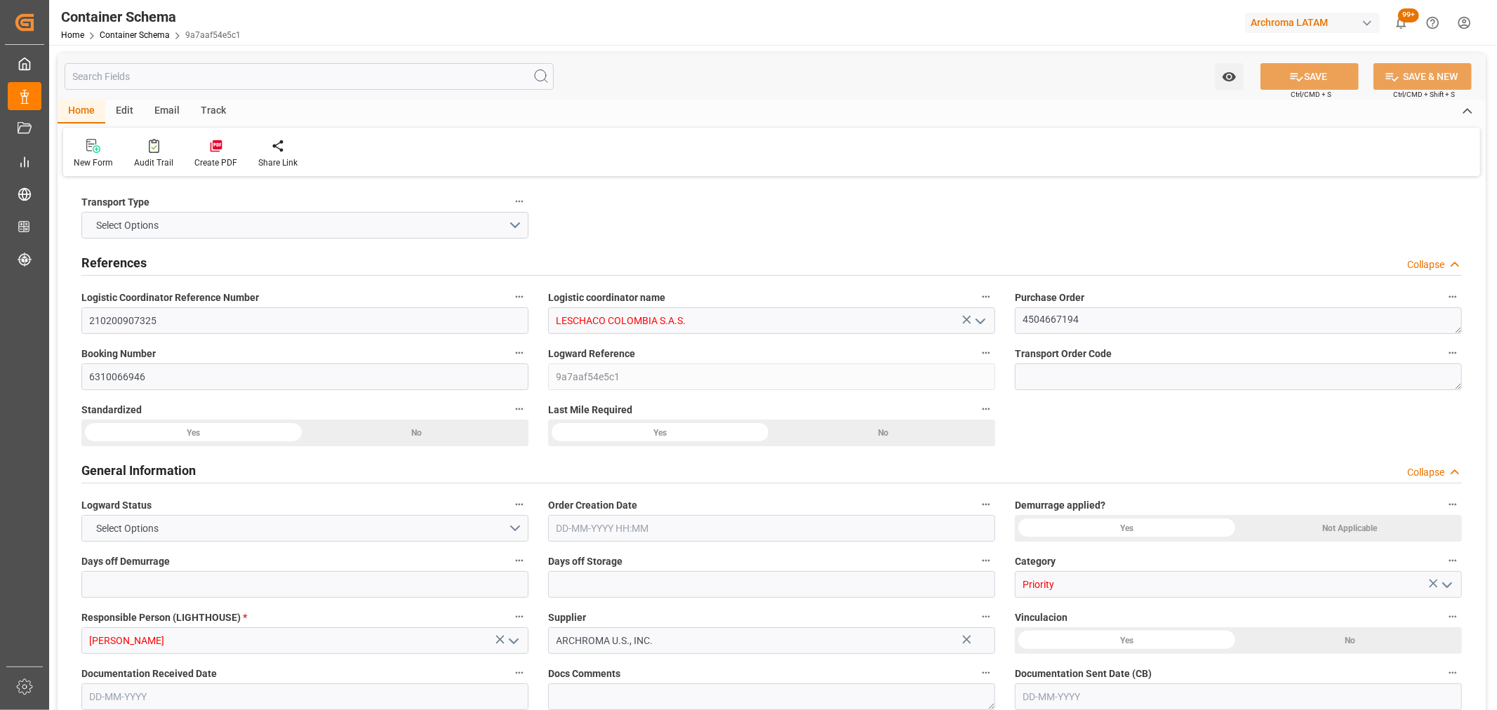
type input "0"
type input "3"
type input "1"
type input "25"
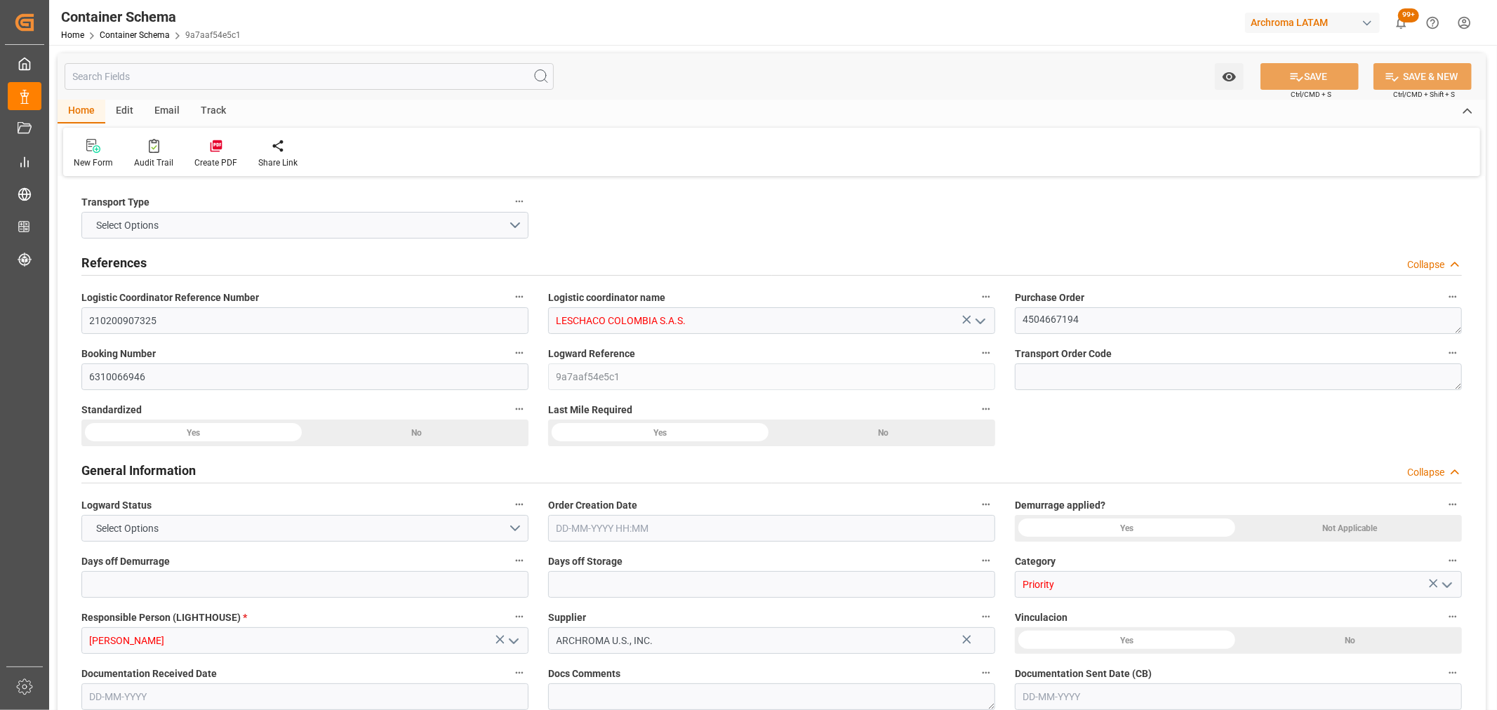
type input "26.55"
type input "ZIM"
type input "ZIM Integrated Shipping Services Ltd."
type input "USATL"
type input "COCTG"
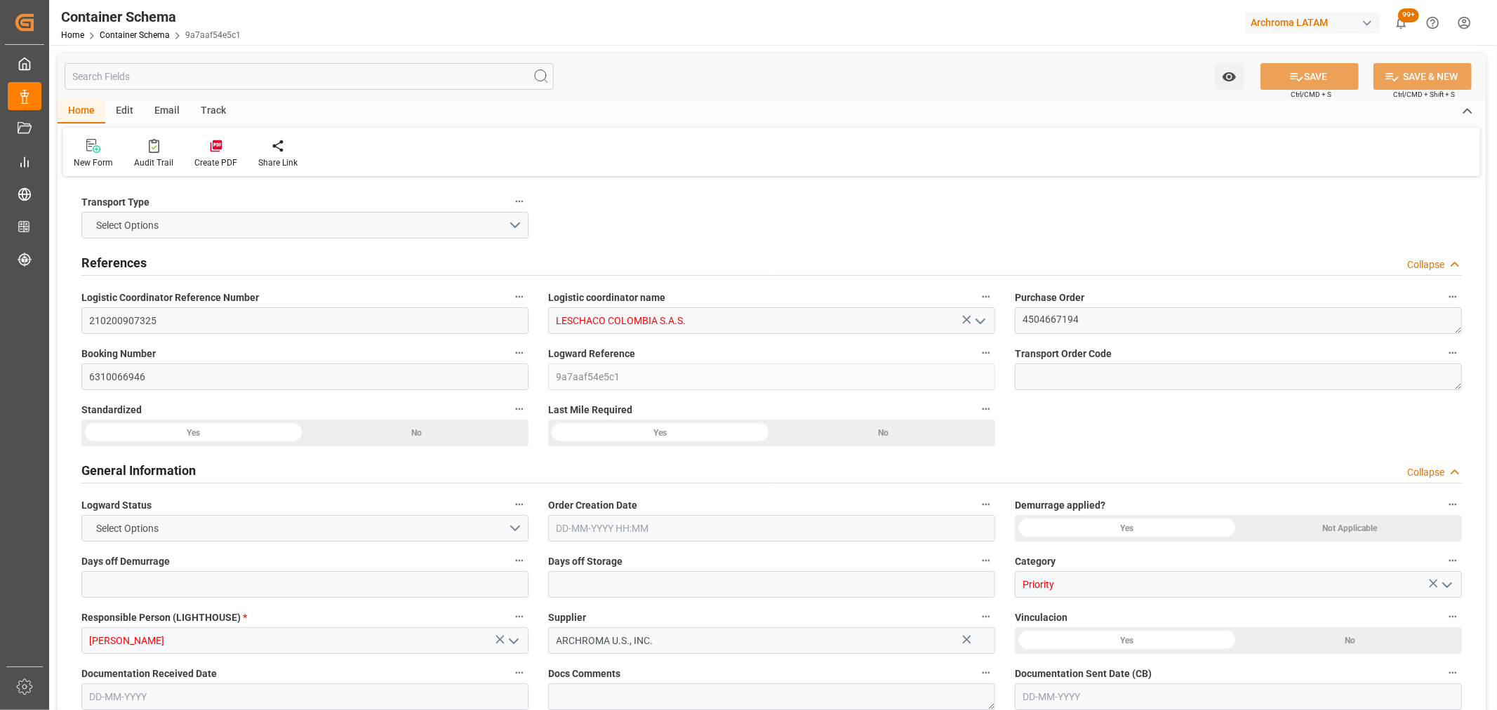
type input "COCTG"
type input "9416977"
type input "1"
type input "0"
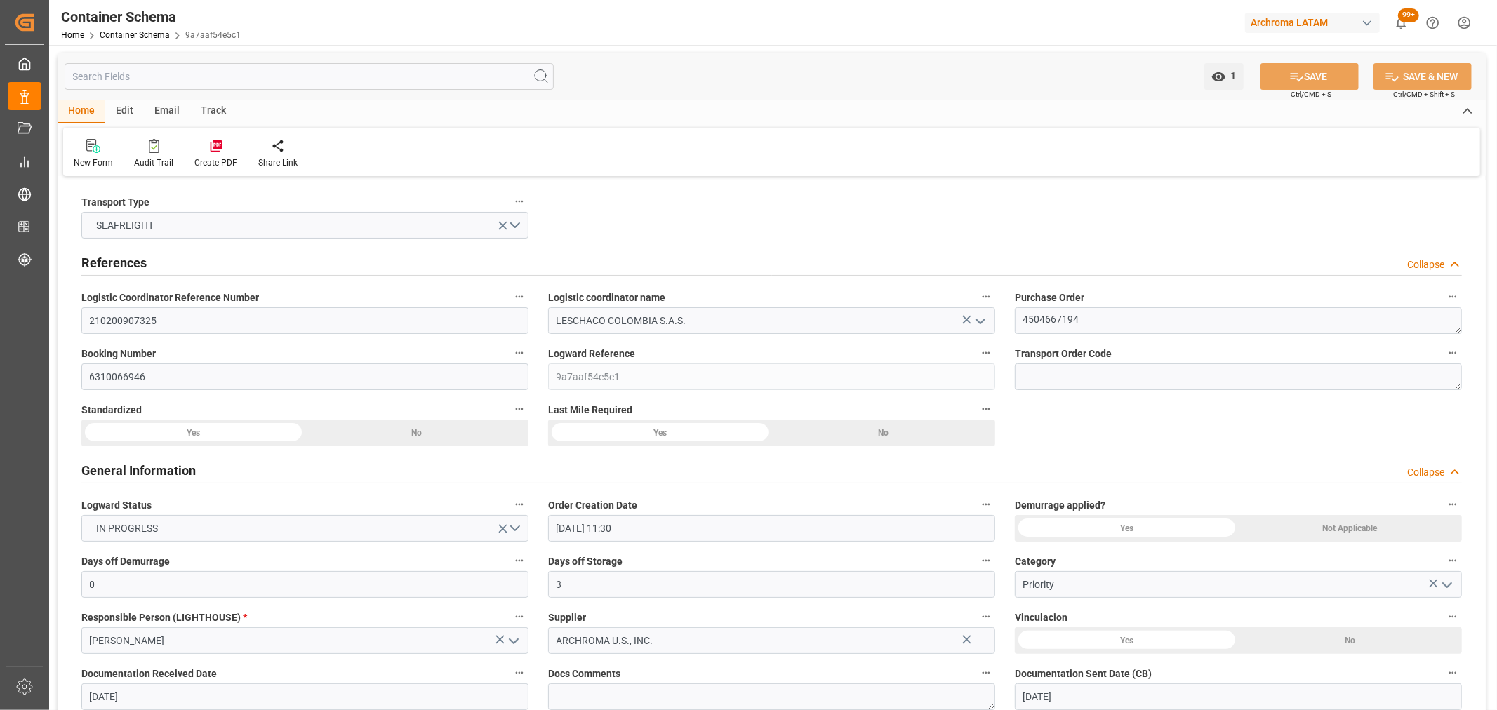
type input "[DATE] 11:30"
type input "[DATE]"
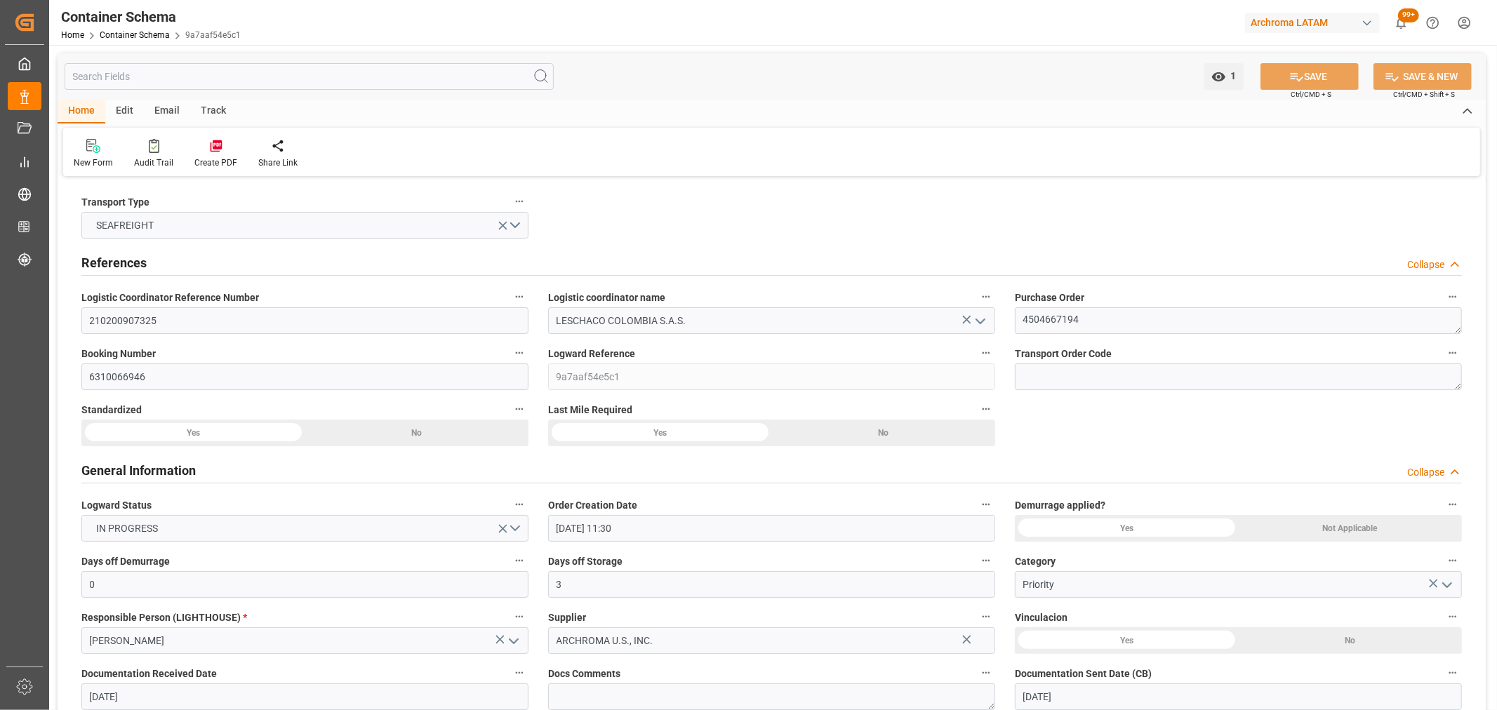
type input "[DATE] 05:43"
type input "[DATE] 16:44"
type input "[DATE]"
click at [116, 34] on link "Container Schema" at bounding box center [135, 35] width 70 height 10
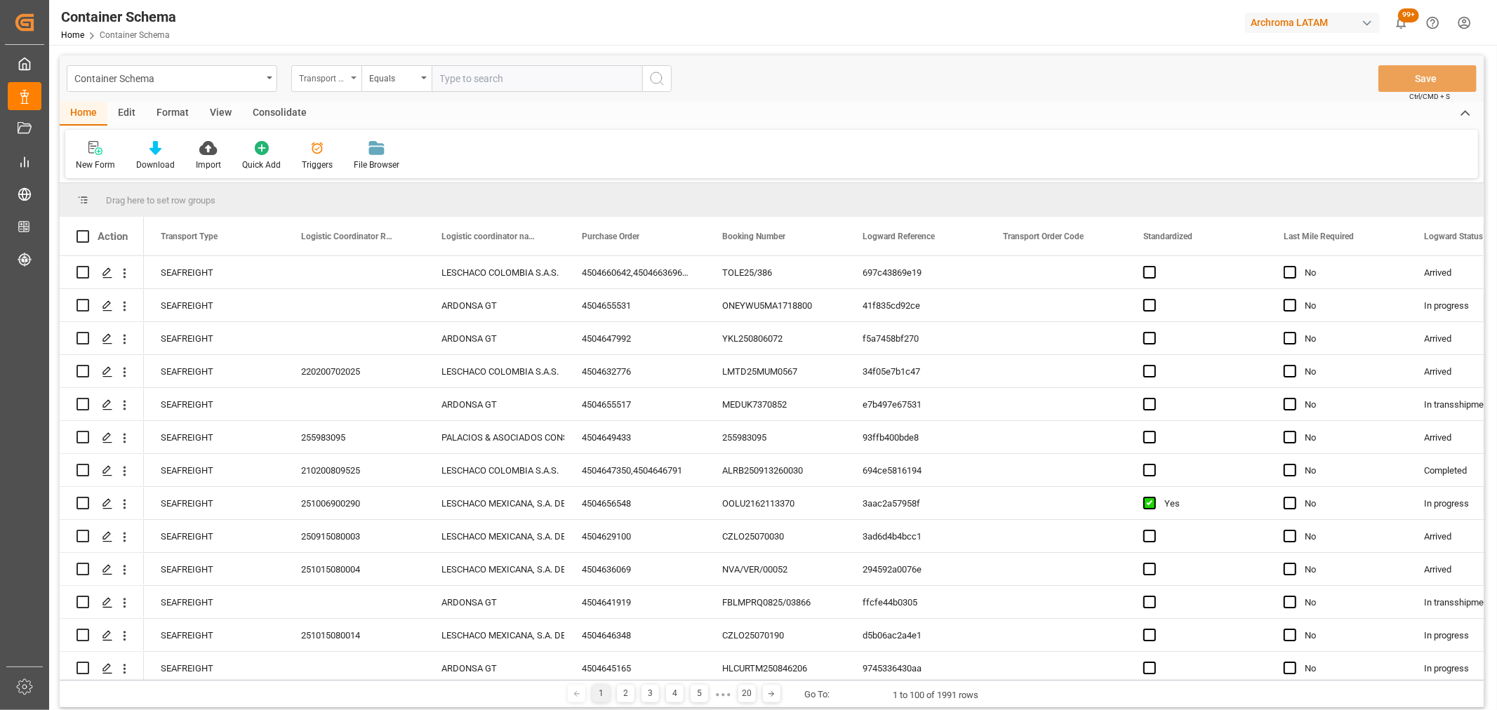
click at [312, 79] on div "Transport Type" at bounding box center [323, 77] width 48 height 16
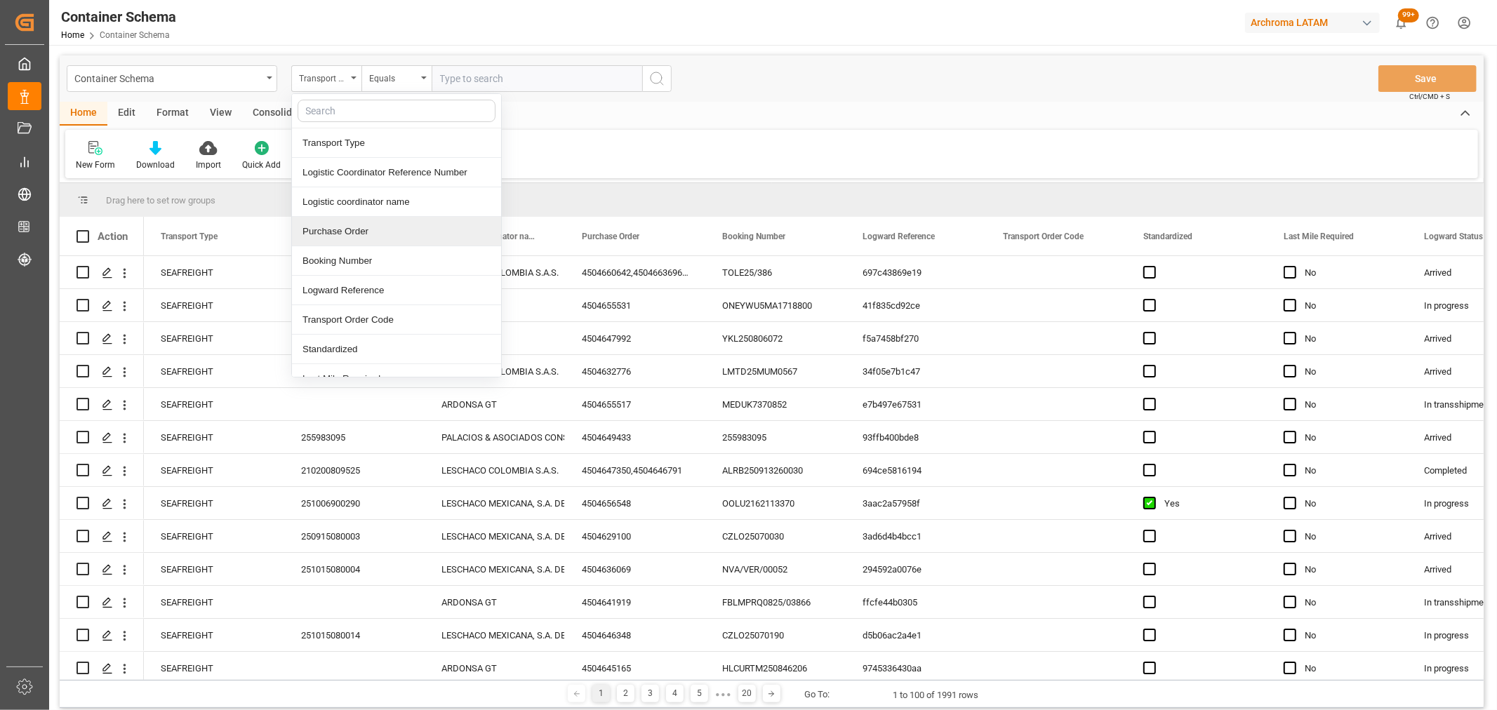
click at [366, 235] on div "Purchase Order" at bounding box center [396, 231] width 209 height 29
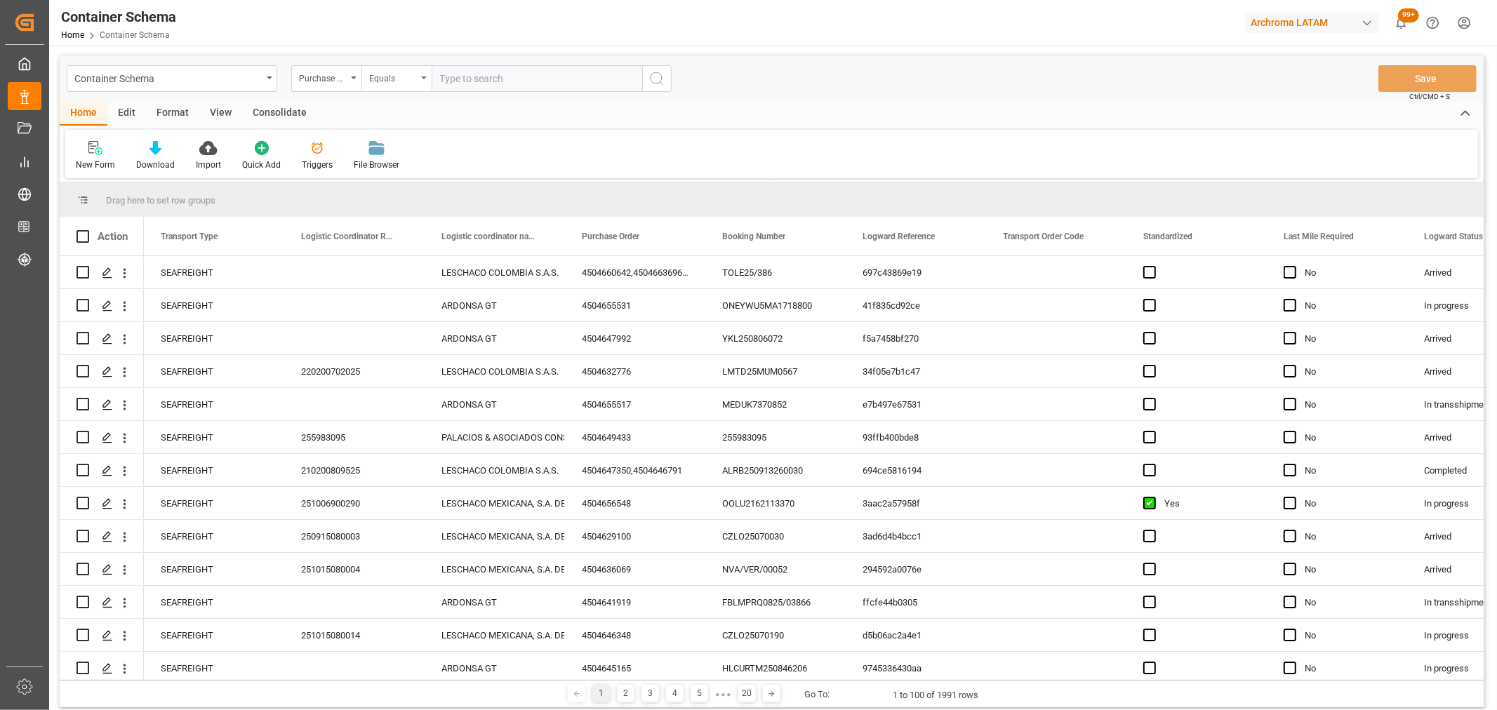
click at [374, 81] on div "Equals" at bounding box center [393, 77] width 48 height 16
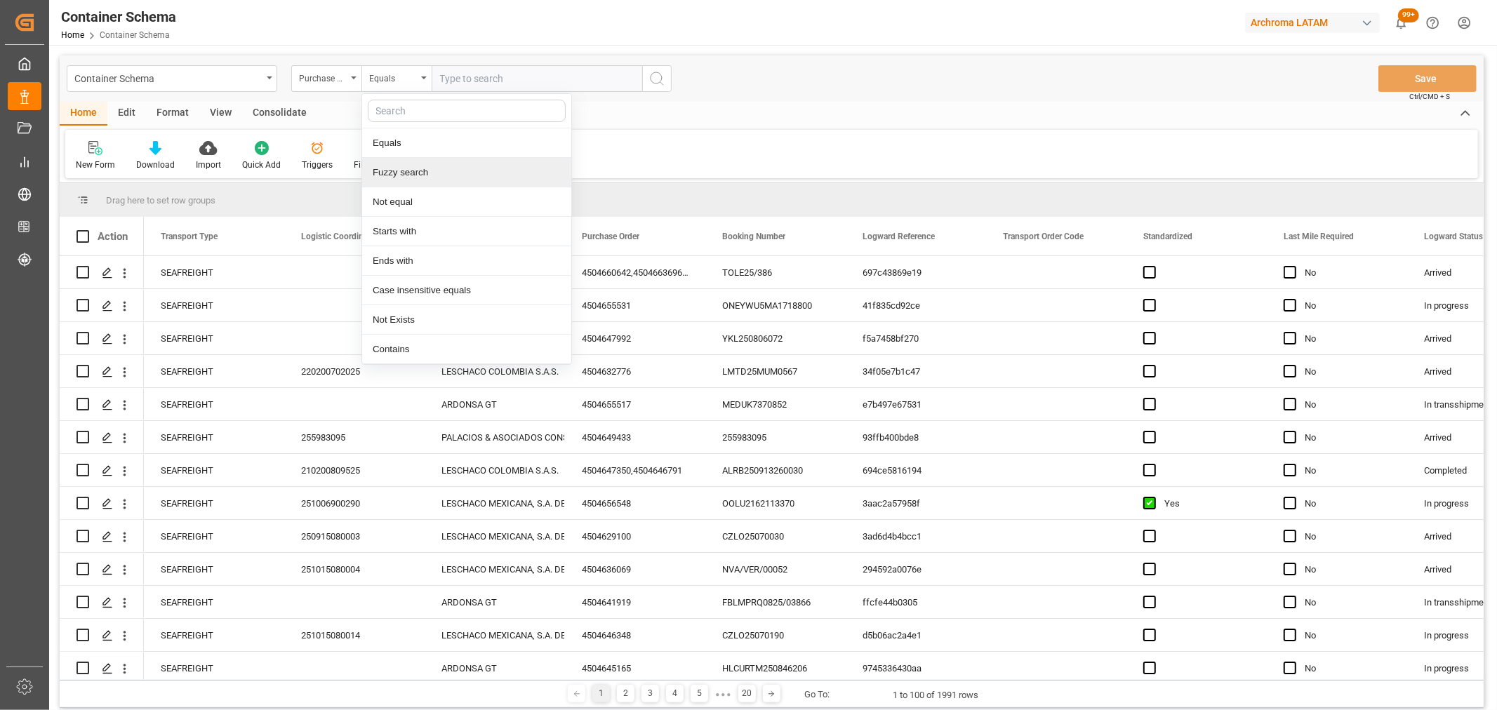
click at [430, 177] on div "Fuzzy search" at bounding box center [466, 172] width 209 height 29
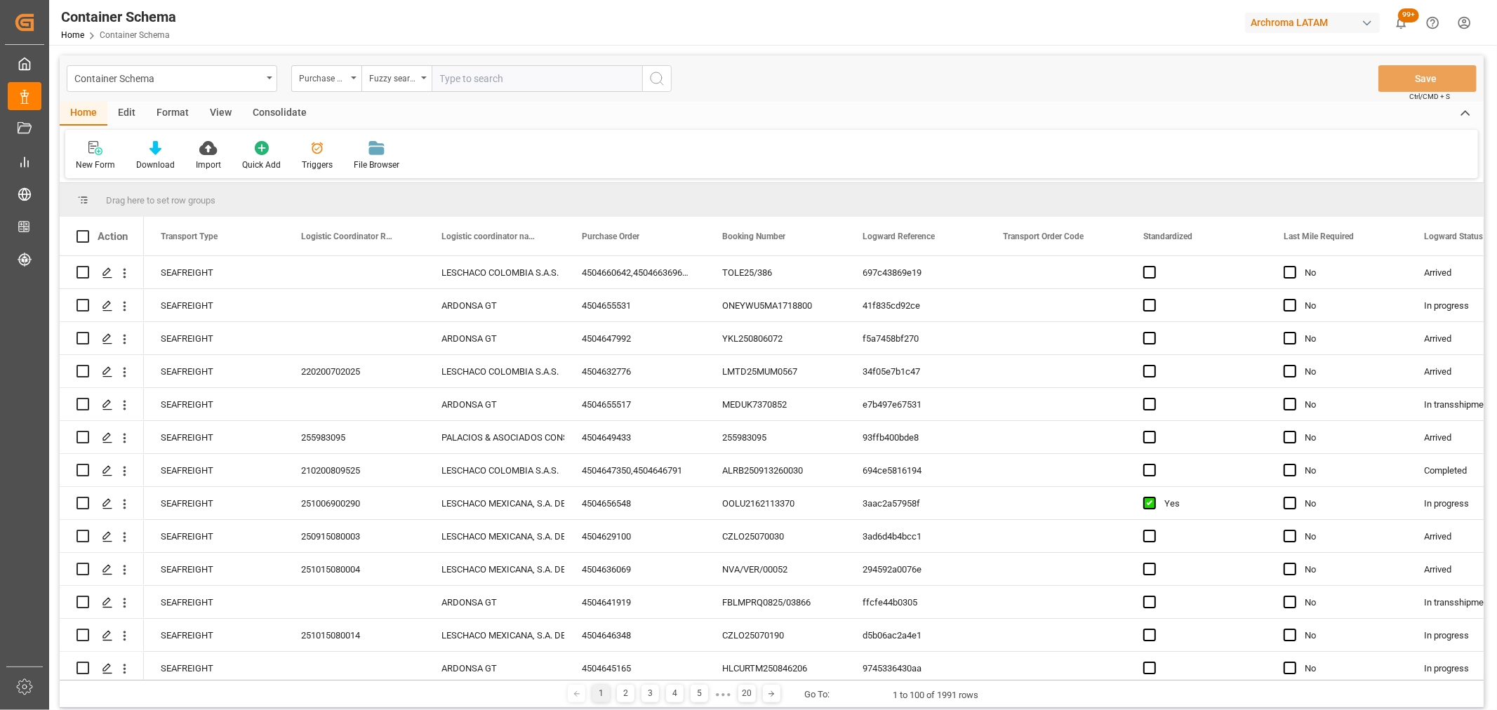
click at [488, 77] on input "text" at bounding box center [536, 78] width 210 height 27
paste input "4504649433"
type input "4504649433"
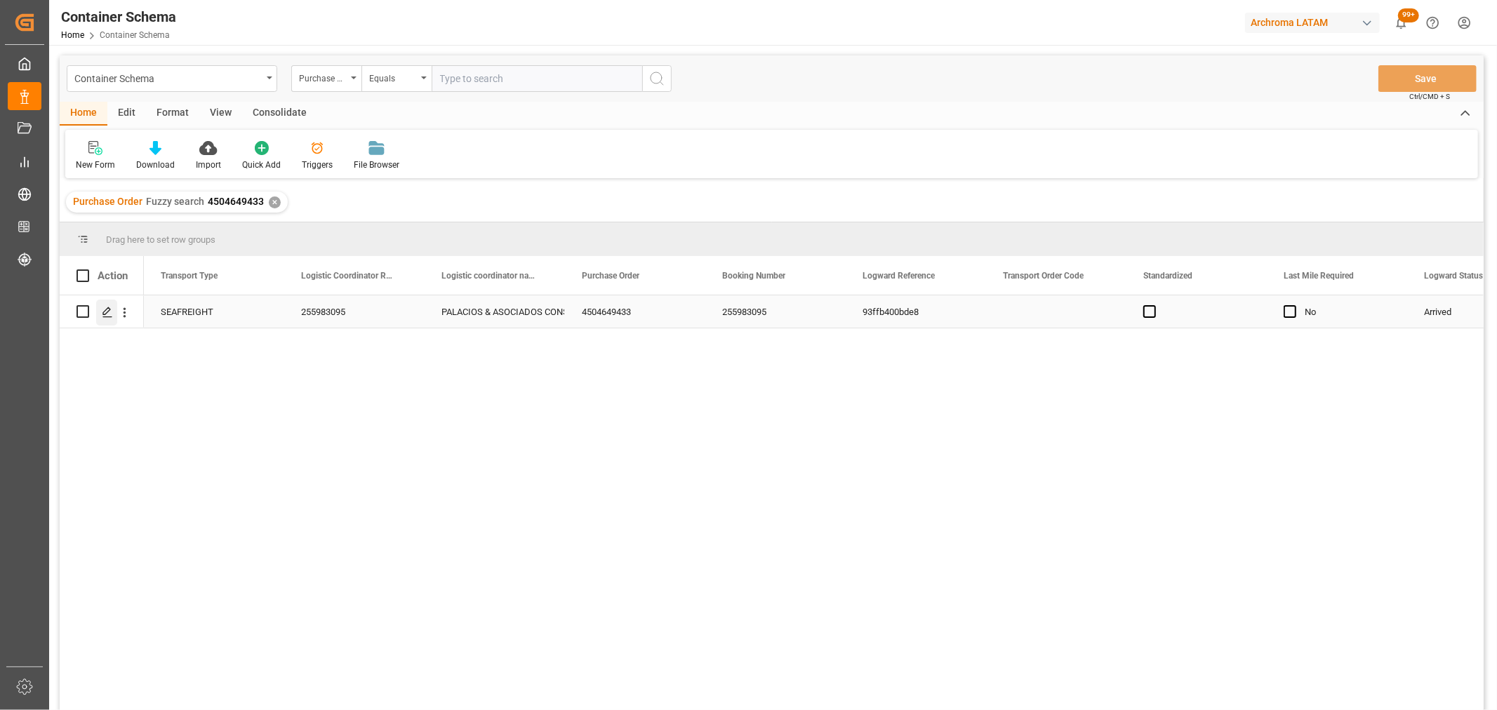
click at [102, 314] on icon "Press SPACE to select this row." at bounding box center [107, 312] width 11 height 11
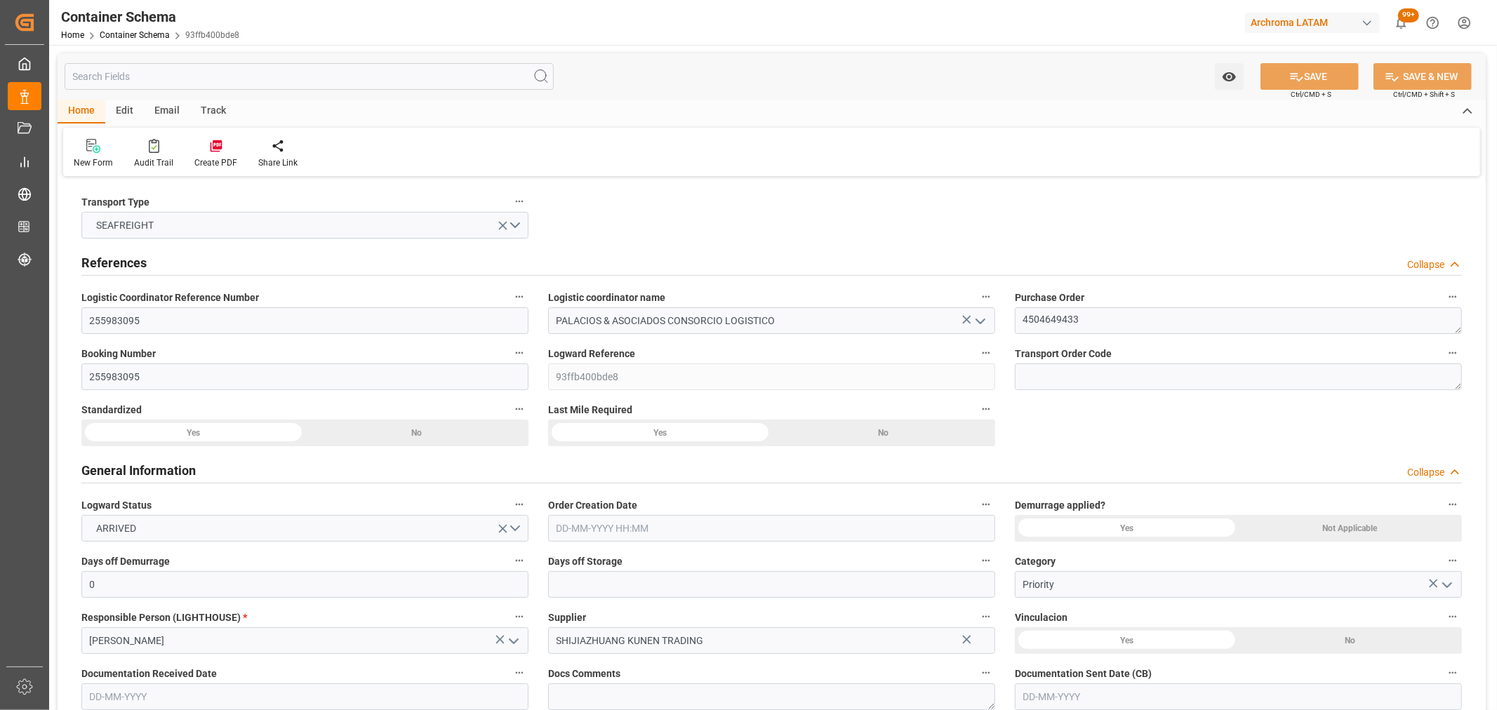
type input "0"
type input "1"
type input "20"
type input "13500"
type input "14000"
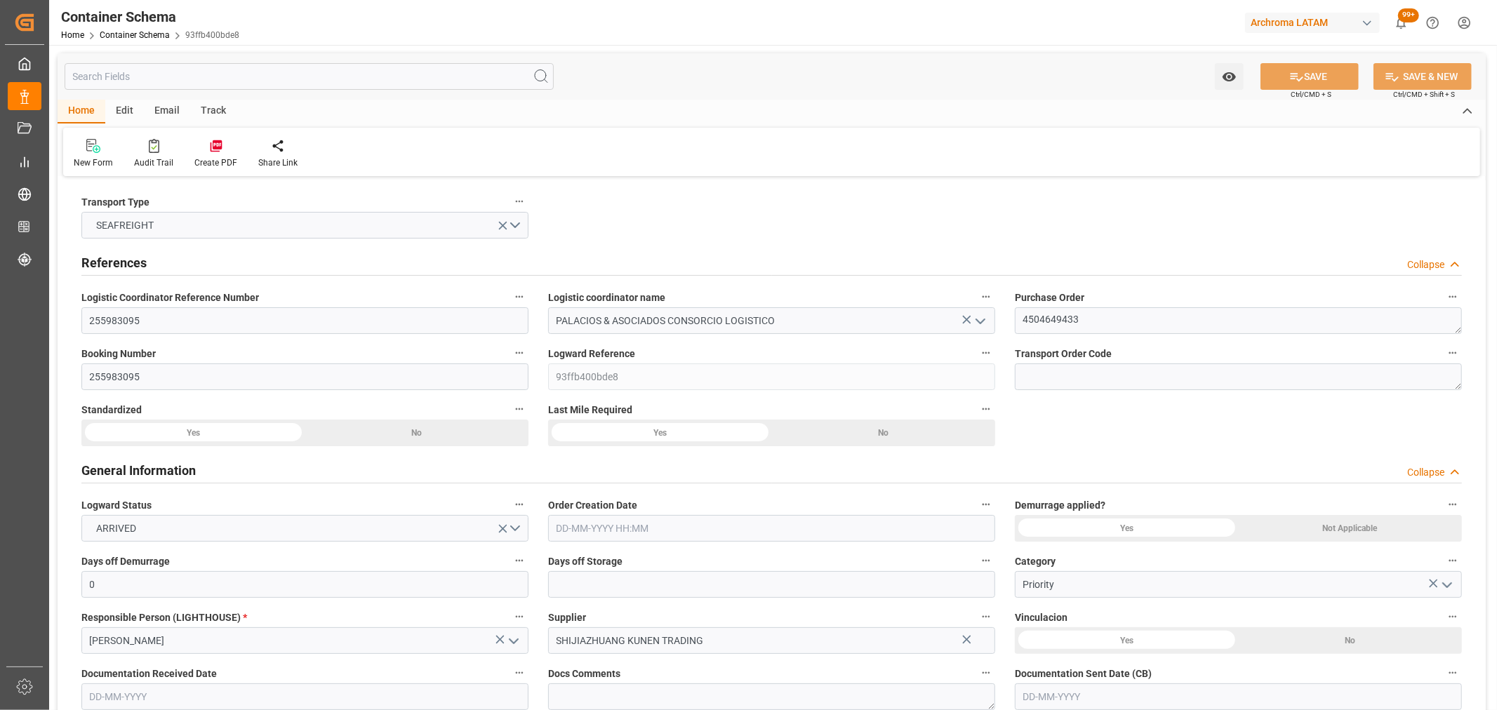
type input "Maersk"
type input "Maersk Line AS"
type input "CNTXG"
type input "PECLL"
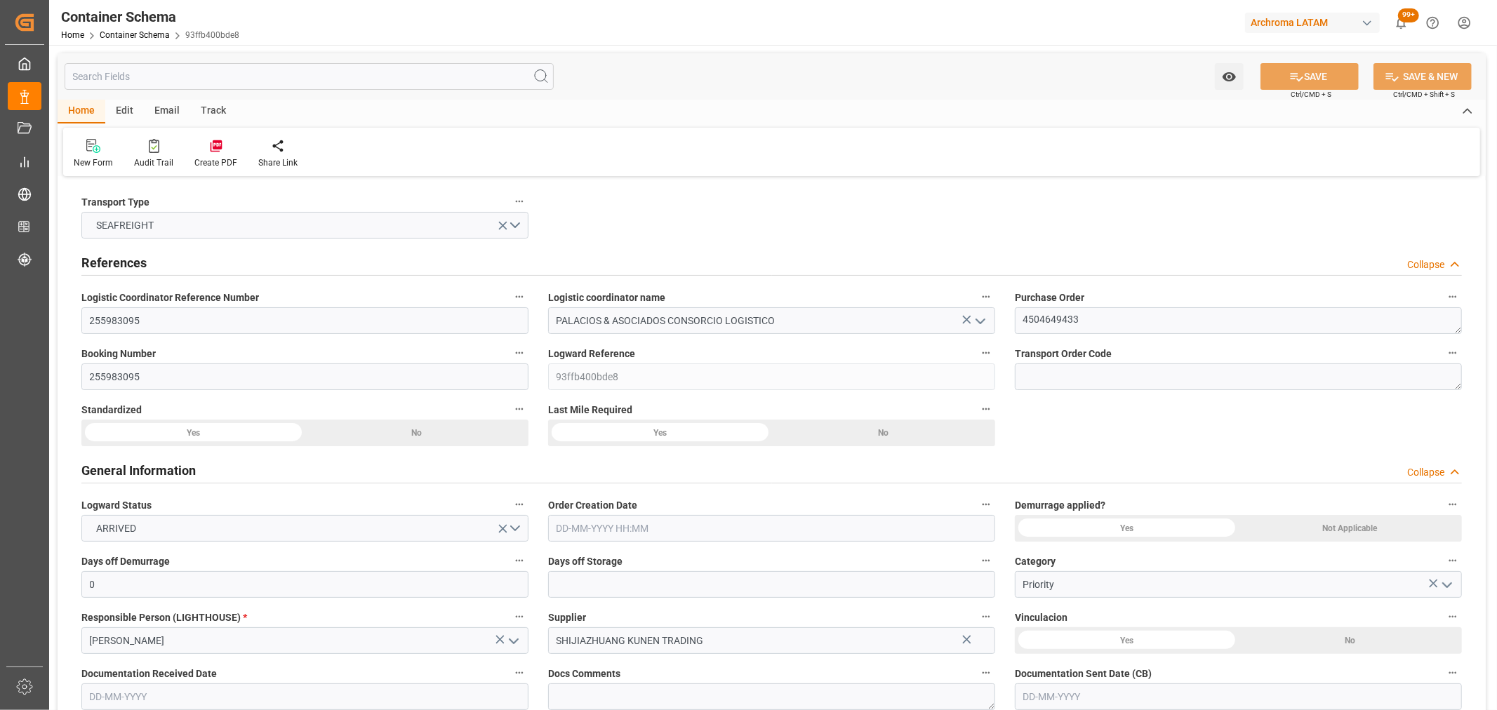
type input "PECLL"
type input "9623661"
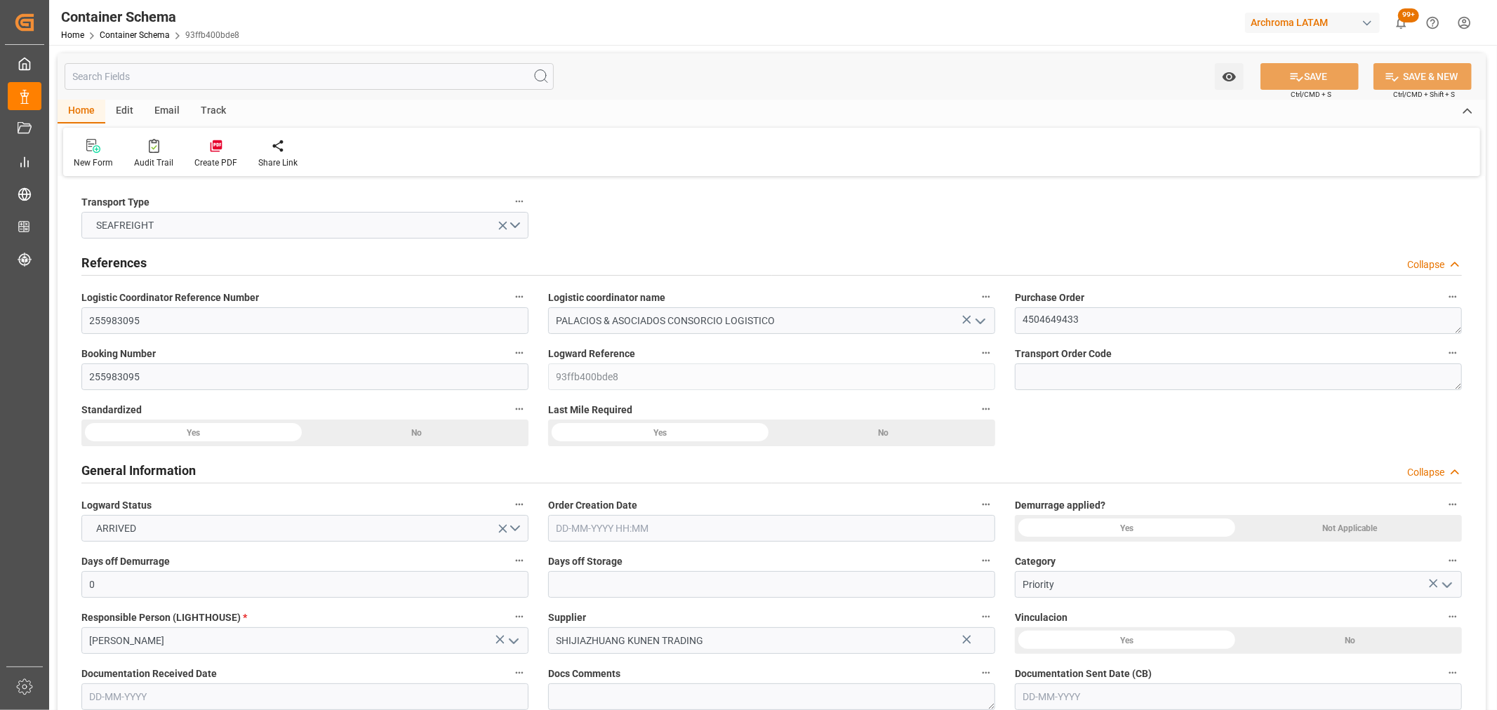
type input "0"
type input "44"
type input "1"
type input "CNTXG"
type input "PECLL"
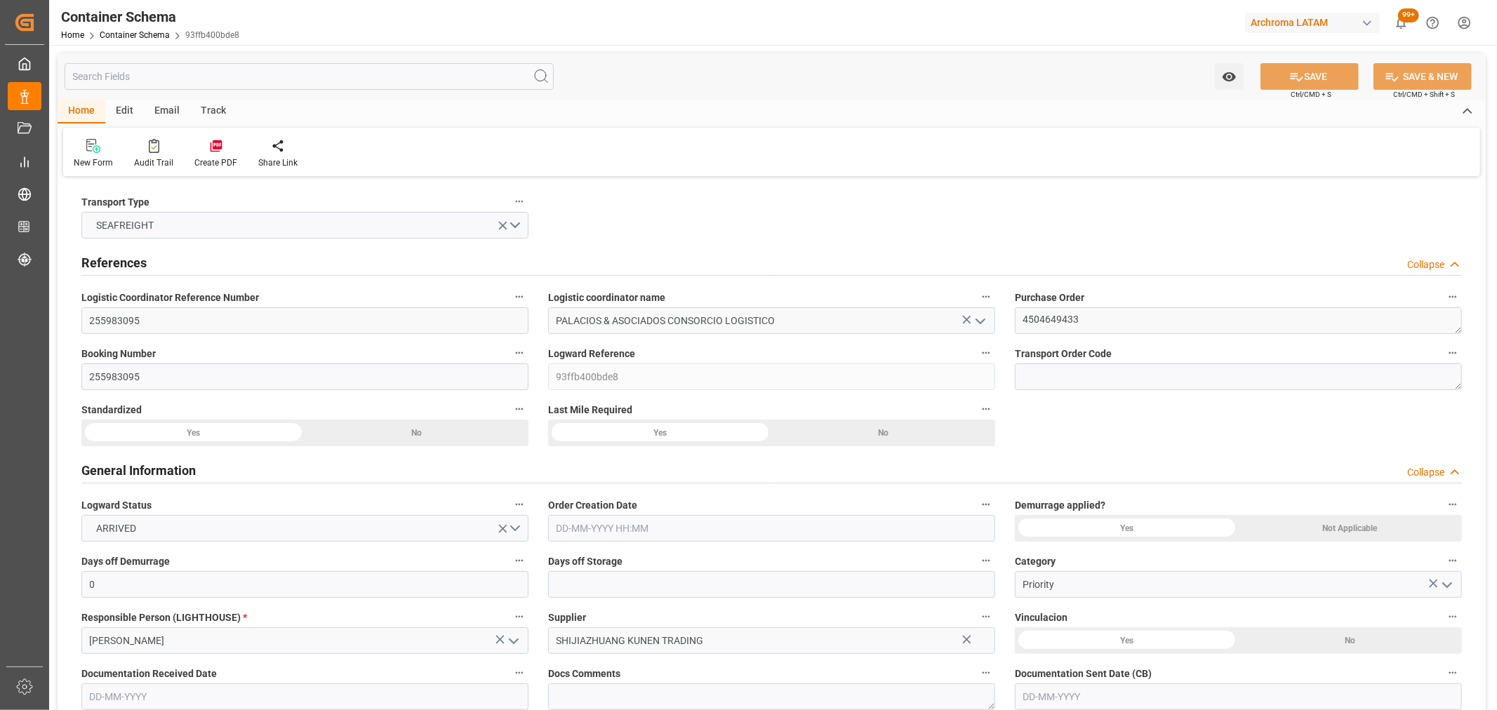
type input "[DATE] 12:30"
type input "[DATE]"
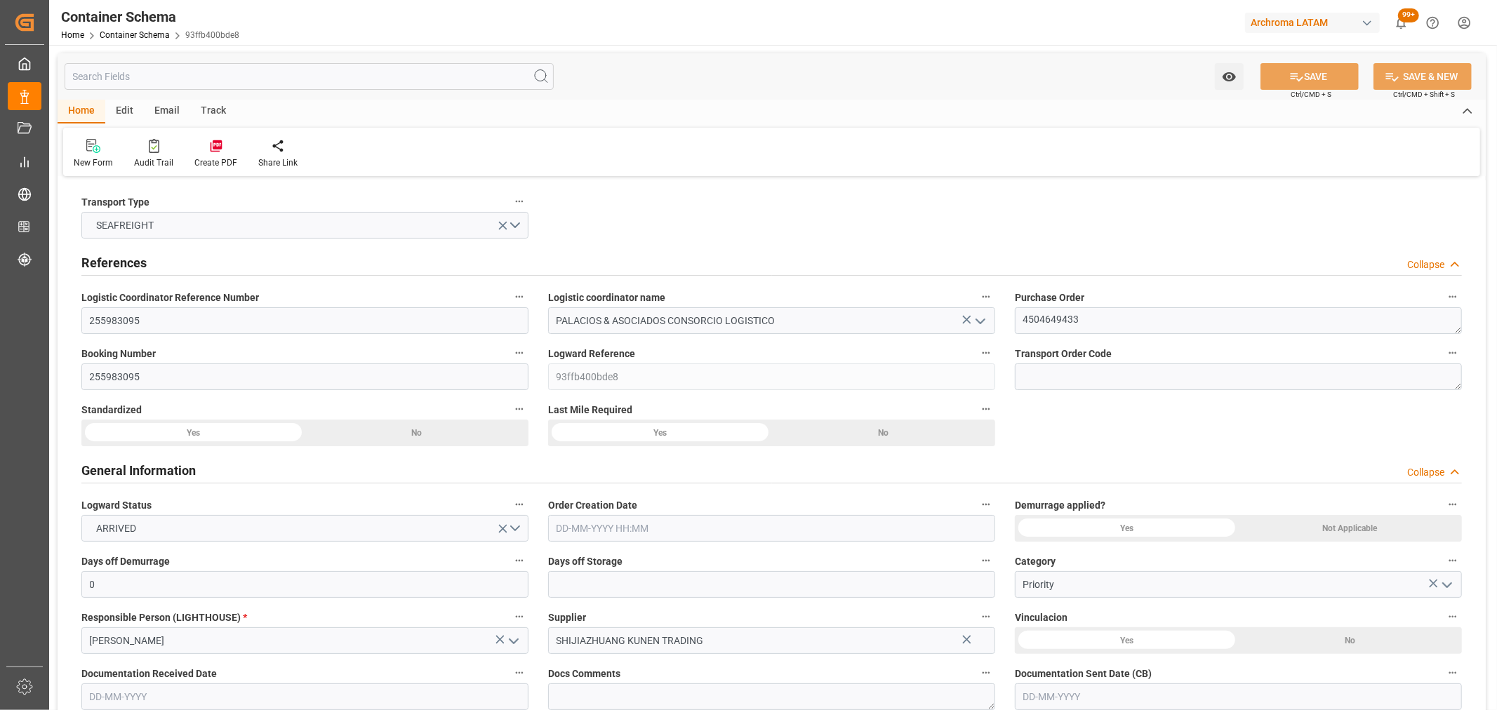
type input "[DATE] 13:44"
type input "[DATE] 17:31"
type input "[DATE]"
click at [212, 108] on div "Track" at bounding box center [213, 112] width 46 height 24
click at [95, 157] on div "Tracking" at bounding box center [90, 162] width 33 height 13
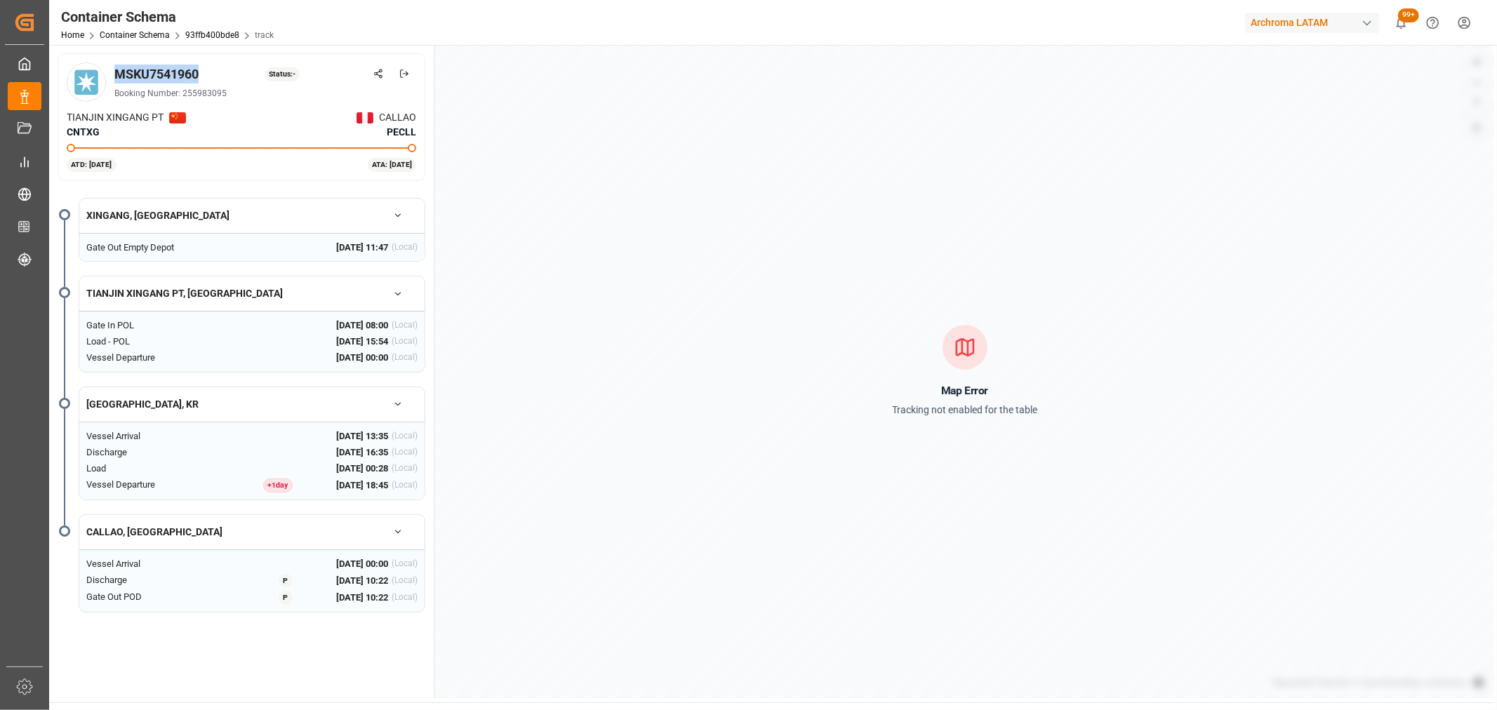
drag, startPoint x: 213, startPoint y: 67, endPoint x: 116, endPoint y: 73, distance: 97.7
click at [116, 73] on div "MSKU7541960 Status: -" at bounding box center [265, 74] width 302 height 19
copy div "MSKU7541960"
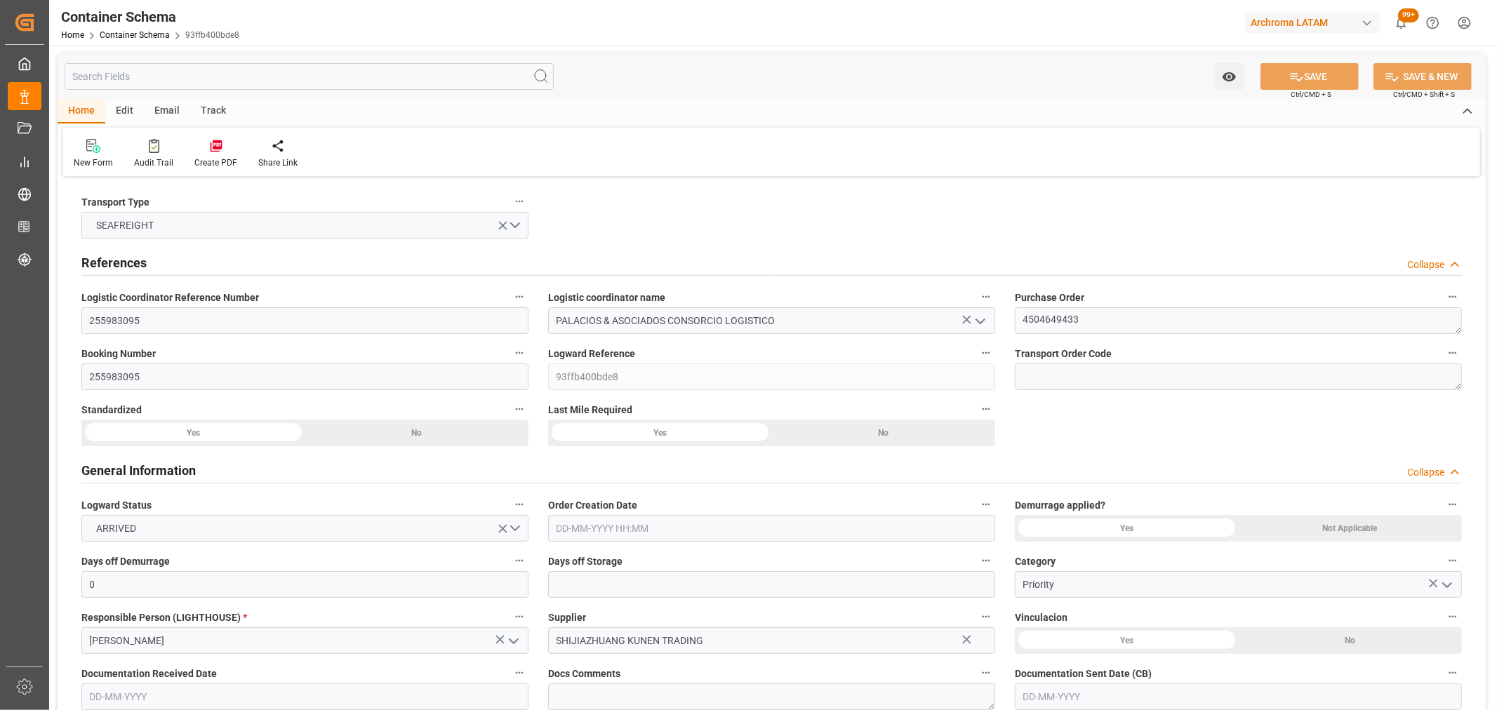
type input "0"
type input "1"
click at [214, 114] on div "Track" at bounding box center [213, 112] width 46 height 24
click at [86, 154] on div "Tracking" at bounding box center [90, 153] width 54 height 31
click at [166, 108] on div "Email" at bounding box center [167, 112] width 46 height 24
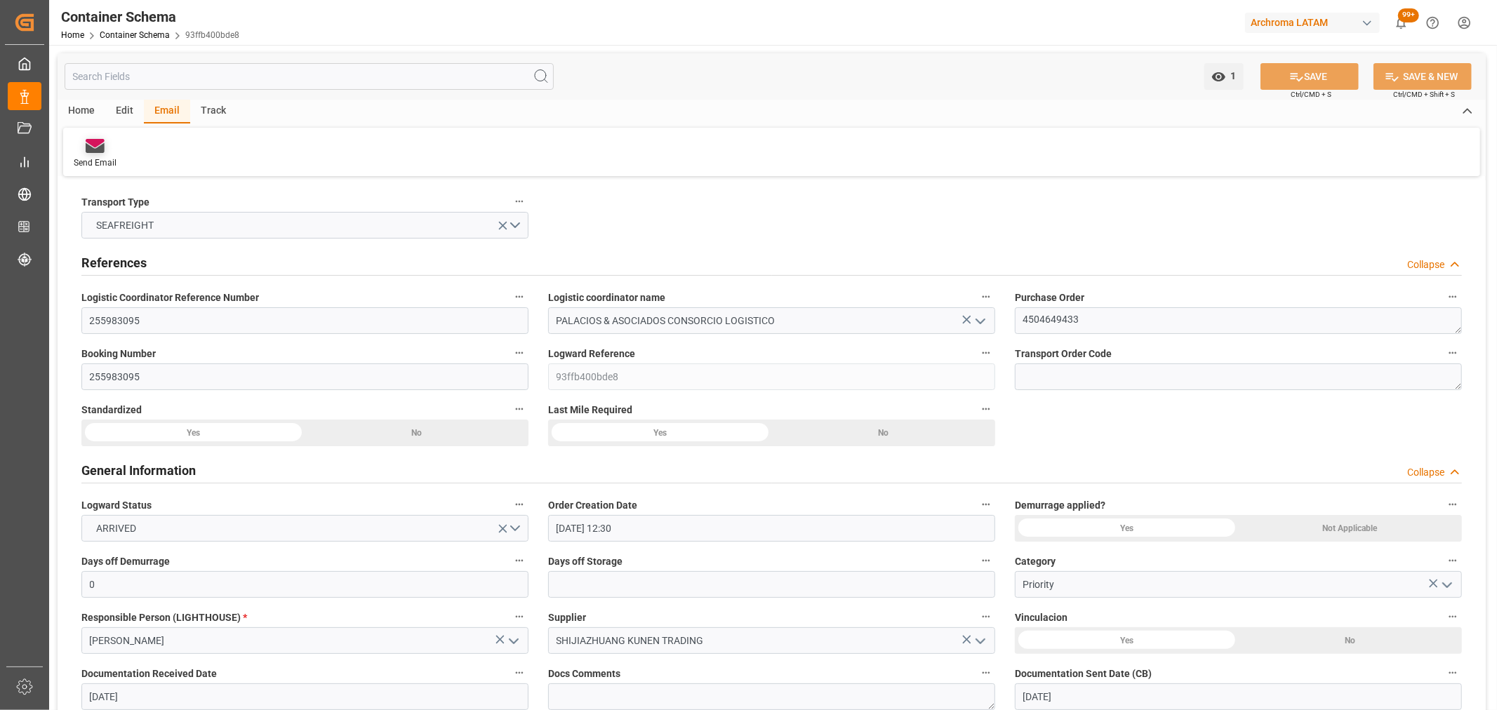
click at [111, 152] on div at bounding box center [95, 145] width 43 height 15
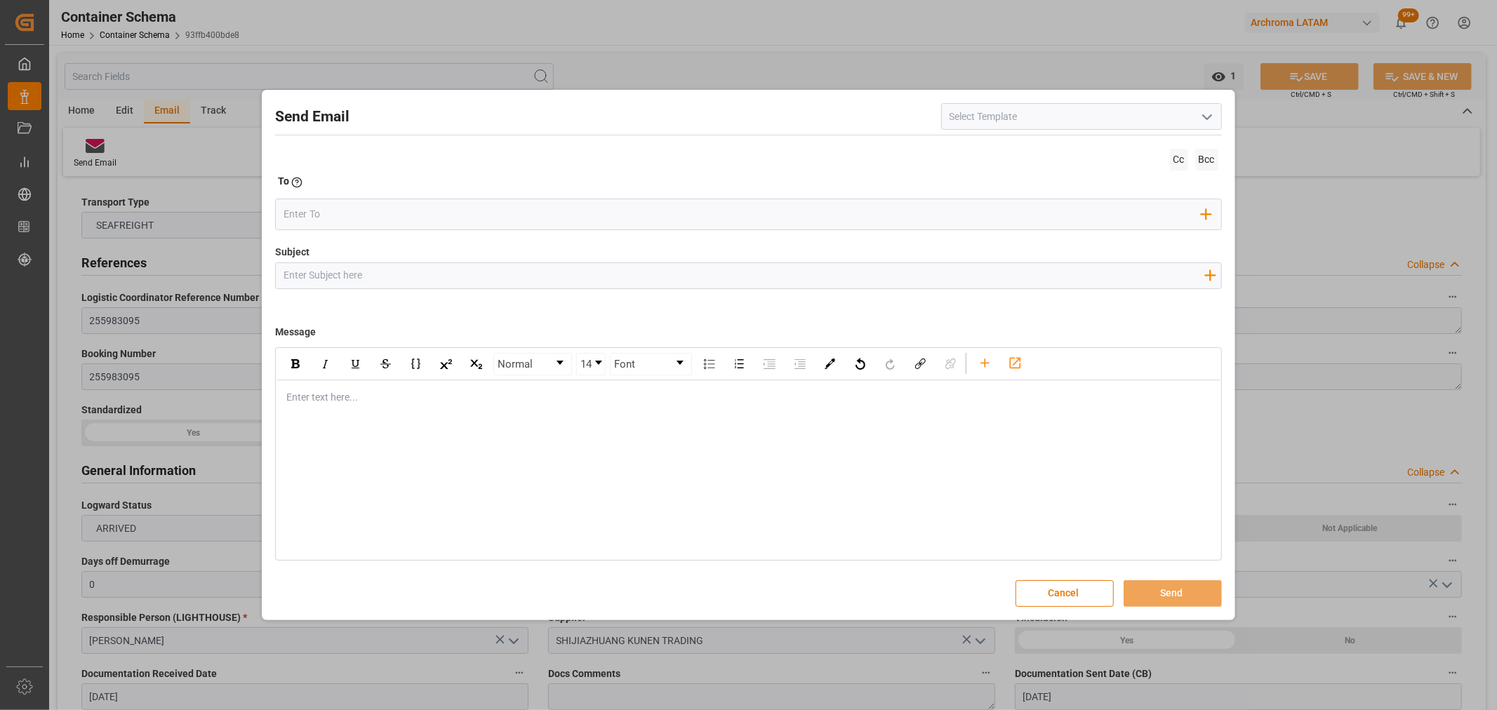
click at [1211, 117] on icon "open menu" at bounding box center [1206, 117] width 17 height 17
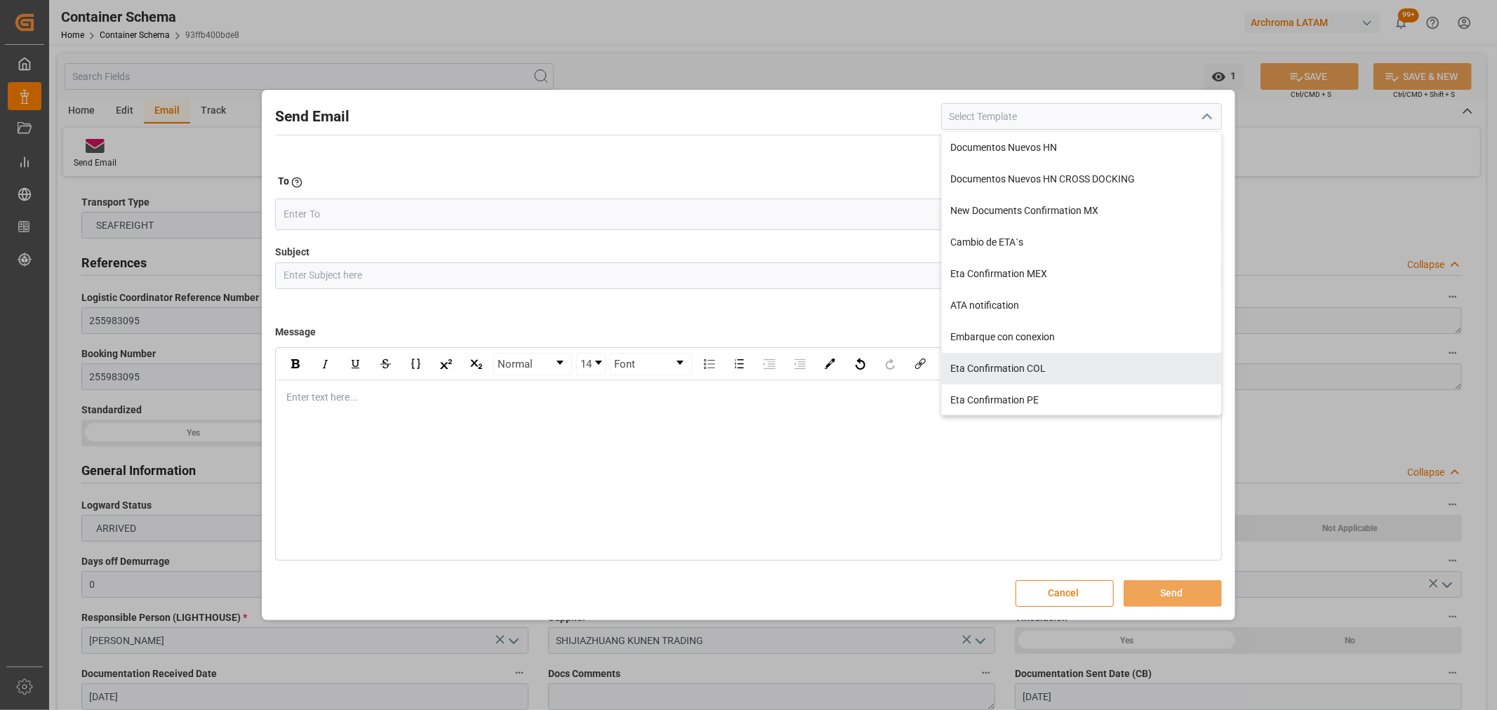
click at [1053, 582] on button "Cancel" at bounding box center [1064, 593] width 98 height 27
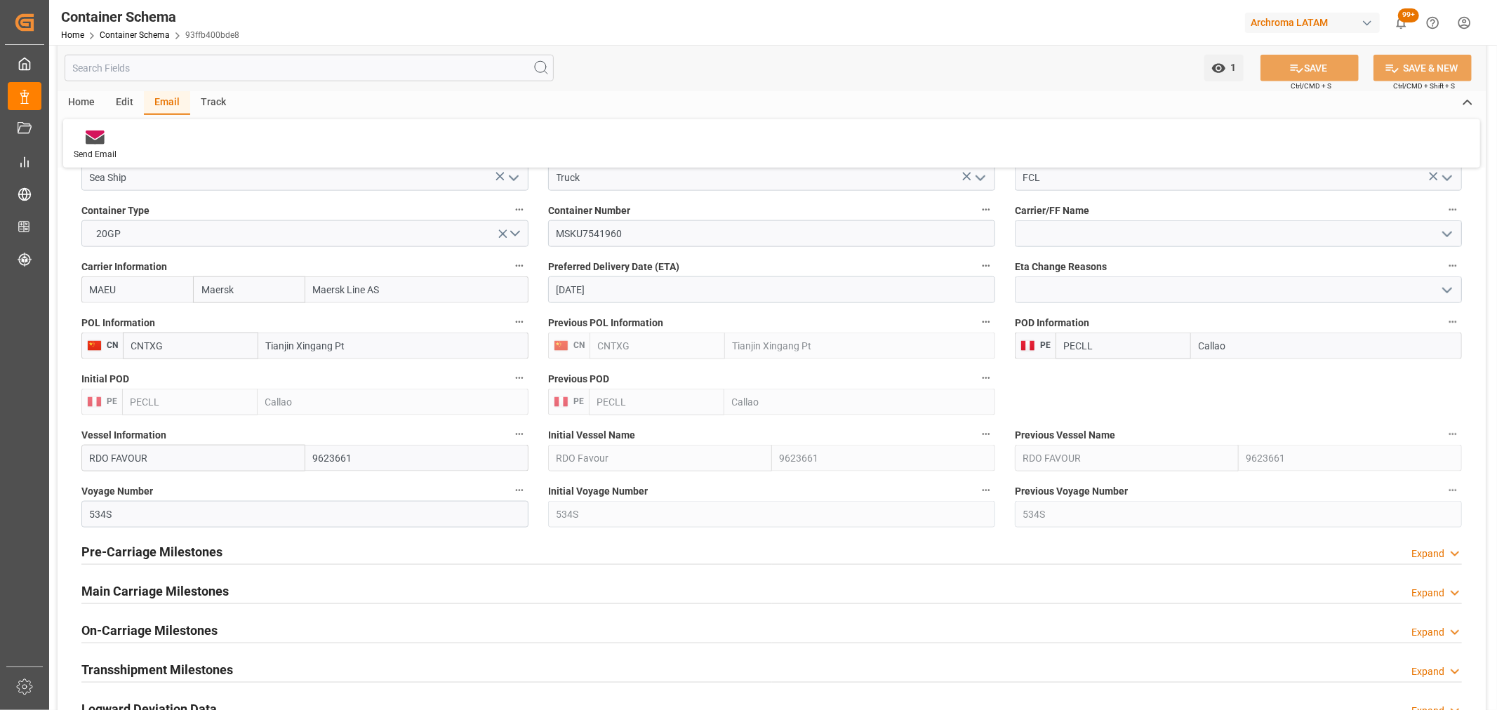
scroll to position [935, 0]
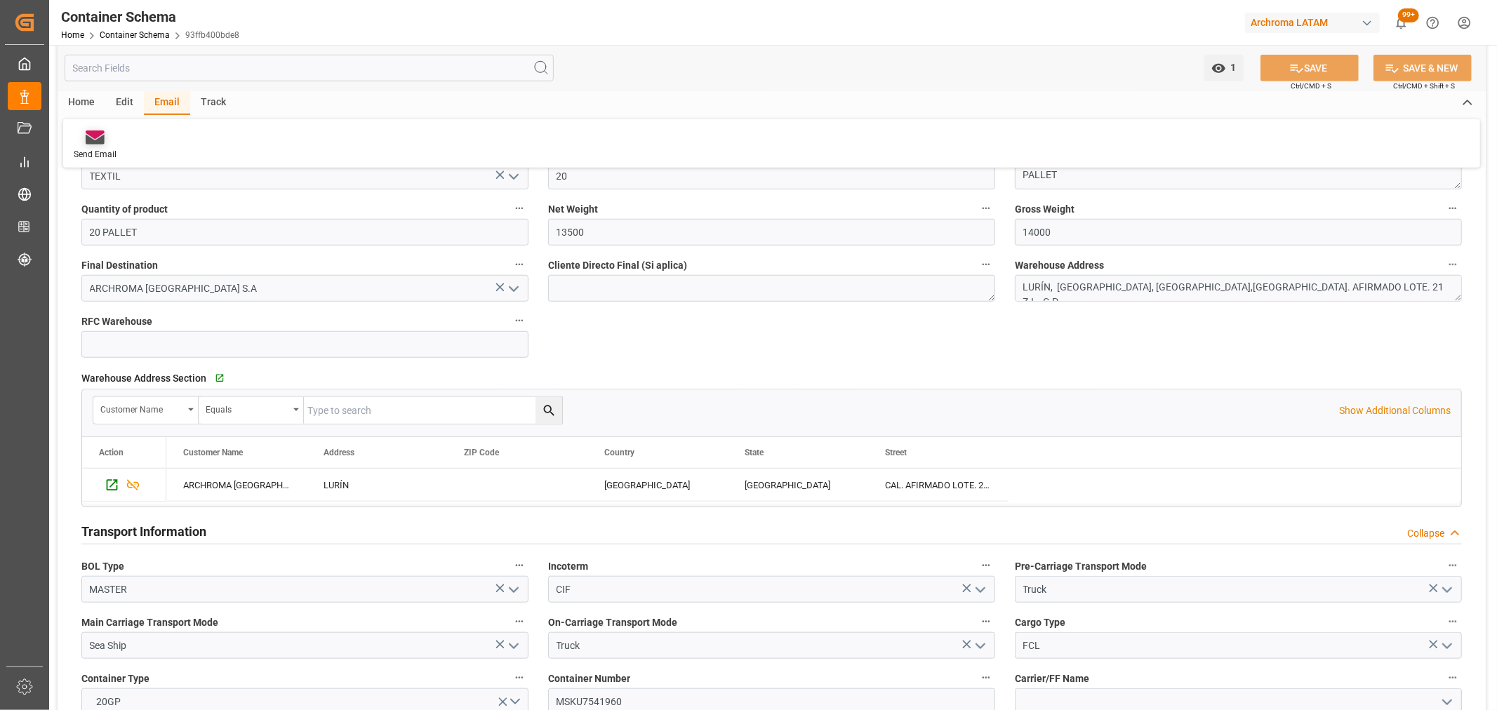
click at [94, 152] on div "Send Email" at bounding box center [95, 154] width 43 height 13
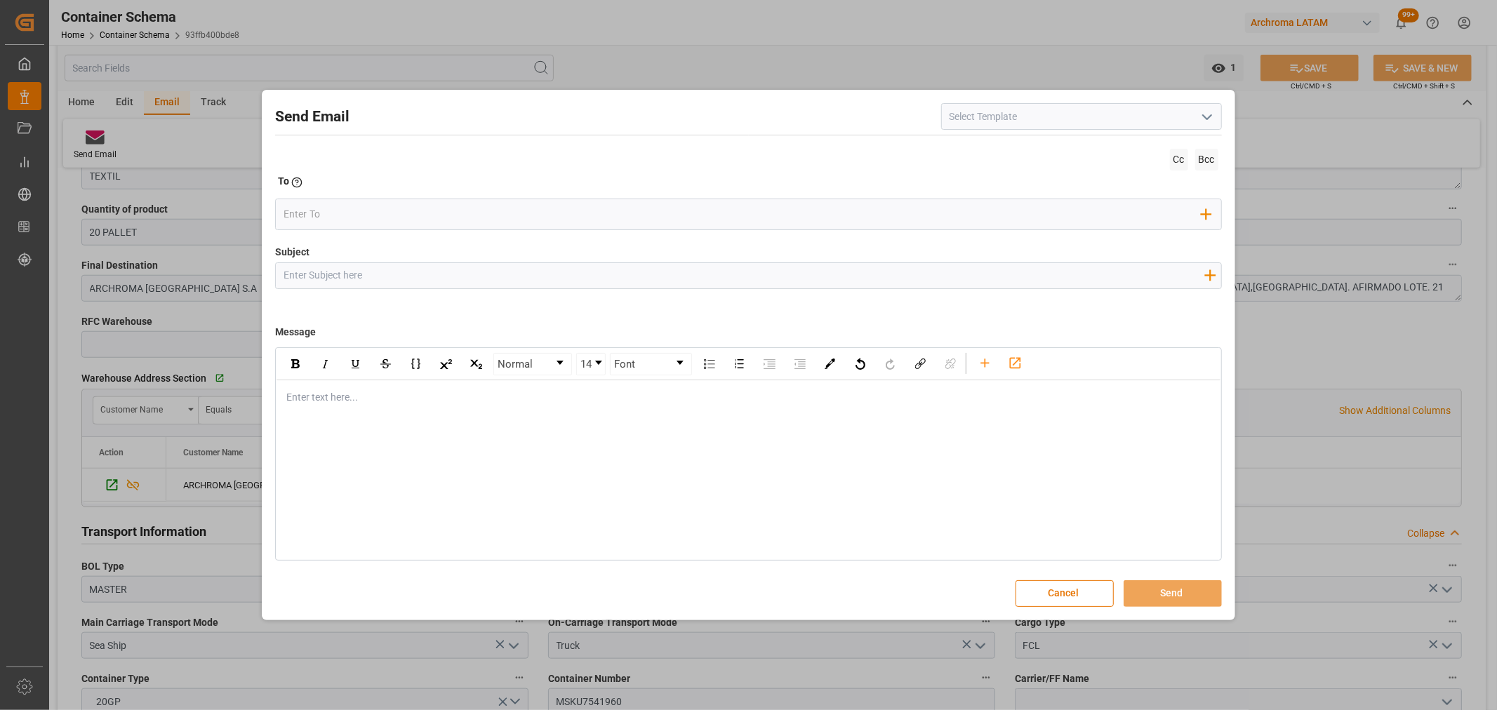
click at [1205, 117] on polyline "open menu" at bounding box center [1207, 117] width 8 height 4
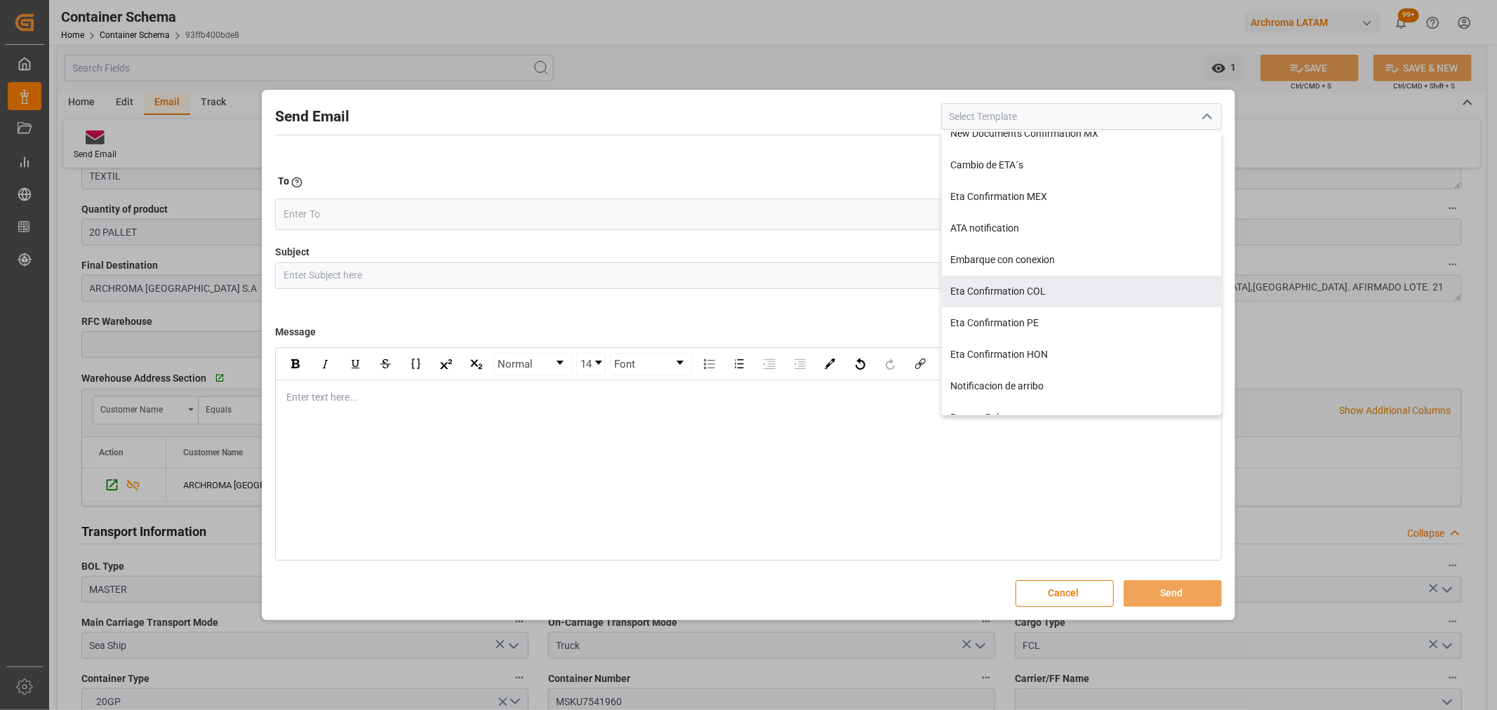
scroll to position [234, 0]
click at [1070, 297] on div "Notificacion de arribo PERU TEXTIL" at bounding box center [1081, 293] width 279 height 32
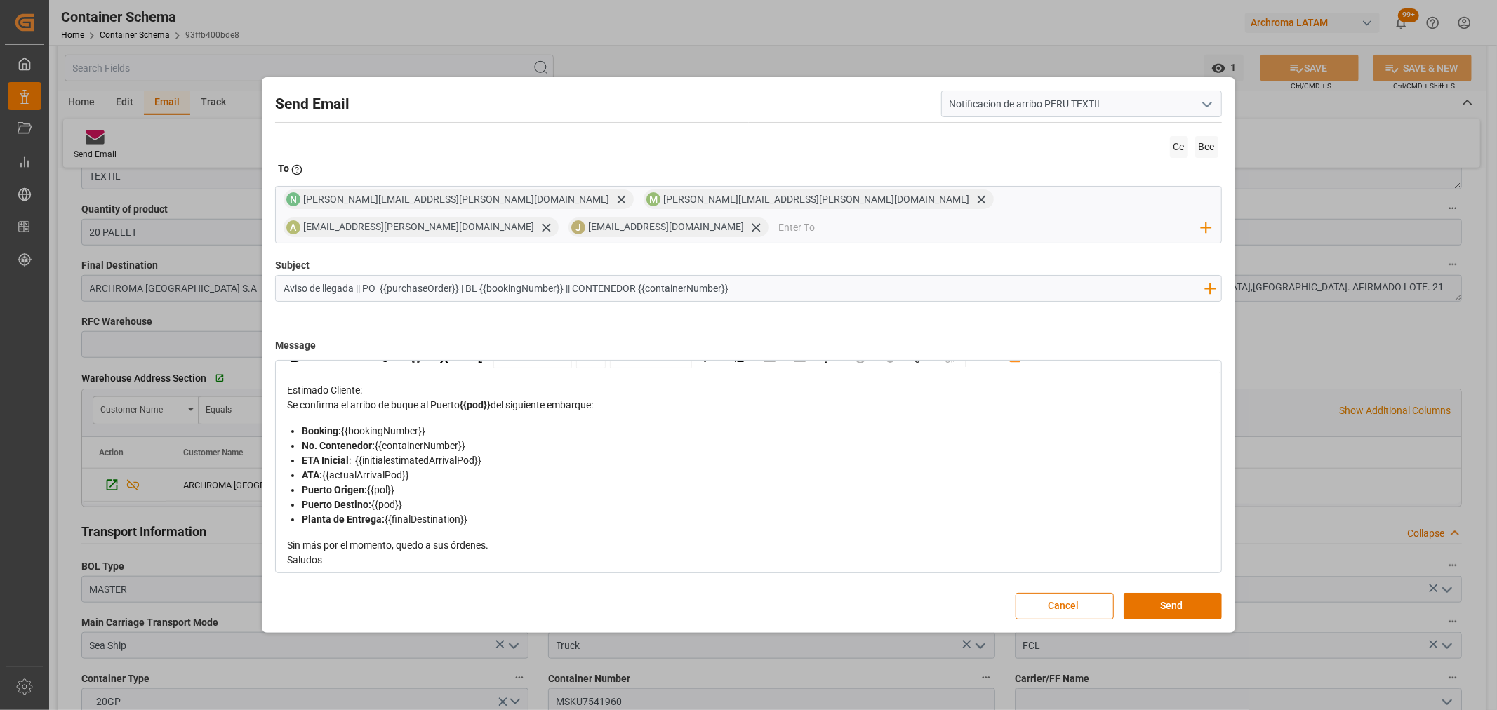
scroll to position [25, 0]
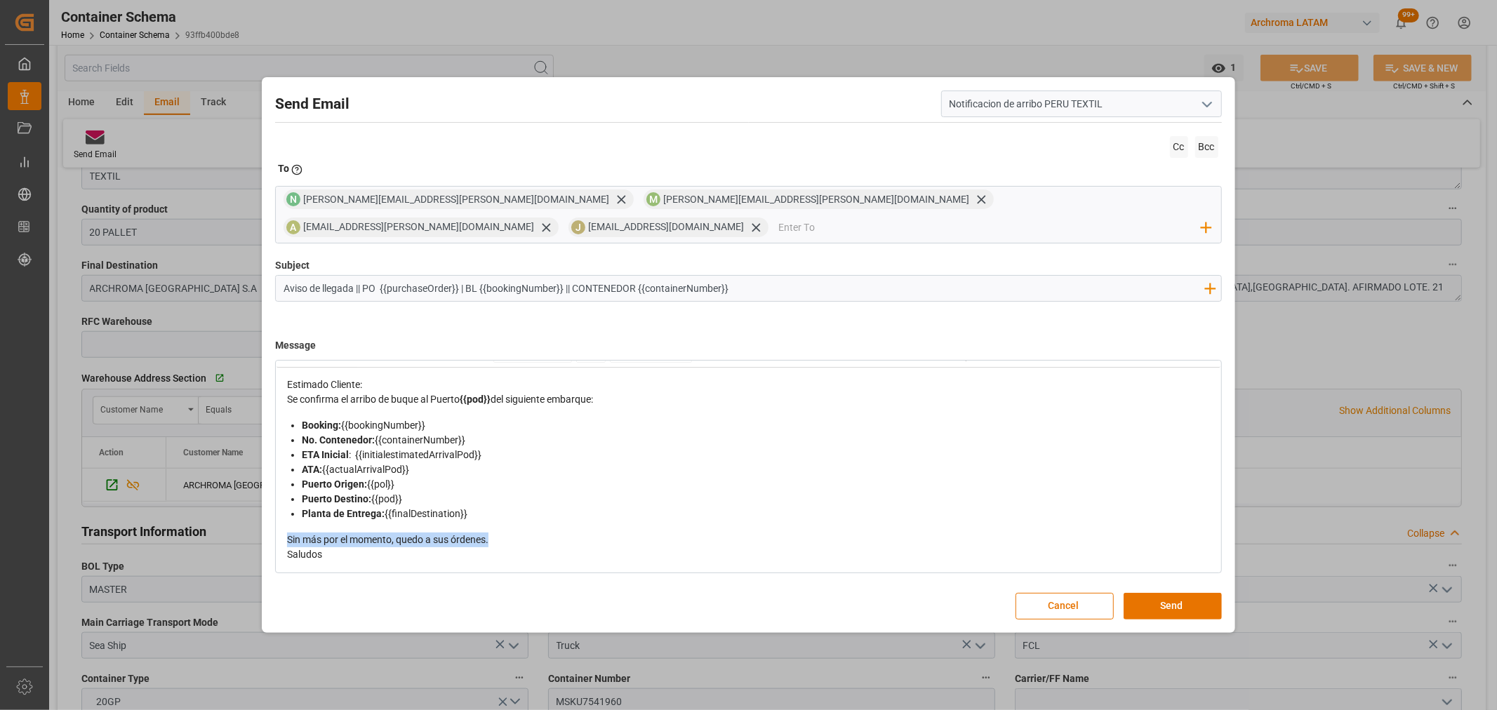
drag, startPoint x: 504, startPoint y: 521, endPoint x: 276, endPoint y: 523, distance: 227.3
click at [276, 523] on div "Estimado Cliente: Se confirma el arribo de buque al Puerto {{pod}} del siguient…" at bounding box center [747, 470] width 943 height 204
click at [290, 534] on span "pENDIENTE FINALIZACION DE LA MTONAVE" at bounding box center [384, 539] width 194 height 11
click at [293, 533] on div "pENDIENTE FINALIZACION DE LA MTONAVE" at bounding box center [748, 540] width 923 height 15
click at [508, 533] on div "PENDIENTE FINALIZACION DE LA MTONAVE" at bounding box center [748, 540] width 923 height 15
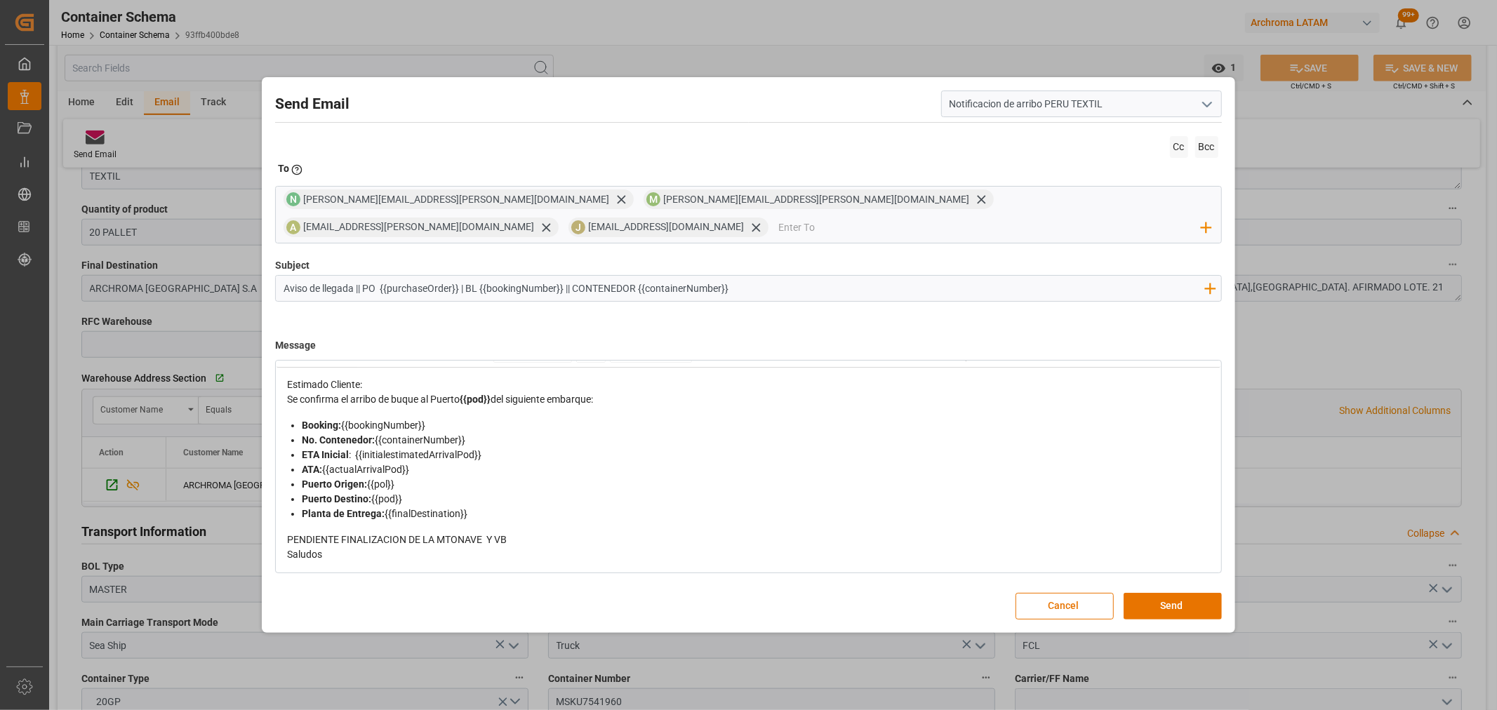
click at [431, 377] on div "Estimado Cliente:" at bounding box center [748, 384] width 923 height 15
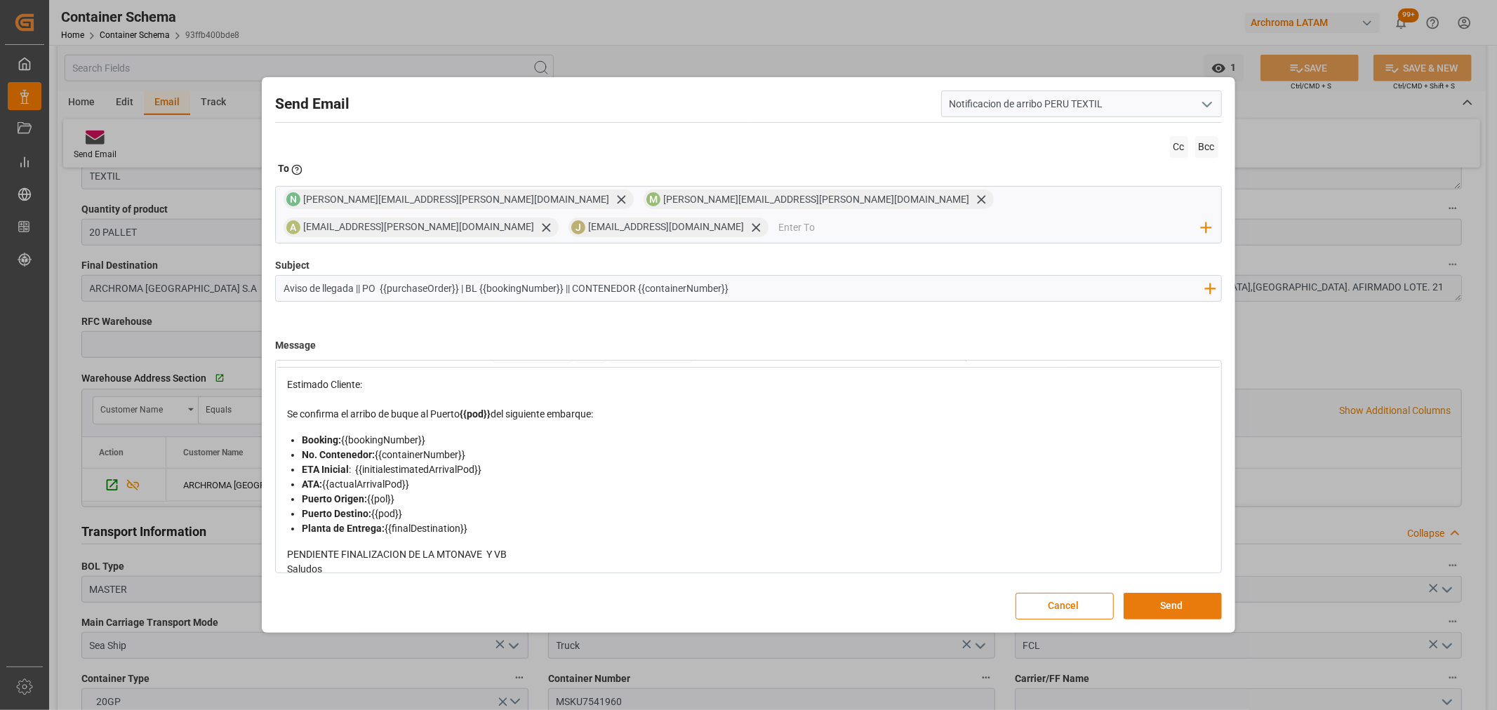
click at [1152, 593] on button "Send" at bounding box center [1172, 606] width 98 height 27
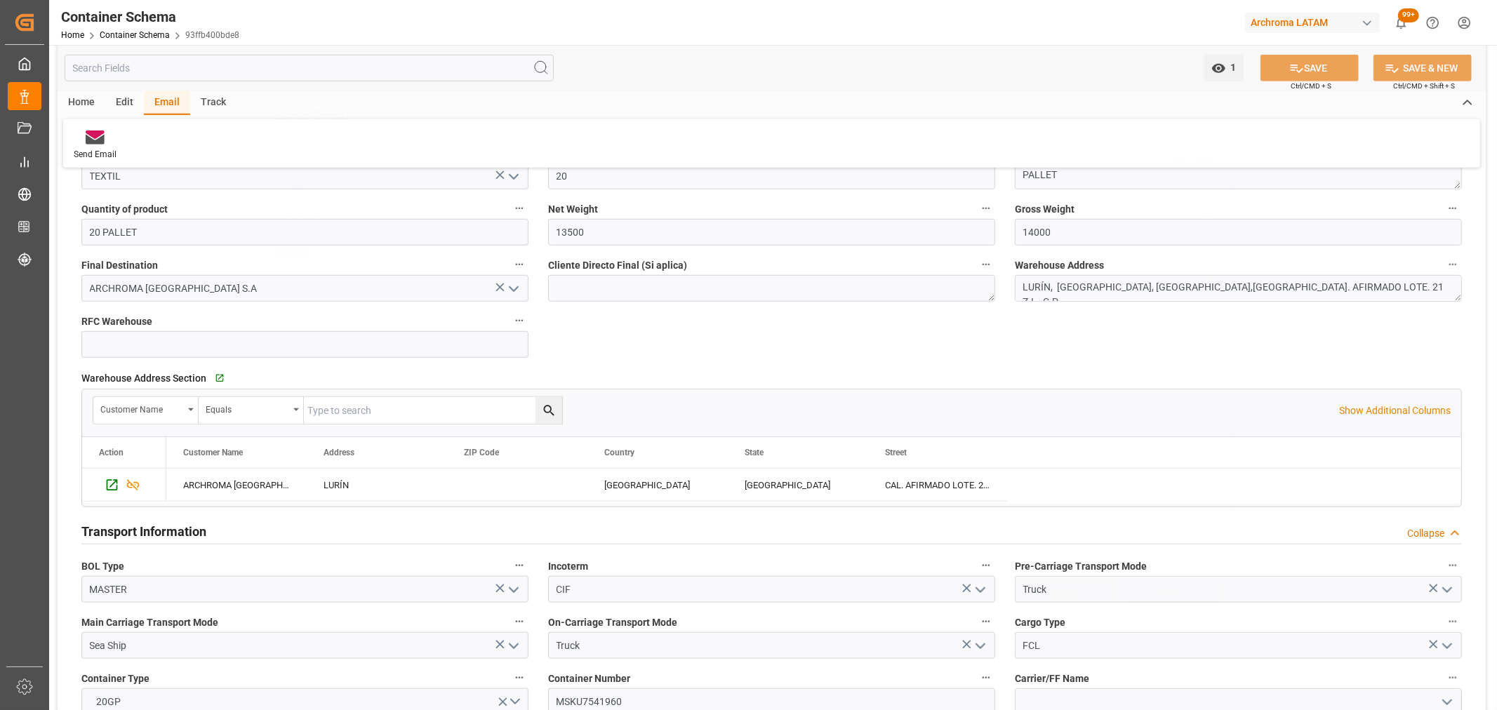
scroll to position [0, 0]
click at [129, 32] on link "Container Schema" at bounding box center [135, 35] width 70 height 10
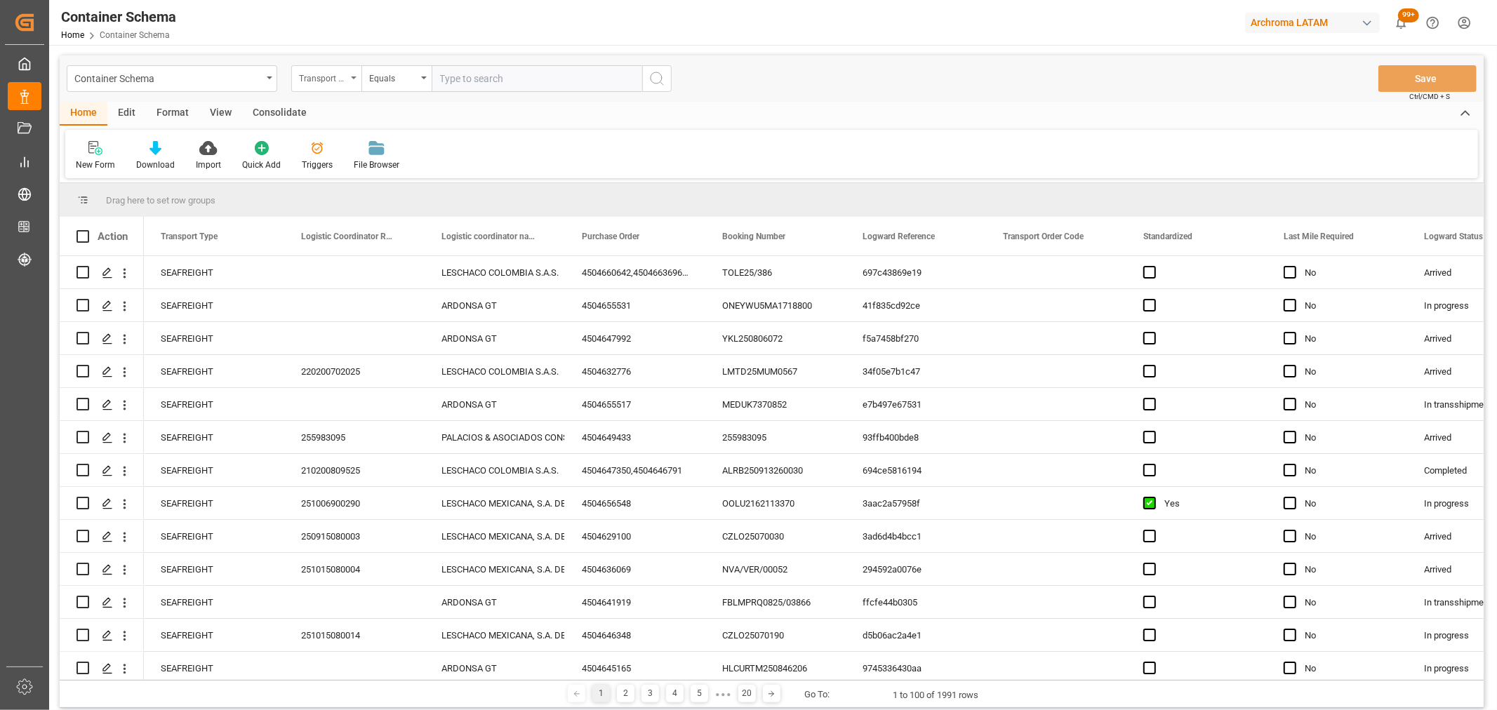
click at [337, 80] on div "Transport Type" at bounding box center [323, 77] width 48 height 16
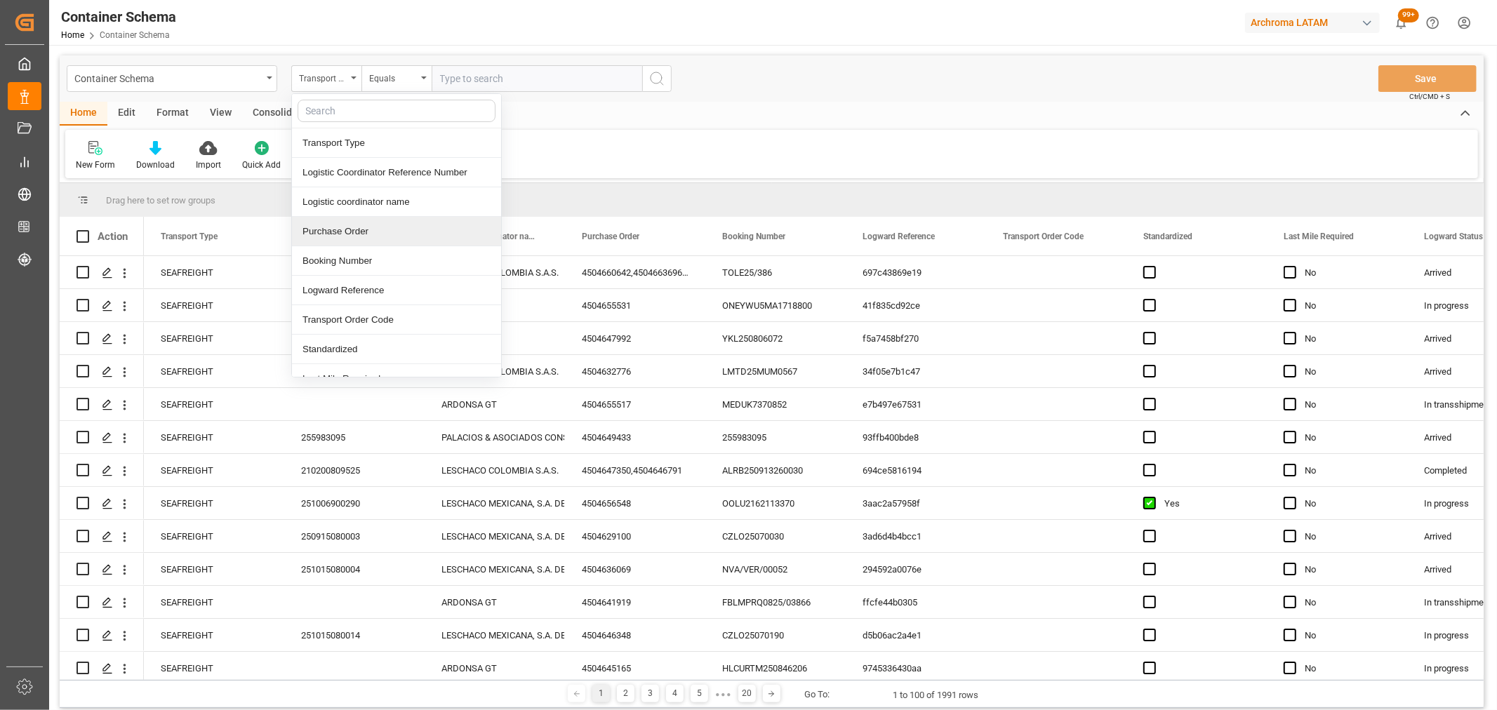
click at [348, 228] on div "Purchase Order" at bounding box center [396, 231] width 209 height 29
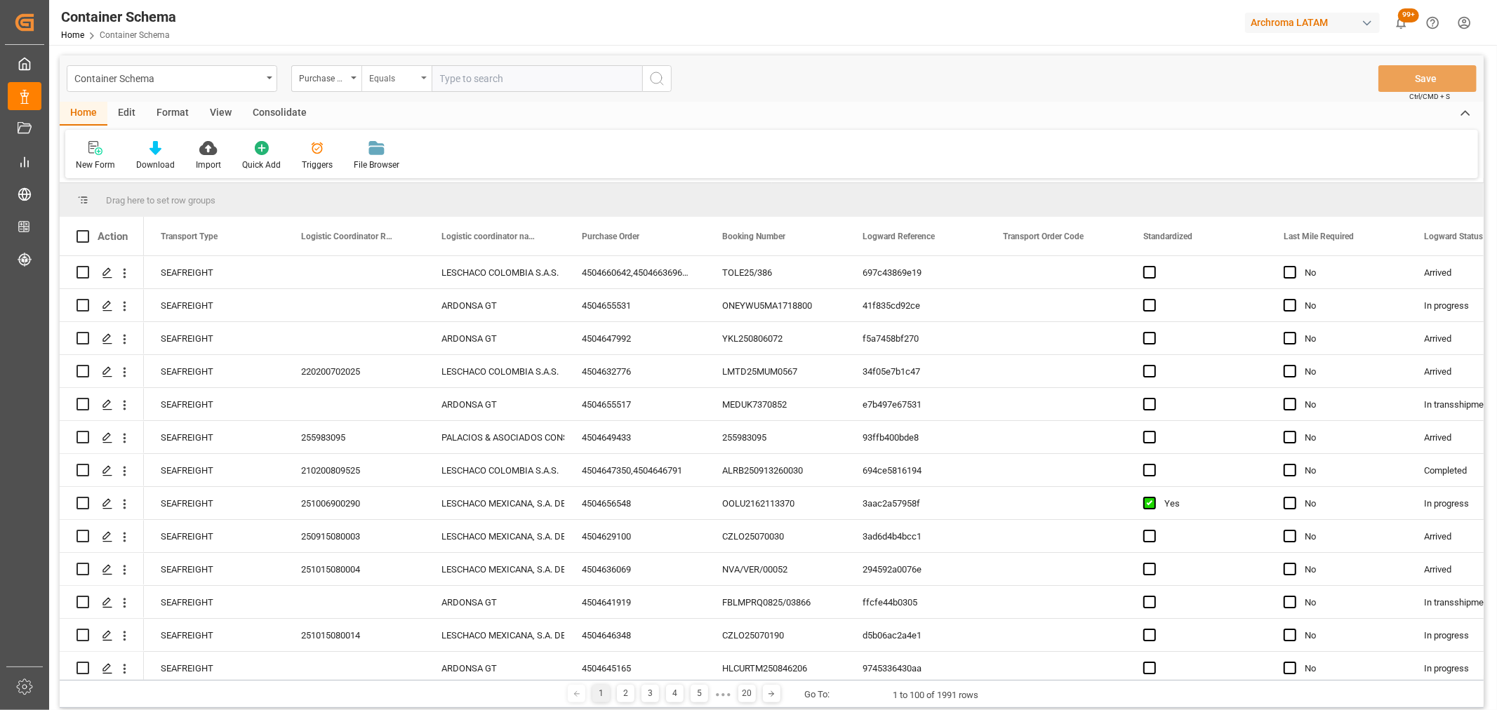
click at [375, 72] on div "Equals" at bounding box center [393, 77] width 48 height 16
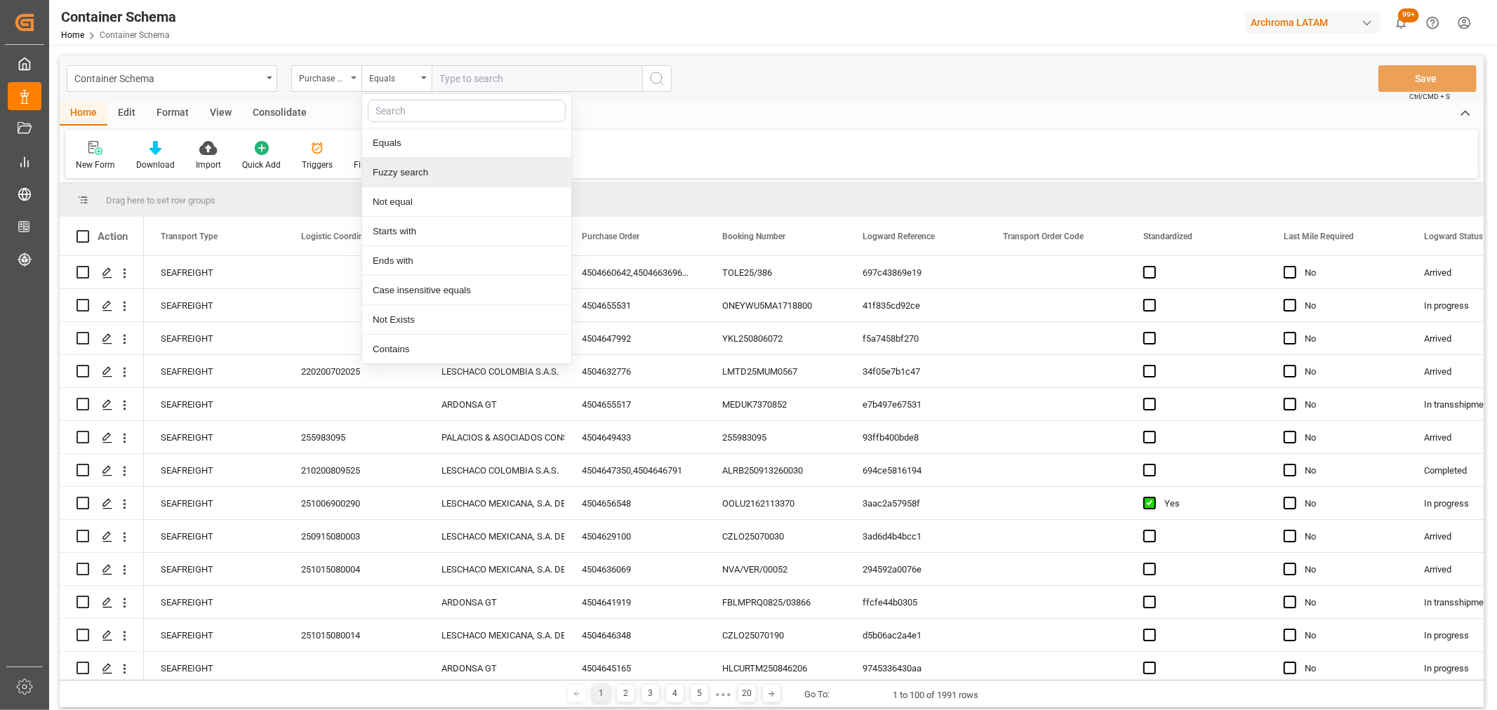
click at [425, 179] on div "Fuzzy search" at bounding box center [466, 172] width 209 height 29
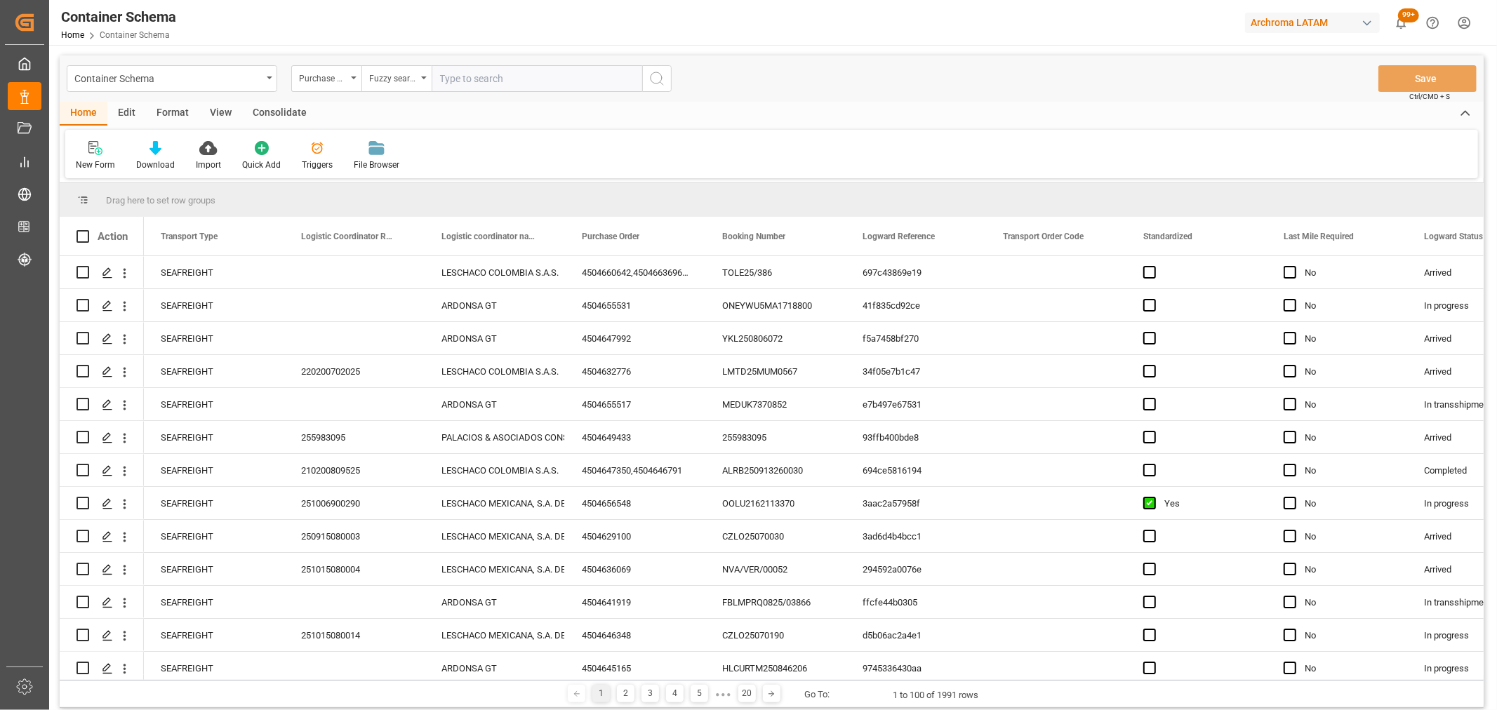
click at [486, 79] on input "text" at bounding box center [536, 78] width 210 height 27
paste input "4504622456"
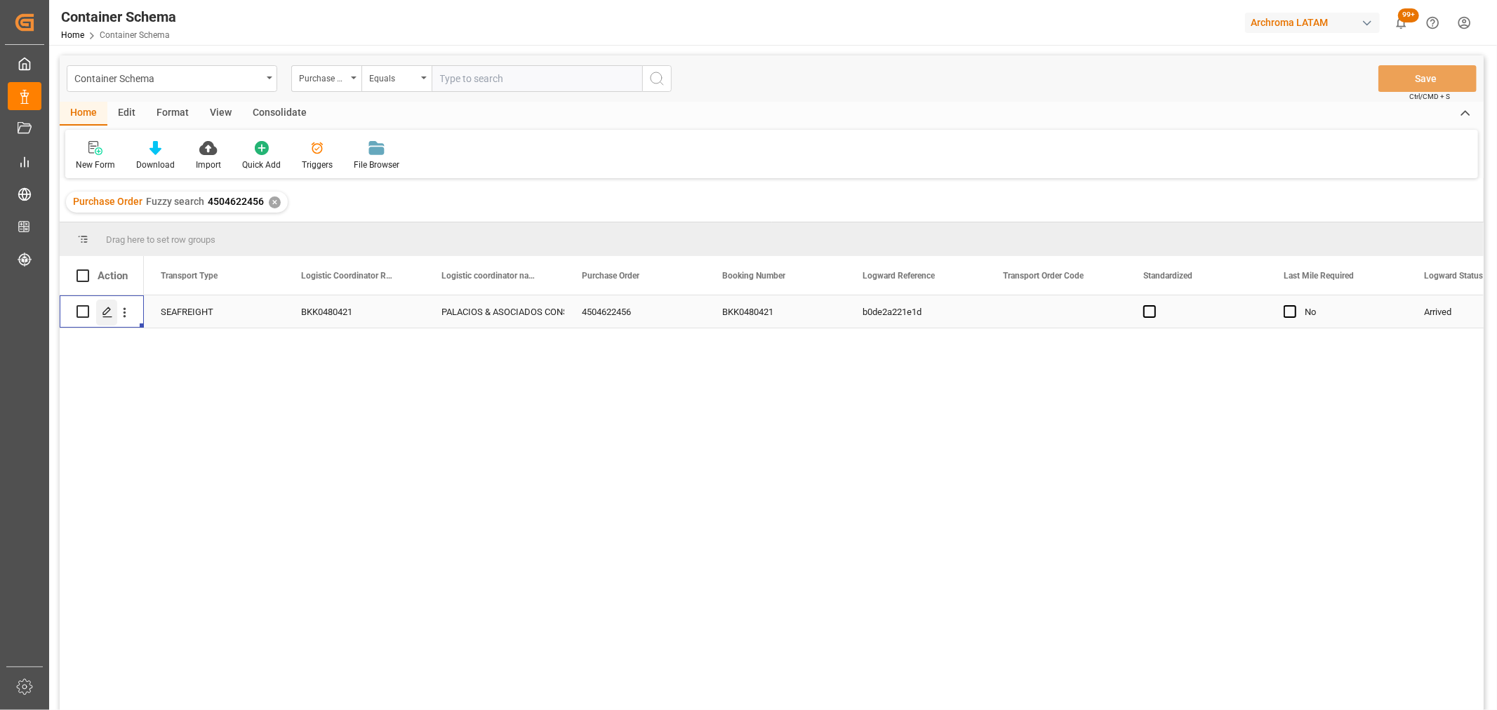
click at [104, 314] on icon "Press SPACE to select this row." at bounding box center [107, 312] width 11 height 11
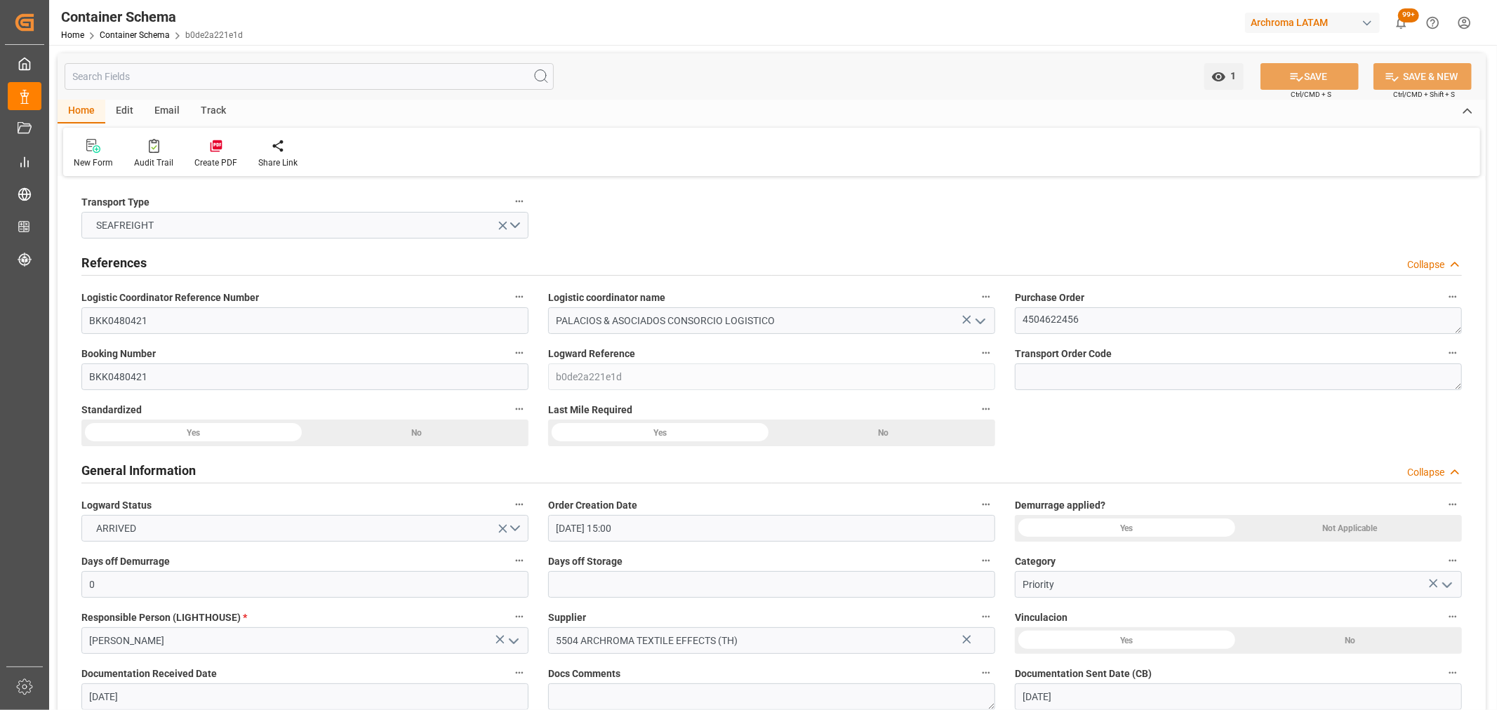
click at [210, 115] on div "Track" at bounding box center [213, 112] width 46 height 24
click at [91, 162] on div "Tracking" at bounding box center [90, 162] width 33 height 13
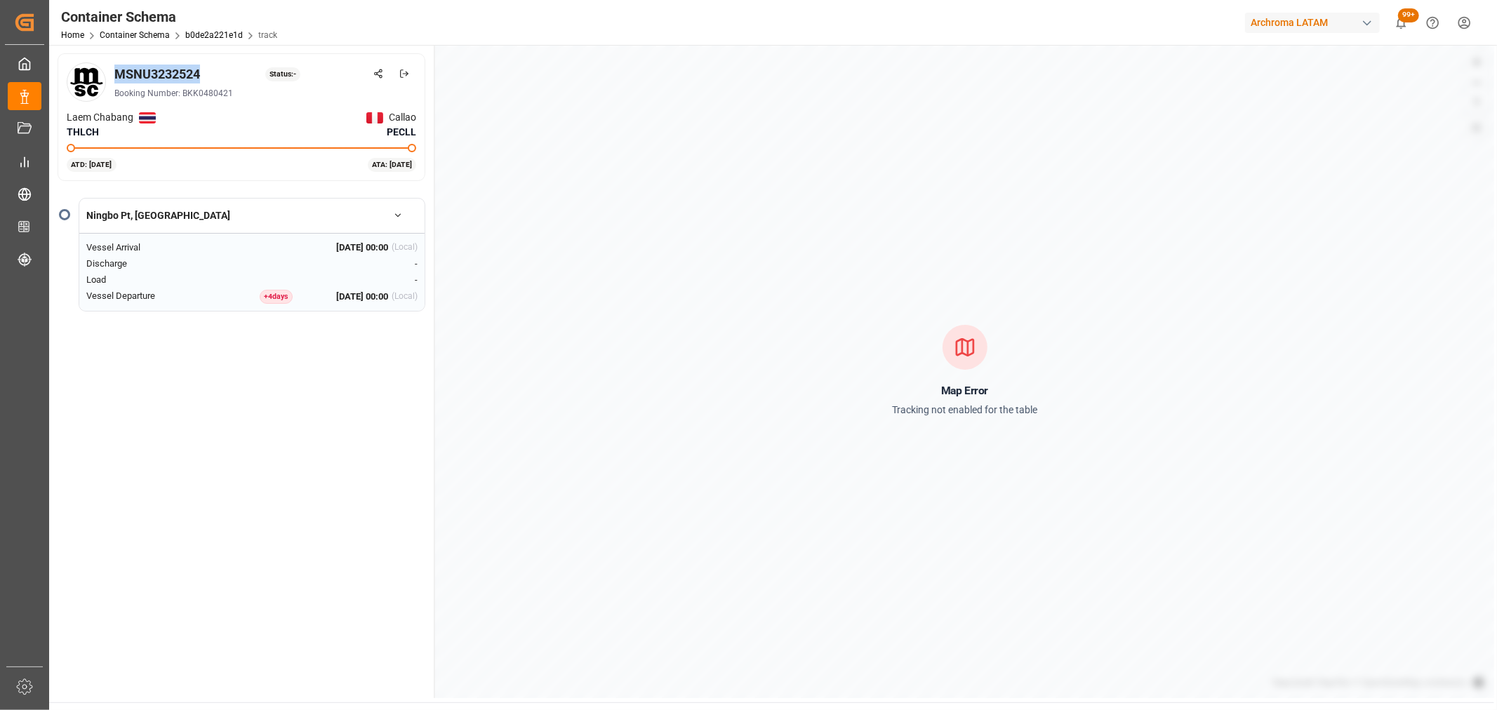
drag, startPoint x: 218, startPoint y: 67, endPoint x: 112, endPoint y: 74, distance: 106.2
click at [112, 74] on div "MSNU3232524 Status: - Booking Number: BKK0480421" at bounding box center [241, 81] width 349 height 39
copy div "MSNU3232524"
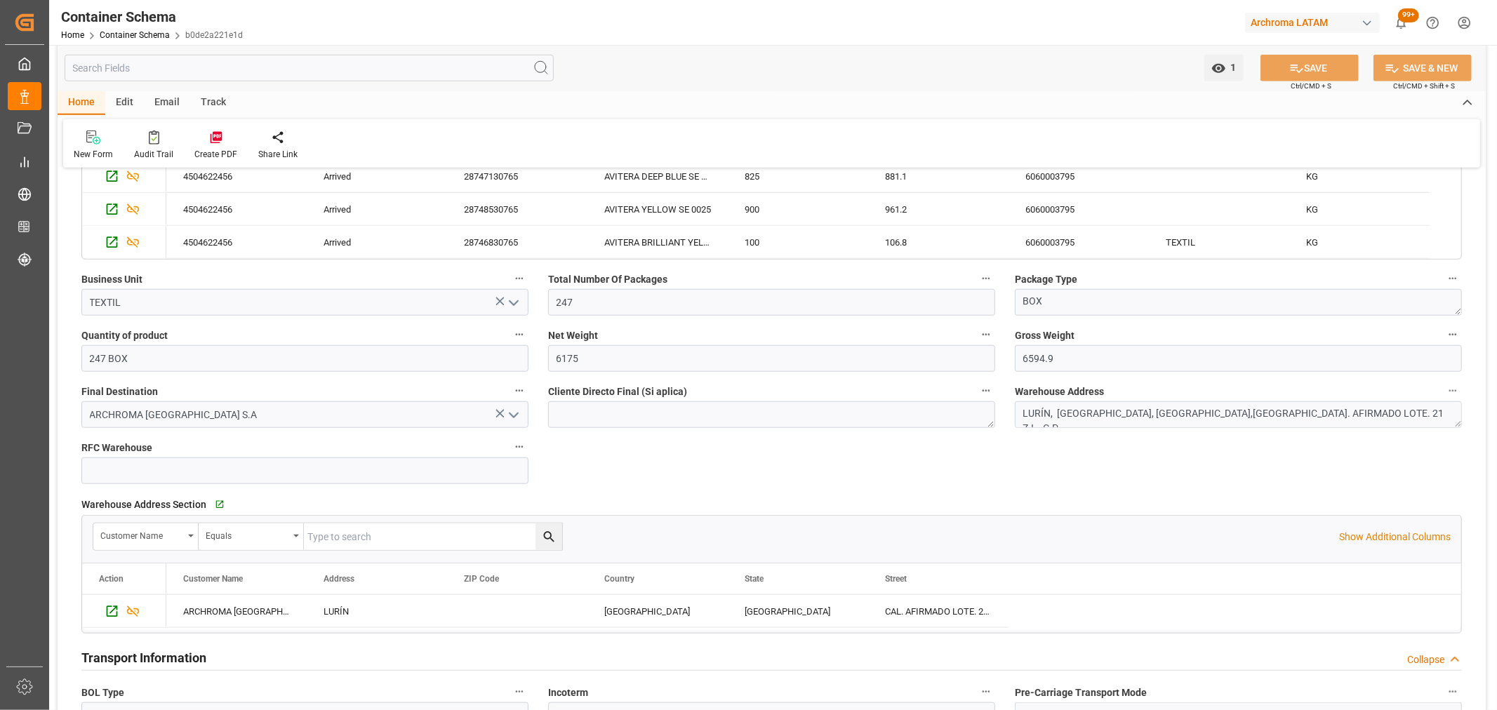
scroll to position [702, 0]
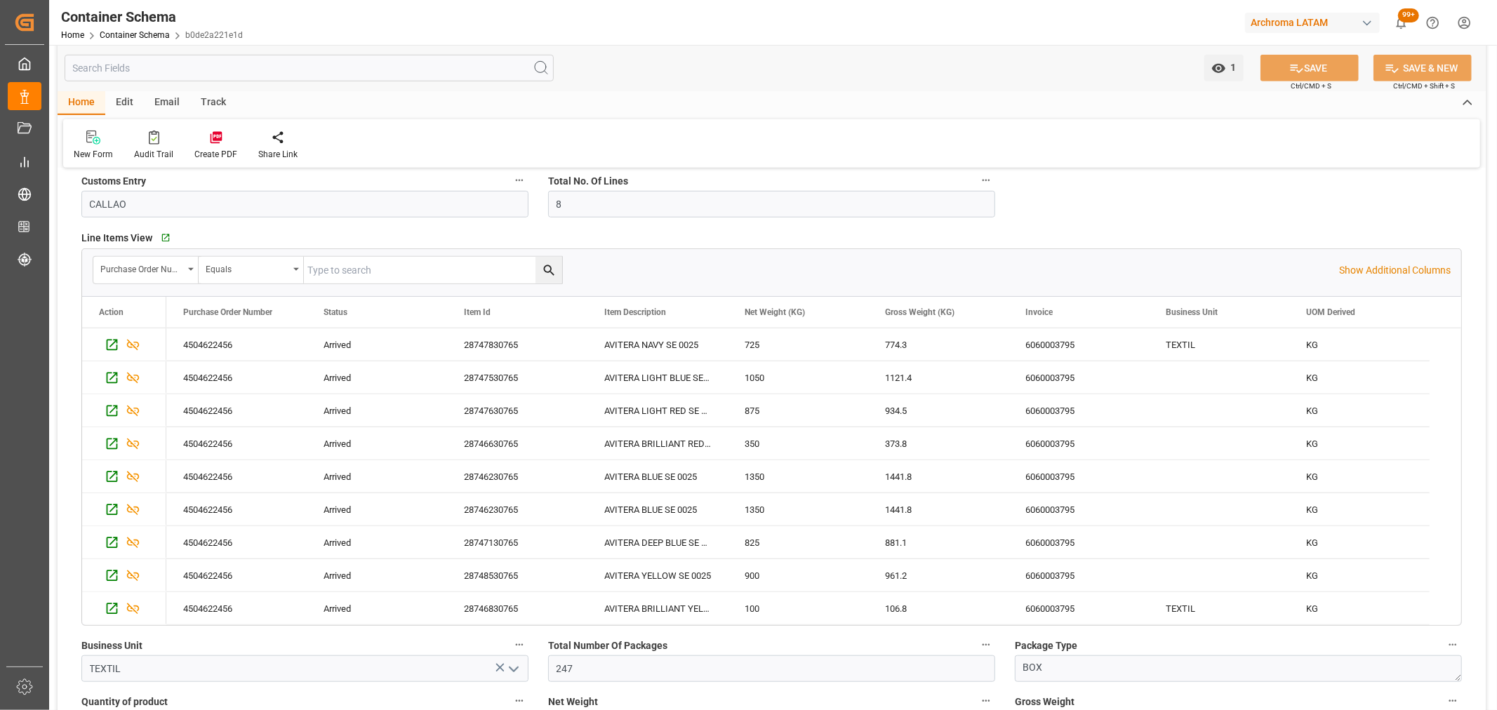
click at [163, 103] on div "Email" at bounding box center [167, 103] width 46 height 24
click at [95, 146] on div "Send Email" at bounding box center [95, 145] width 64 height 31
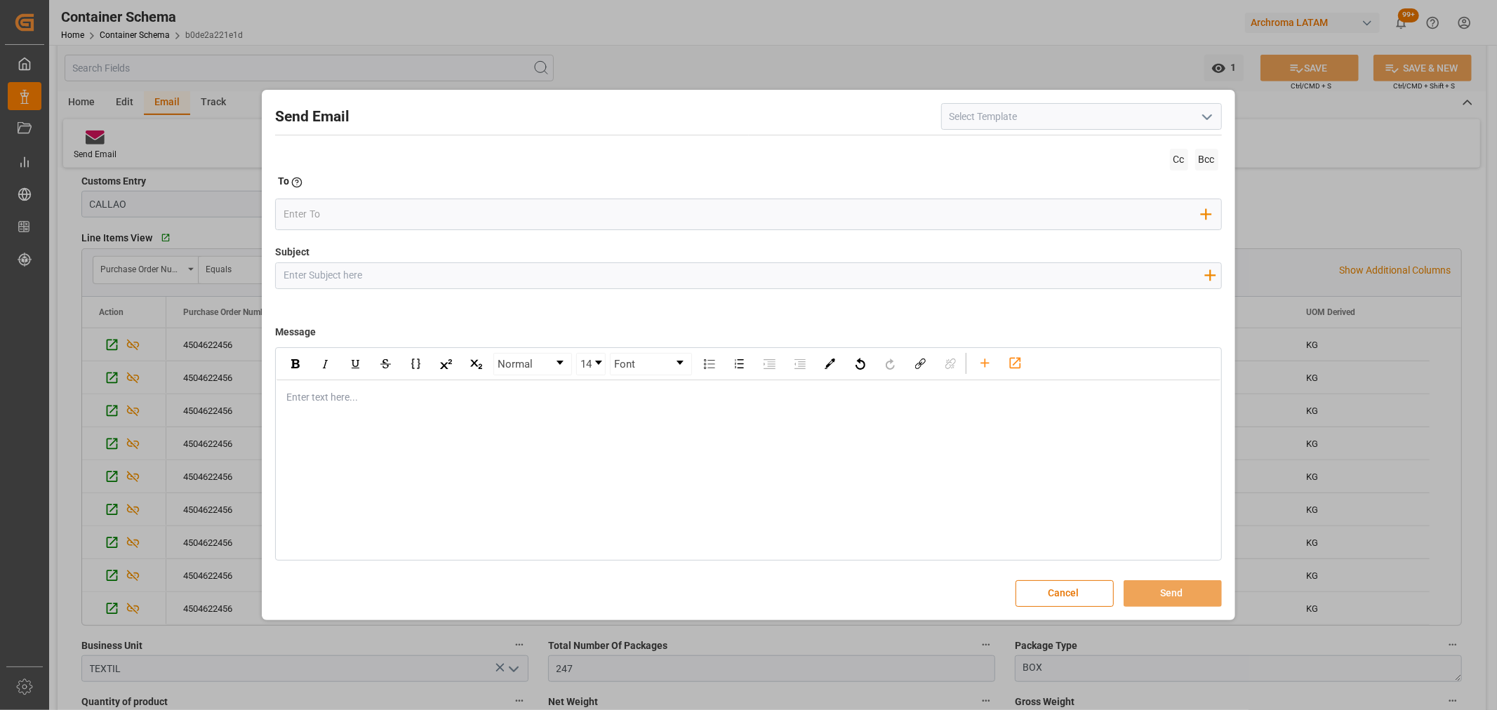
click at [1217, 121] on input at bounding box center [1081, 116] width 281 height 27
click at [1211, 118] on icon "open menu" at bounding box center [1206, 117] width 17 height 17
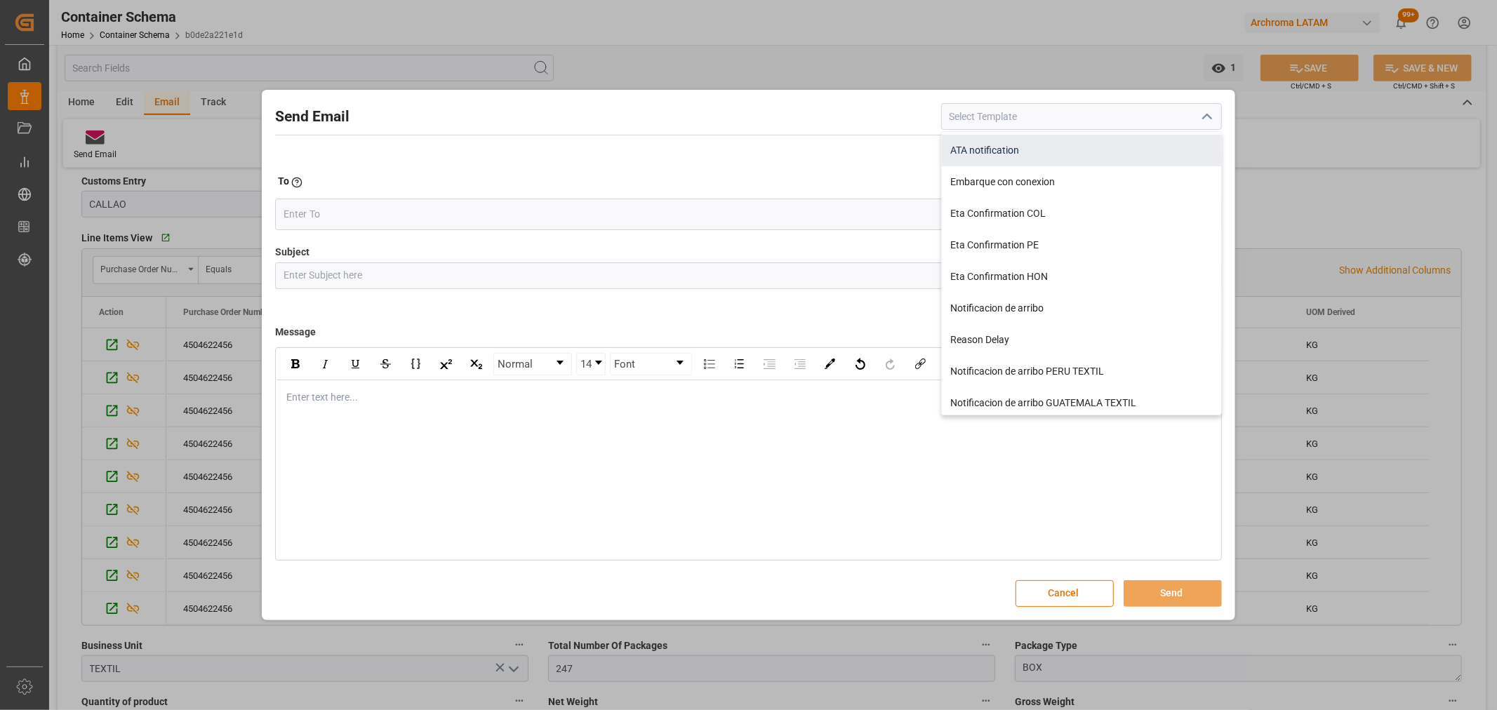
scroll to position [156, 0]
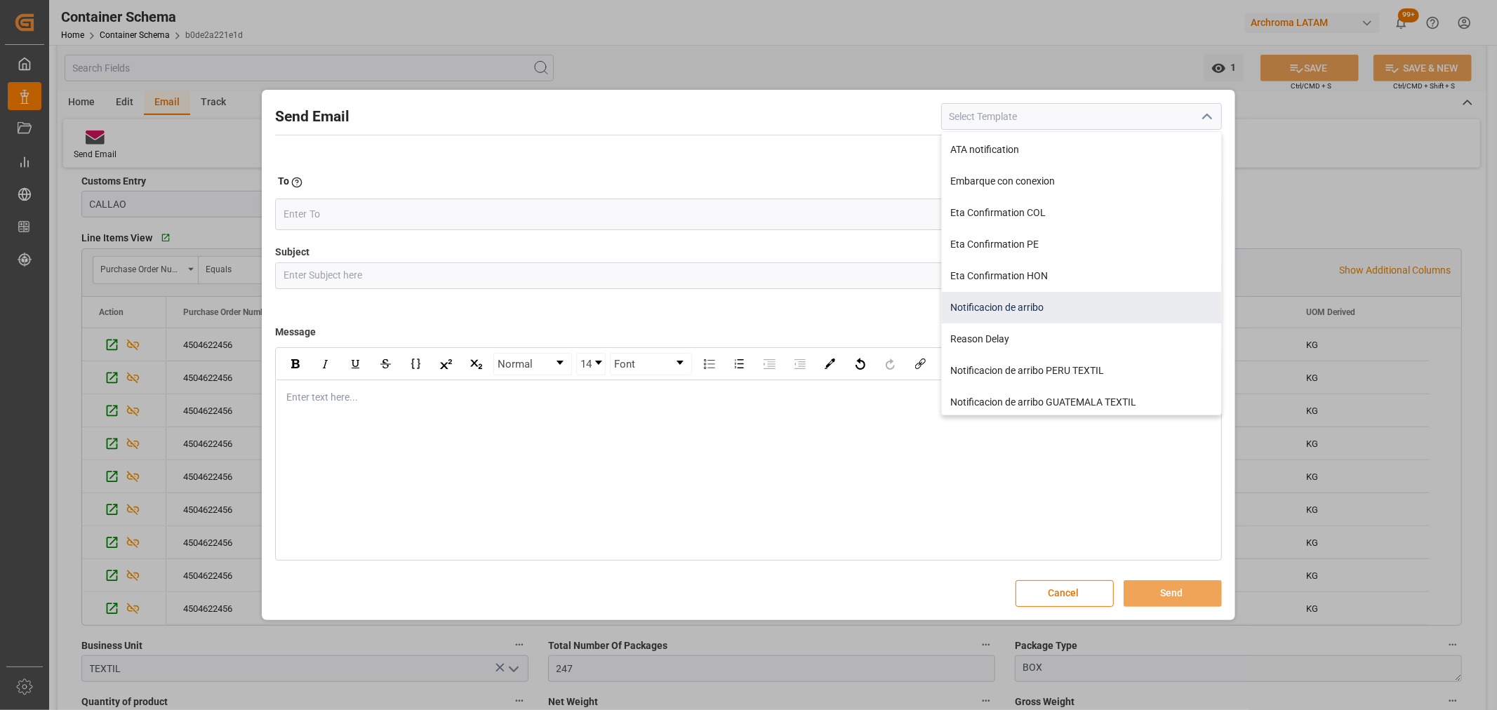
click at [1080, 309] on div "Notificacion de arribo" at bounding box center [1081, 308] width 279 height 32
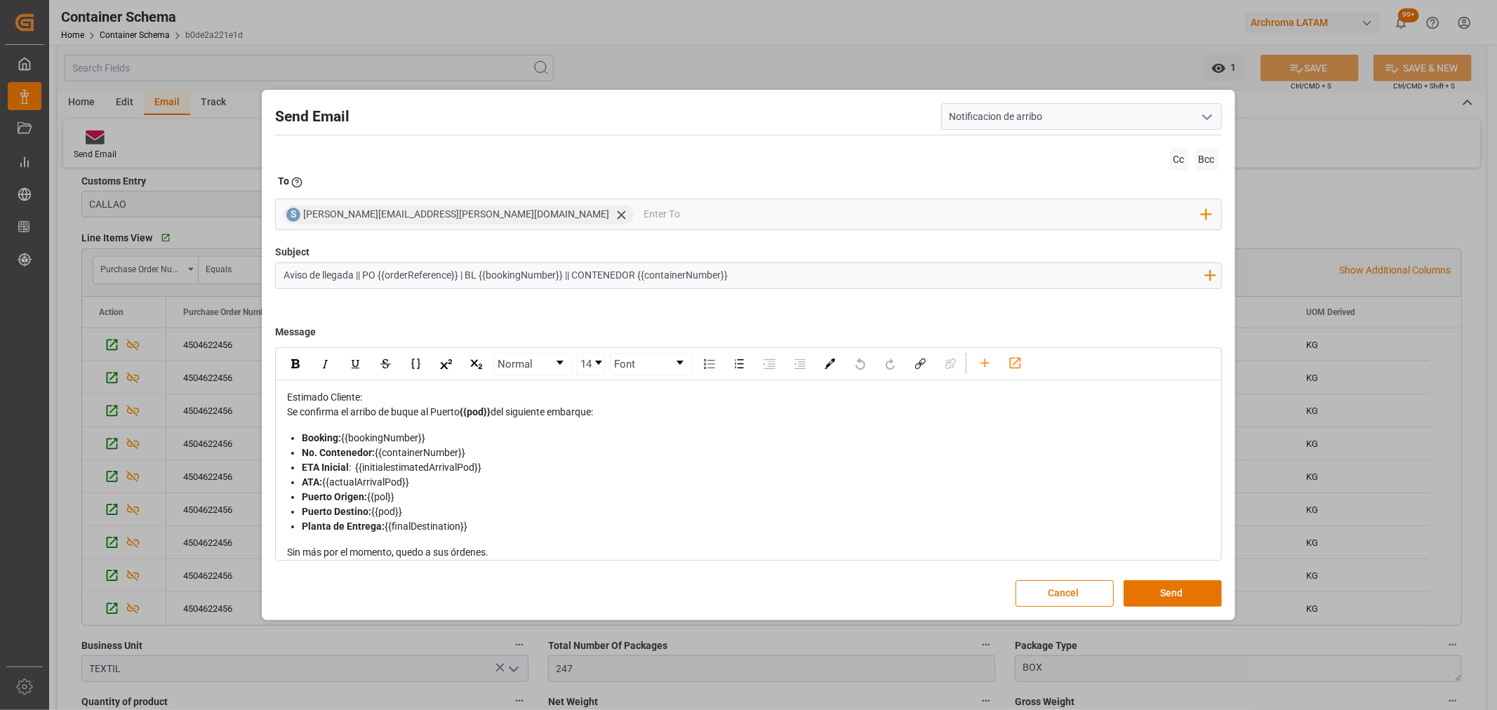
click at [1207, 117] on polyline "open menu" at bounding box center [1207, 117] width 8 height 4
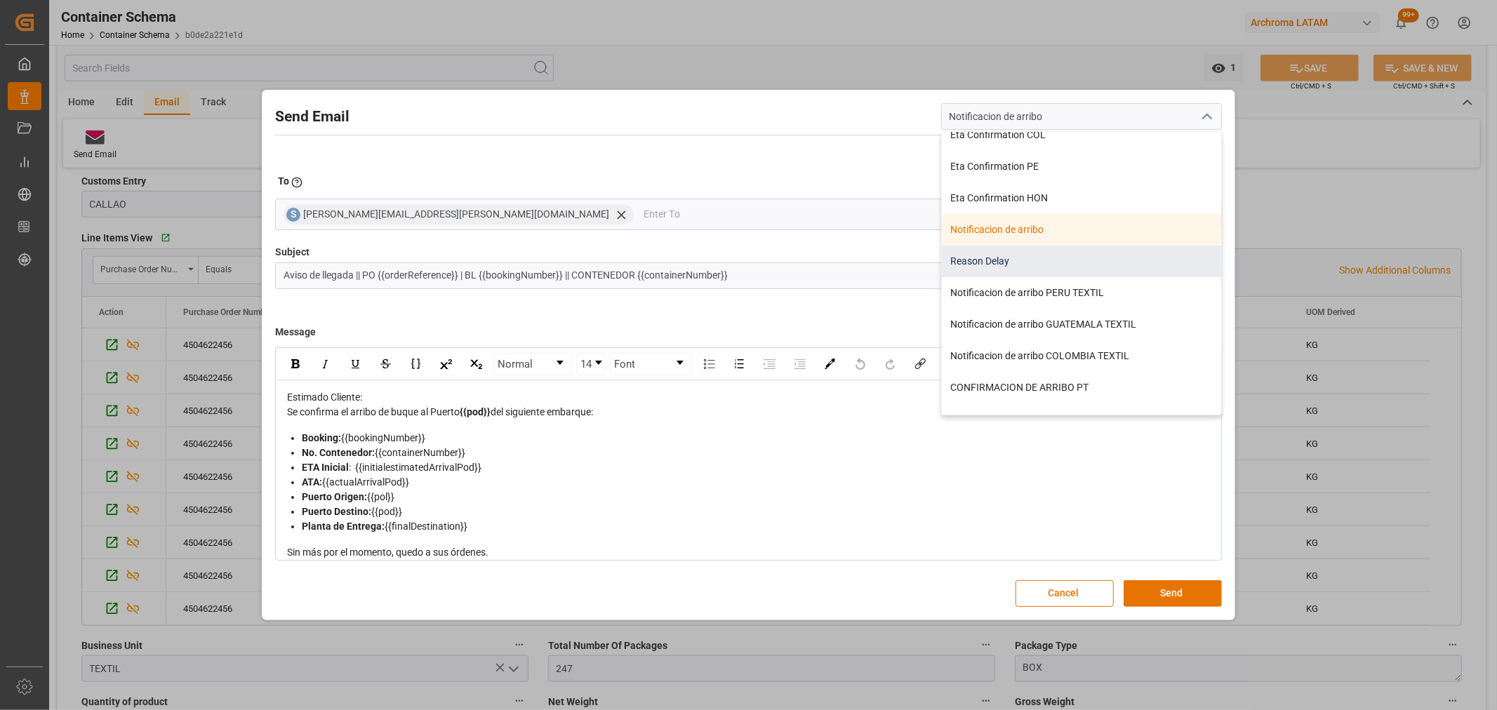
scroll to position [285, 0]
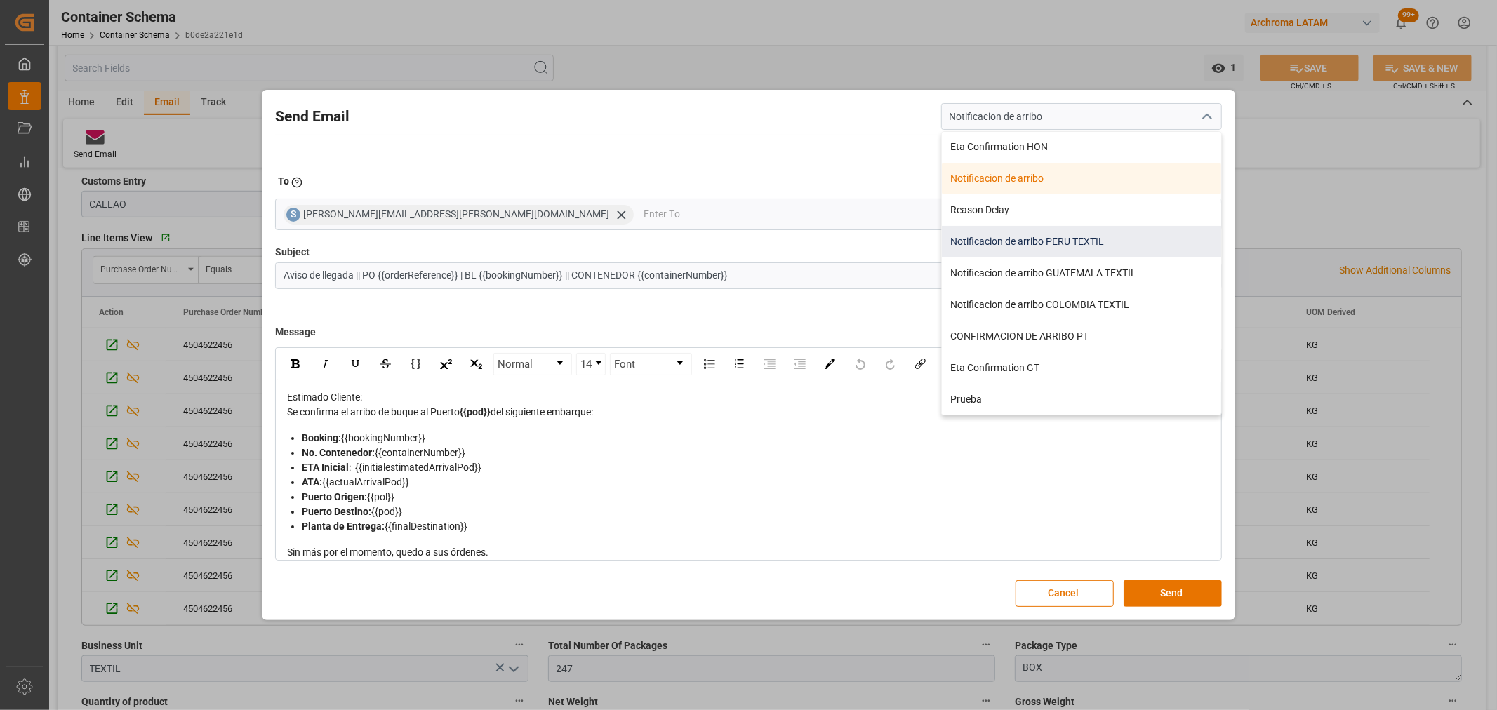
click at [1112, 242] on div "Notificacion de arribo PERU TEXTIL" at bounding box center [1081, 242] width 279 height 32
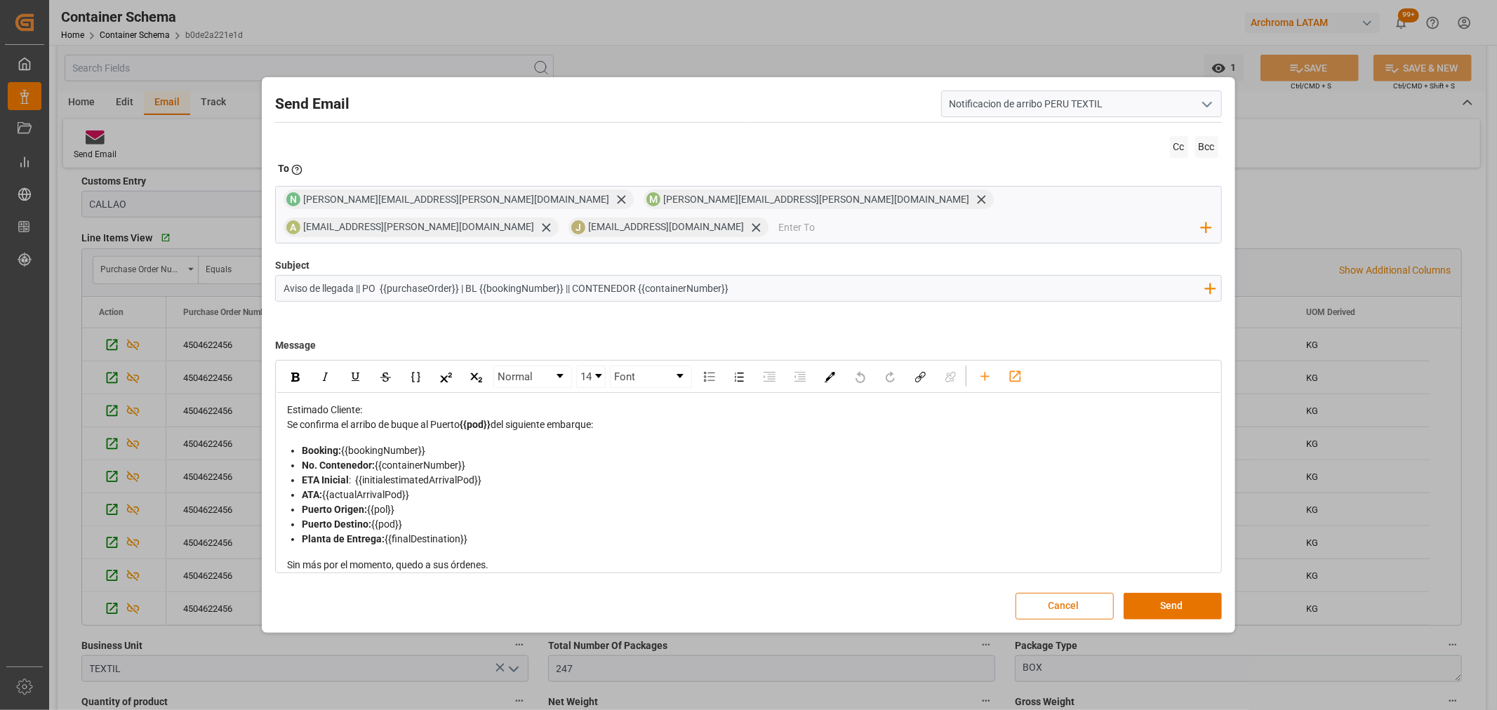
click at [1071, 601] on button "Cancel" at bounding box center [1064, 606] width 98 height 27
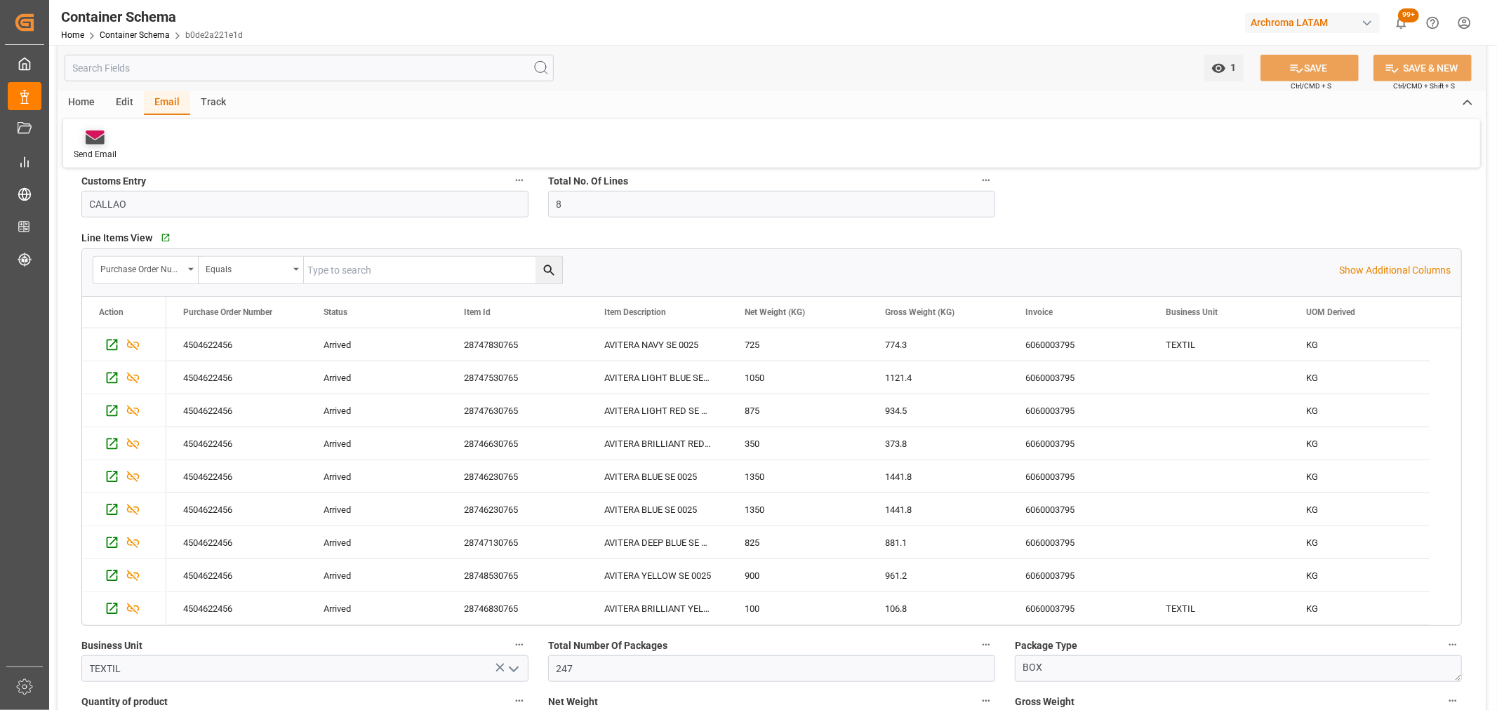
click at [105, 144] on div at bounding box center [95, 137] width 43 height 15
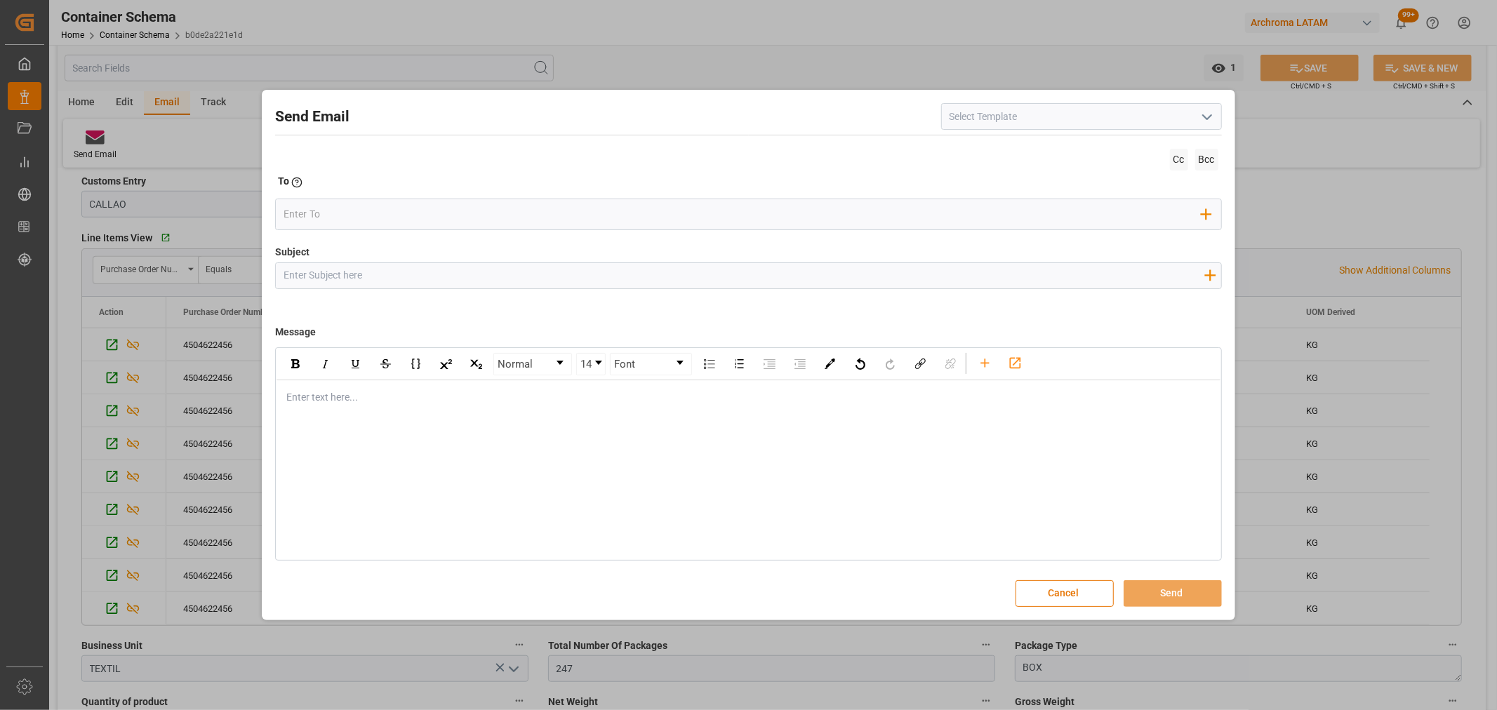
click at [1214, 120] on icon "open menu" at bounding box center [1206, 117] width 17 height 17
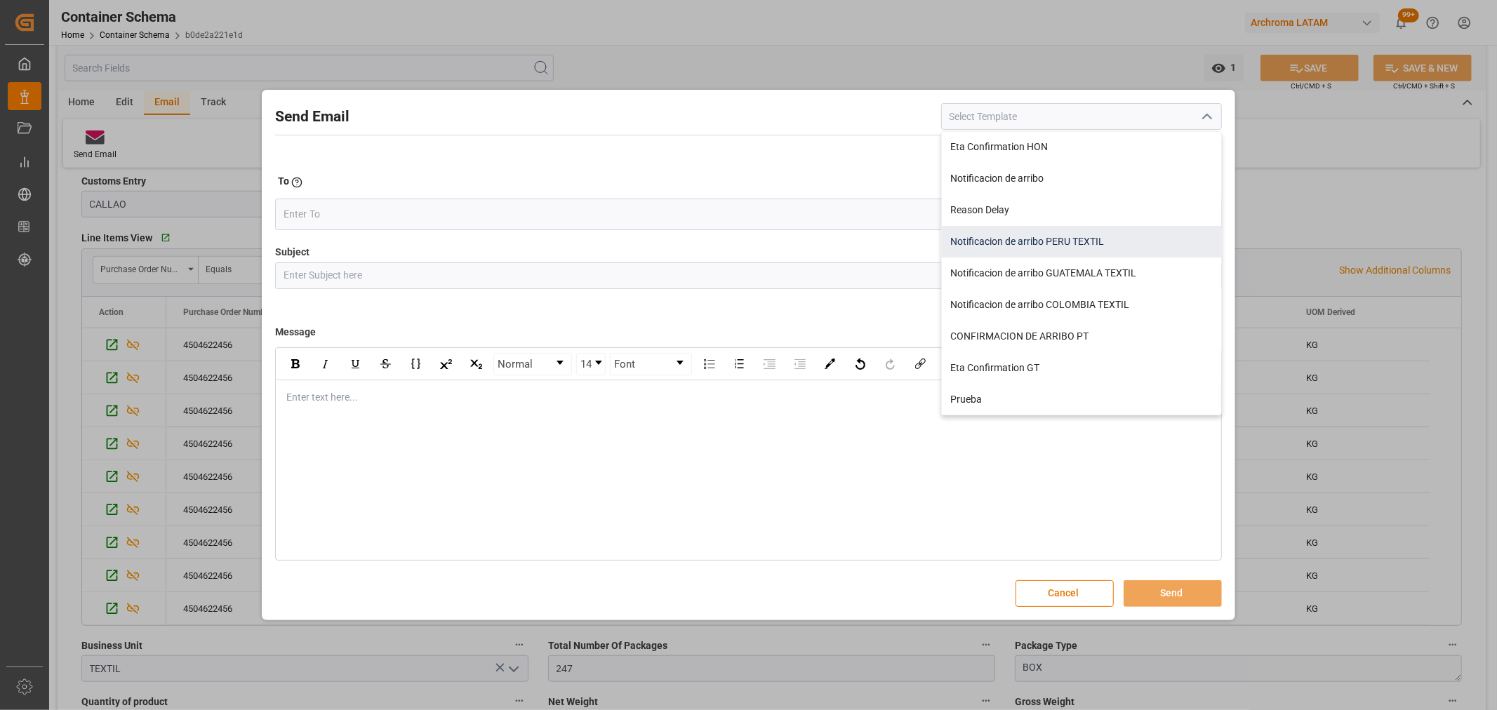
click at [1117, 243] on div "Notificacion de arribo PERU TEXTIL" at bounding box center [1081, 242] width 279 height 32
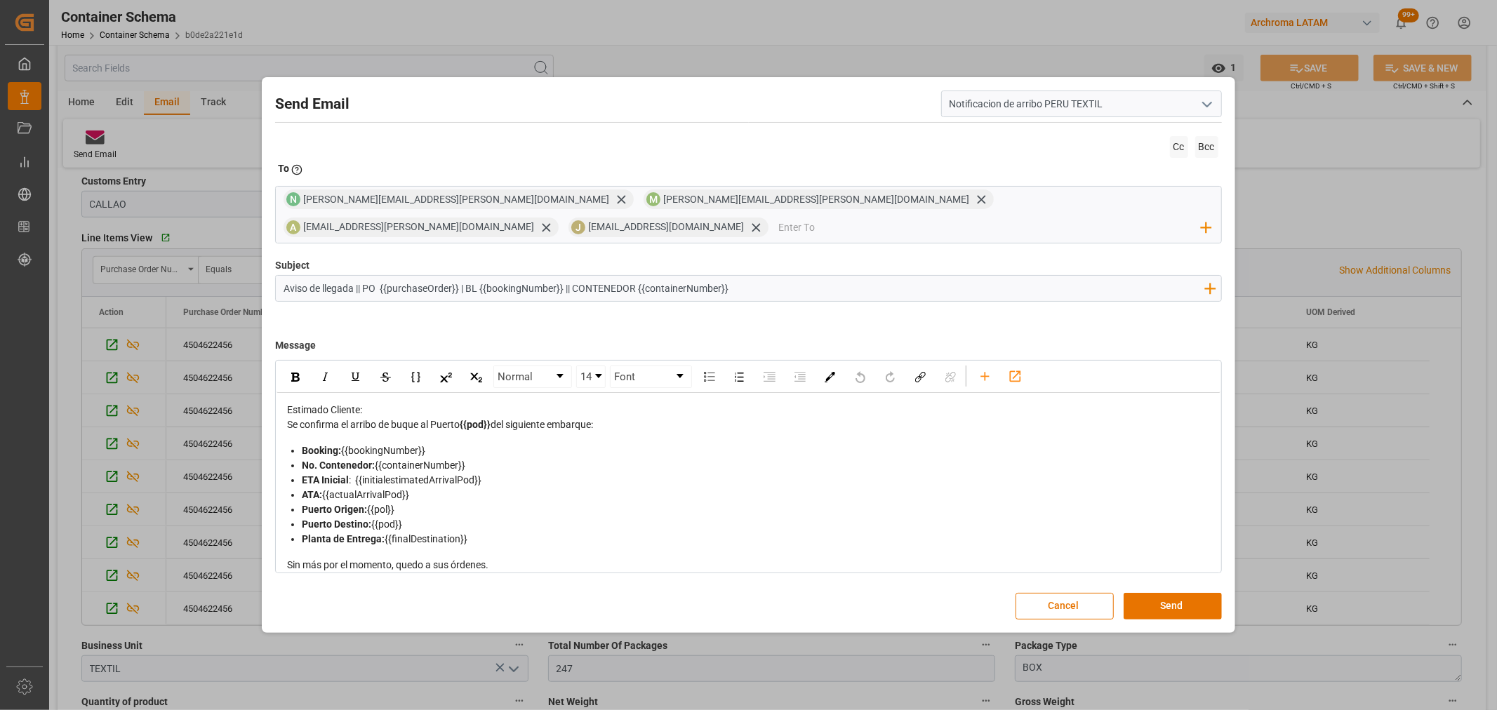
click at [539, 403] on div "Estimado Cliente:" at bounding box center [748, 410] width 923 height 15
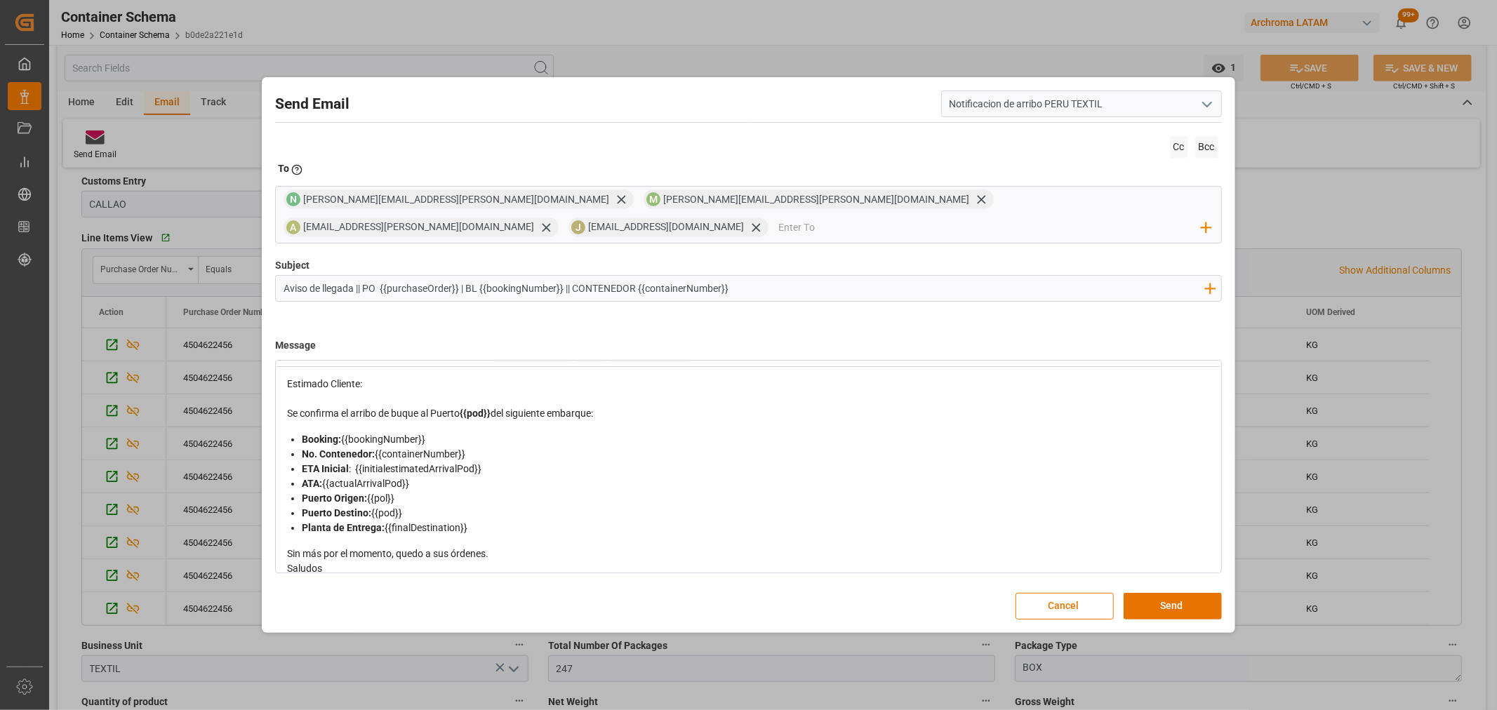
scroll to position [40, 0]
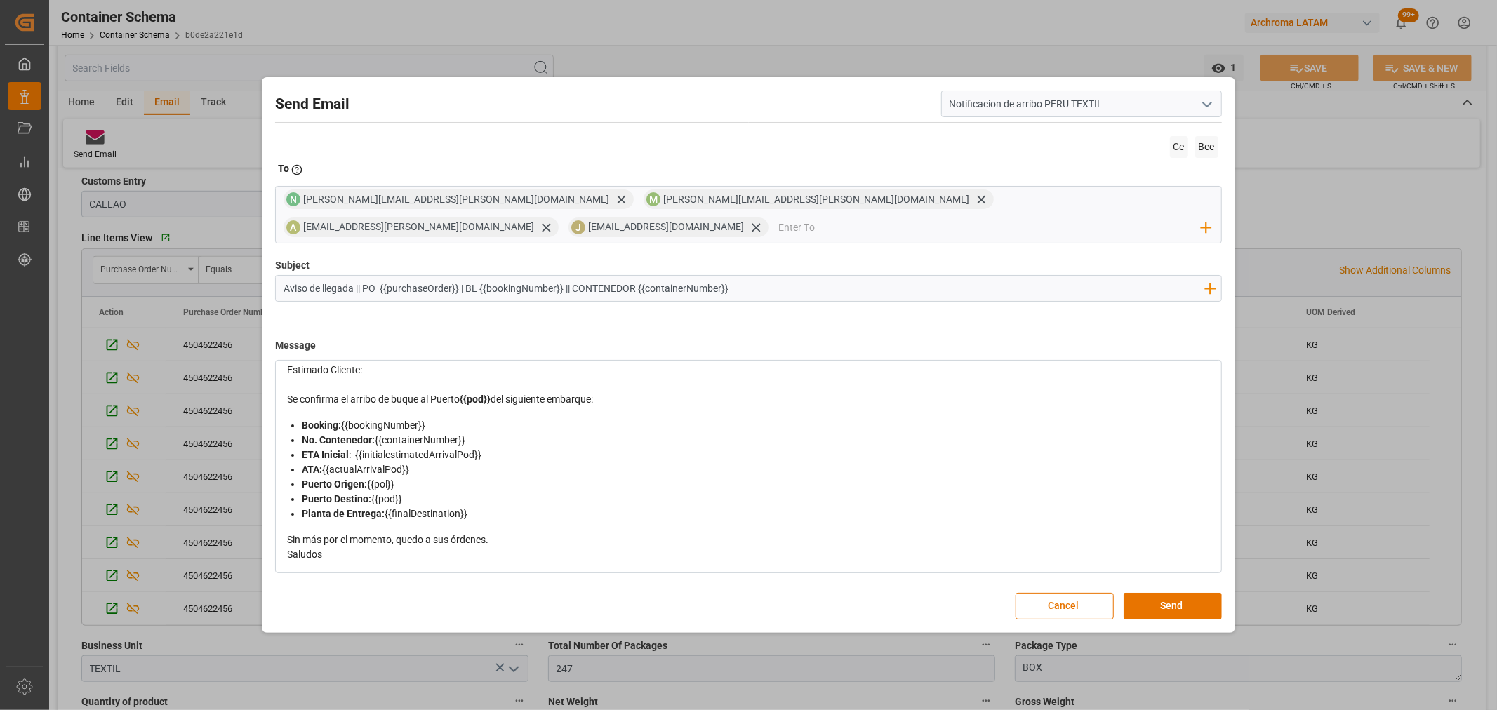
click at [528, 533] on div "Sin más por el momento, quedo a sus órdenes." at bounding box center [748, 540] width 923 height 15
drag, startPoint x: 496, startPoint y: 529, endPoint x: 286, endPoint y: 531, distance: 210.5
click at [286, 531] on div "Estimado Cliente: Se confirma el arribo de buque al Puerto {{pod}} del siguient…" at bounding box center [747, 470] width 923 height 214
click at [1165, 595] on button "Send" at bounding box center [1172, 606] width 98 height 27
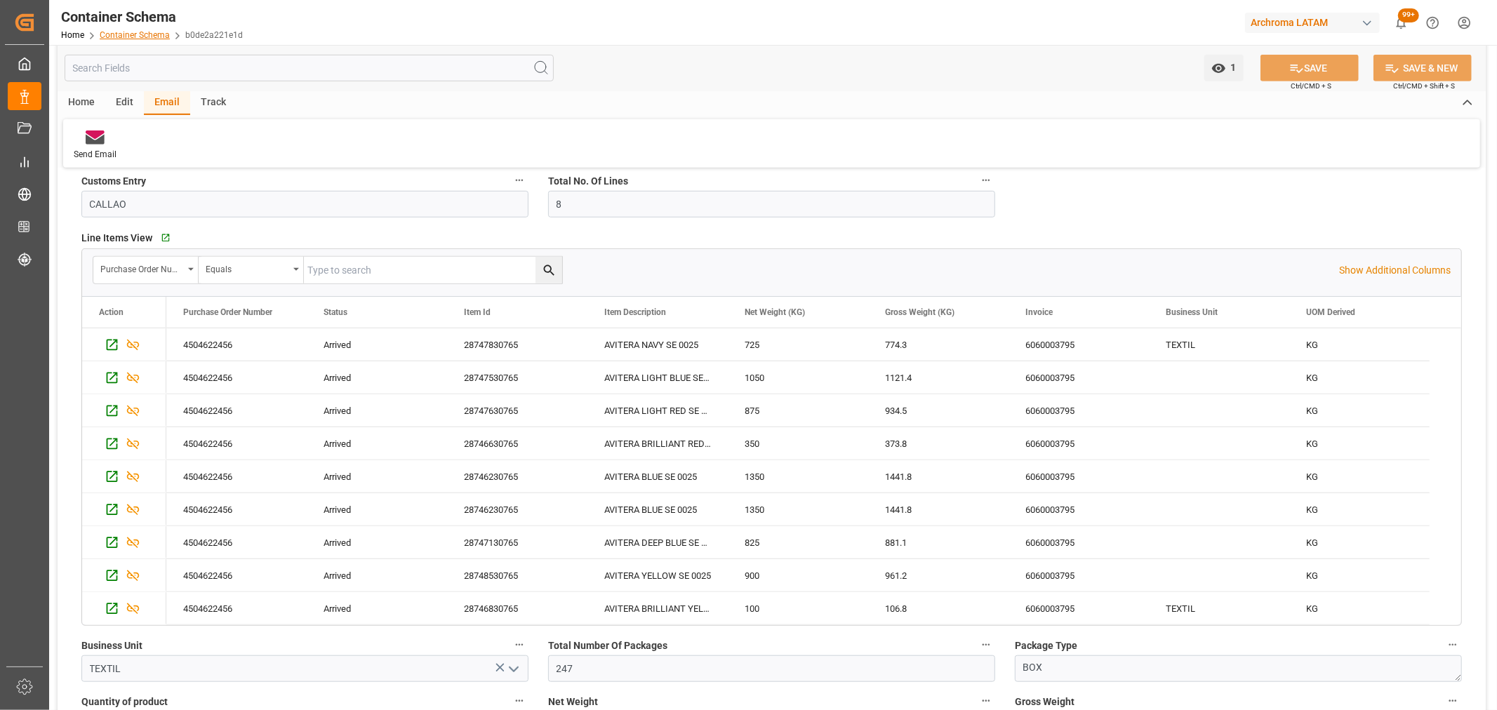
click at [121, 32] on link "Container Schema" at bounding box center [135, 35] width 70 height 10
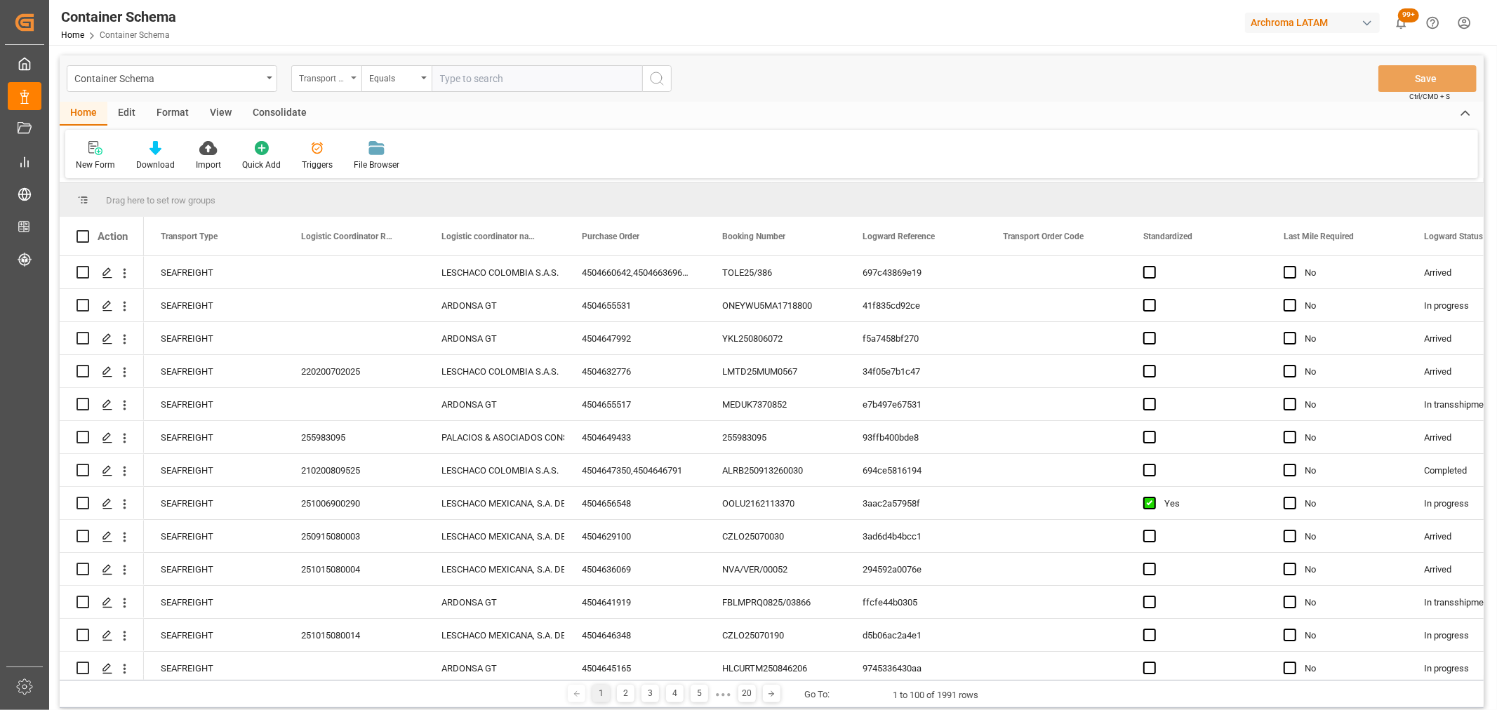
click at [337, 70] on div "Transport Type" at bounding box center [323, 77] width 48 height 16
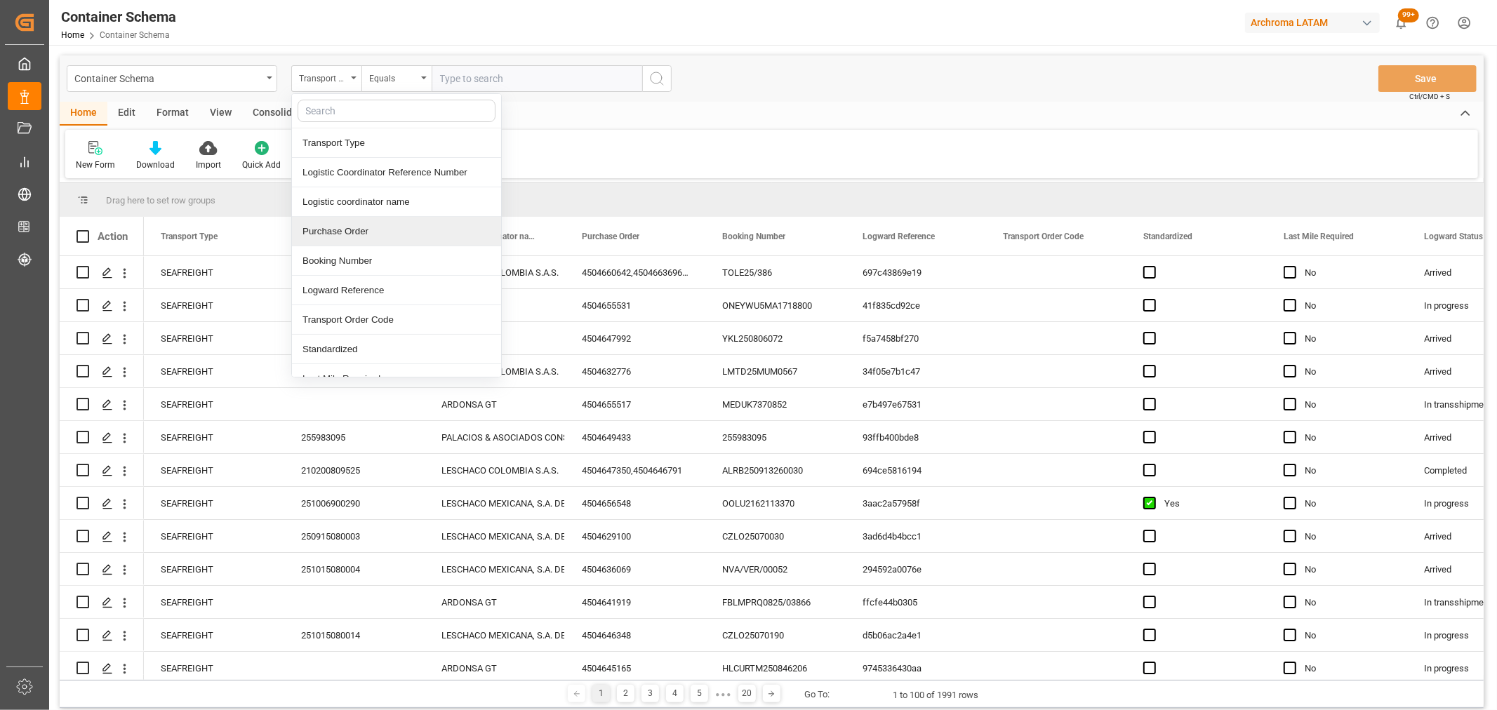
click at [337, 229] on div "Purchase Order" at bounding box center [396, 231] width 209 height 29
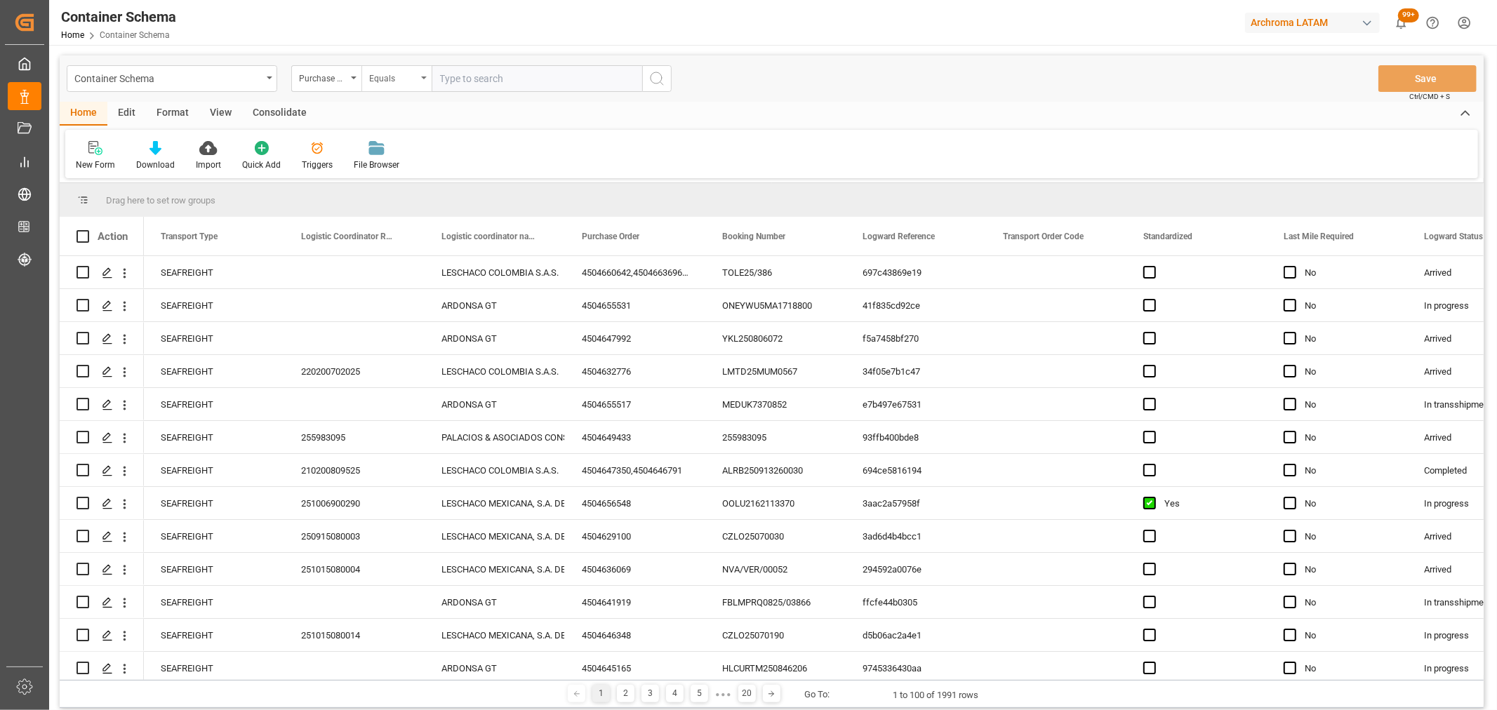
drag, startPoint x: 421, startPoint y: 90, endPoint x: 416, endPoint y: 83, distance: 8.6
click at [417, 85] on div "Equals" at bounding box center [396, 78] width 70 height 27
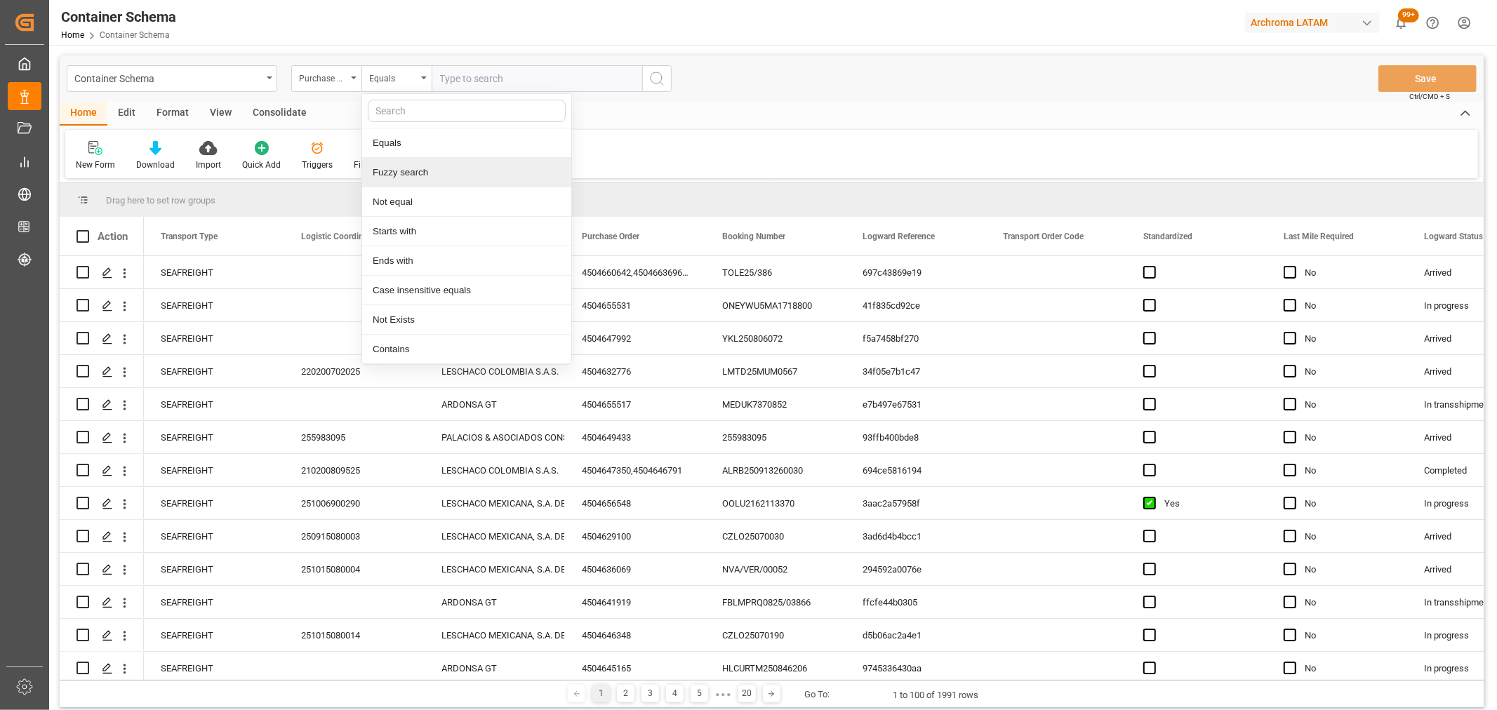
click at [417, 167] on div "Fuzzy search" at bounding box center [466, 172] width 209 height 29
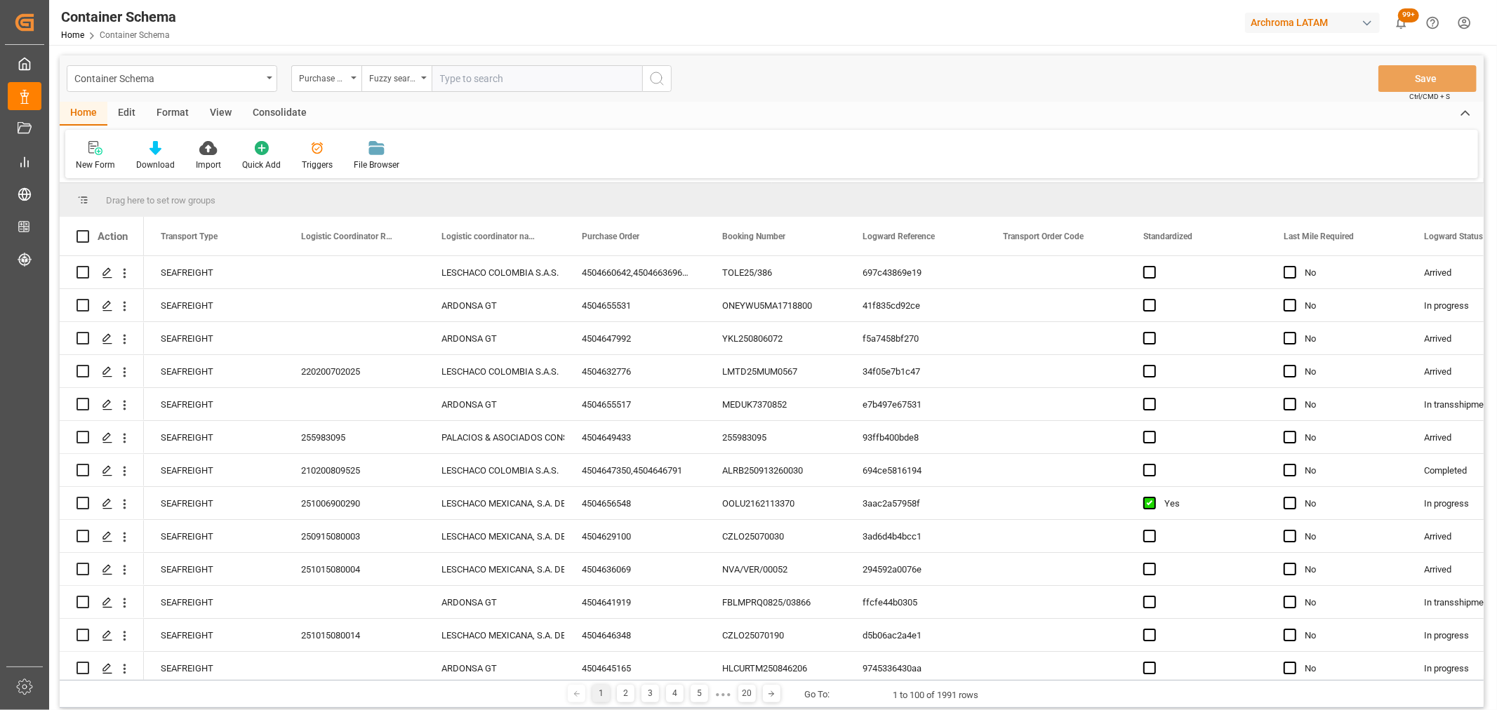
click at [481, 81] on input "text" at bounding box center [536, 78] width 210 height 27
paste input "4504638890"
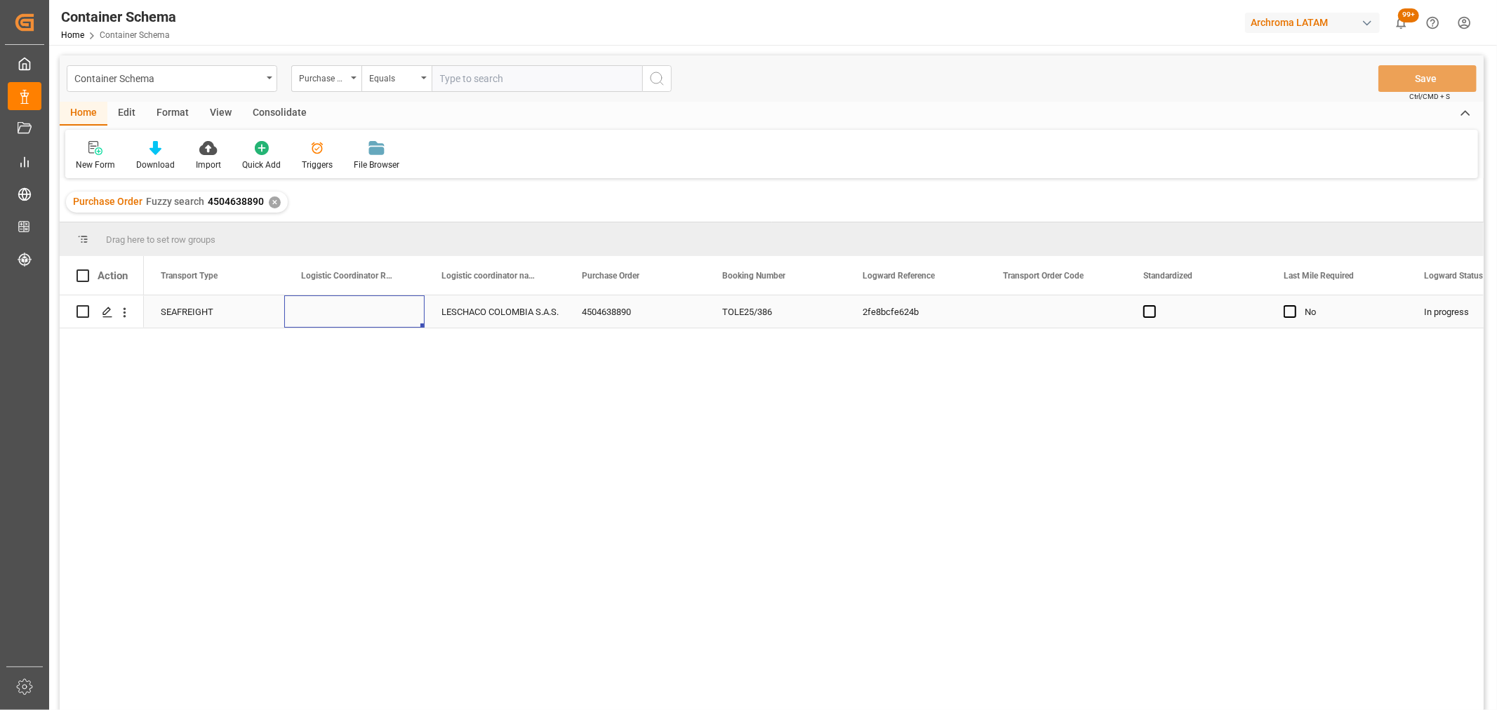
click at [290, 316] on div "Press SPACE to select this row." at bounding box center [354, 311] width 140 height 32
click at [316, 323] on input "Press SPACE to select this row." at bounding box center [354, 320] width 118 height 27
paste input "220201000325"
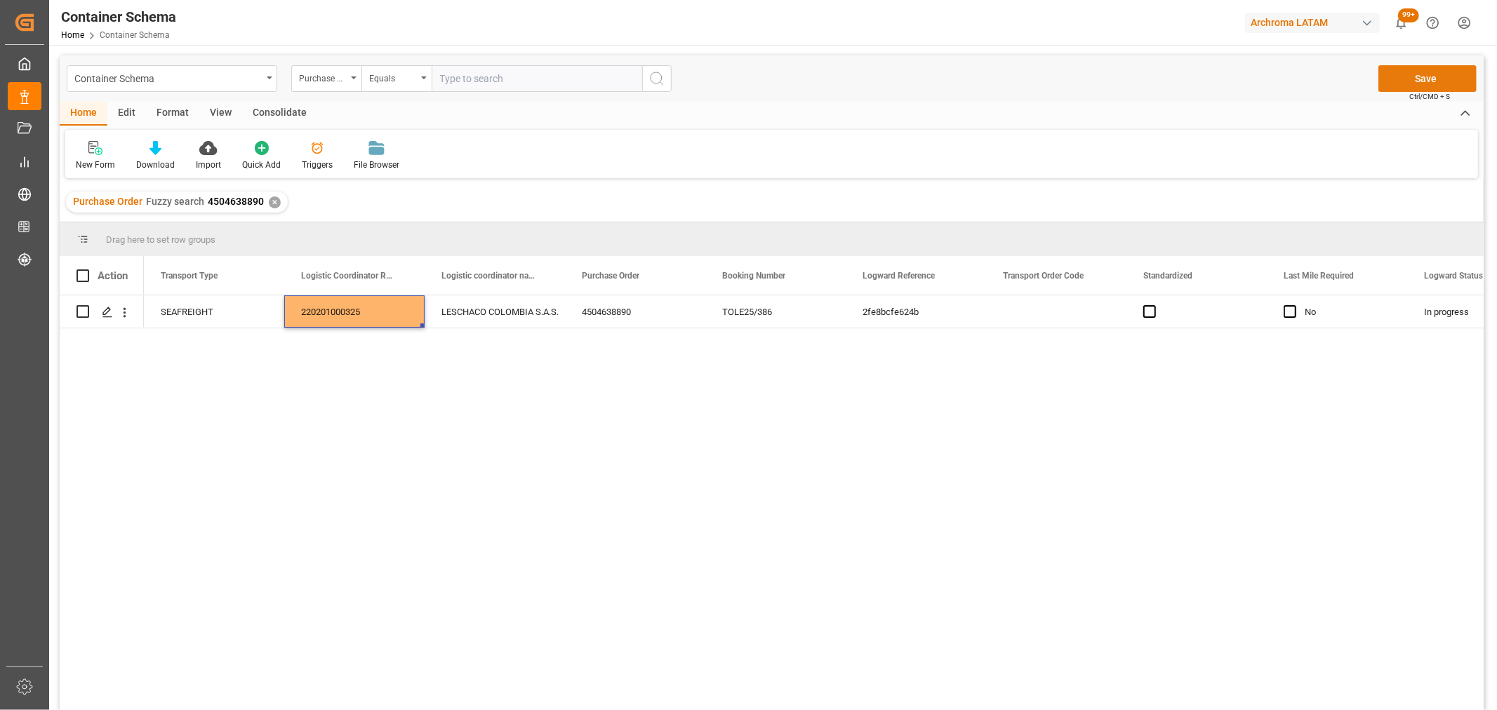
click at [1433, 77] on button "Save" at bounding box center [1427, 78] width 98 height 27
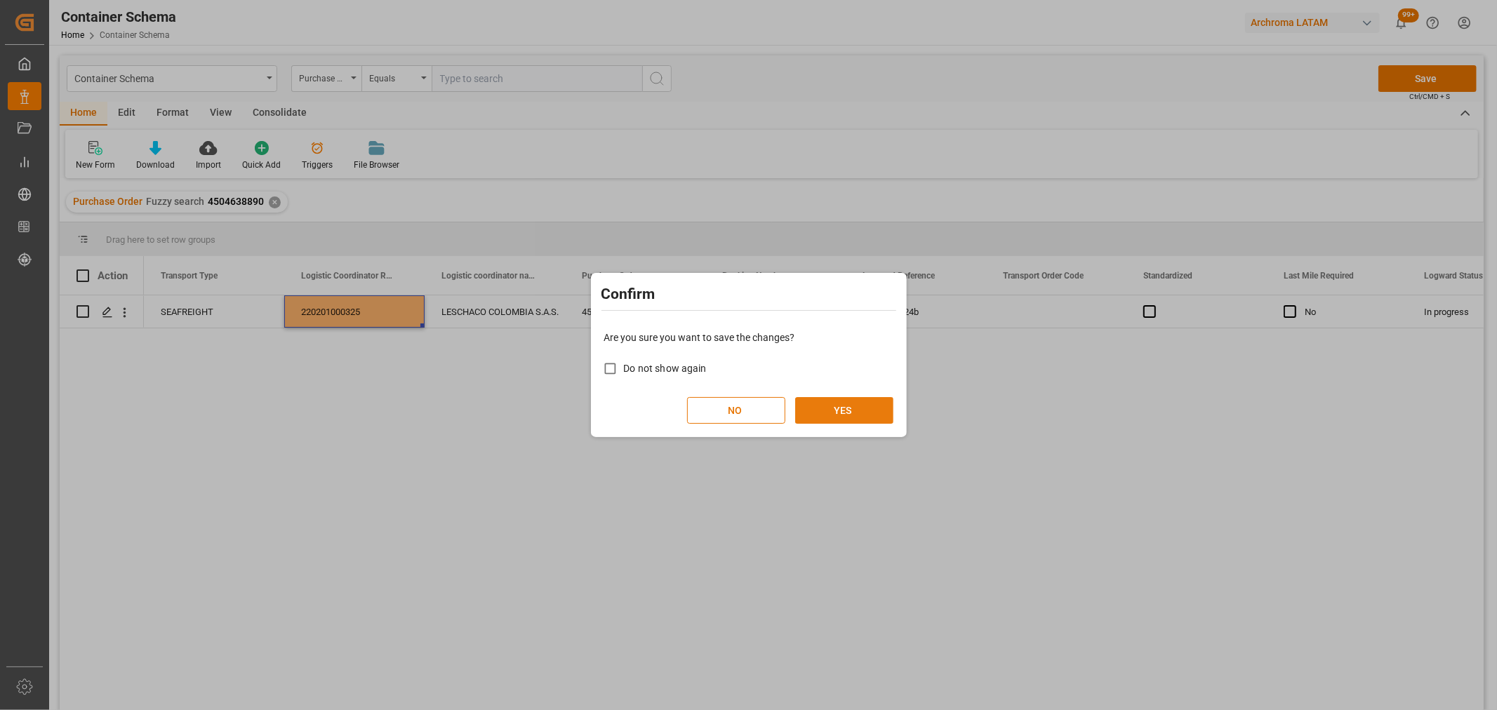
click at [837, 410] on button "YES" at bounding box center [844, 410] width 98 height 27
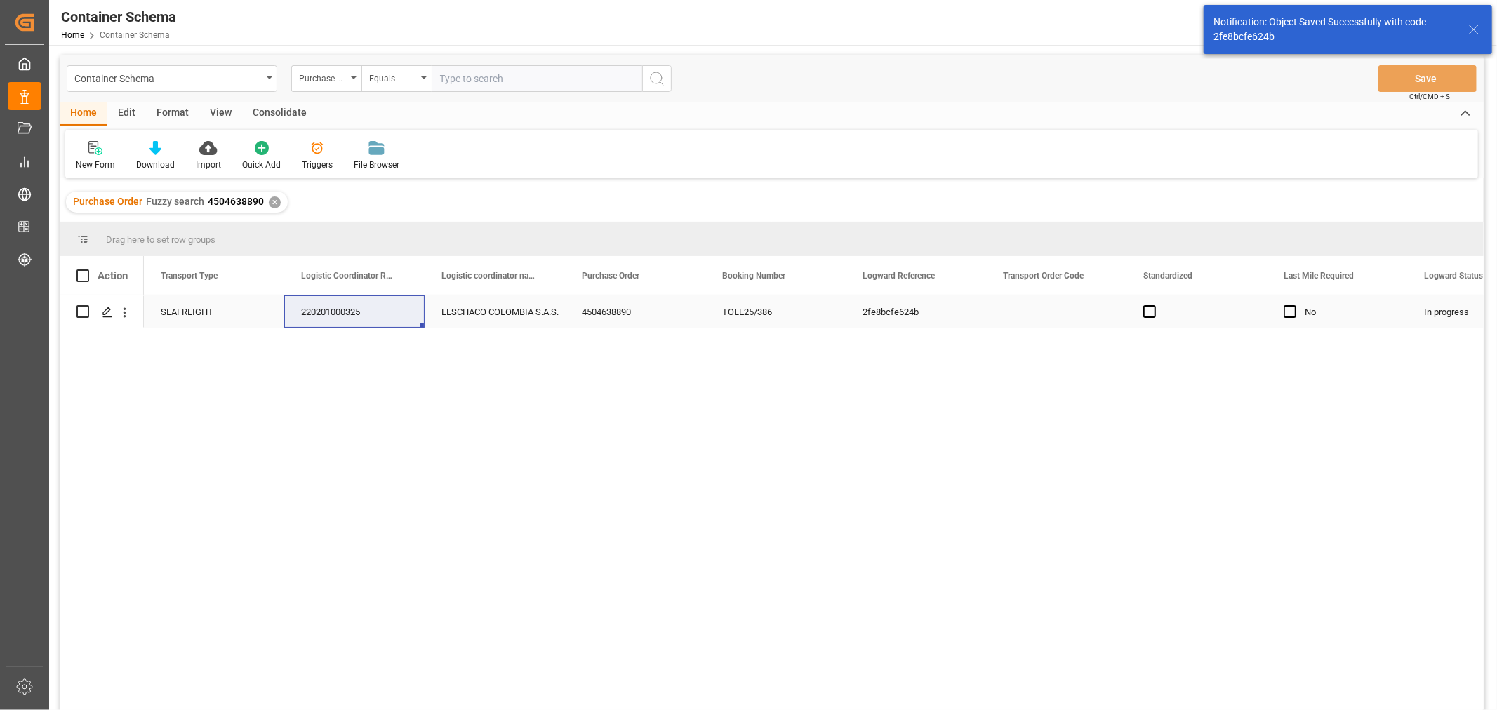
click at [108, 314] on icon "Press SPACE to select this row." at bounding box center [107, 312] width 11 height 11
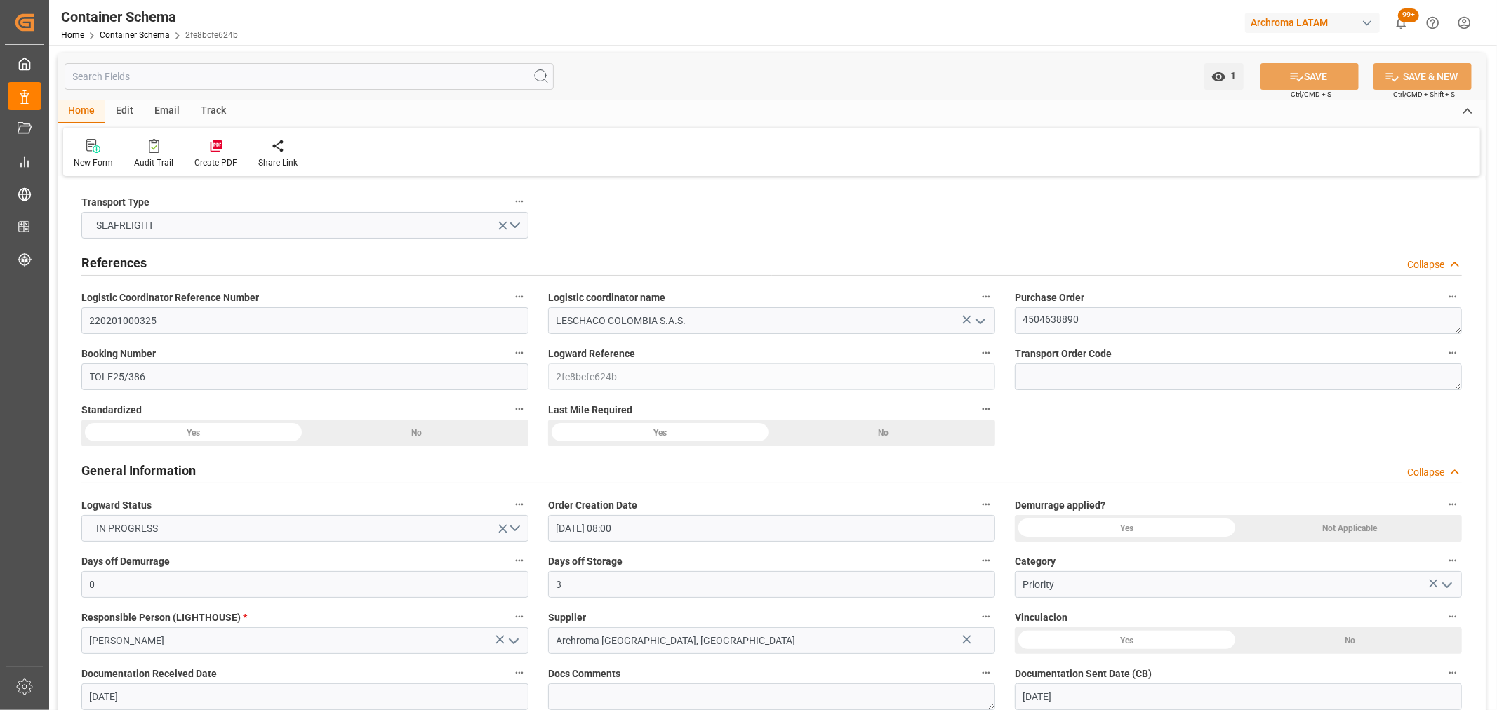
scroll to position [156, 0]
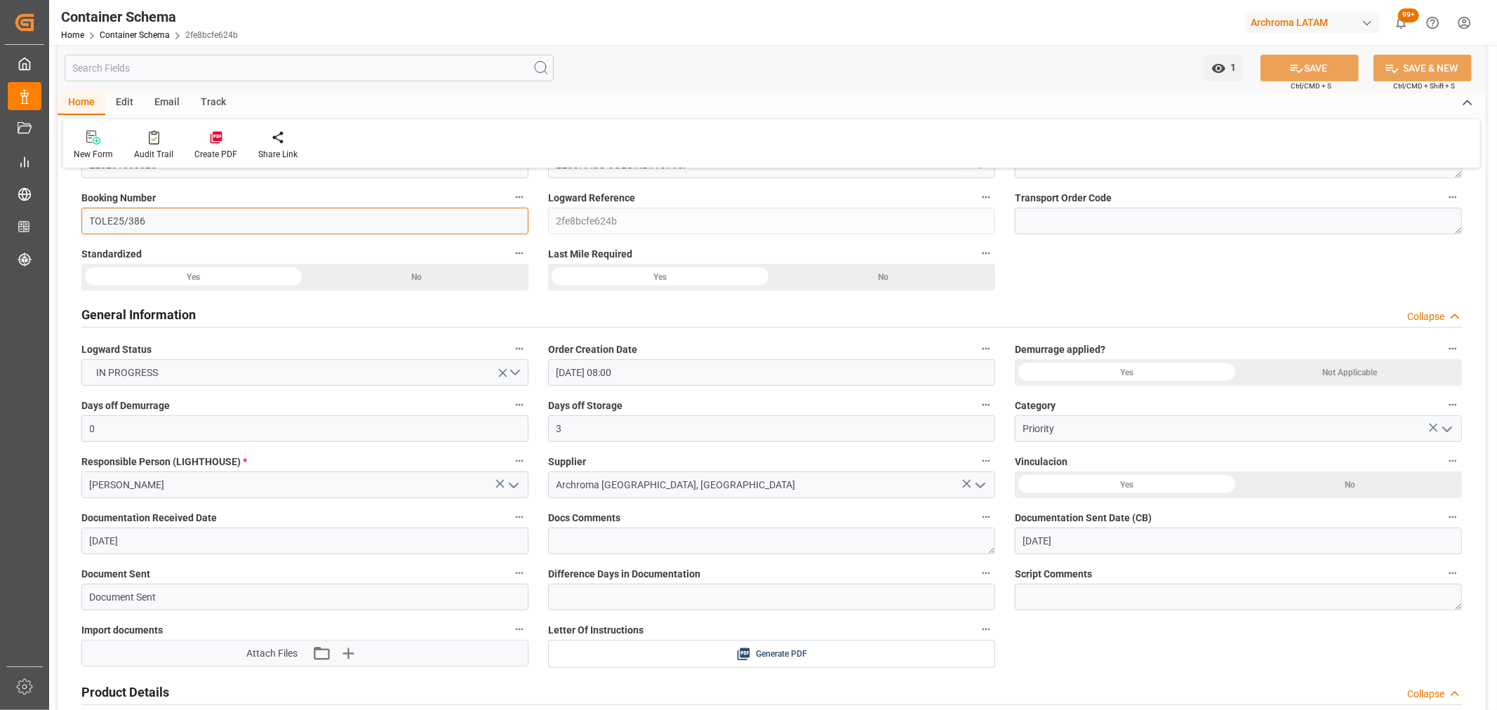
drag, startPoint x: 189, startPoint y: 220, endPoint x: 6, endPoint y: 209, distance: 184.2
click at [5, 214] on div "Created by potrace 1.15, written by [PERSON_NAME] [DATE]-[DATE] Created by potr…" at bounding box center [748, 355] width 1497 height 710
click at [286, 219] on input at bounding box center [304, 221] width 447 height 27
paste input "TOLE25/384"
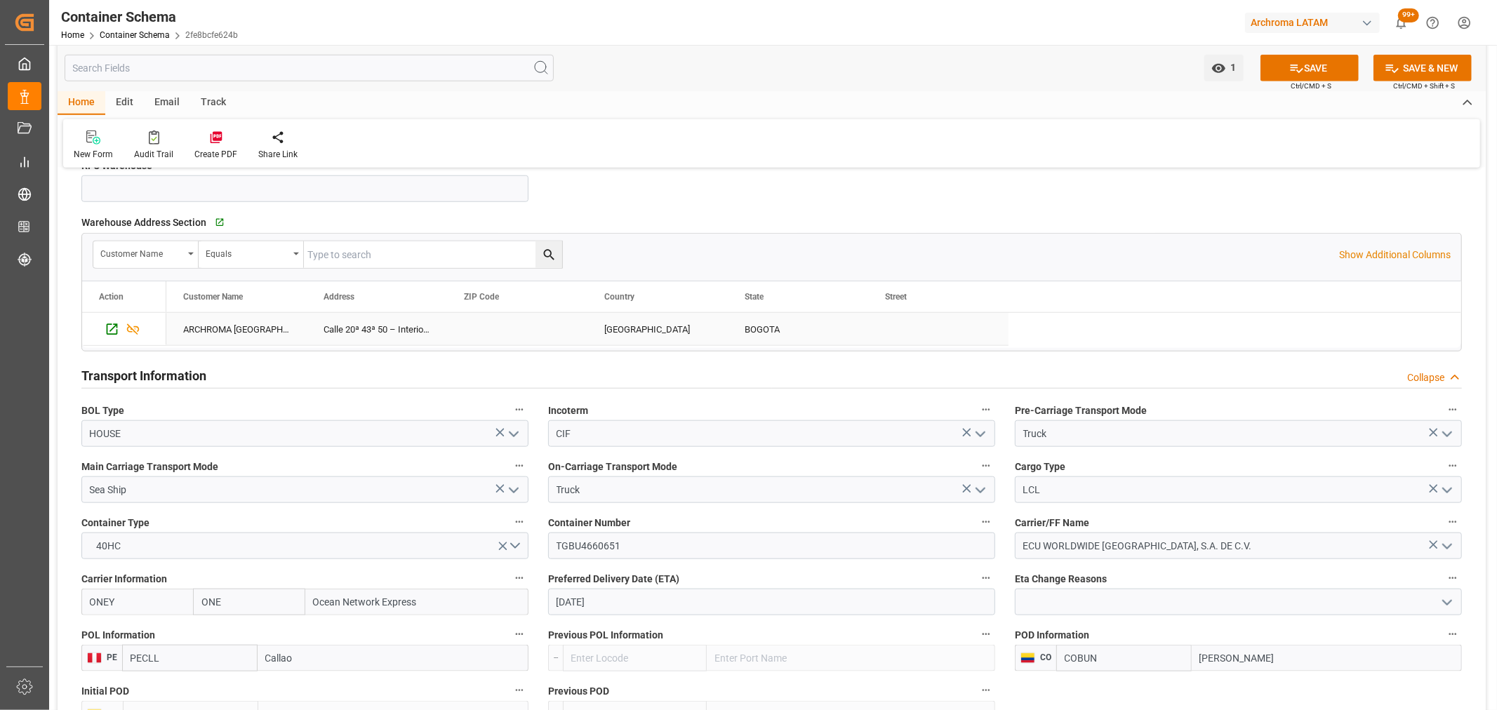
scroll to position [1169, 0]
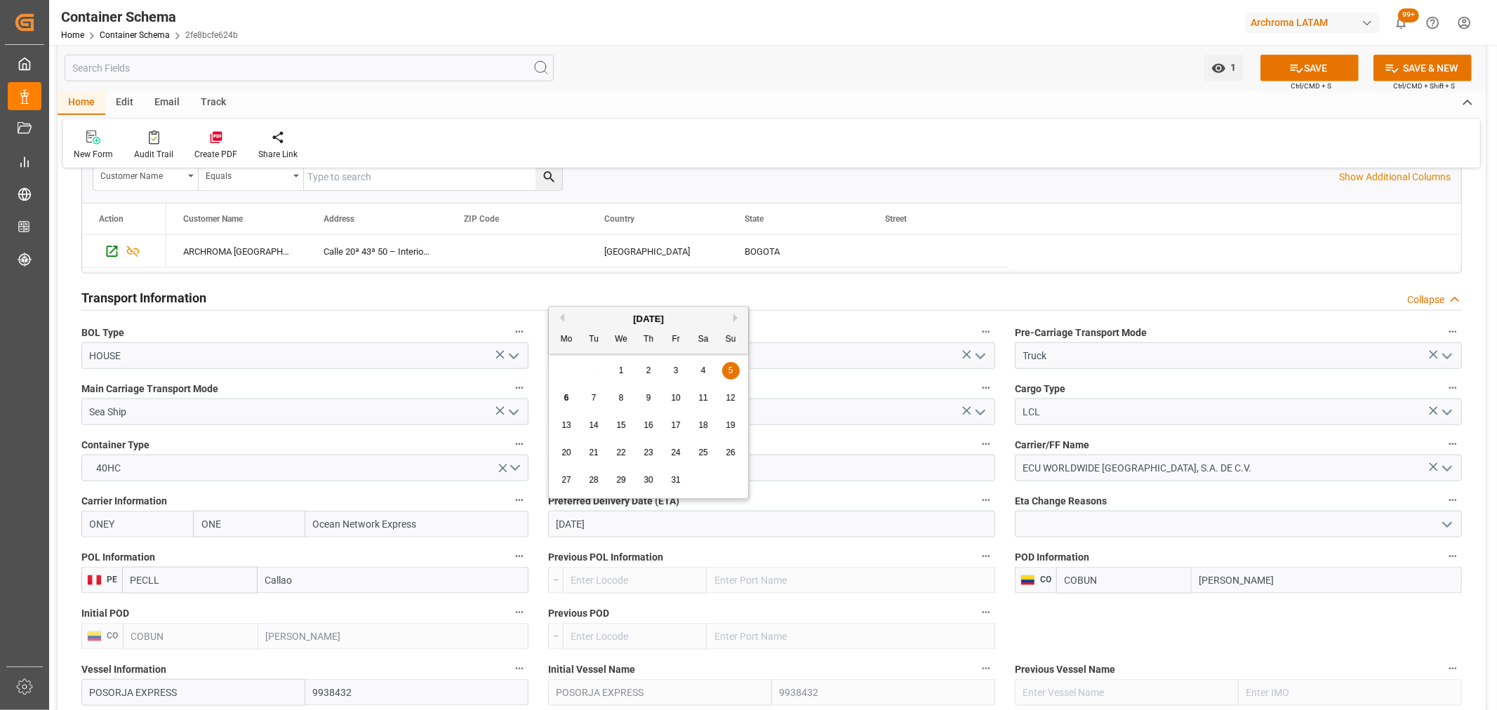
drag, startPoint x: 627, startPoint y: 530, endPoint x: 528, endPoint y: 530, distance: 99.6
click at [528, 530] on div "Transport Type SEAFREIGHT References Collapse Logistic Coordinator Reference Nu…" at bounding box center [772, 506] width 1428 height 2991
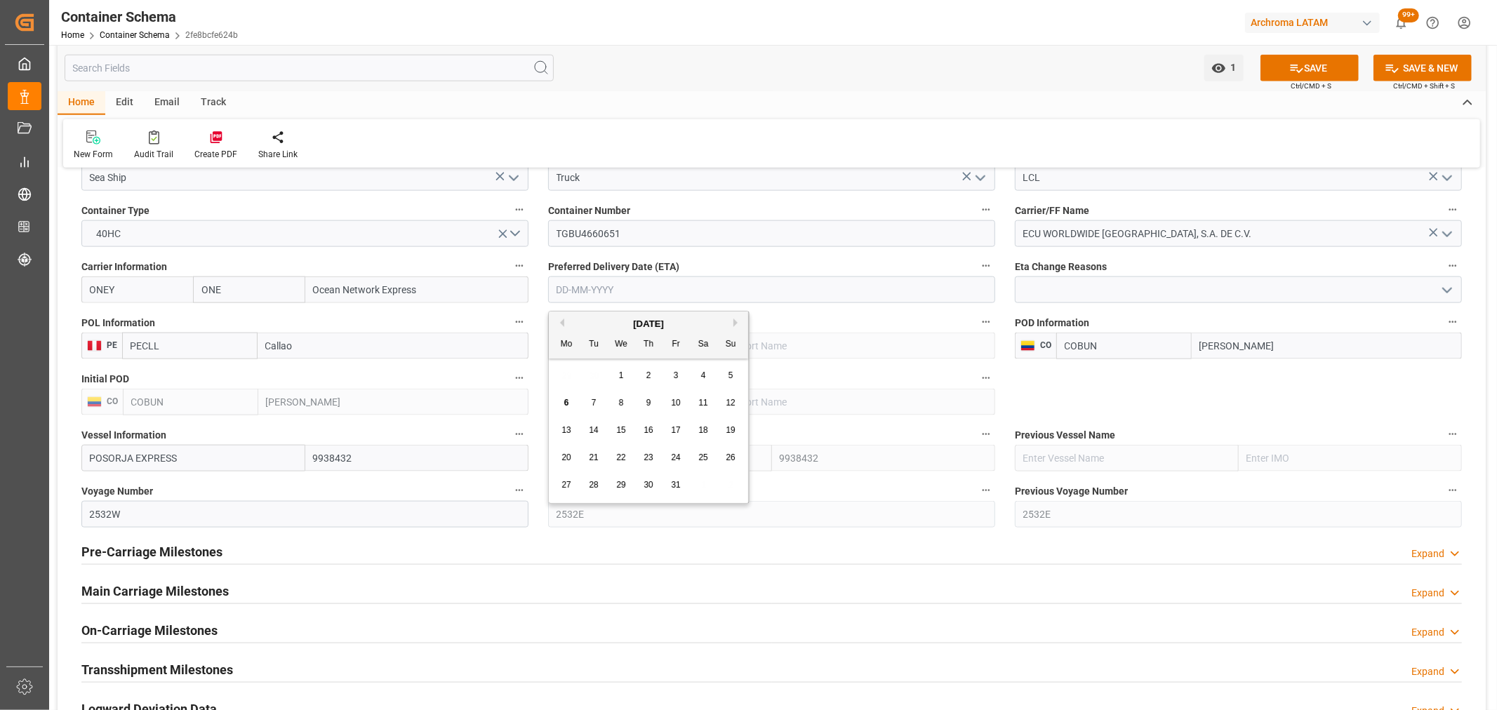
click at [198, 591] on h2 "Main Carriage Milestones" at bounding box center [154, 591] width 147 height 19
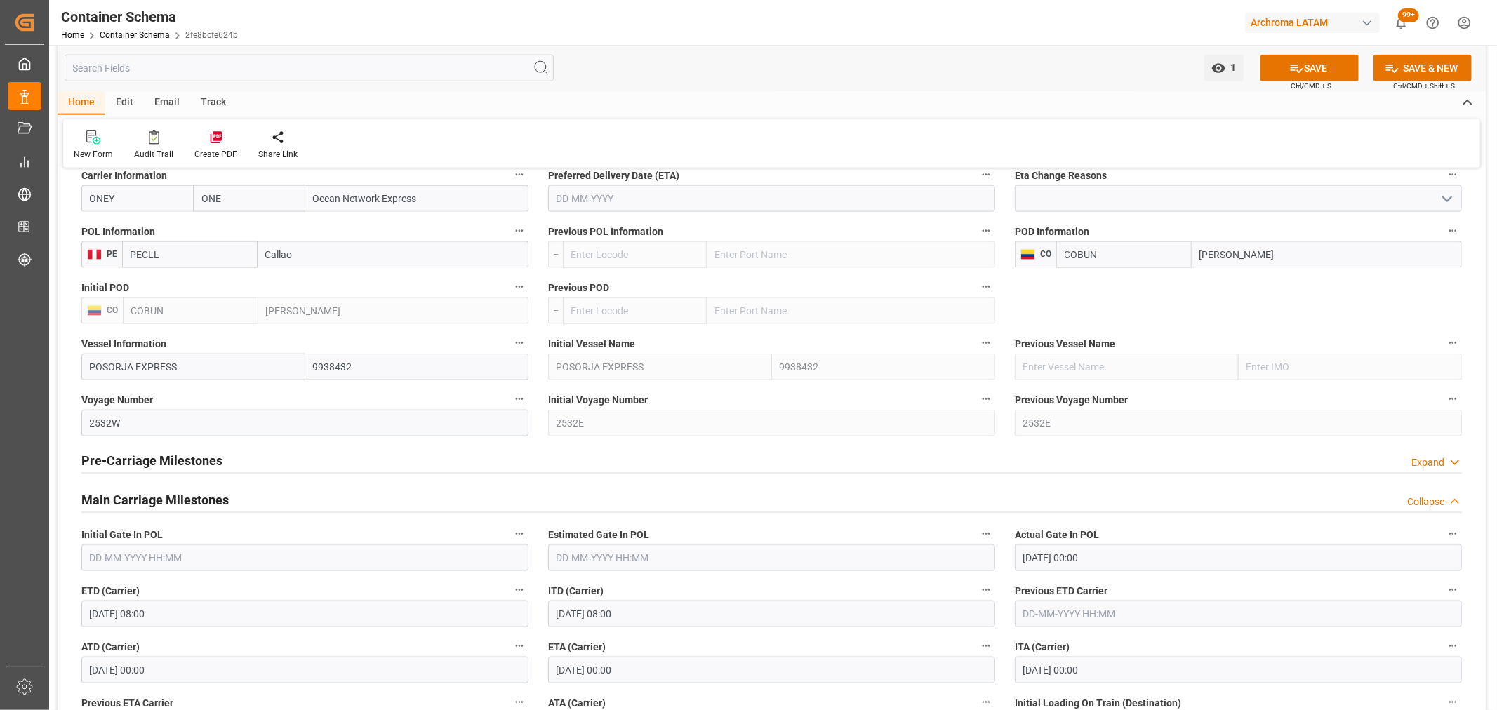
scroll to position [1637, 0]
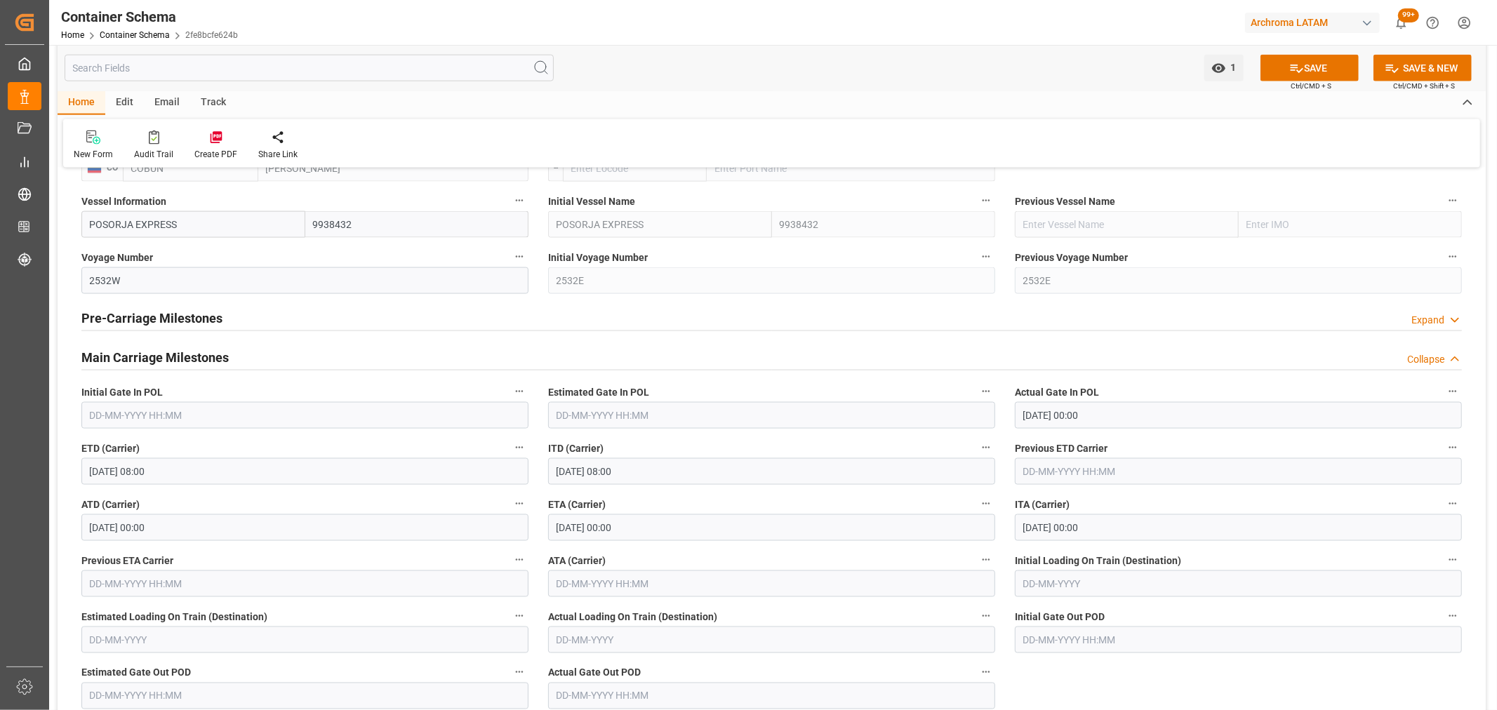
click at [184, 474] on input "[DATE] 08:00" at bounding box center [304, 471] width 447 height 27
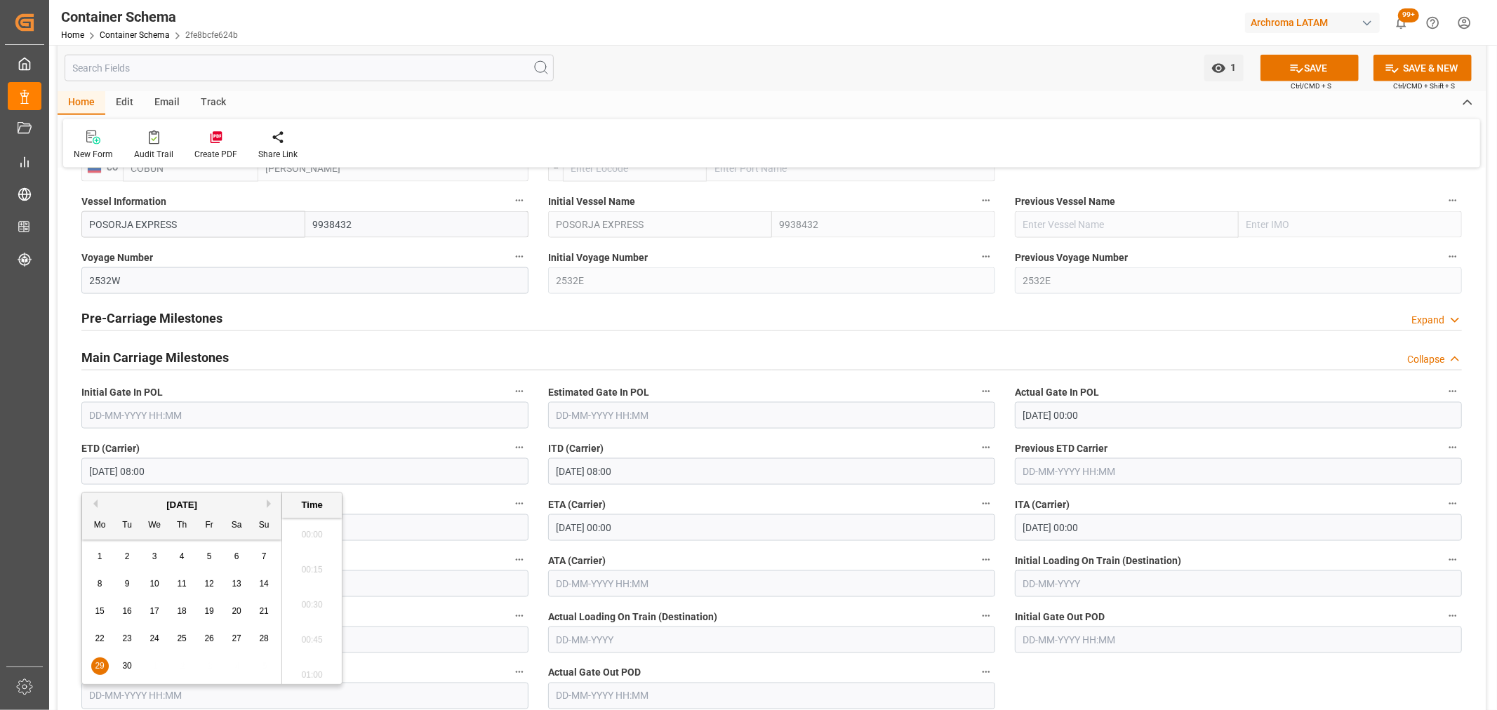
scroll to position [1057, 0]
click at [268, 502] on button "Next Month" at bounding box center [271, 504] width 8 height 8
click at [241, 584] on span "11" at bounding box center [236, 584] width 9 height 10
click at [391, 474] on input "[DATE] 08:00" at bounding box center [304, 471] width 447 height 27
drag, startPoint x: 1299, startPoint y: 80, endPoint x: 1299, endPoint y: 72, distance: 8.4
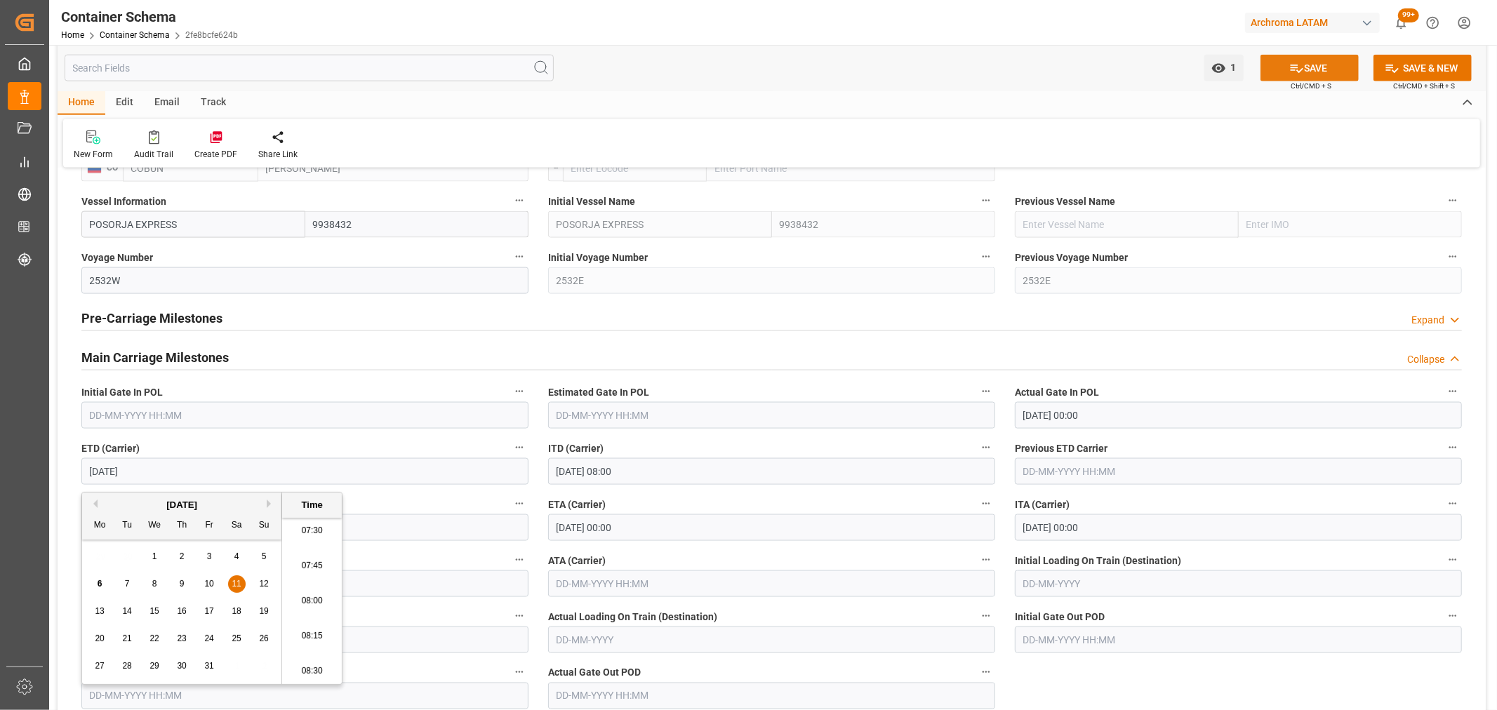
click at [1299, 79] on div "SAVE Ctrl/CMD + S" at bounding box center [1309, 68] width 128 height 27
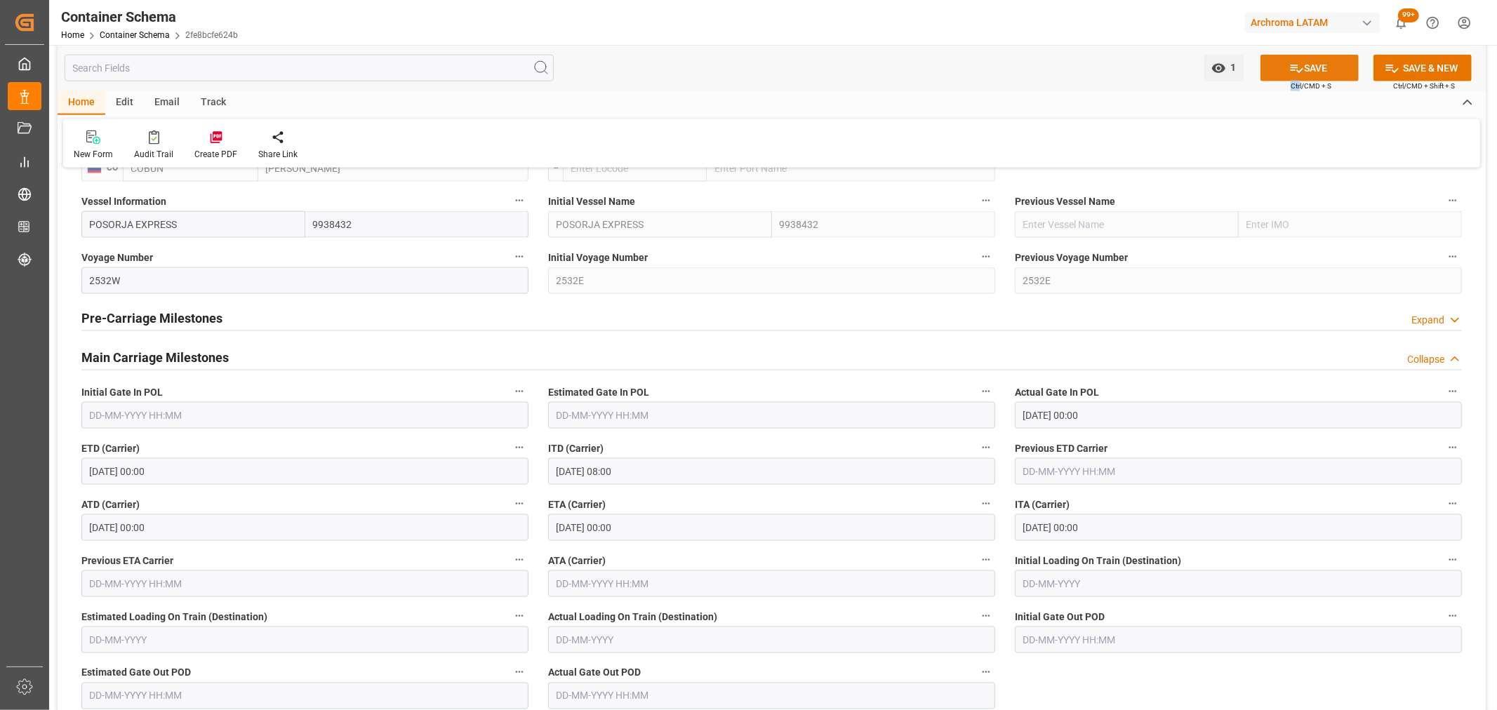
click at [1299, 68] on icon at bounding box center [1296, 69] width 13 height 8
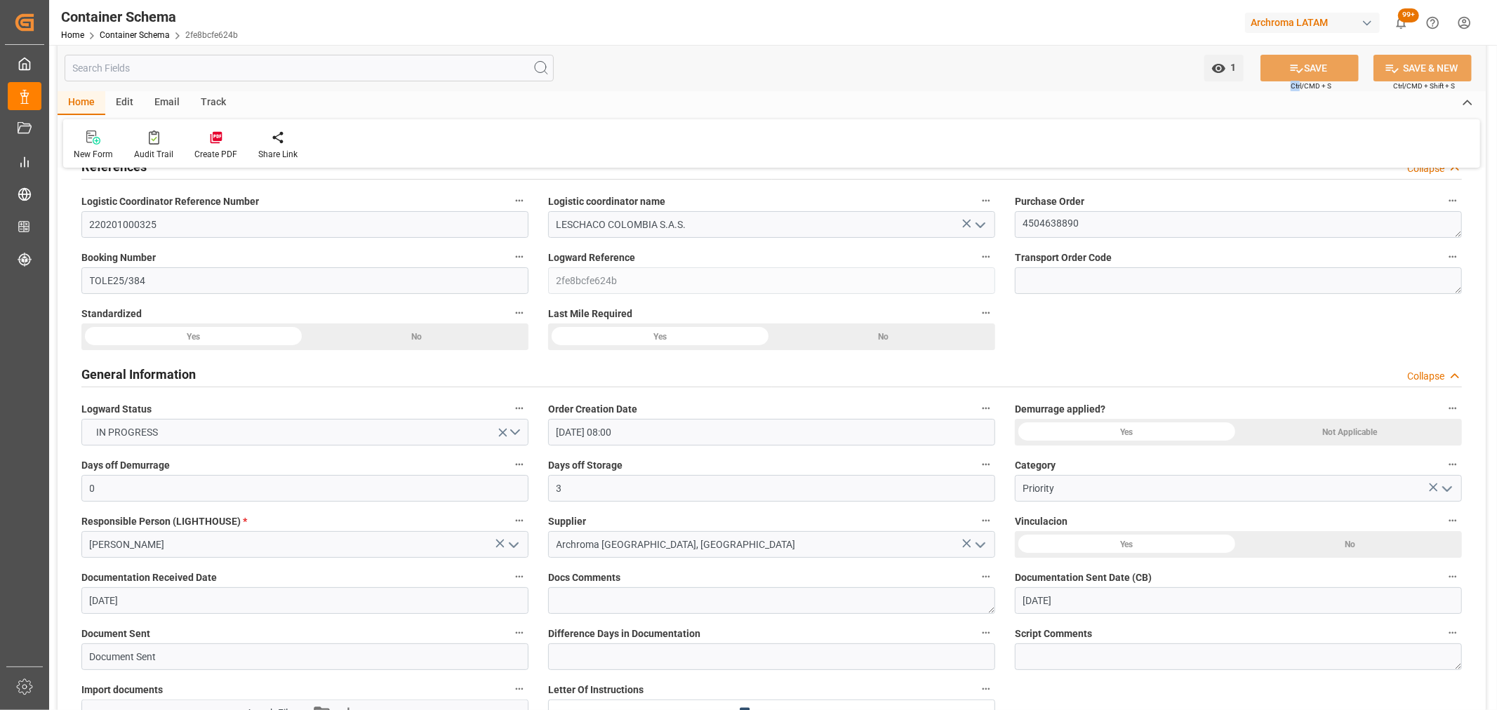
scroll to position [0, 0]
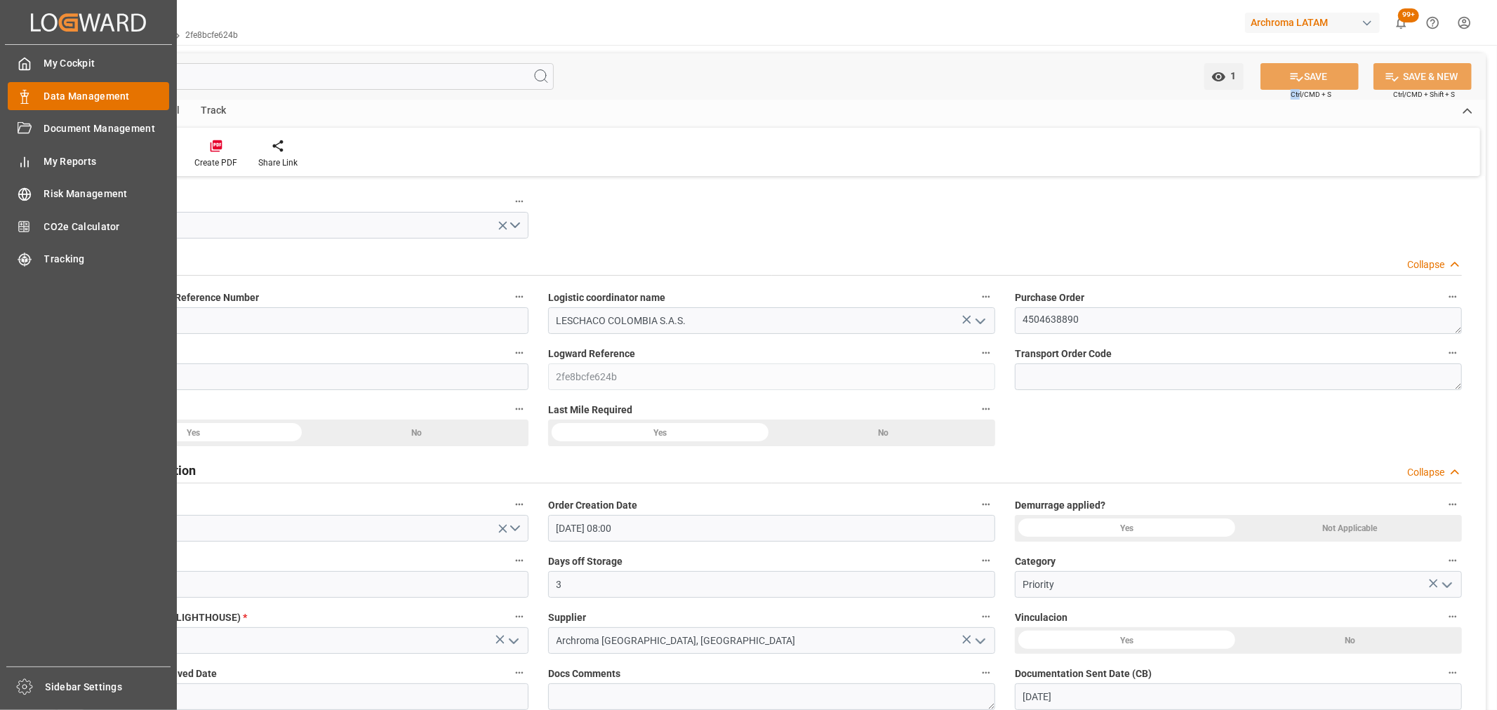
click at [53, 100] on span "Data Management" at bounding box center [107, 96] width 126 height 15
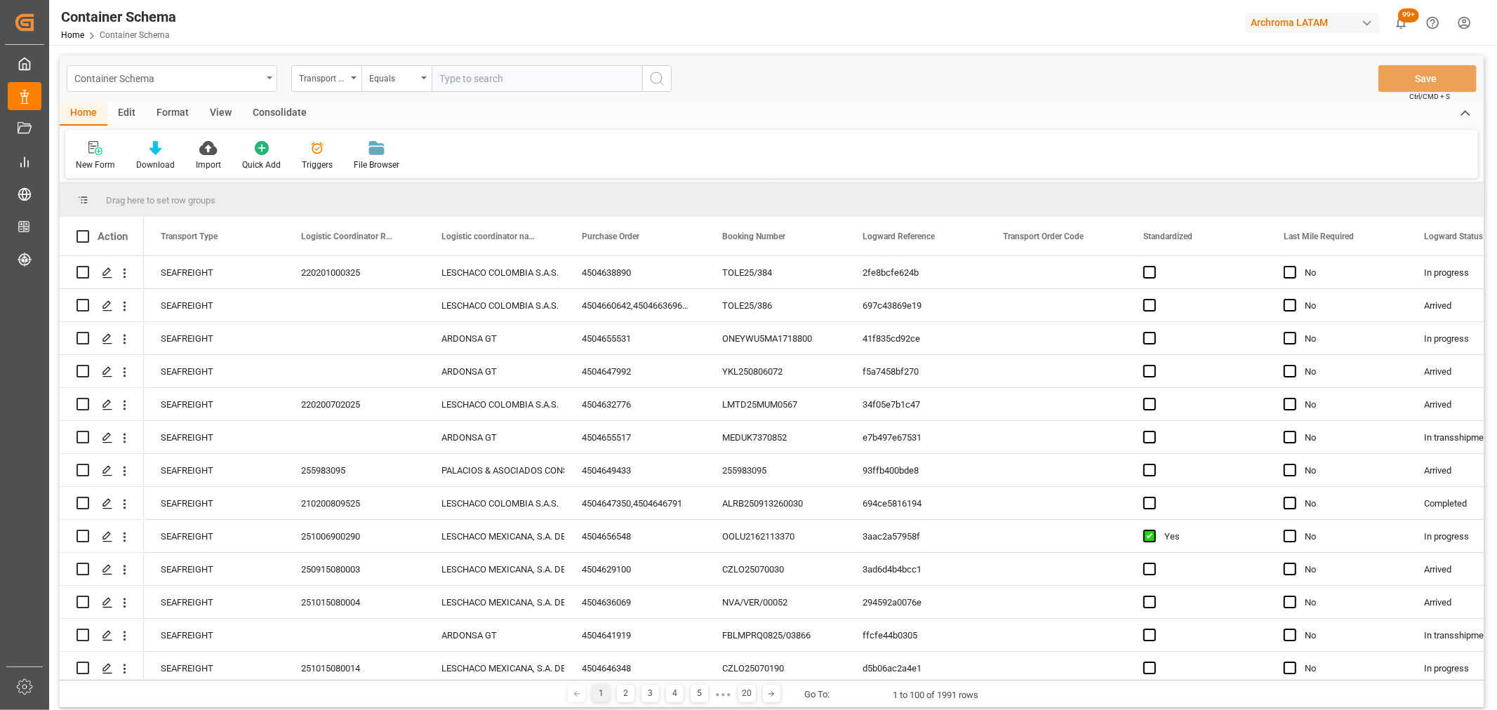
click at [180, 72] on div "Container Schema" at bounding box center [167, 78] width 187 height 18
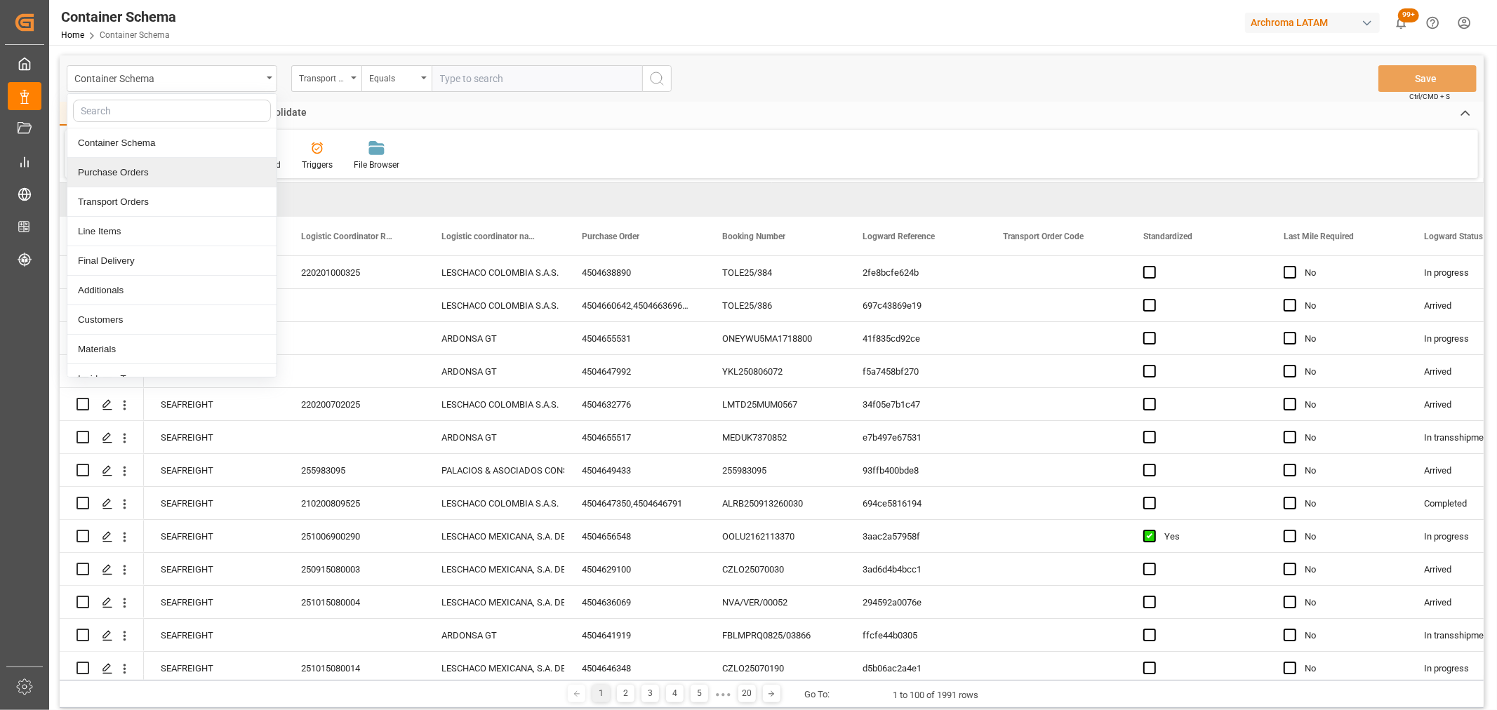
drag, startPoint x: 134, startPoint y: 170, endPoint x: 193, endPoint y: 144, distance: 64.7
click at [135, 170] on div "Purchase Orders" at bounding box center [171, 172] width 209 height 29
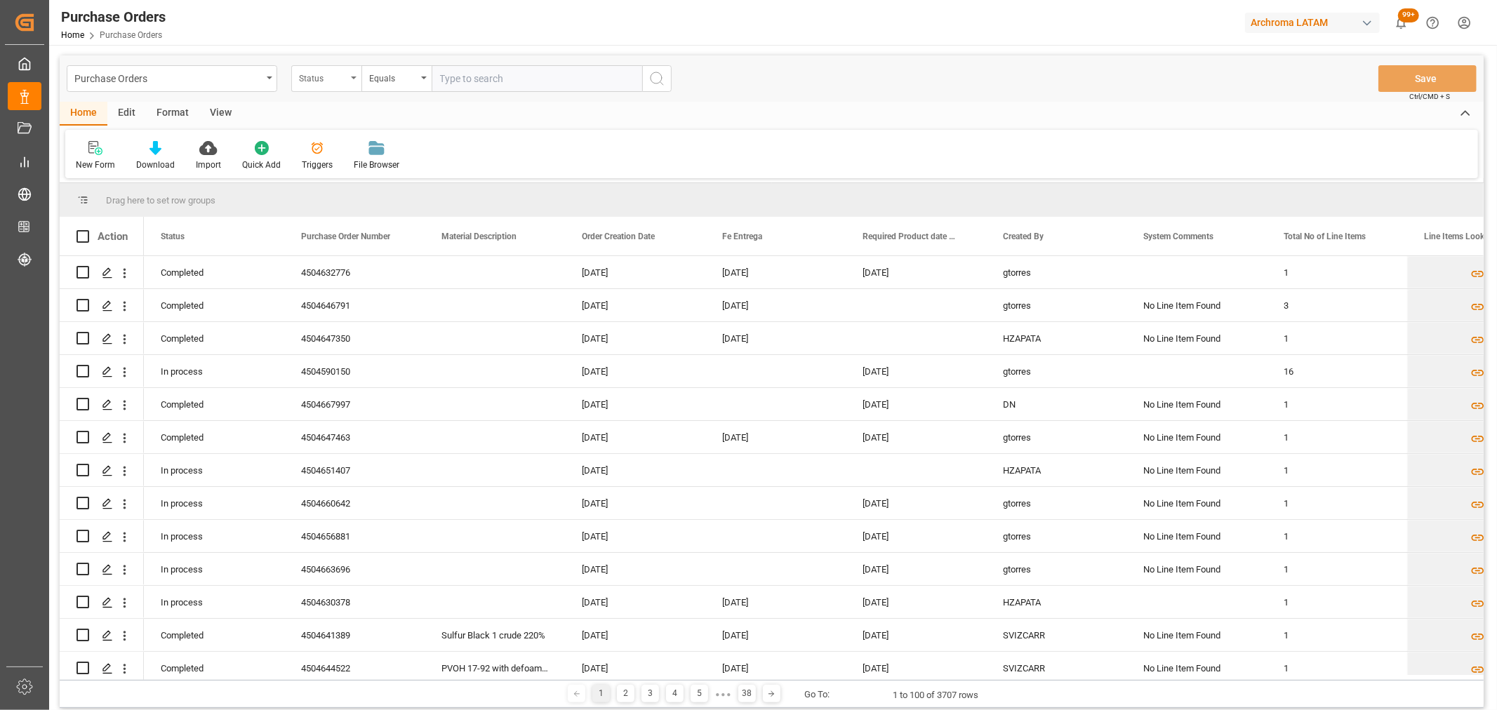
click at [334, 80] on div "Status" at bounding box center [323, 77] width 48 height 16
click at [359, 178] on div "Purchase Order Number" at bounding box center [396, 172] width 209 height 29
click at [401, 86] on div "Equals" at bounding box center [396, 78] width 70 height 27
click at [431, 173] on div "Fuzzy search" at bounding box center [466, 172] width 209 height 29
click at [491, 76] on input "text" at bounding box center [536, 78] width 210 height 27
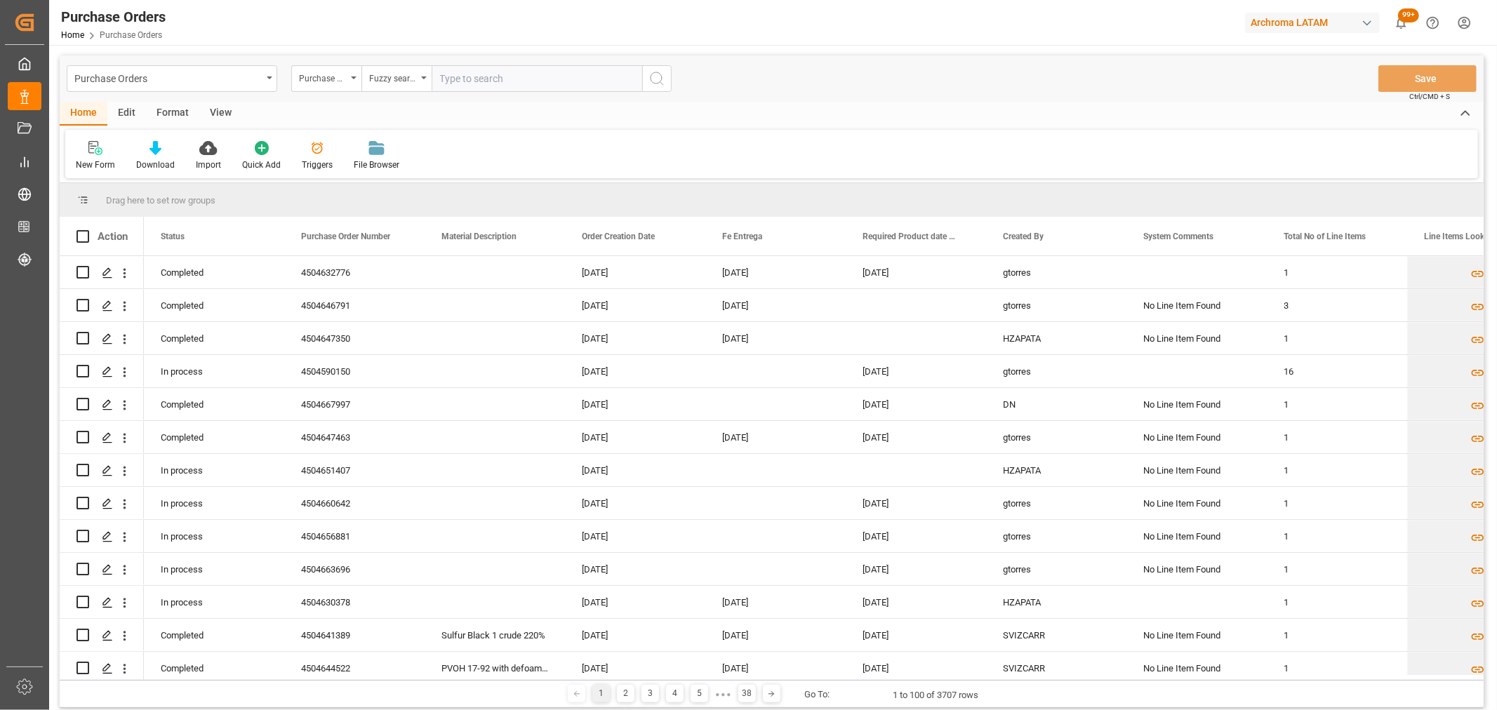
paste input "4504638890"
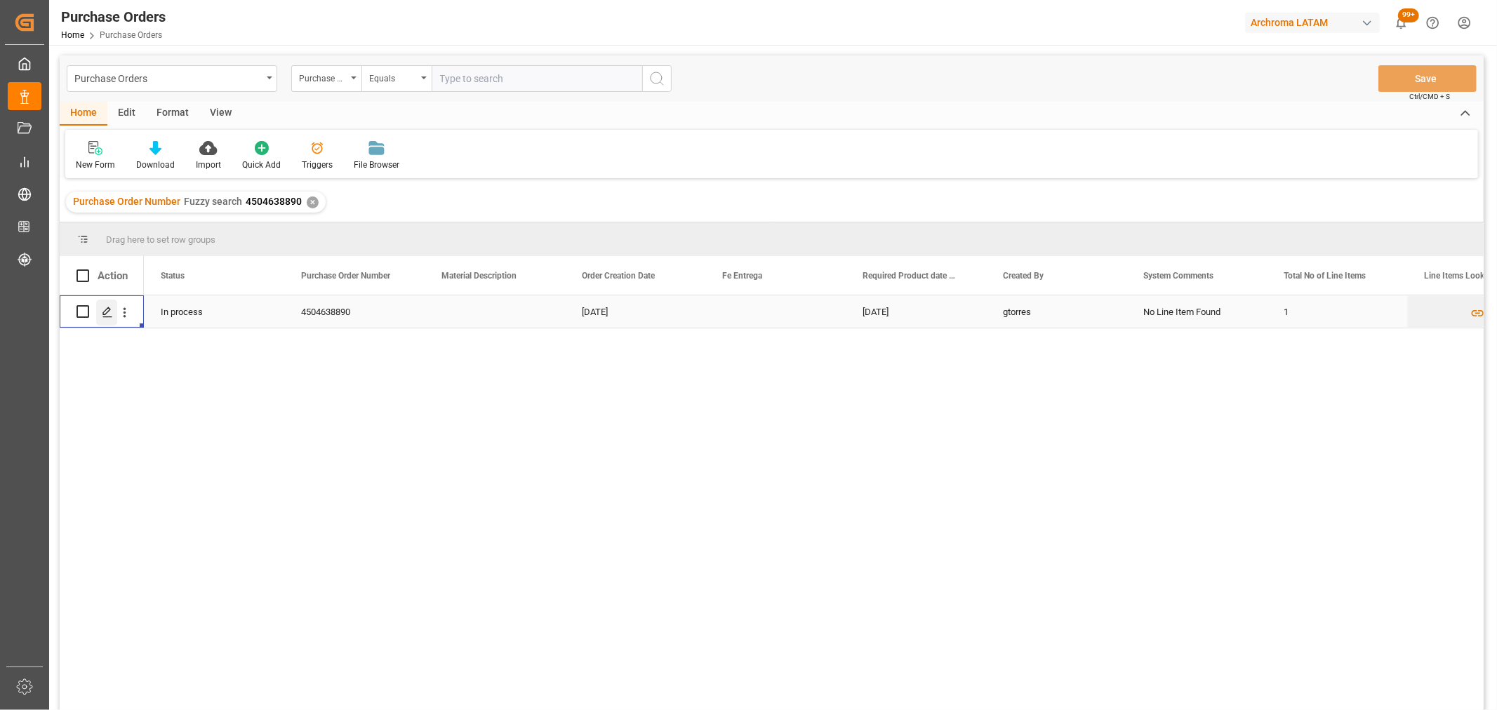
click at [109, 313] on icon "Press SPACE to select this row." at bounding box center [107, 312] width 11 height 11
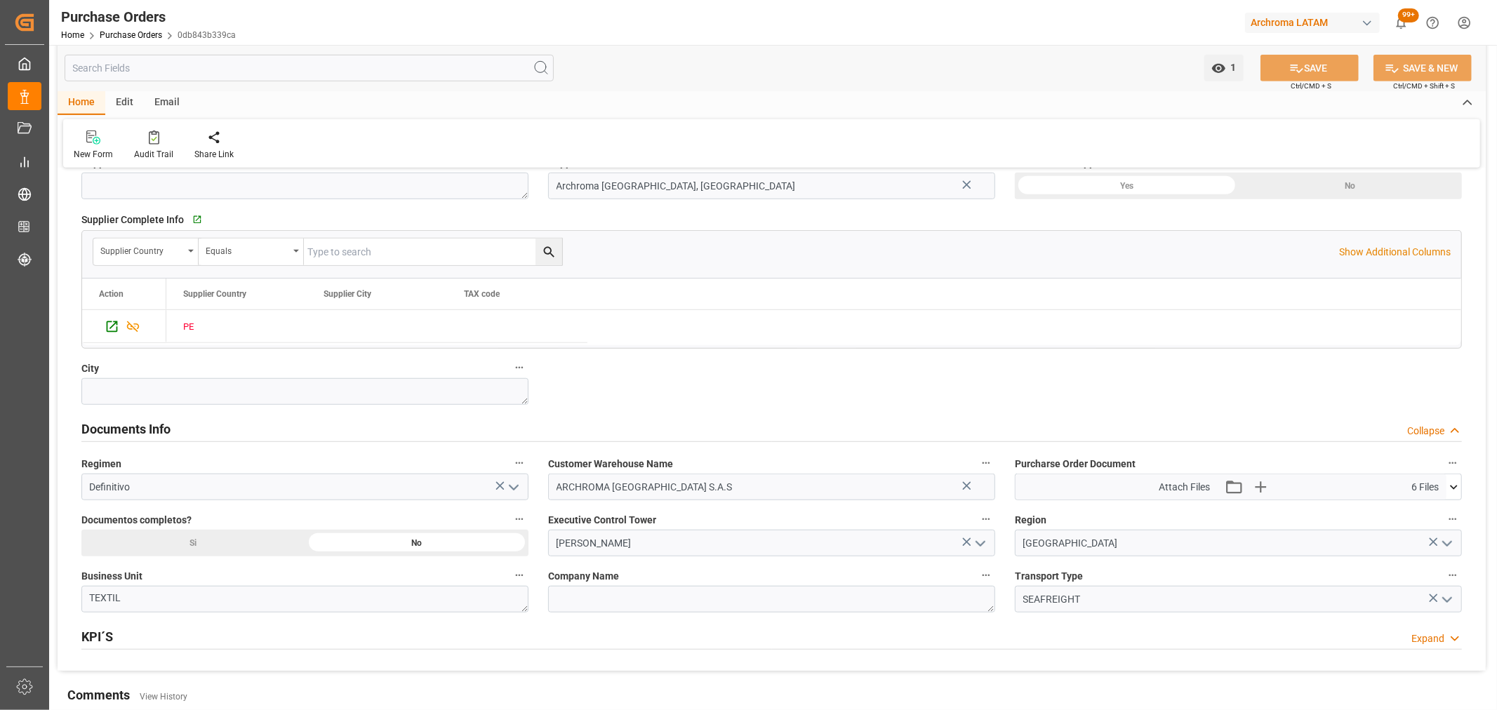
scroll to position [857, 0]
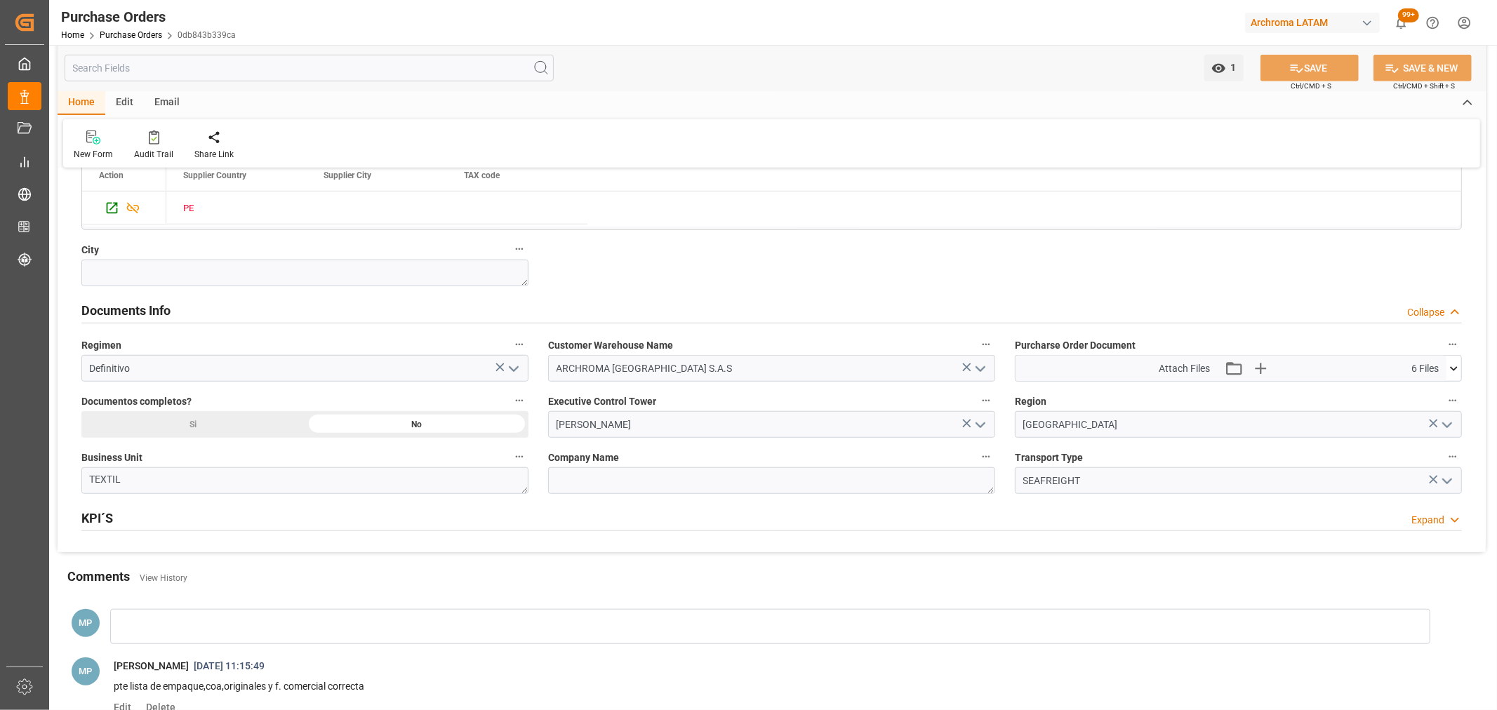
click at [1457, 370] on icon at bounding box center [1453, 368] width 15 height 15
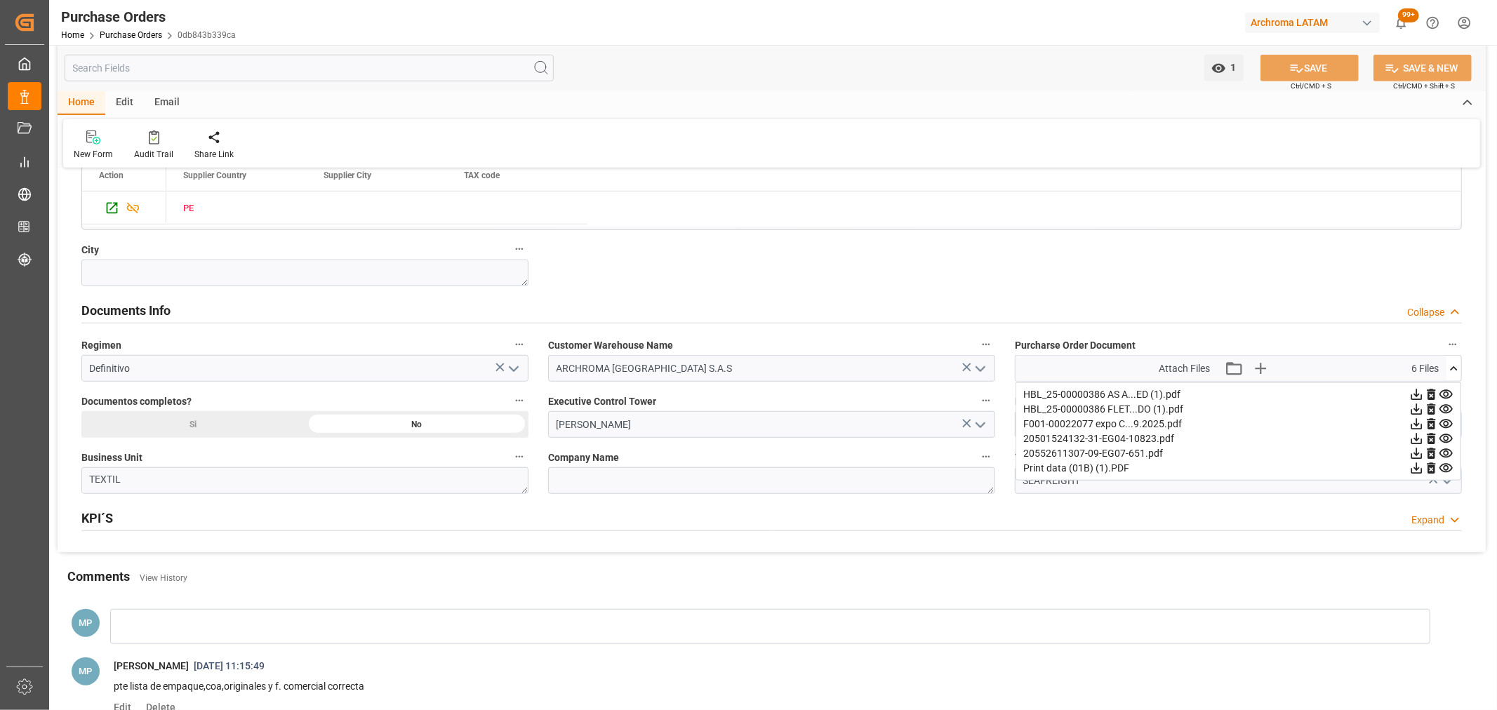
click at [1427, 396] on icon at bounding box center [1430, 394] width 8 height 11
click at [1430, 394] on icon at bounding box center [1430, 394] width 8 height 11
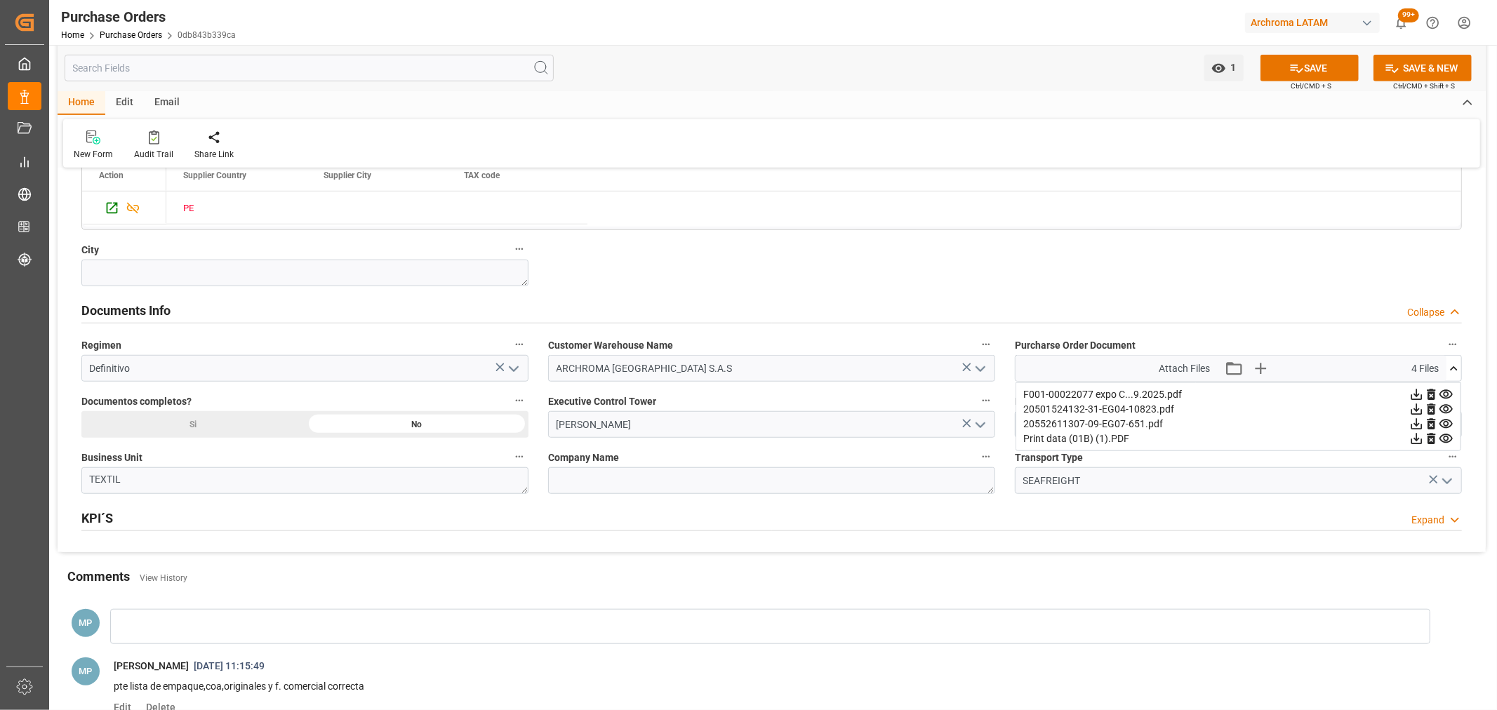
click at [1441, 395] on icon at bounding box center [1445, 394] width 15 height 15
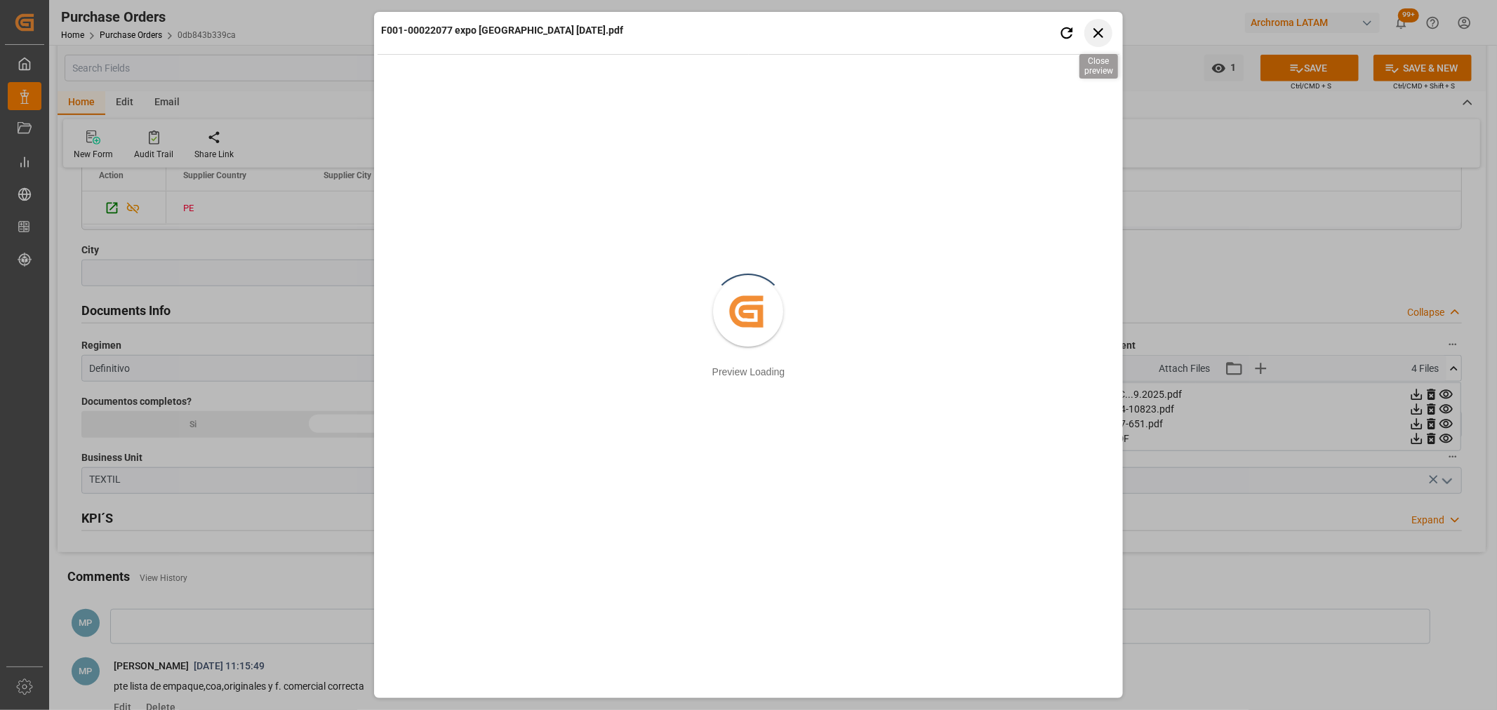
click at [1103, 34] on icon "button" at bounding box center [1098, 33] width 18 height 18
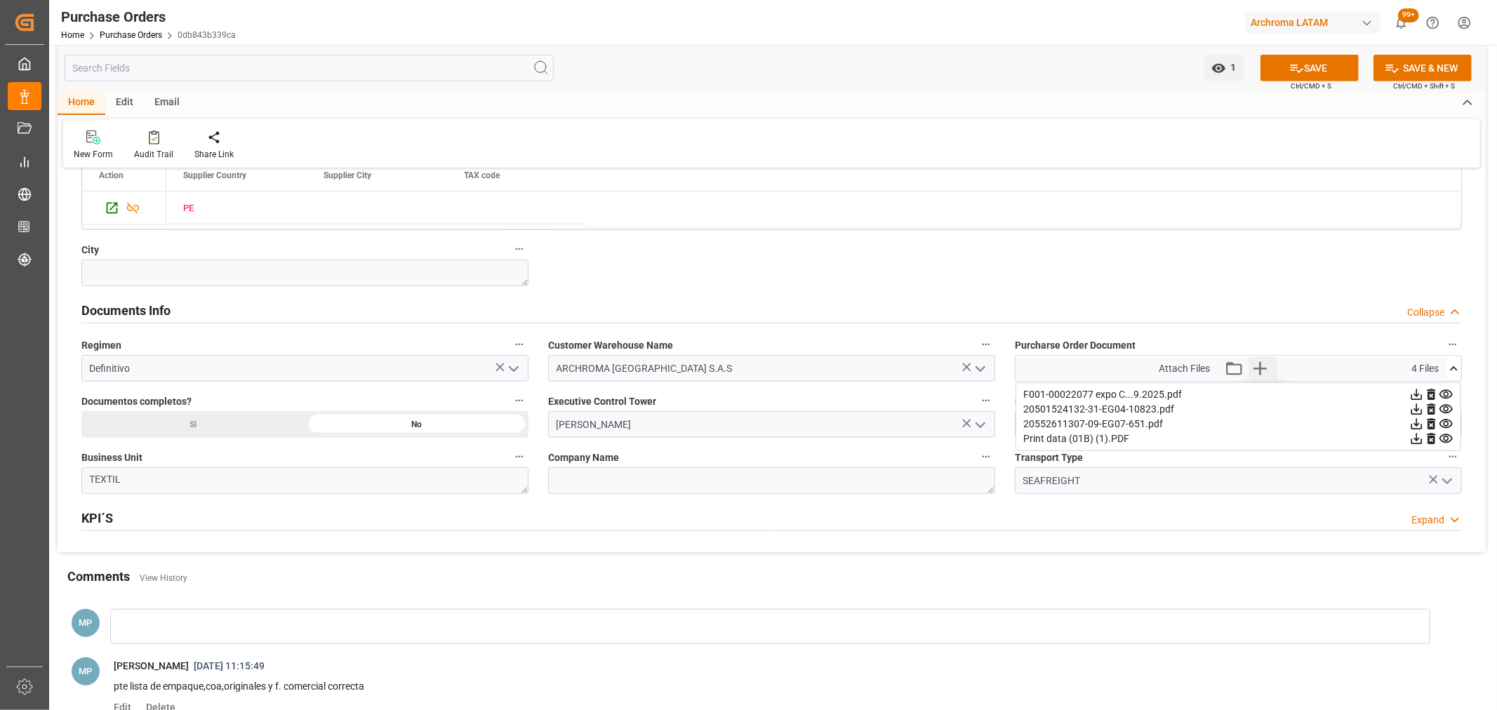
click at [1259, 366] on icon "button" at bounding box center [1259, 368] width 13 height 13
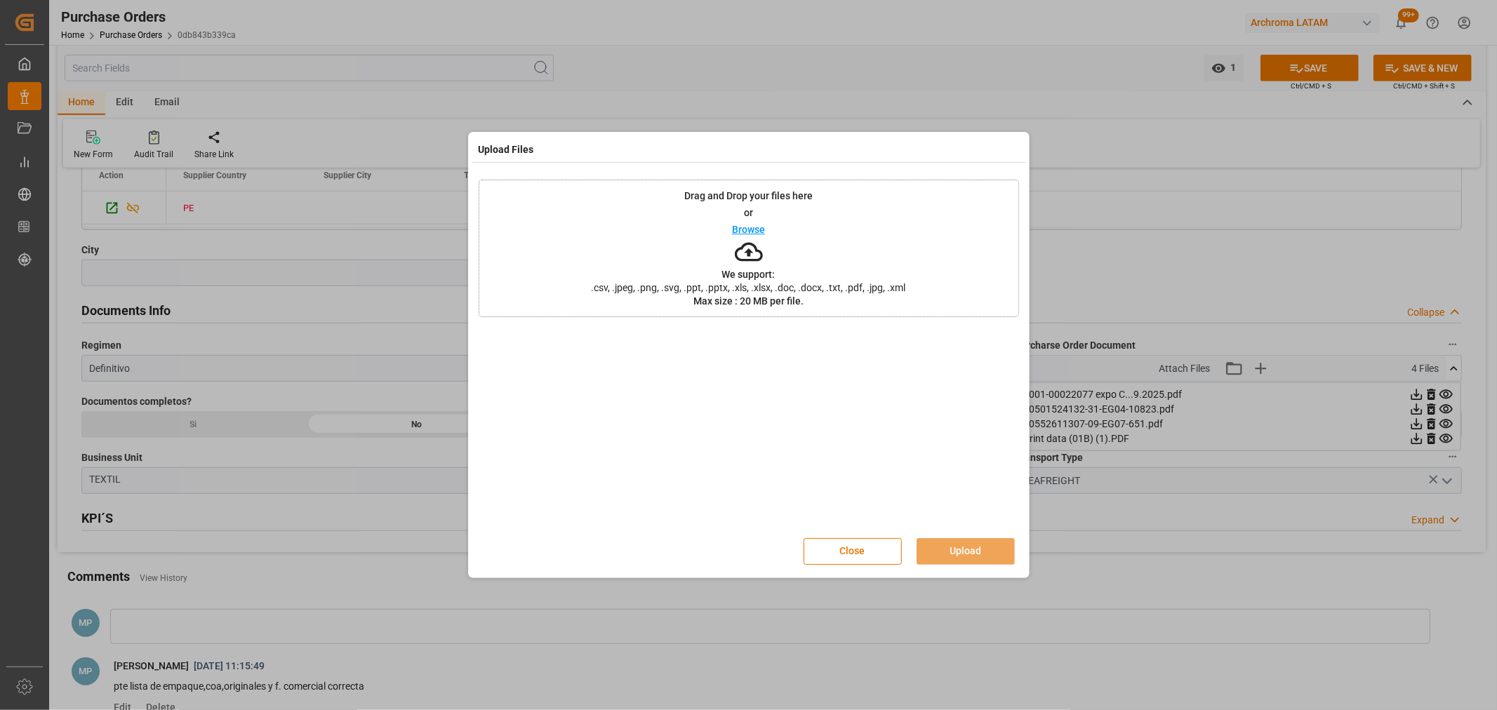
click at [742, 229] on p "Browse" at bounding box center [748, 230] width 33 height 10
click at [979, 547] on button "Upload" at bounding box center [965, 551] width 98 height 27
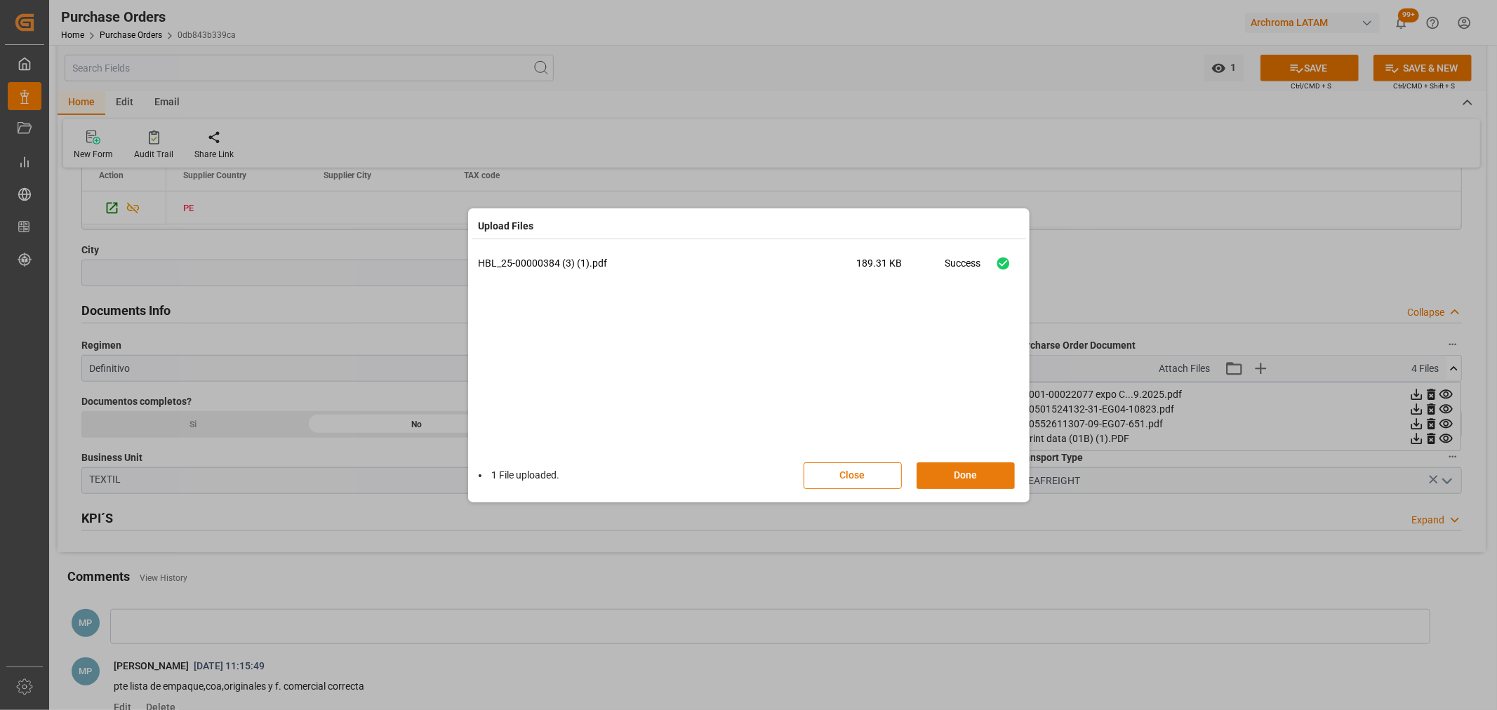
click at [978, 472] on button "Done" at bounding box center [965, 475] width 98 height 27
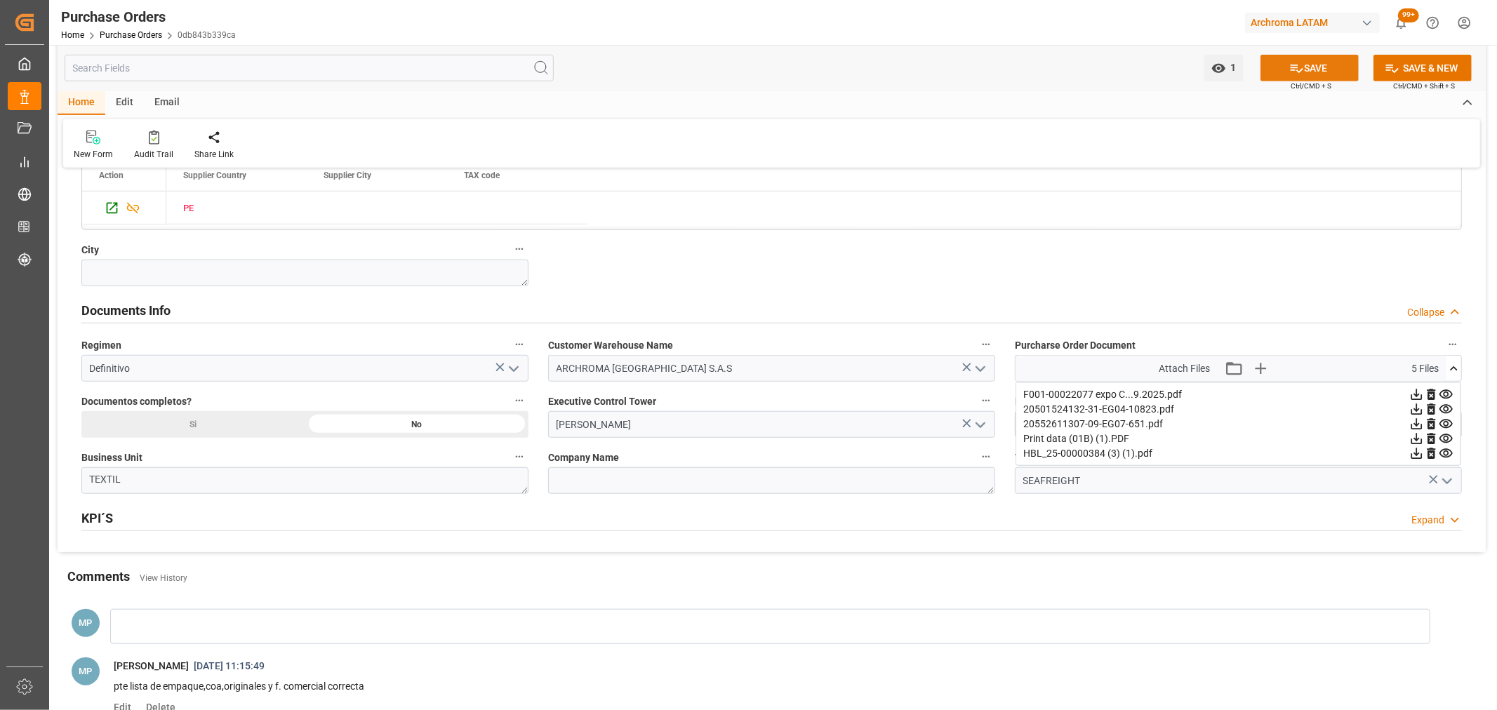
click at [1316, 64] on button "SAVE" at bounding box center [1309, 68] width 98 height 27
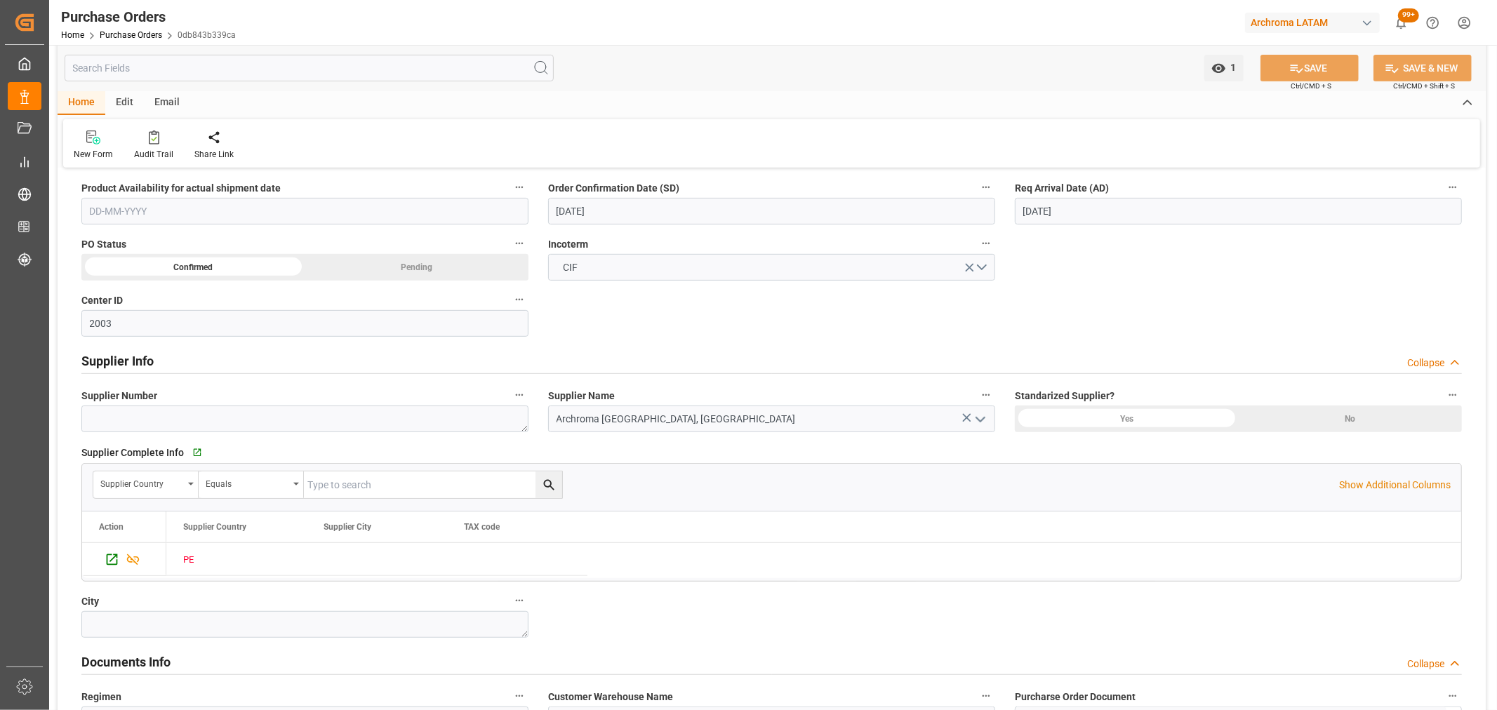
scroll to position [389, 0]
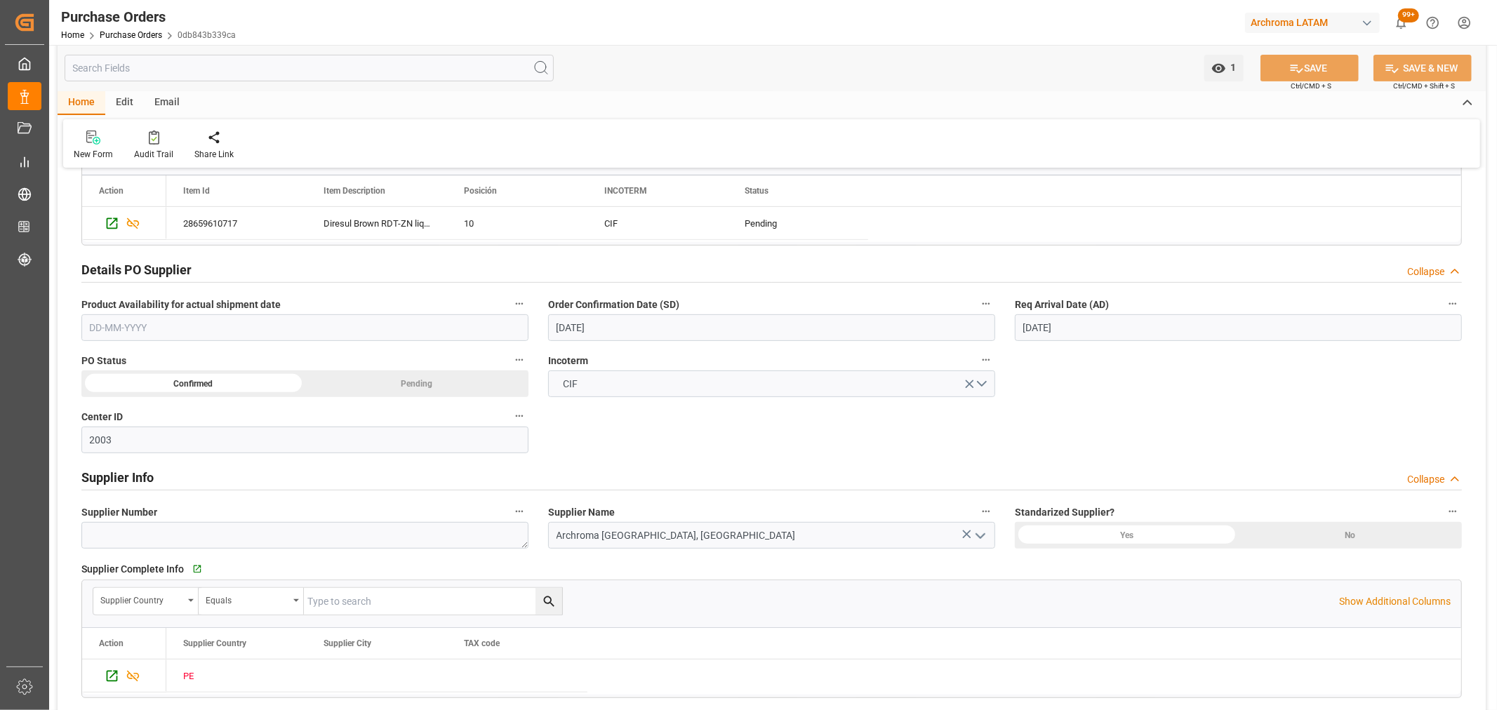
click at [1090, 331] on input "[DATE]" at bounding box center [1238, 327] width 447 height 27
drag, startPoint x: 1092, startPoint y: 330, endPoint x: 942, endPoint y: 325, distance: 150.2
click at [942, 325] on div "Details PO customer Collapse Status IN PROCESS Purchase Order Number * 45046388…" at bounding box center [772, 405] width 1428 height 1229
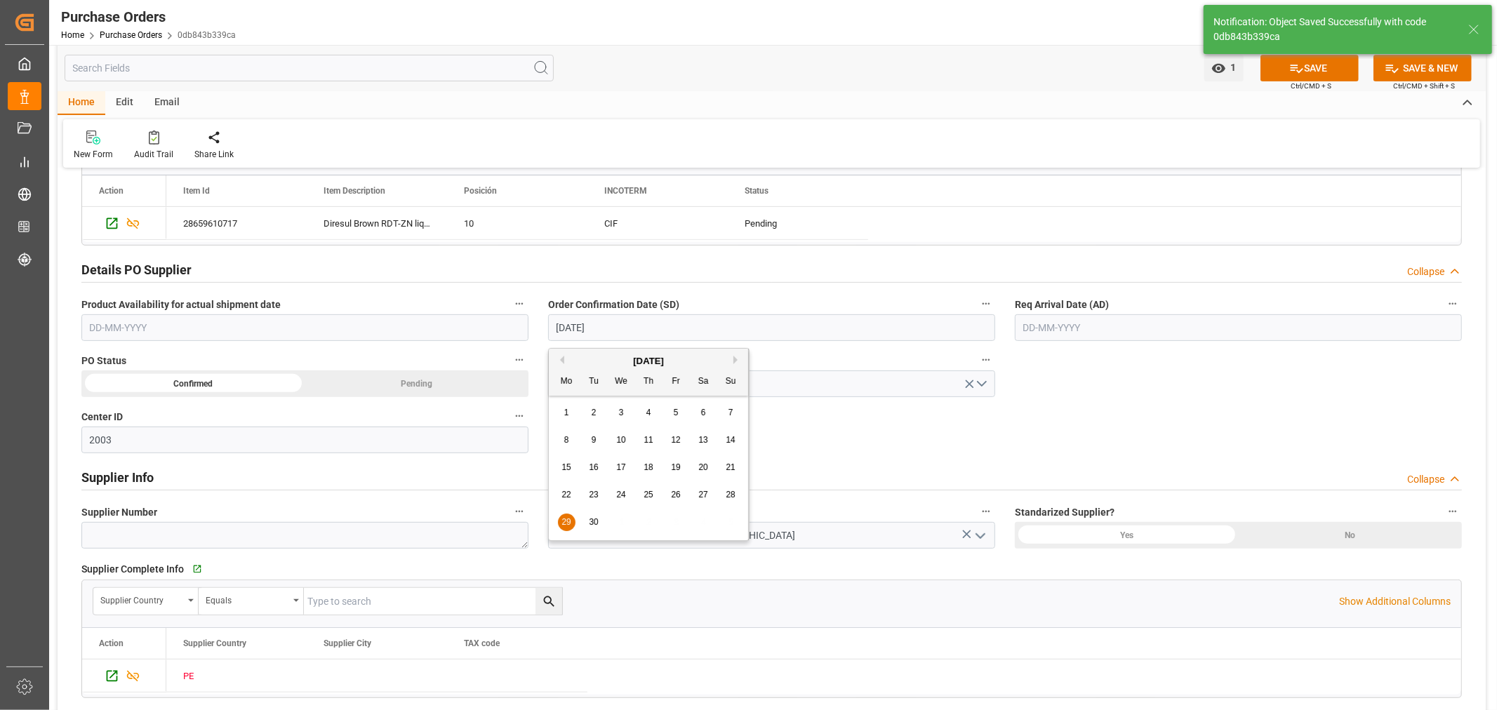
drag, startPoint x: 726, startPoint y: 335, endPoint x: 537, endPoint y: 326, distance: 189.0
click at [541, 326] on div "Order Confirmation Date (SD) [DATE]" at bounding box center [771, 318] width 467 height 56
click at [734, 360] on button "Next Month" at bounding box center [737, 360] width 8 height 8
click at [704, 437] on span "11" at bounding box center [702, 440] width 9 height 10
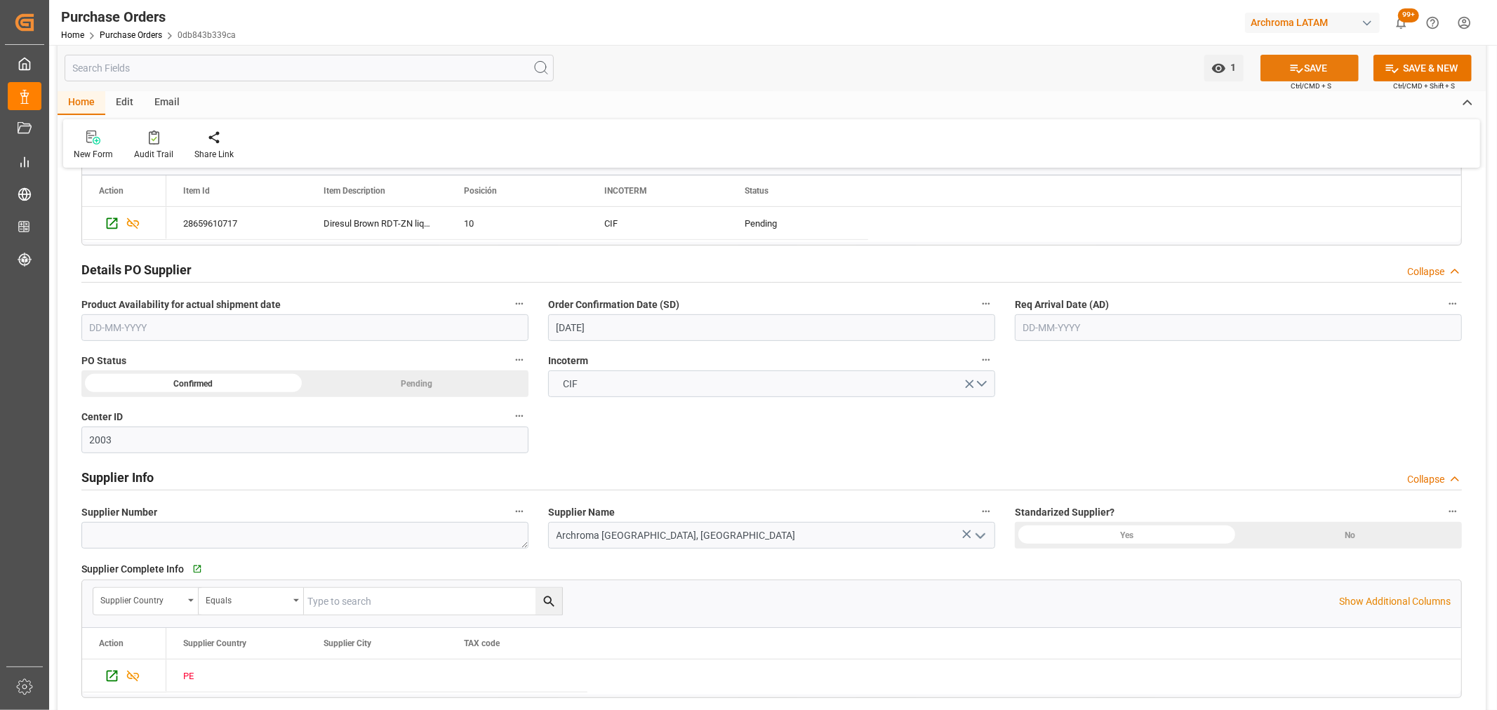
click at [1289, 68] on icon at bounding box center [1296, 68] width 15 height 15
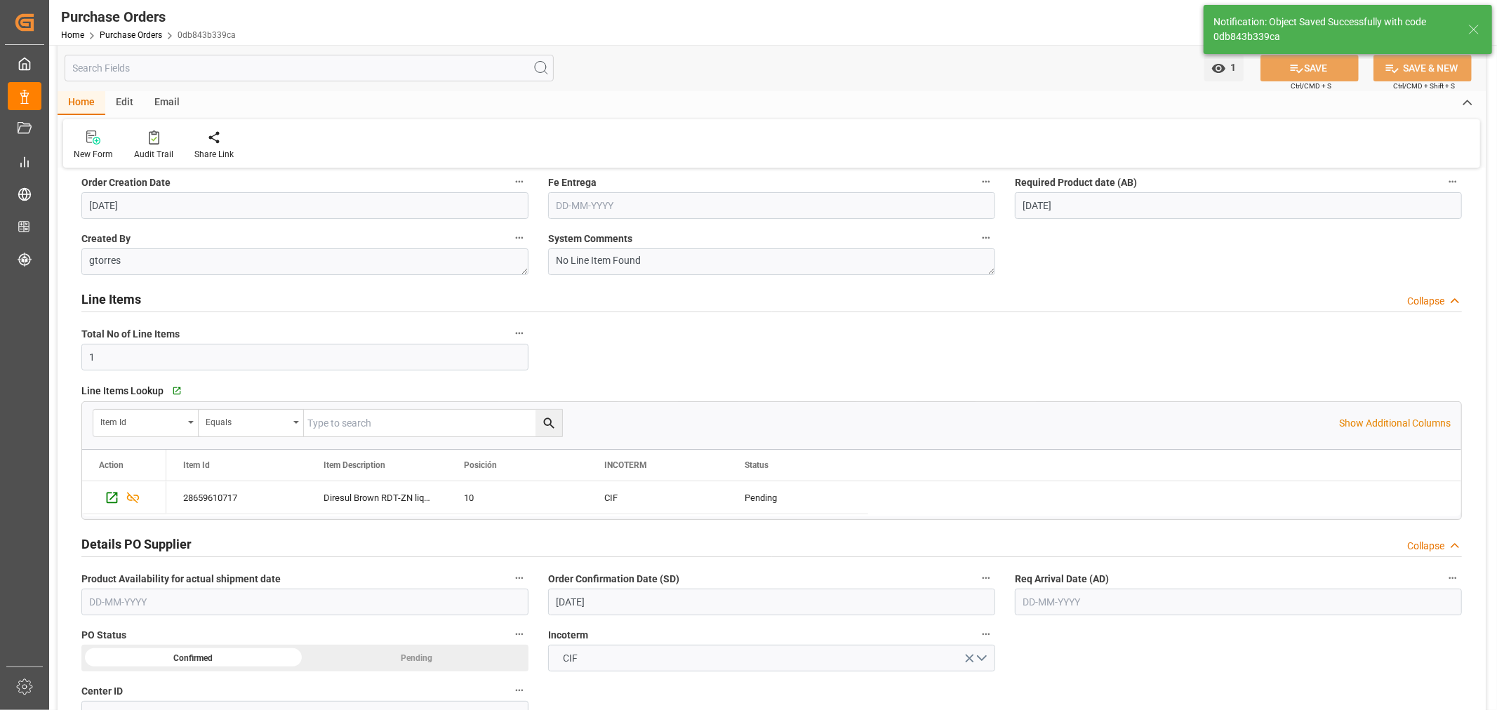
scroll to position [0, 0]
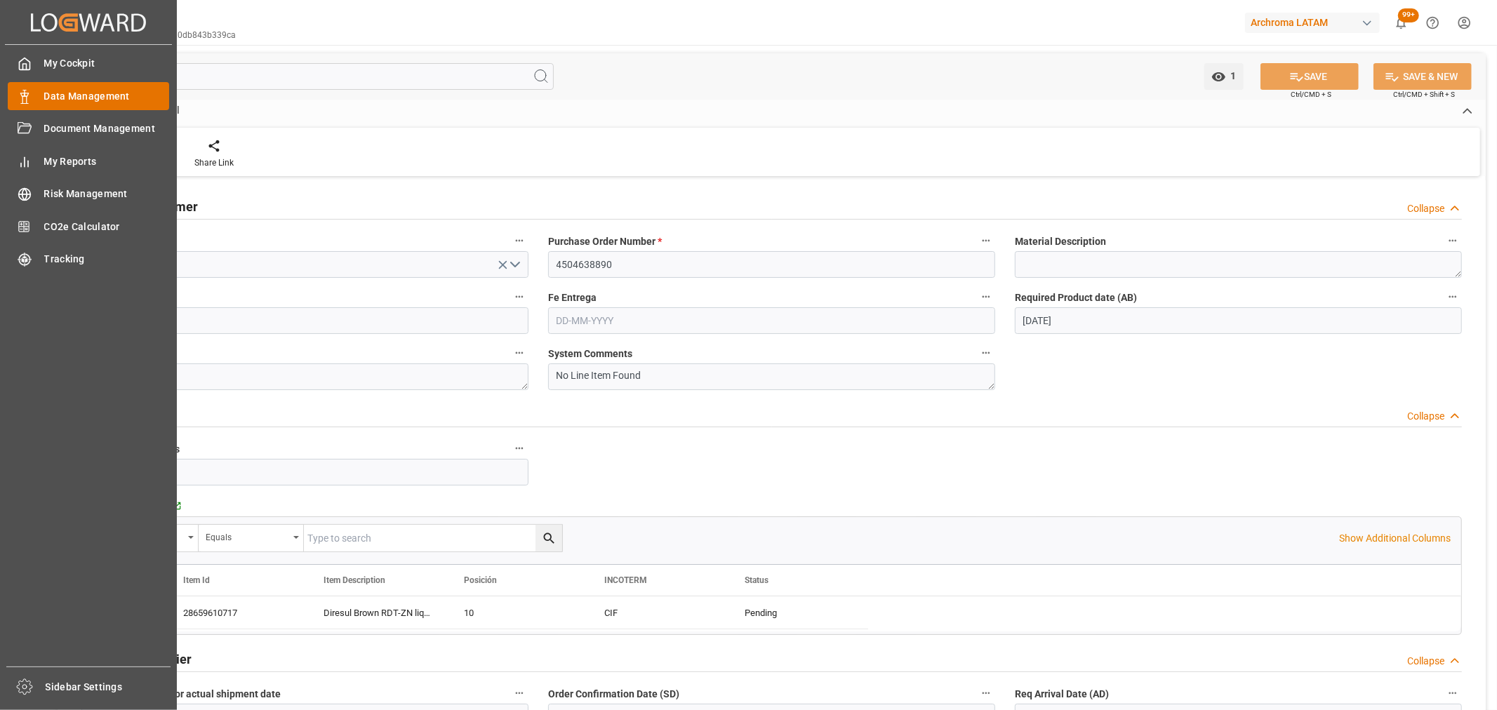
click at [96, 93] on span "Data Management" at bounding box center [107, 96] width 126 height 15
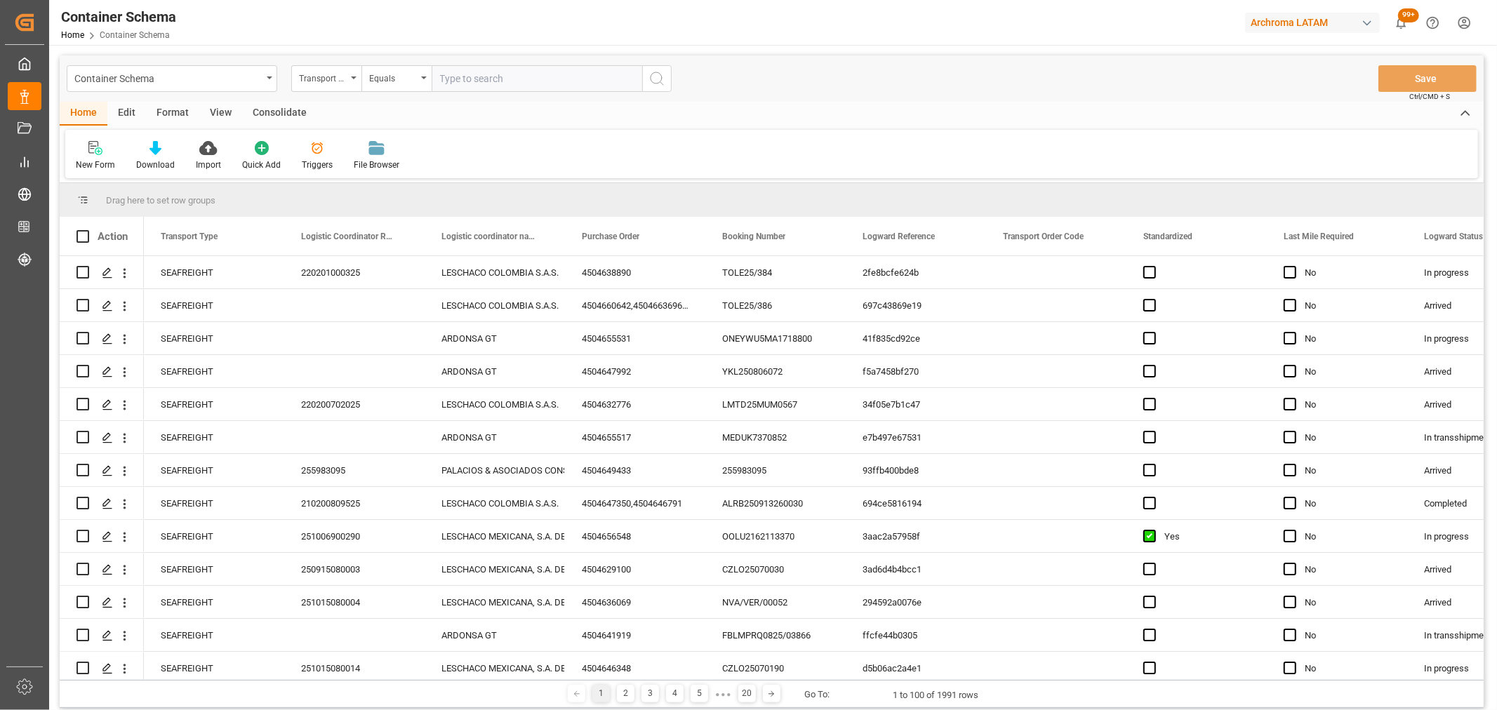
click at [328, 81] on div "Transport Type" at bounding box center [323, 77] width 48 height 16
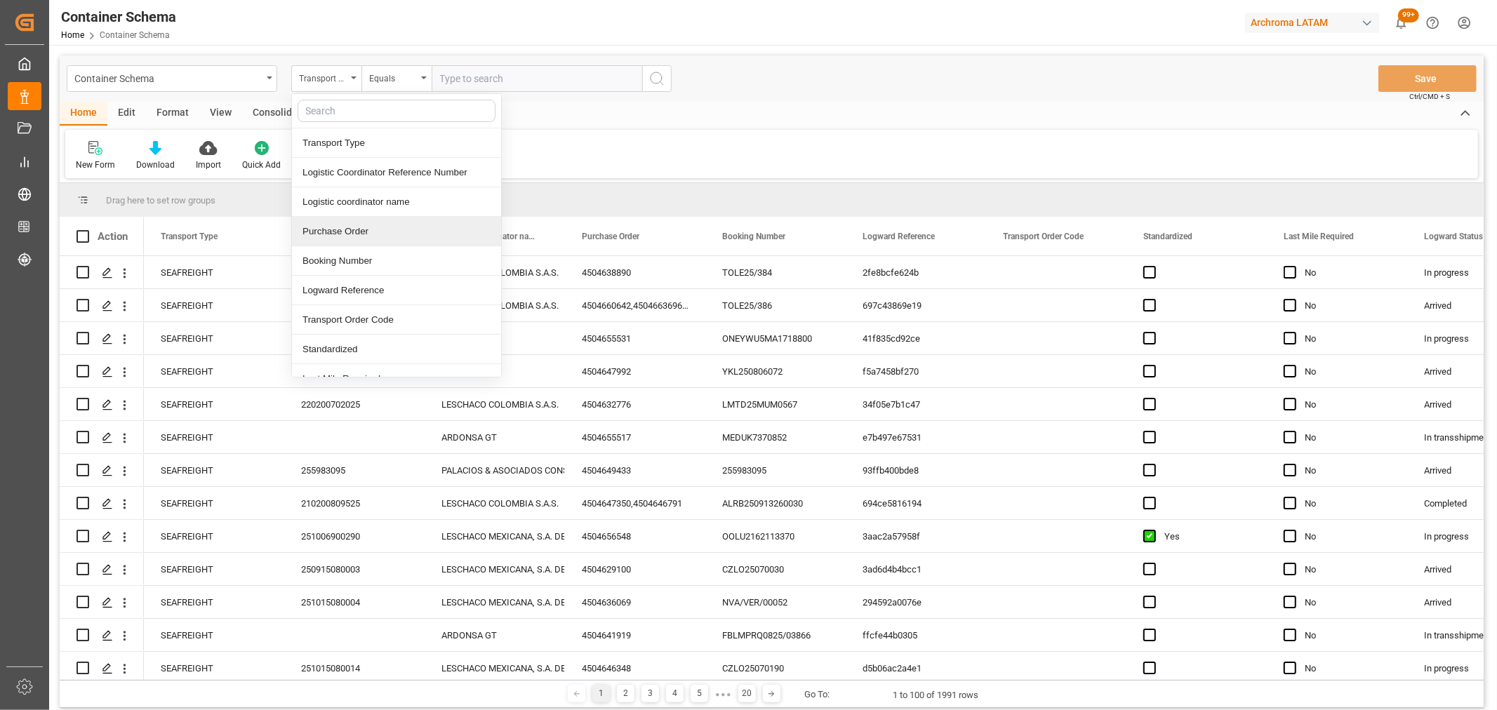
click at [359, 232] on div "Purchase Order" at bounding box center [396, 231] width 209 height 29
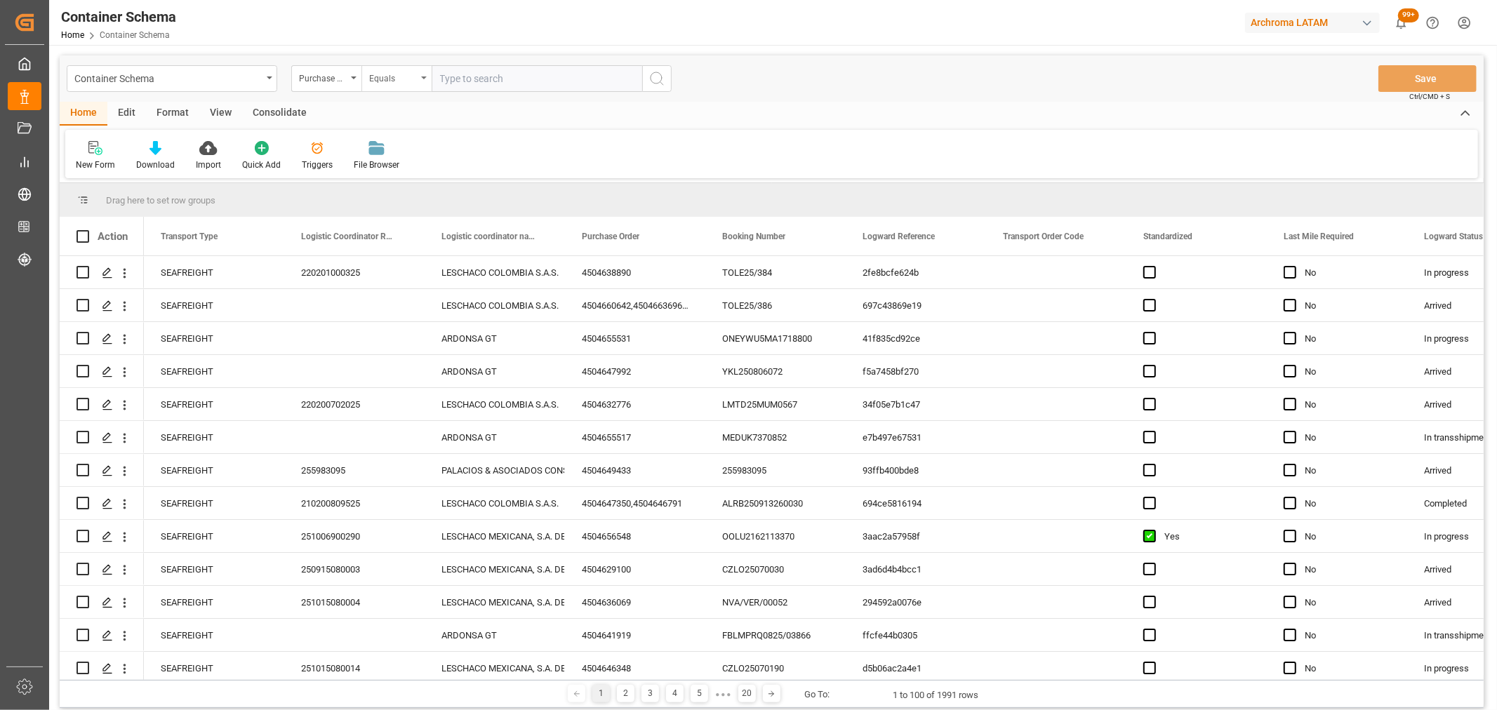
click at [423, 79] on icon "open menu" at bounding box center [424, 77] width 6 height 3
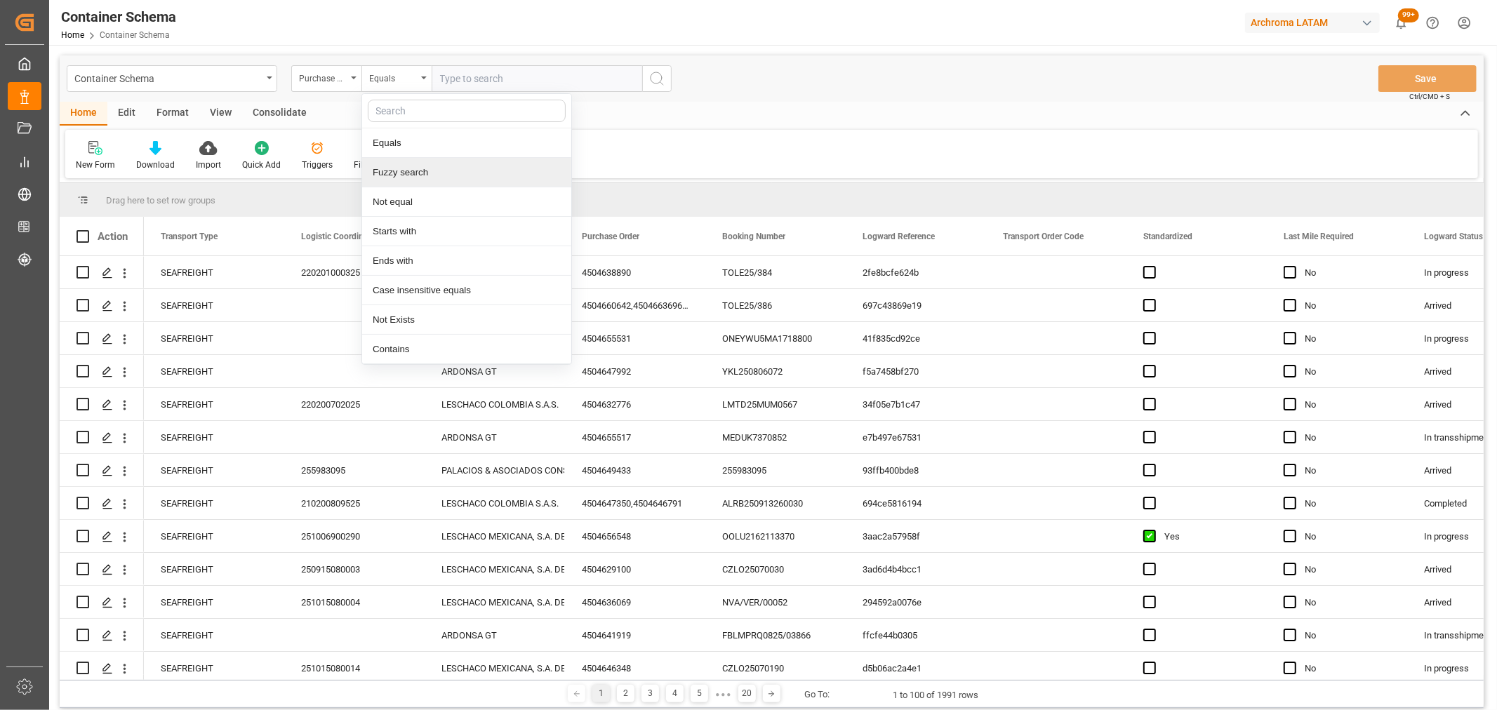
click at [417, 167] on div "Fuzzy search" at bounding box center [466, 172] width 209 height 29
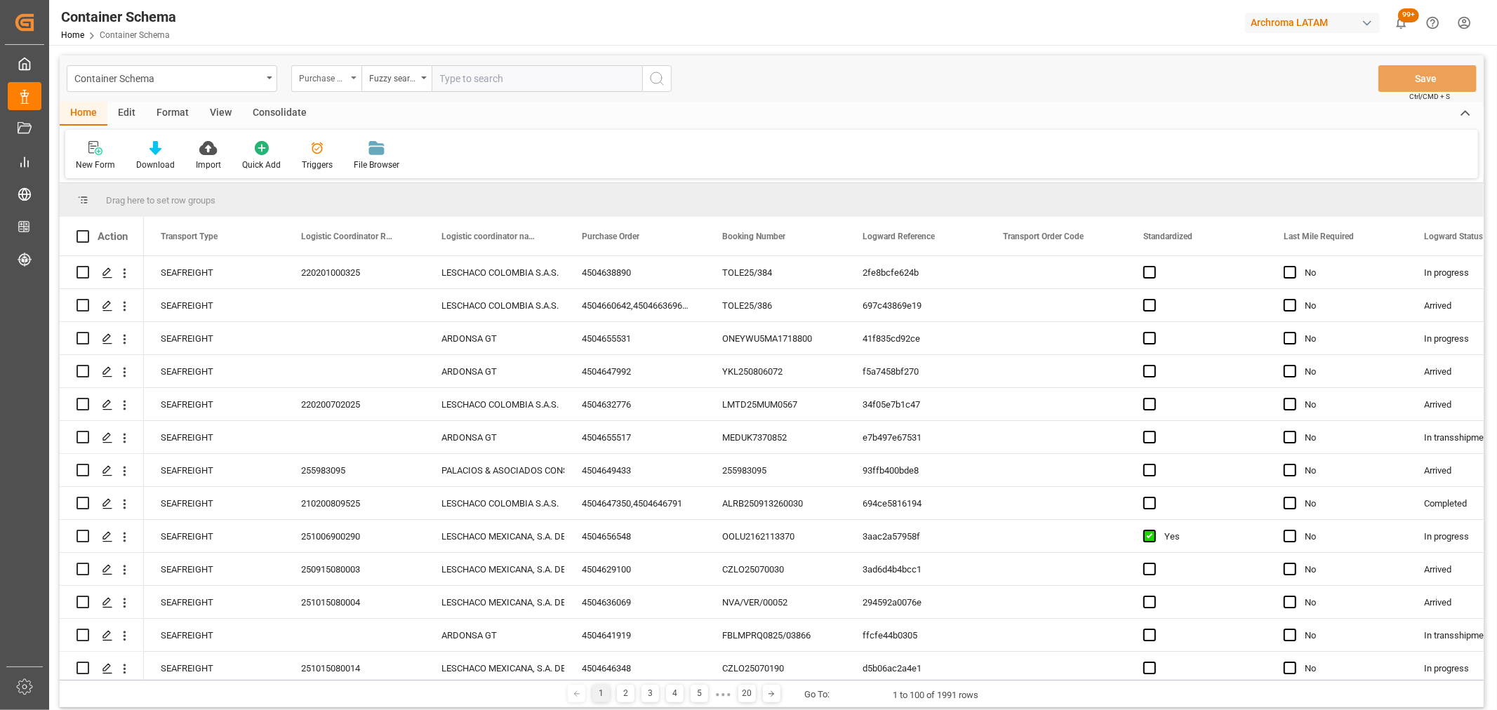
click at [349, 72] on div "Purchase Order" at bounding box center [326, 78] width 70 height 27
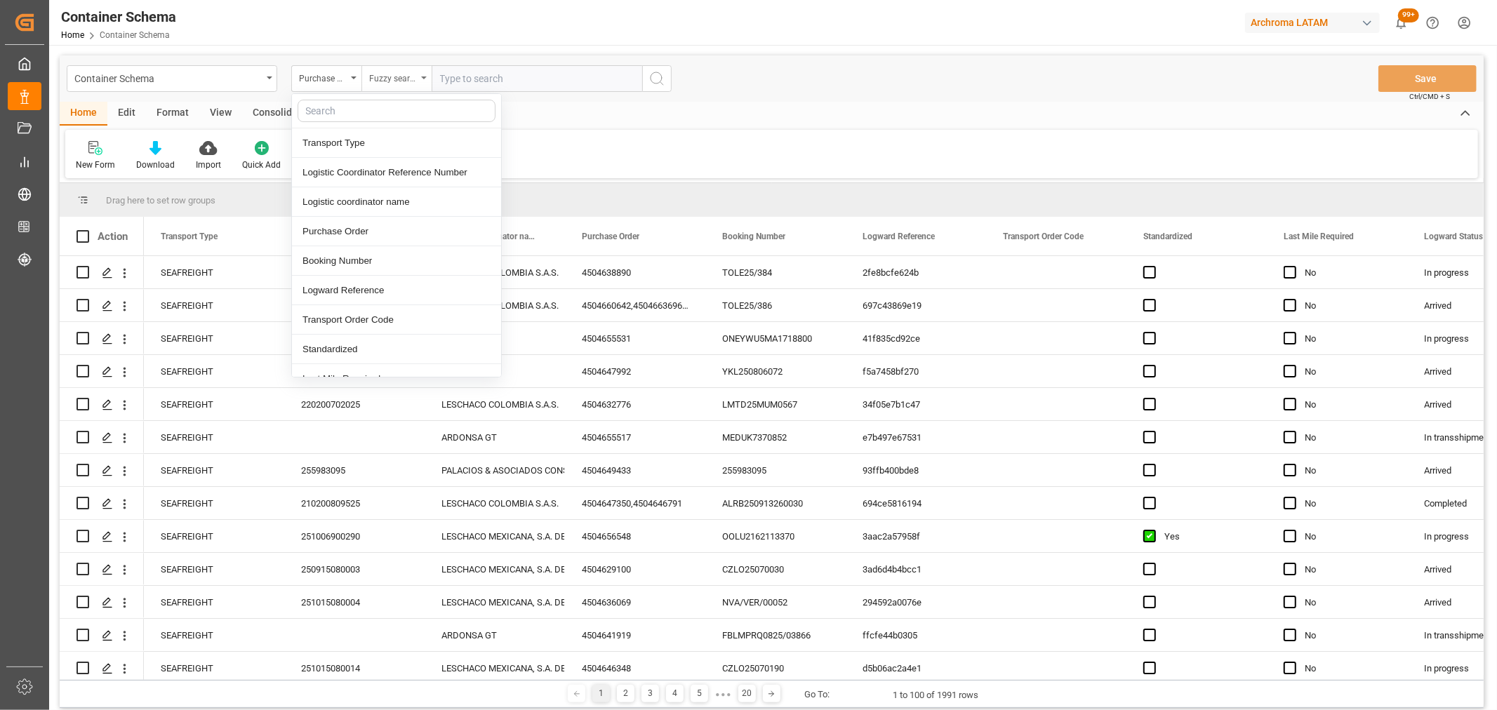
click at [389, 78] on div "Fuzzy search" at bounding box center [393, 77] width 48 height 16
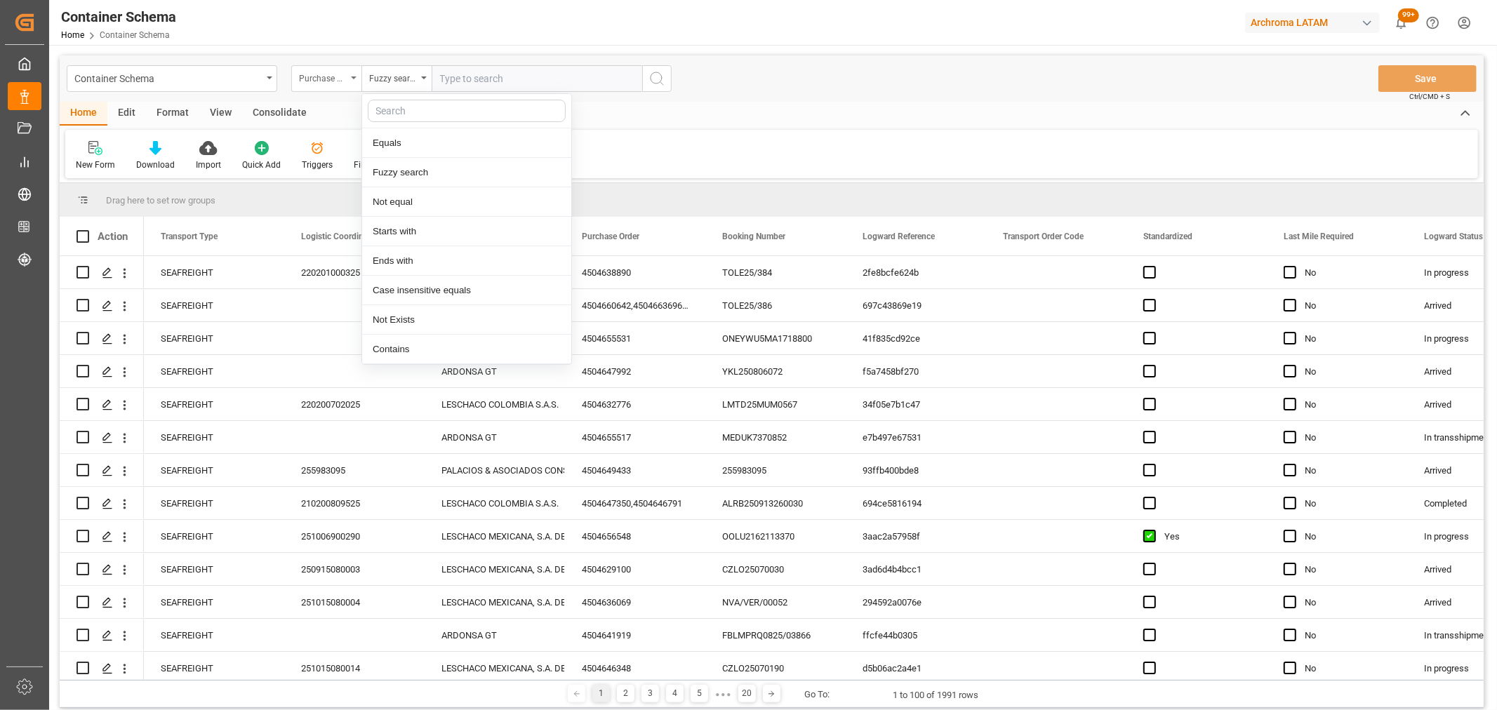
click at [319, 77] on div "Purchase Order" at bounding box center [323, 77] width 48 height 16
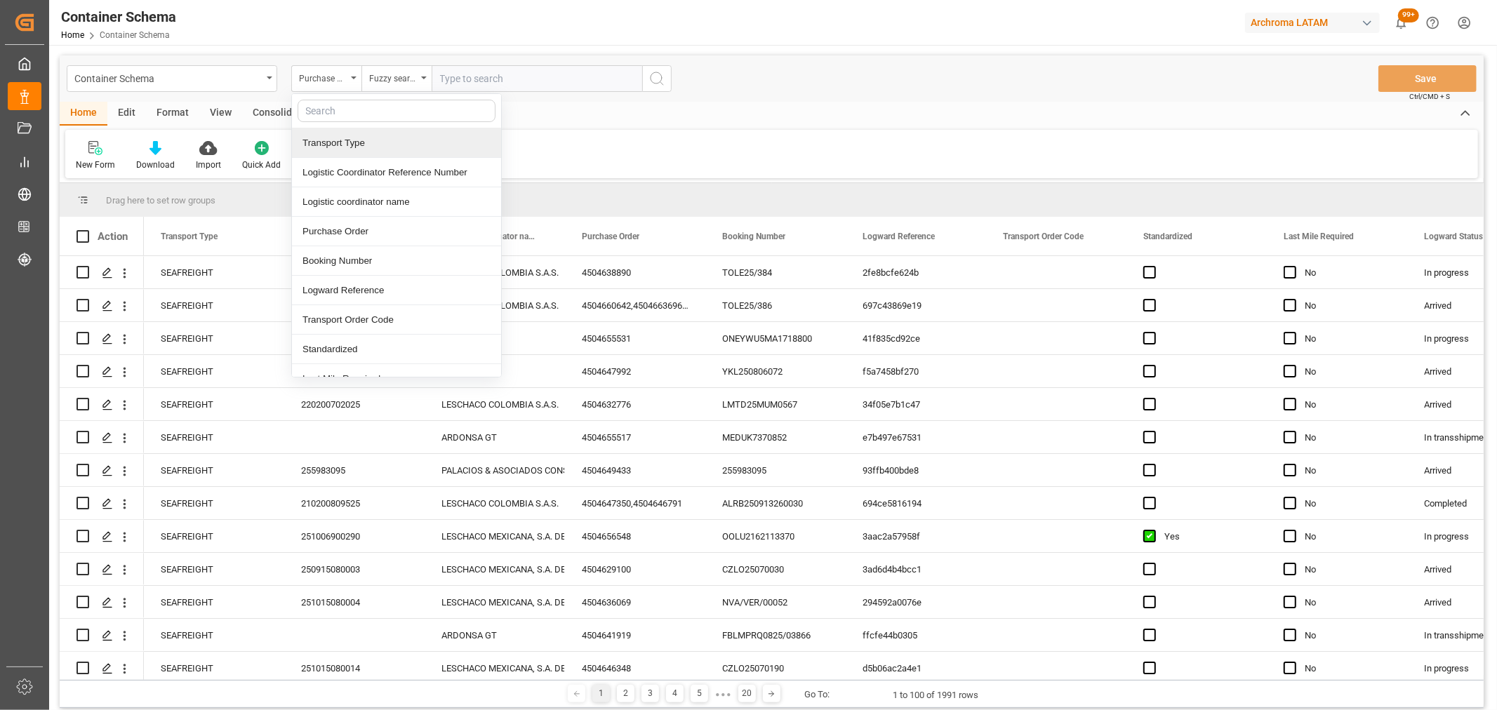
click at [344, 106] on input "text" at bounding box center [396, 111] width 198 height 22
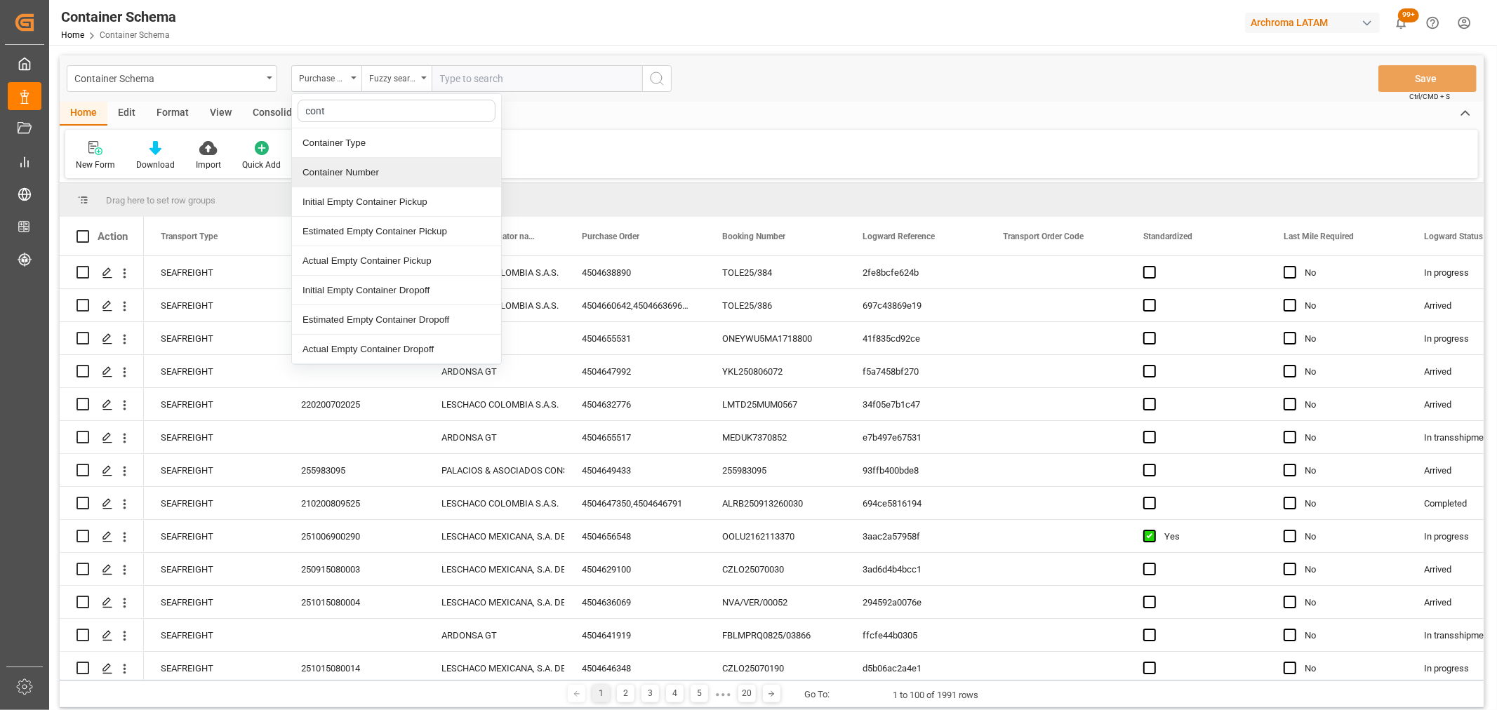
click at [384, 166] on div "Container Number" at bounding box center [396, 172] width 209 height 29
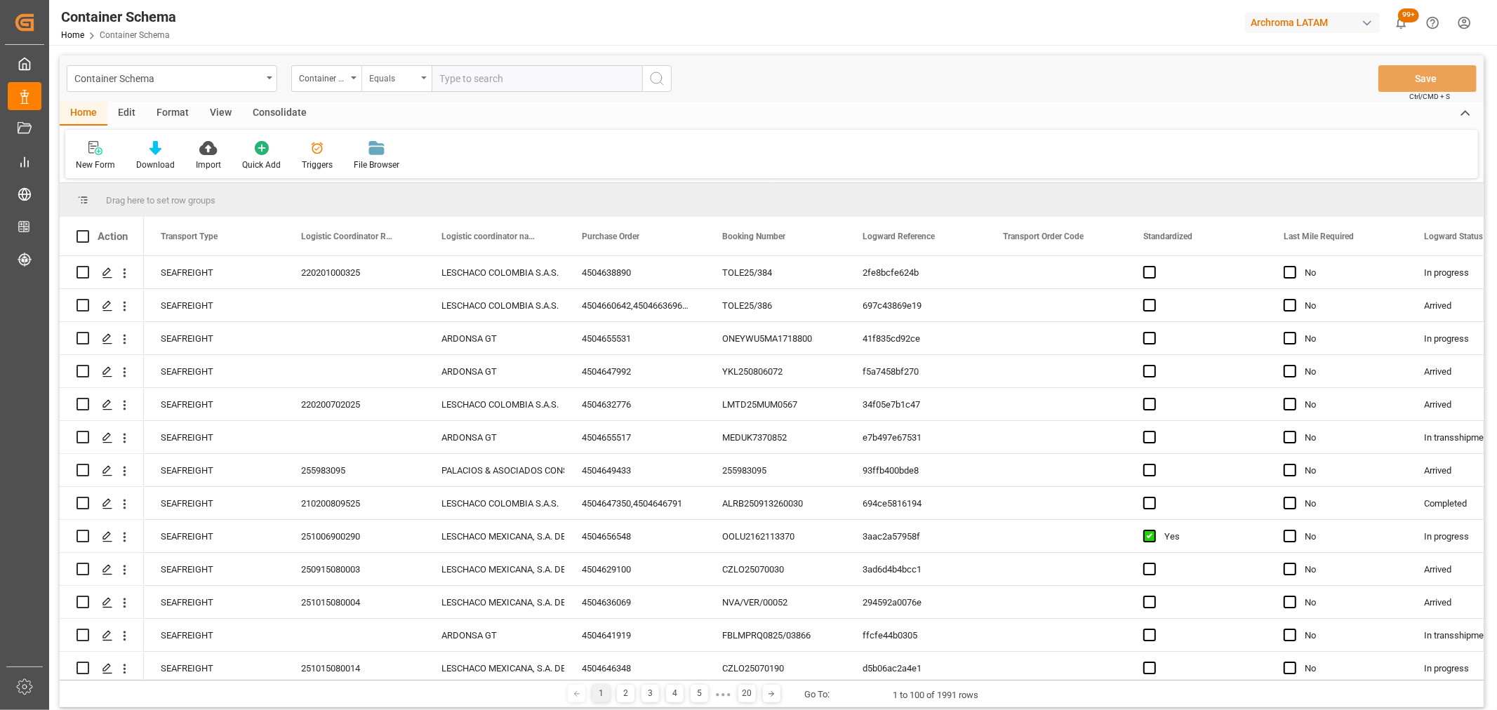
click at [403, 79] on div "Equals" at bounding box center [393, 77] width 48 height 16
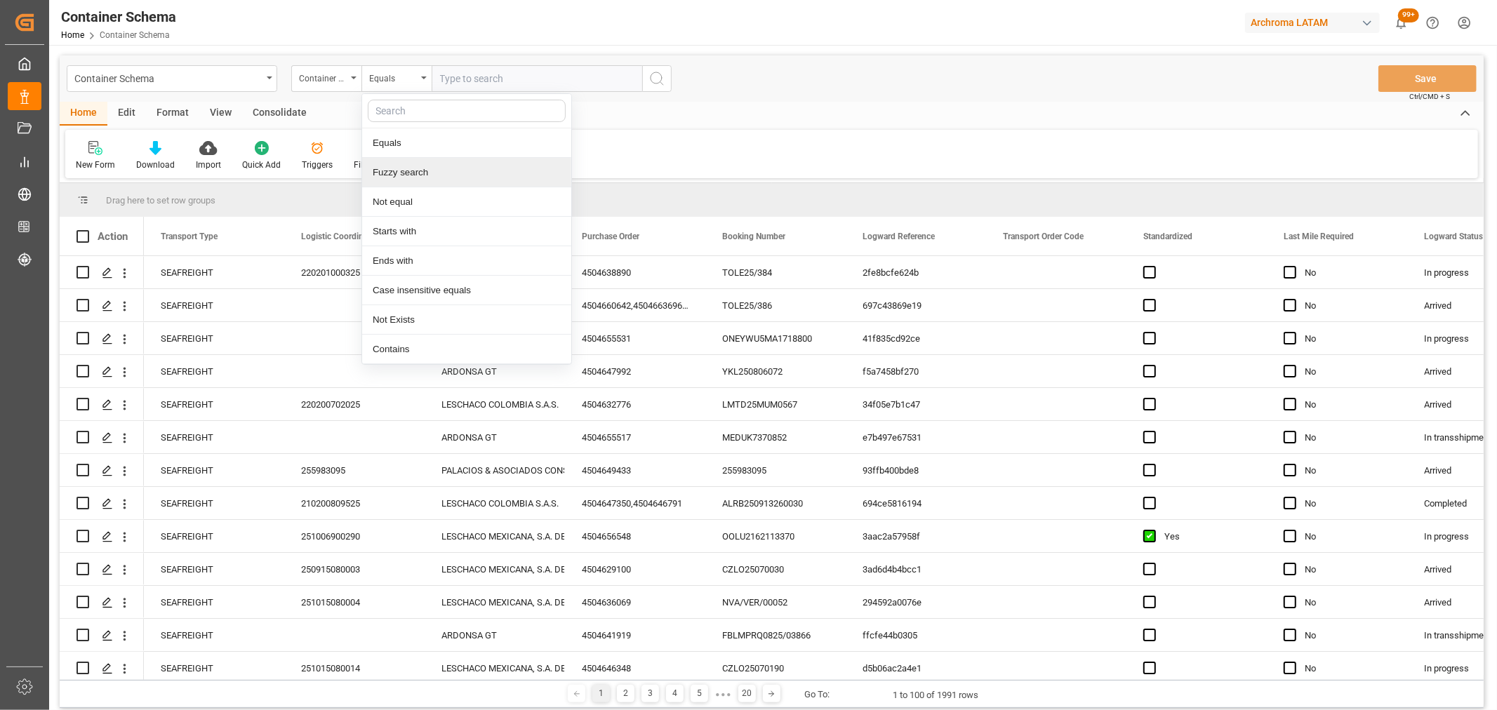
drag, startPoint x: 420, startPoint y: 172, endPoint x: 461, endPoint y: 84, distance: 97.0
click at [420, 171] on div "Fuzzy search" at bounding box center [466, 172] width 209 height 29
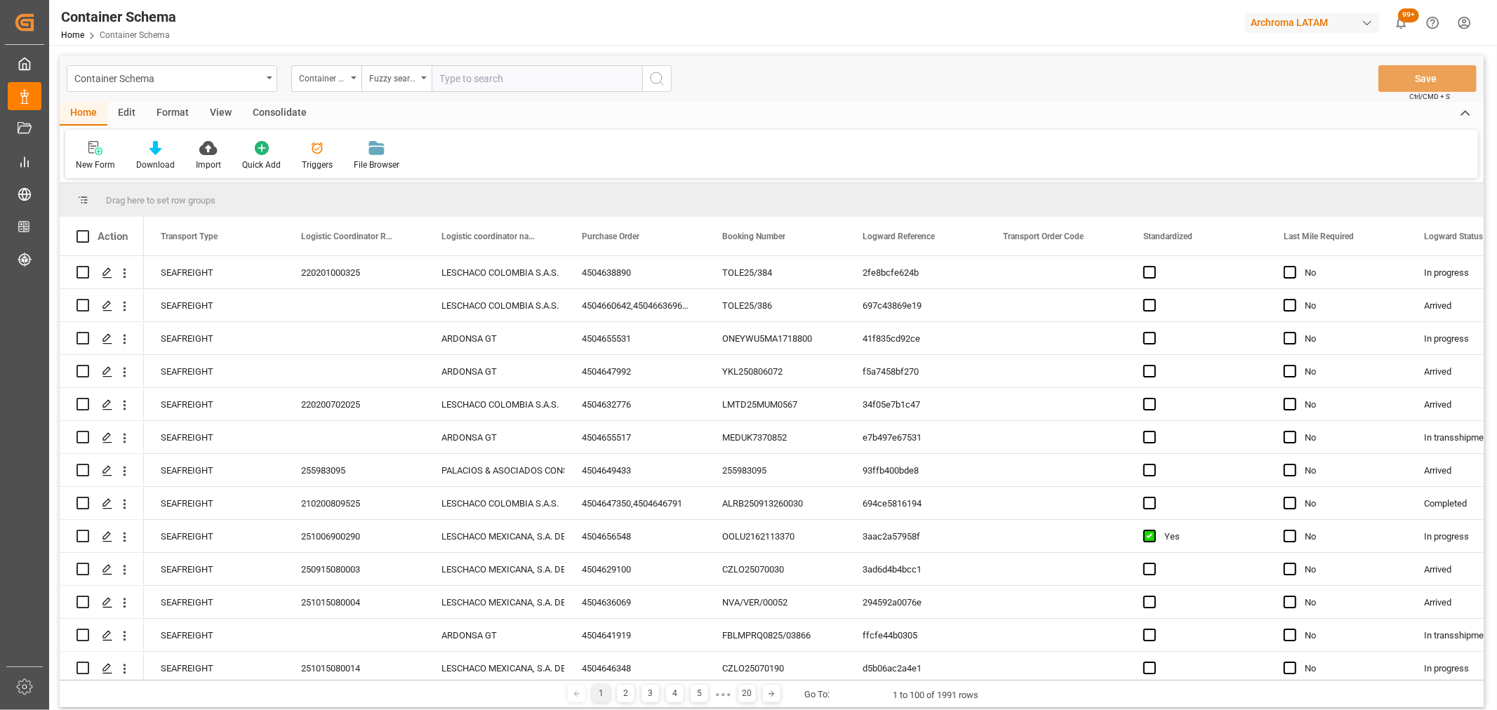
click at [465, 74] on input "text" at bounding box center [536, 78] width 210 height 27
paste input "Les confirmo que la unidad MSMU3638103 cuenta con 14 días libres, fecha máxima …"
drag, startPoint x: 626, startPoint y: 75, endPoint x: 555, endPoint y: 77, distance: 70.9
click at [620, 76] on input "Les confirmo que la unidad MSMU3638103 cuenta con 14 días libres, fecha máxima …" at bounding box center [536, 78] width 210 height 27
drag, startPoint x: 550, startPoint y: 78, endPoint x: 22, endPoint y: 25, distance: 530.3
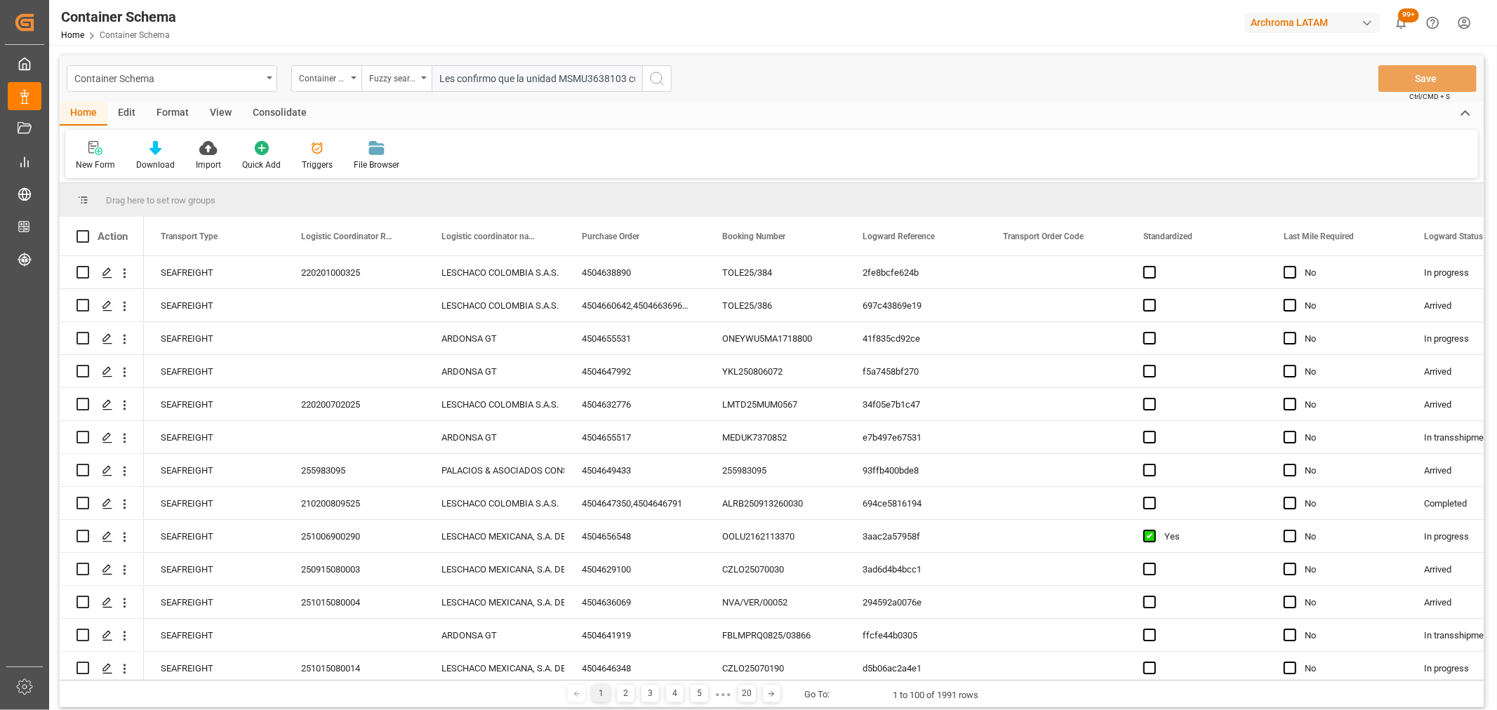
click at [22, 25] on div "Created by potrace 1.15, written by [PERSON_NAME] [DATE]-[DATE] Created by potr…" at bounding box center [748, 355] width 1497 height 710
drag, startPoint x: 507, startPoint y: 77, endPoint x: 1123, endPoint y: 78, distance: 616.7
click at [1123, 78] on div "Container Schema Container Number Fuzzy search MSMU3638103 cuenta con 14 días l…" at bounding box center [772, 78] width 1424 height 46
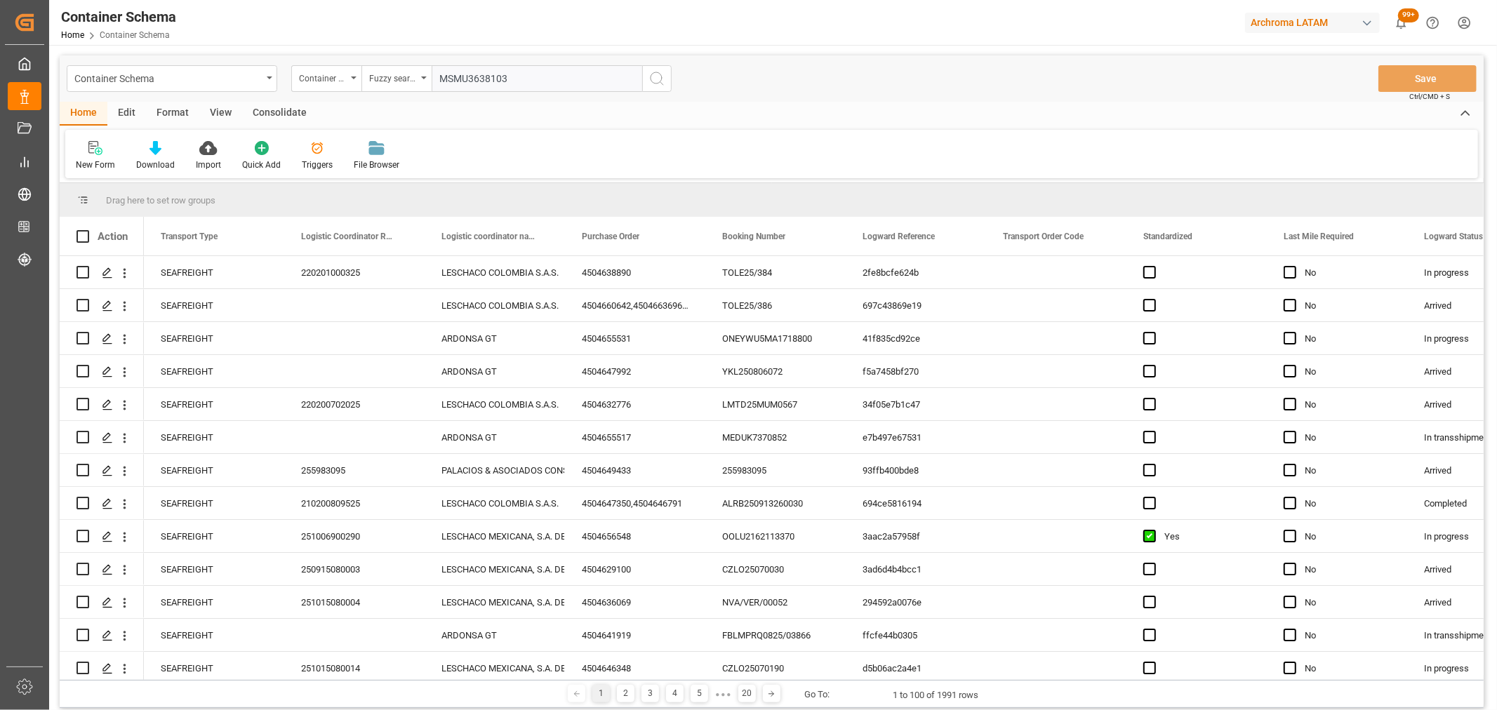
click at [667, 74] on button "search button" at bounding box center [656, 78] width 29 height 27
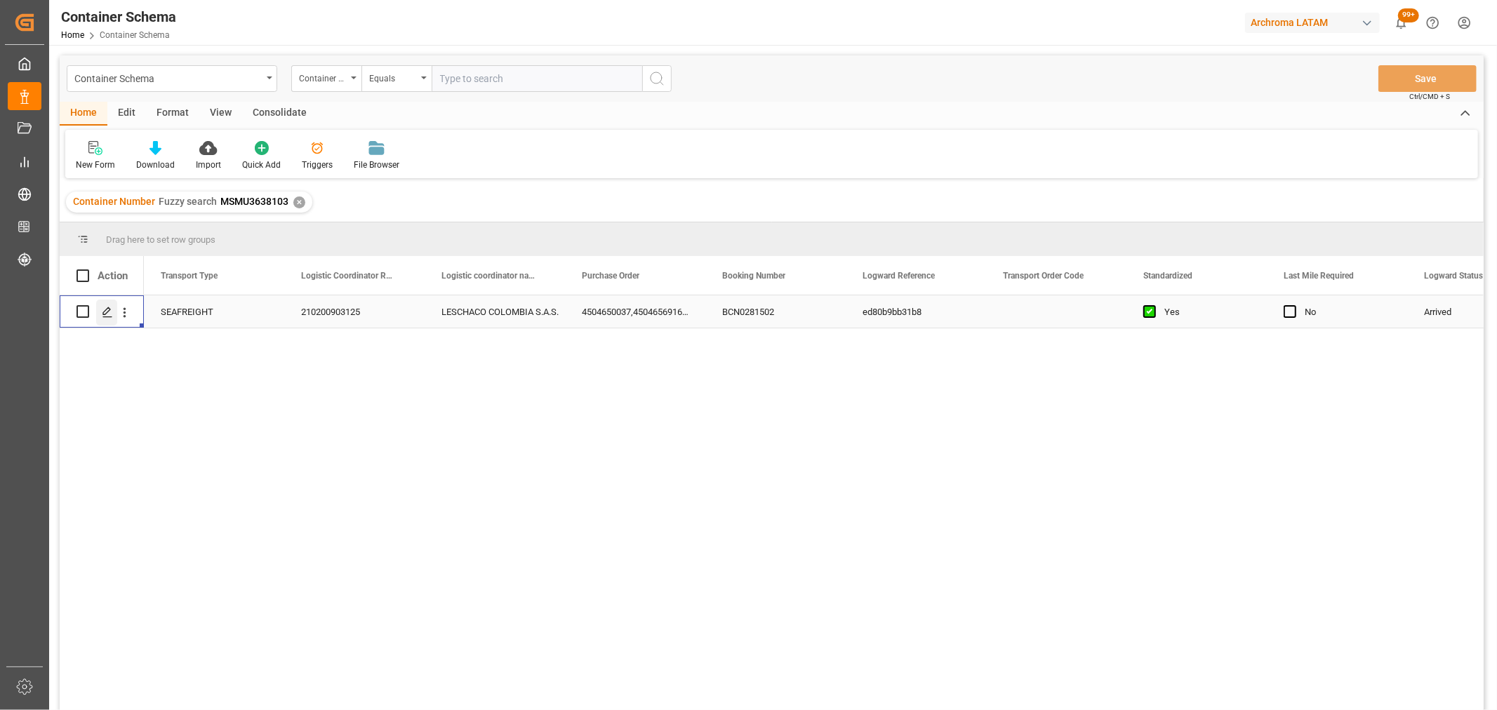
click at [107, 314] on icon "Press SPACE to select this row." at bounding box center [107, 312] width 11 height 11
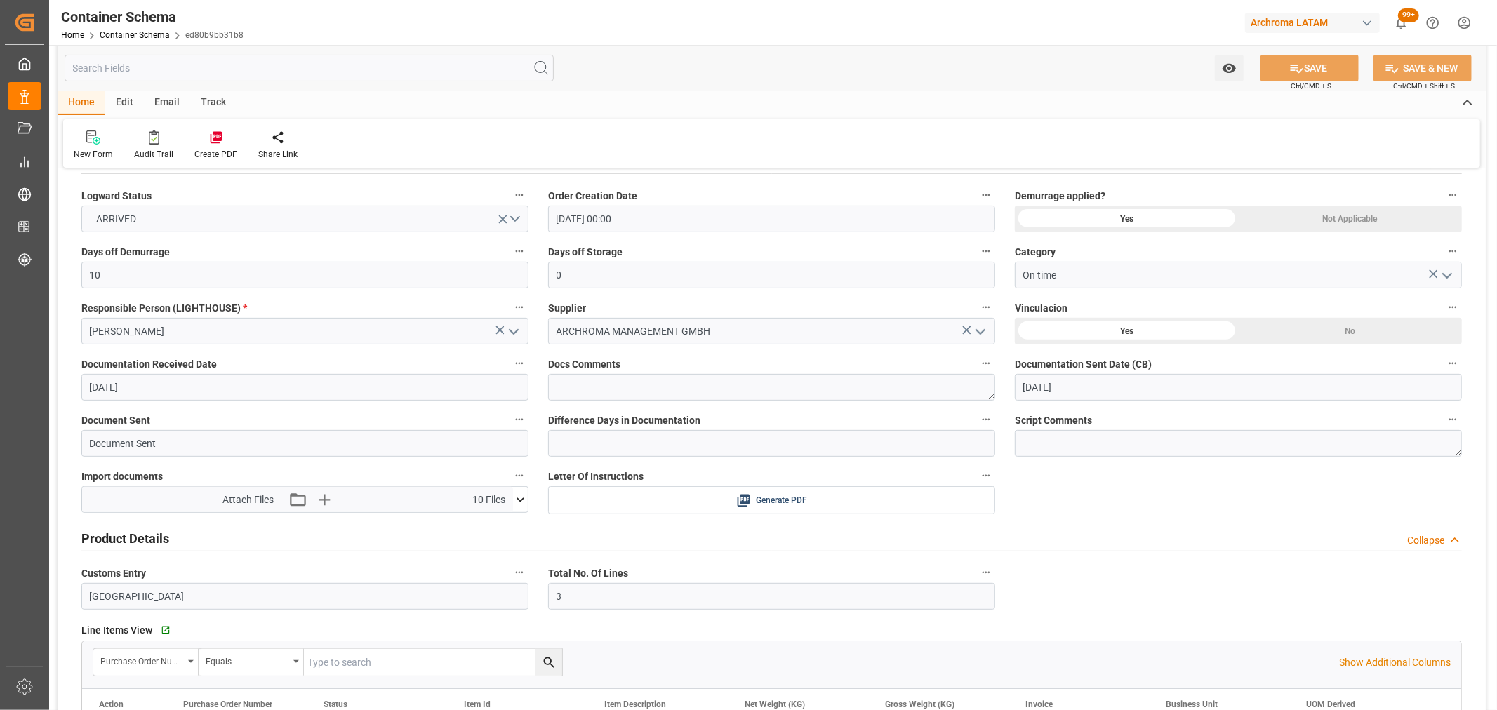
scroll to position [234, 0]
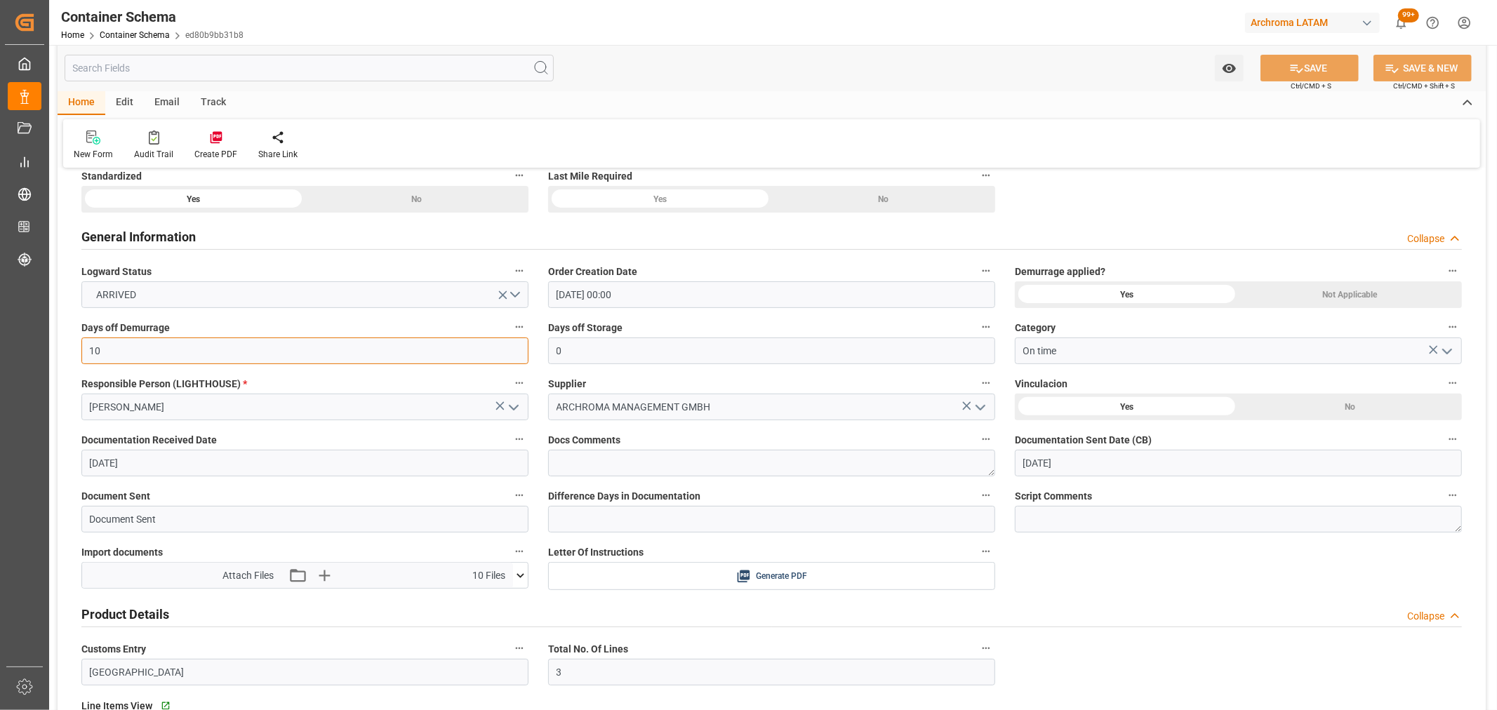
drag, startPoint x: 196, startPoint y: 349, endPoint x: -28, endPoint y: 349, distance: 224.5
click at [0, 349] on html "Created by potrace 1.15, written by [PERSON_NAME] [DATE]-[DATE] Created by potr…" at bounding box center [748, 355] width 1497 height 710
click at [1295, 71] on icon at bounding box center [1296, 69] width 13 height 8
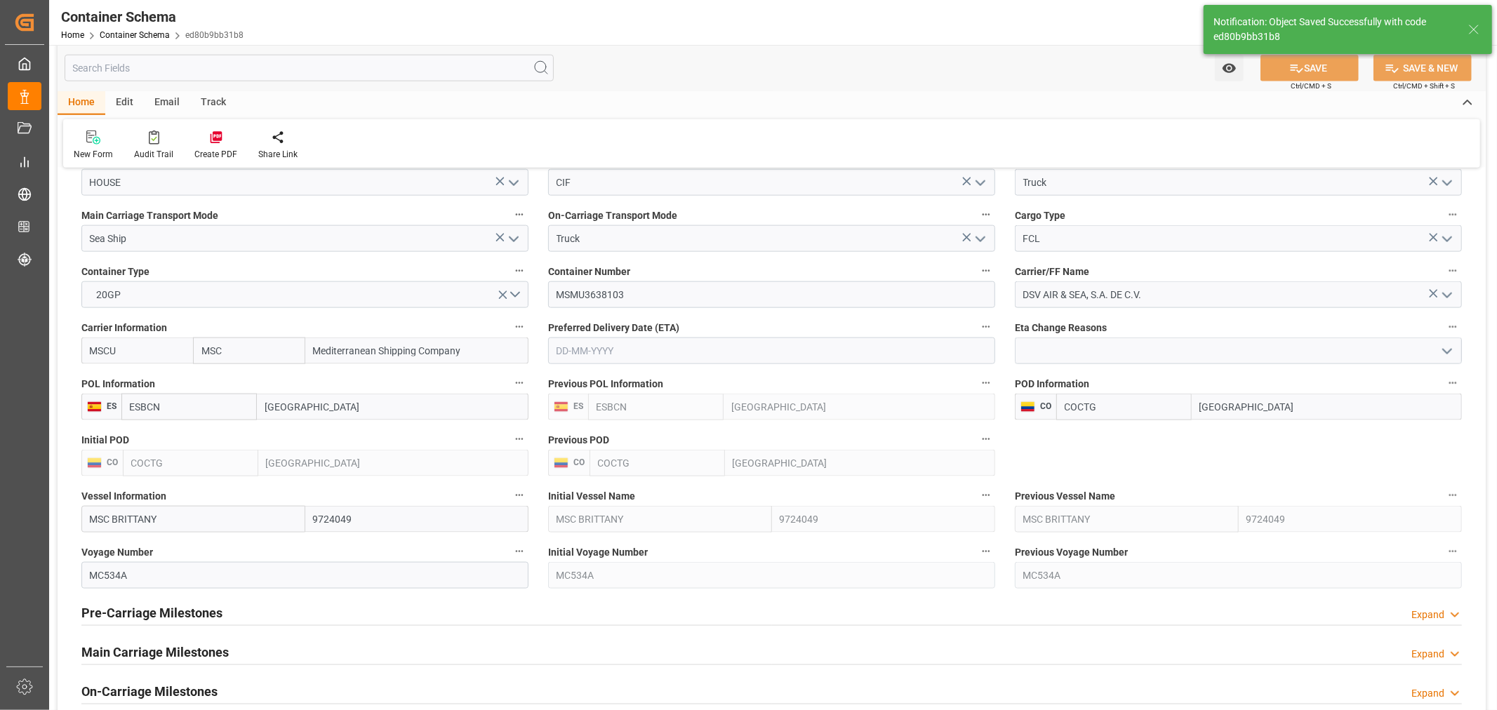
scroll to position [1637, 0]
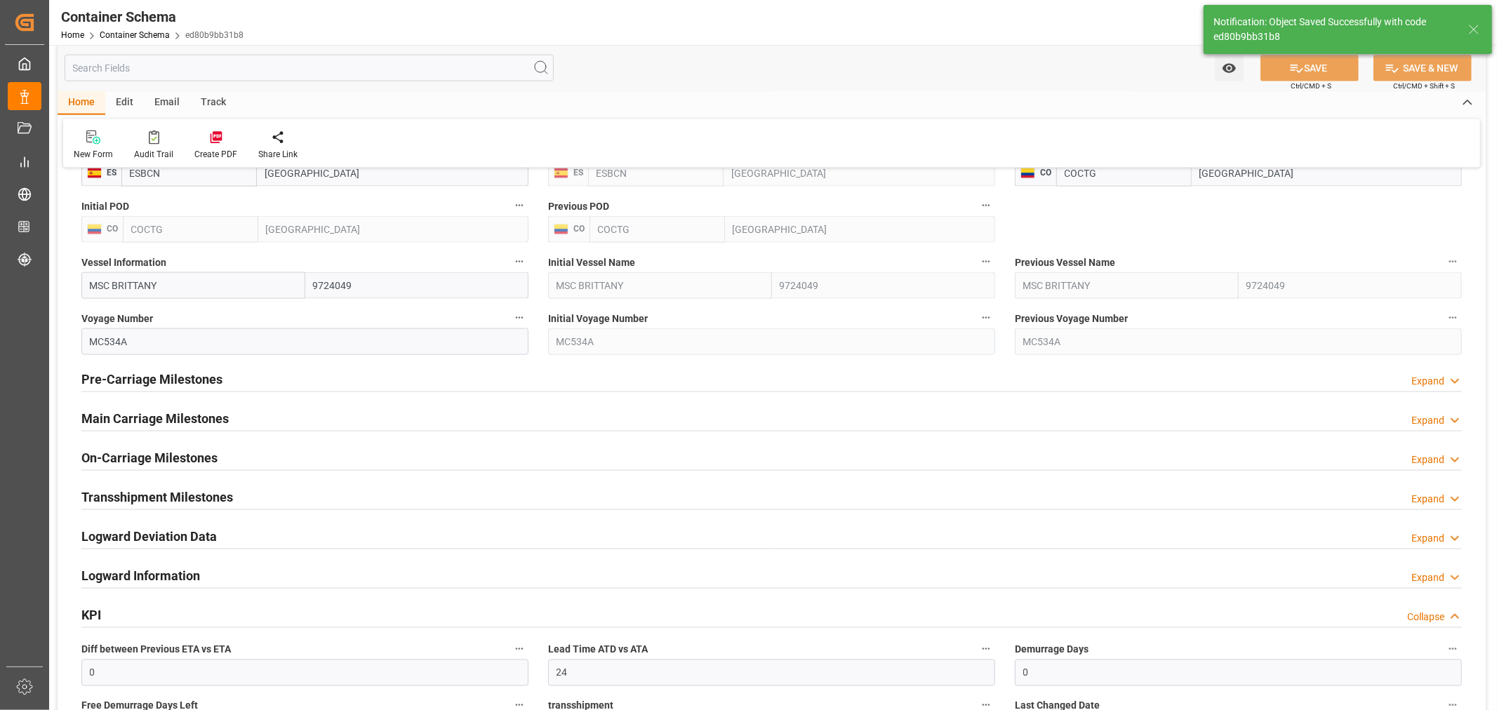
click at [174, 374] on h2 "Pre-Carriage Milestones" at bounding box center [151, 379] width 141 height 19
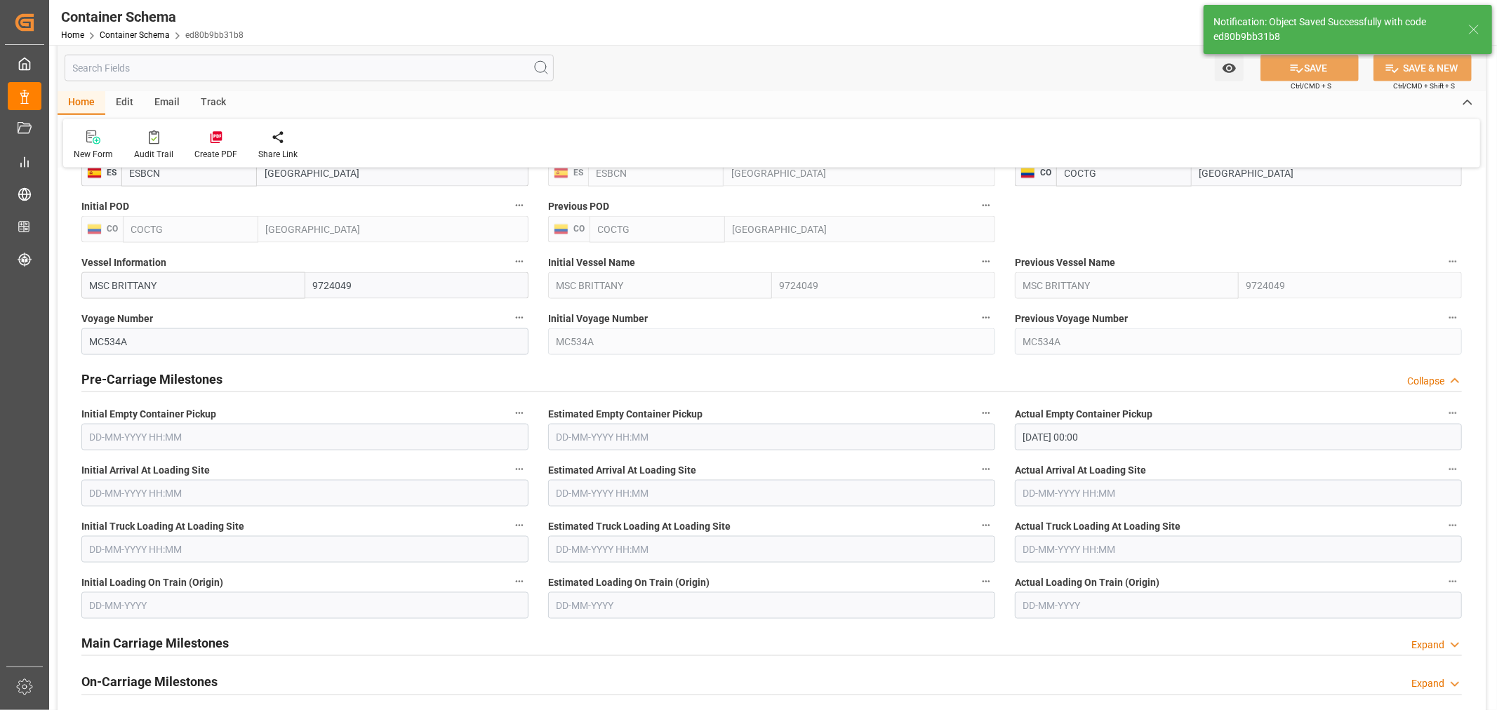
click at [180, 379] on h2 "Pre-Carriage Milestones" at bounding box center [151, 379] width 141 height 19
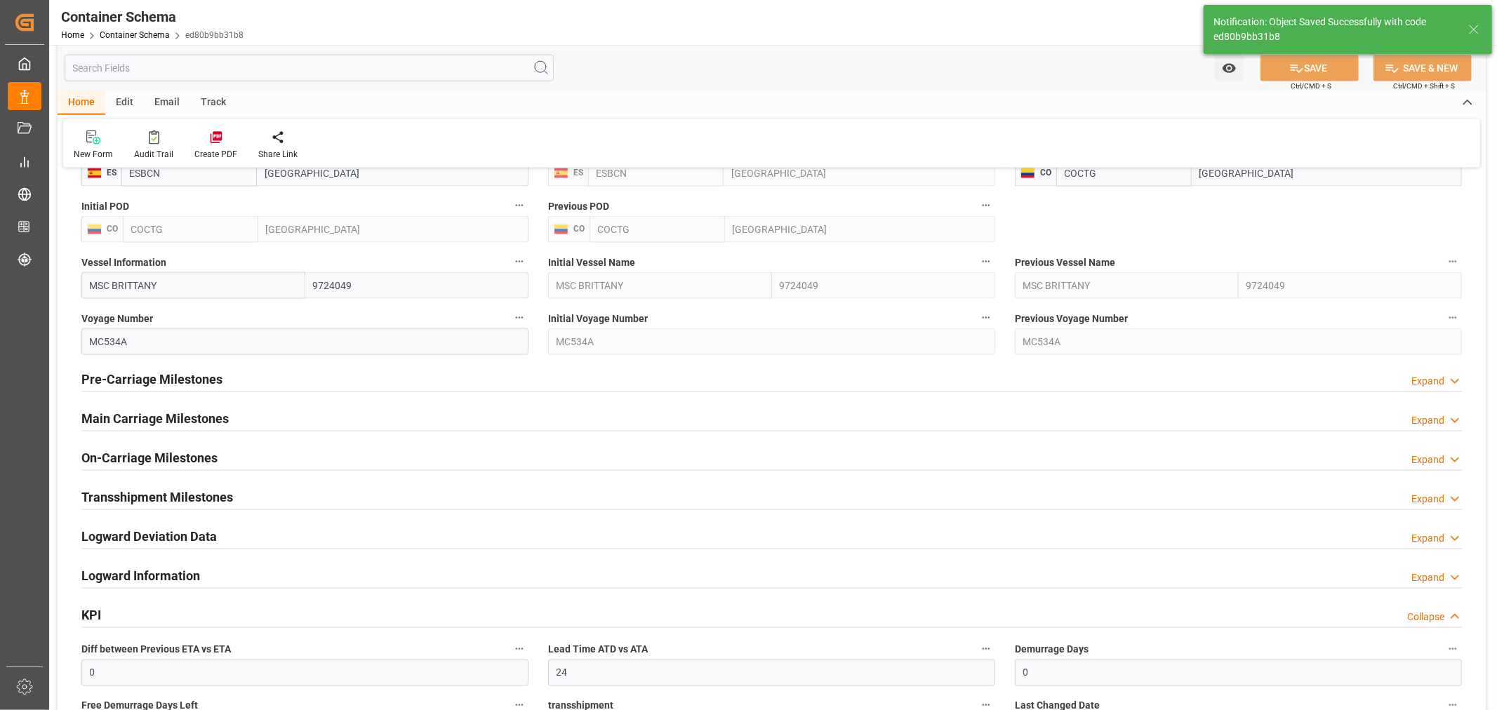
click at [172, 420] on h2 "Main Carriage Milestones" at bounding box center [154, 418] width 147 height 19
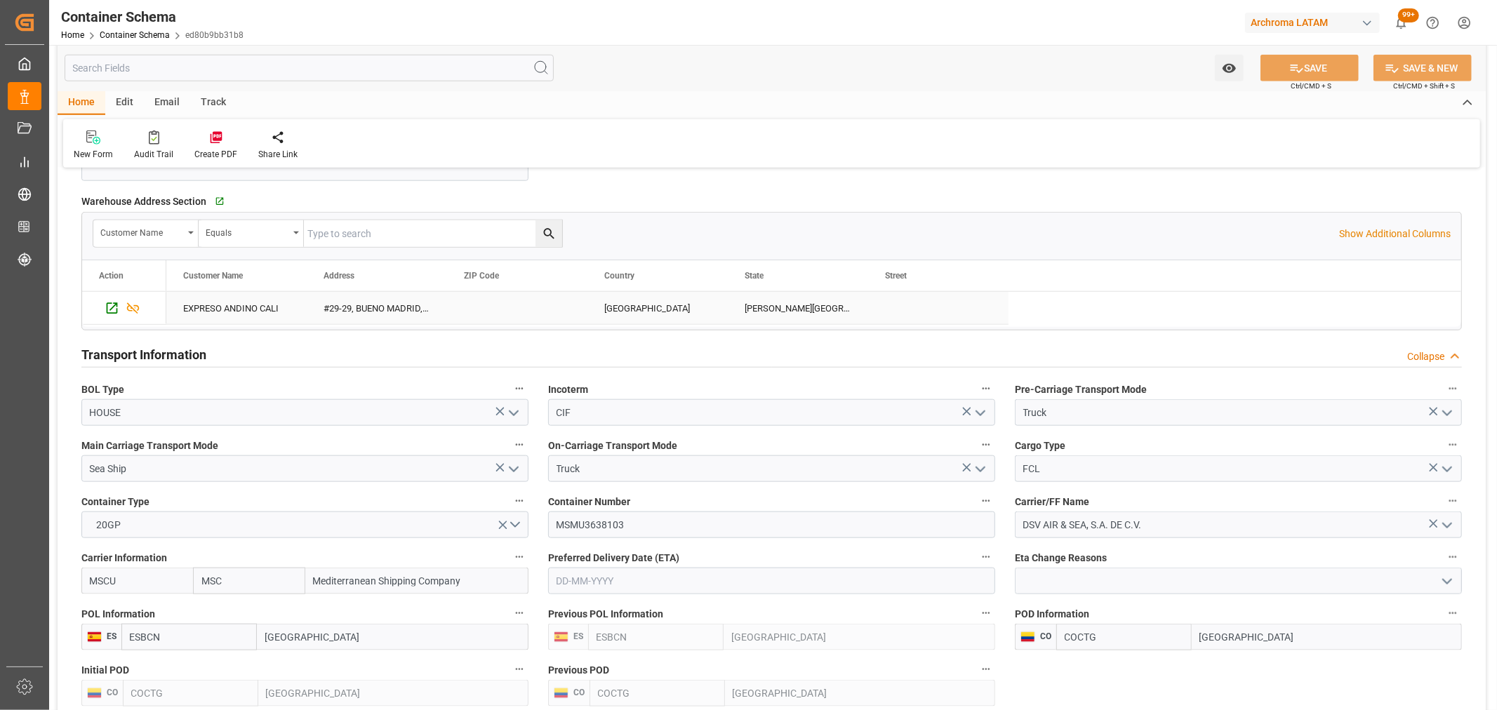
scroll to position [1247, 0]
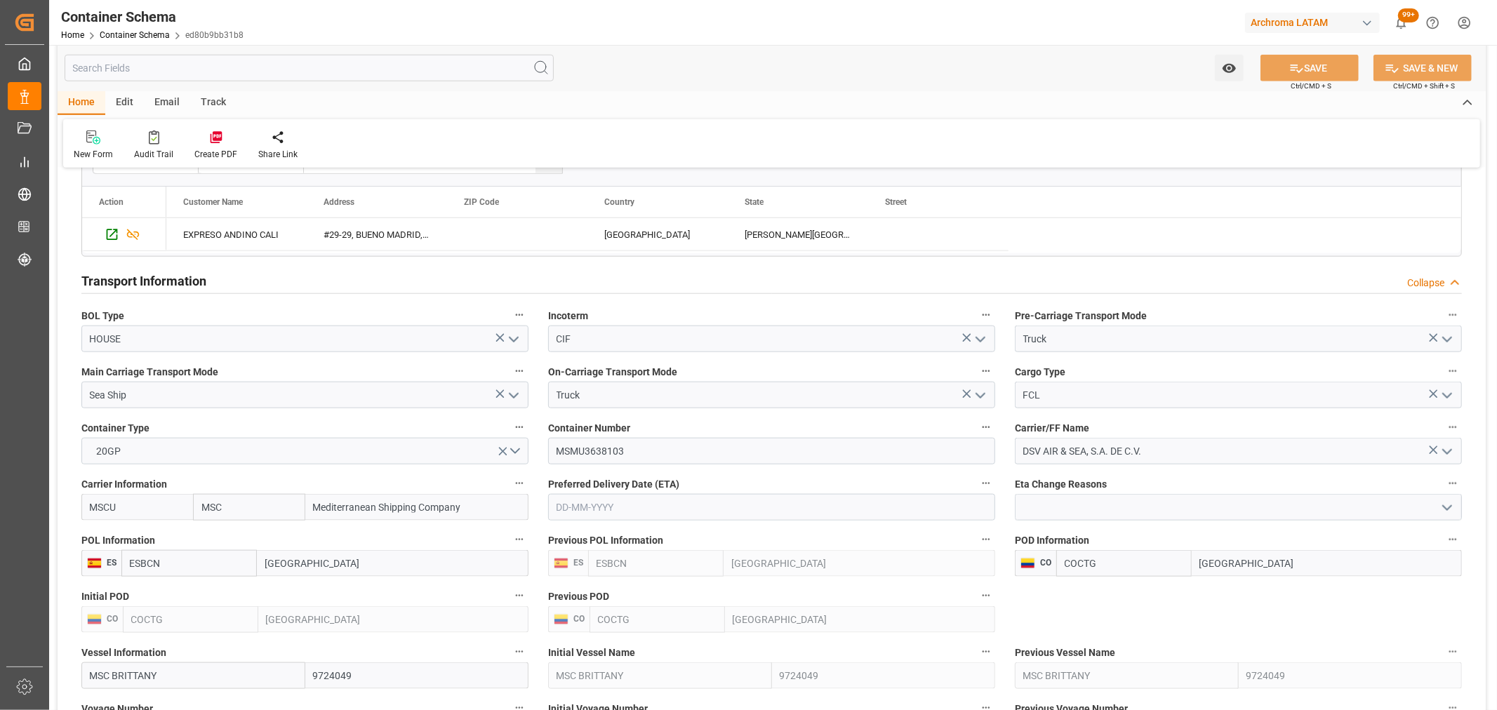
click at [612, 511] on input "text" at bounding box center [771, 507] width 447 height 27
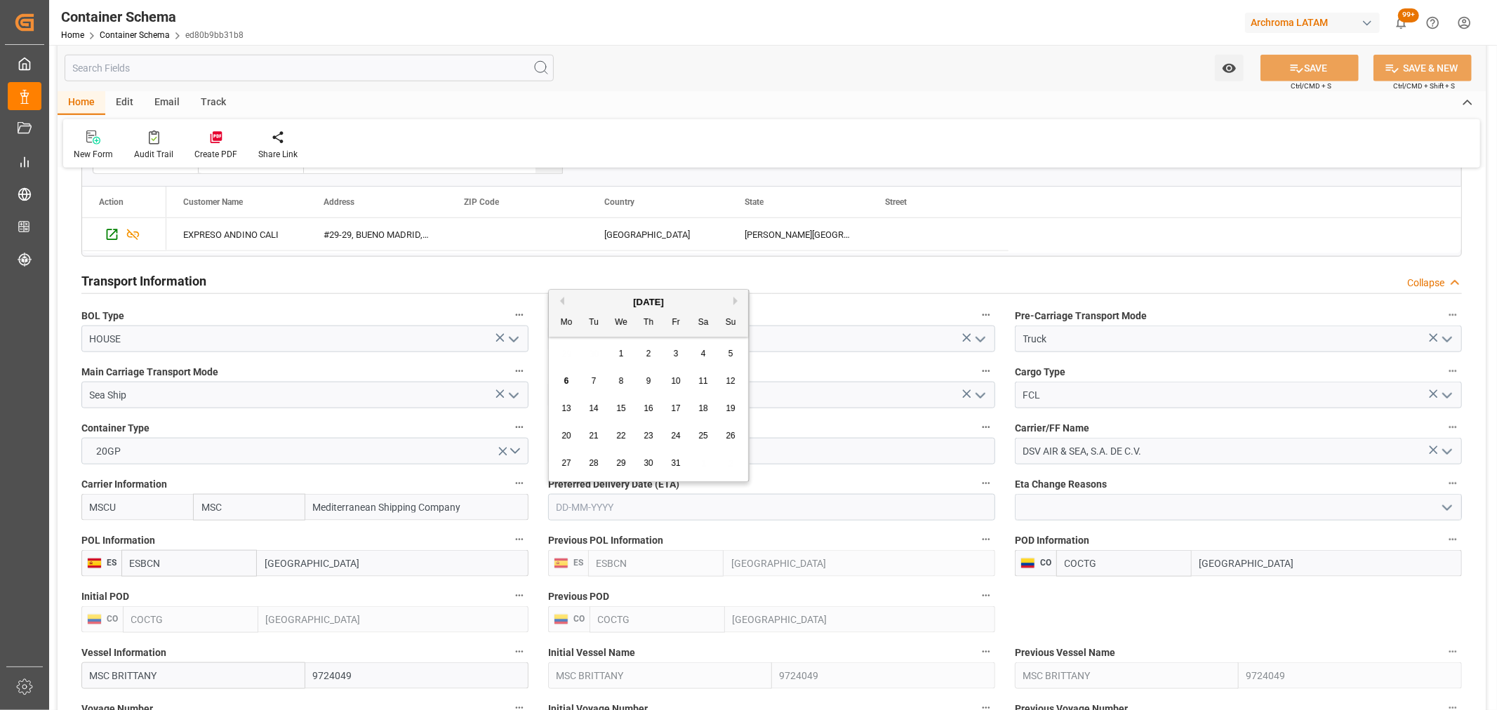
click at [560, 302] on button "Previous Month" at bounding box center [560, 301] width 8 height 8
click at [619, 438] on span "24" at bounding box center [620, 436] width 9 height 10
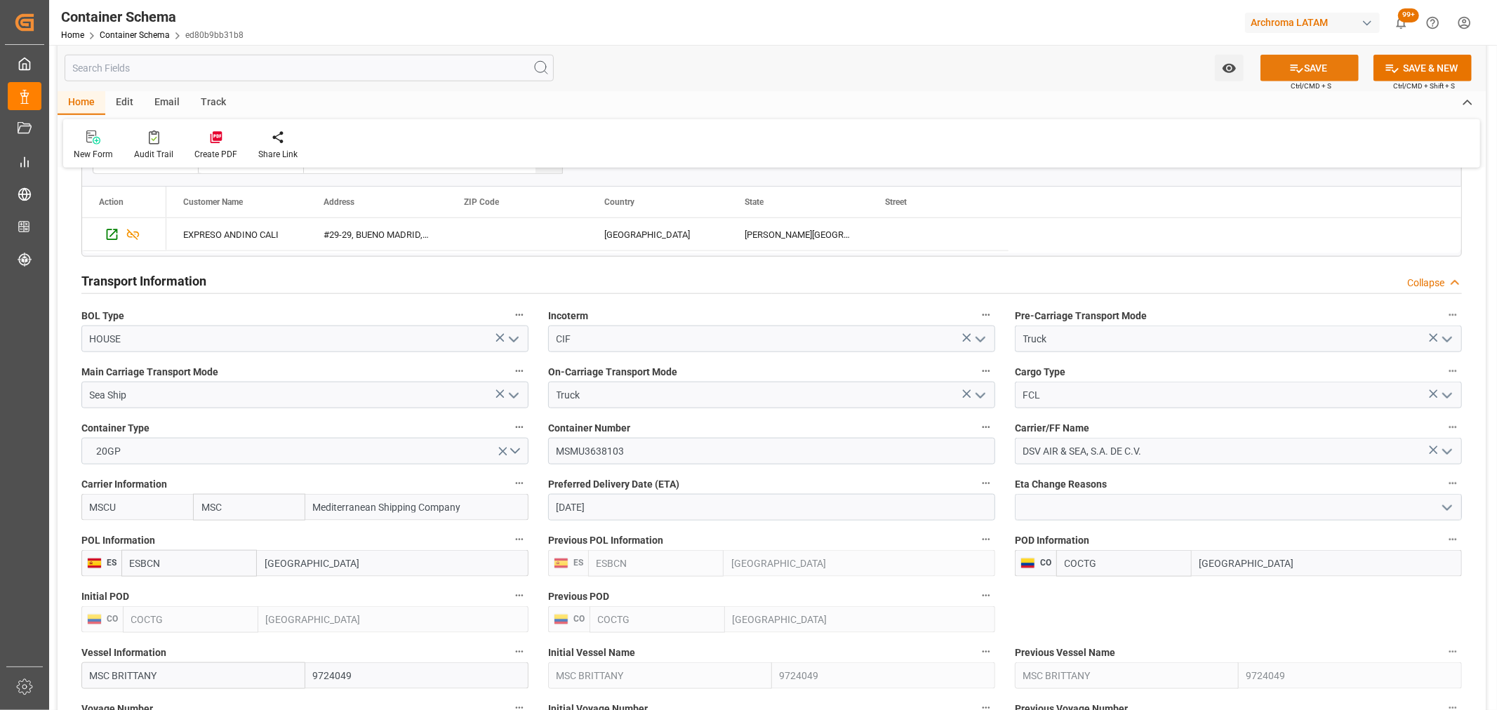
click at [1290, 61] on icon at bounding box center [1296, 68] width 15 height 15
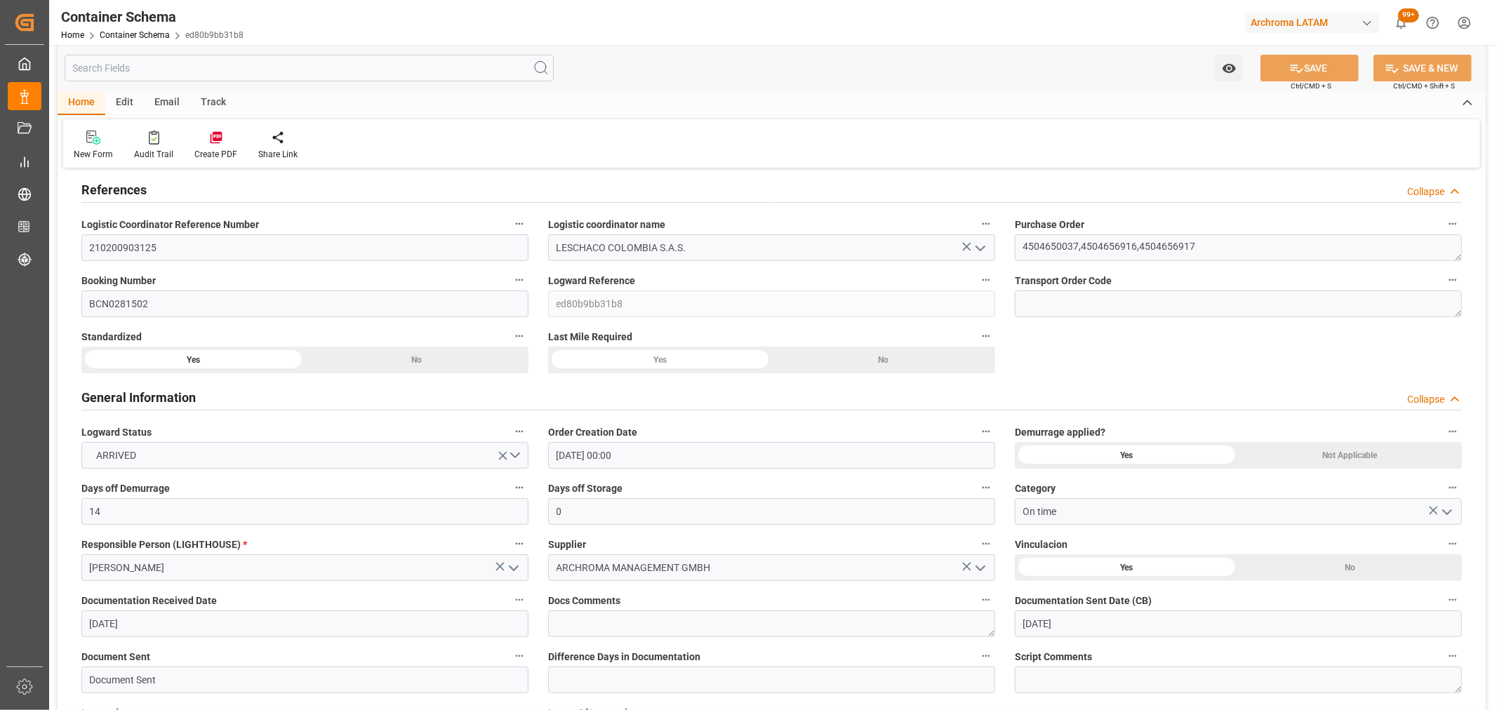
scroll to position [0, 0]
